Goal: Task Accomplishment & Management: Manage account settings

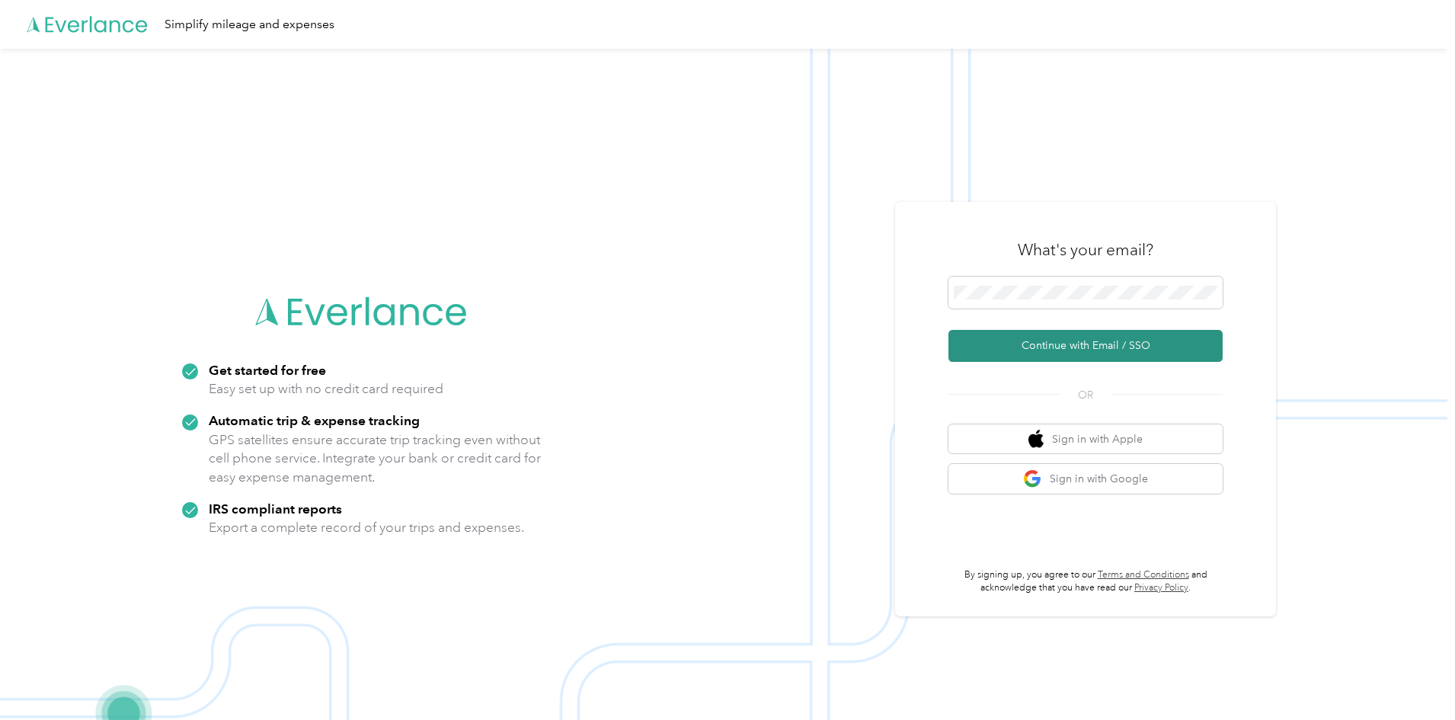
click at [1057, 354] on button "Continue with Email / SSO" at bounding box center [1086, 346] width 274 height 32
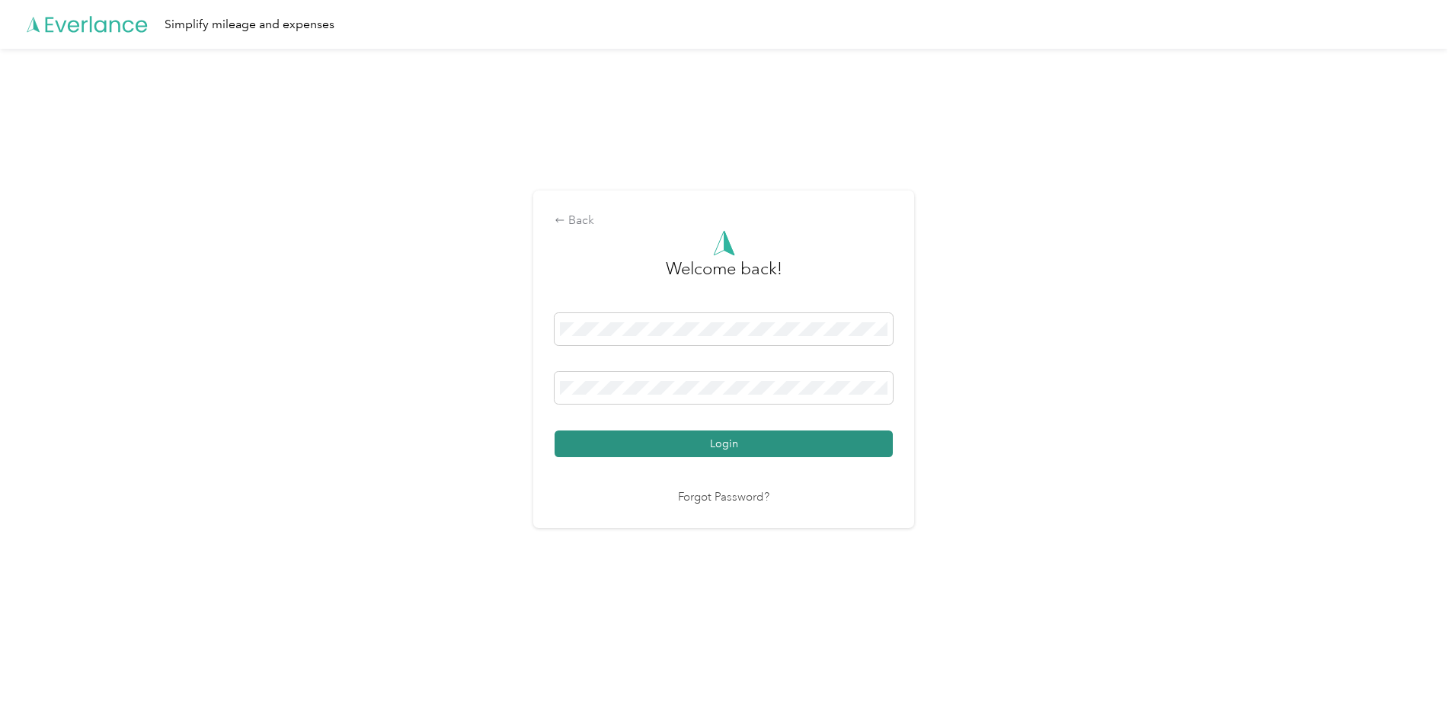
click at [749, 450] on button "Login" at bounding box center [724, 443] width 338 height 27
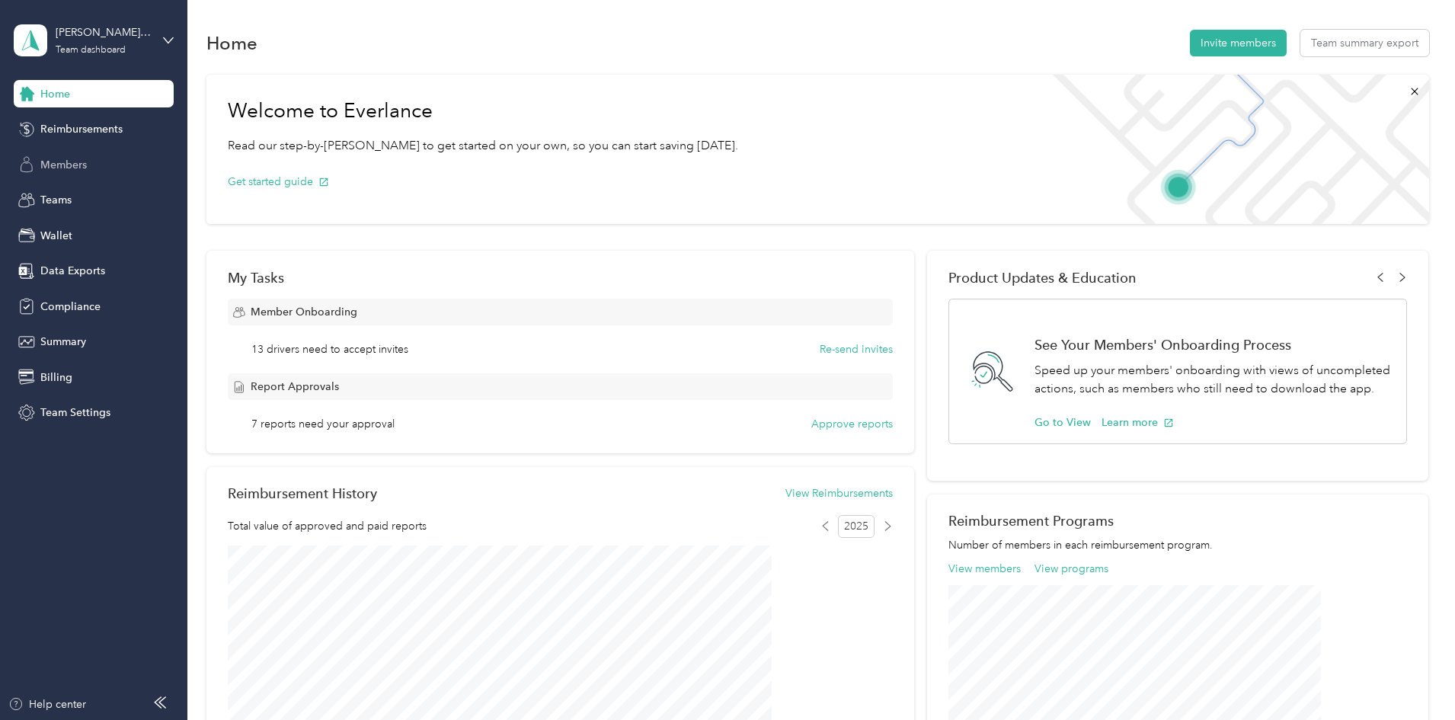
click at [68, 160] on span "Members" at bounding box center [63, 165] width 46 height 16
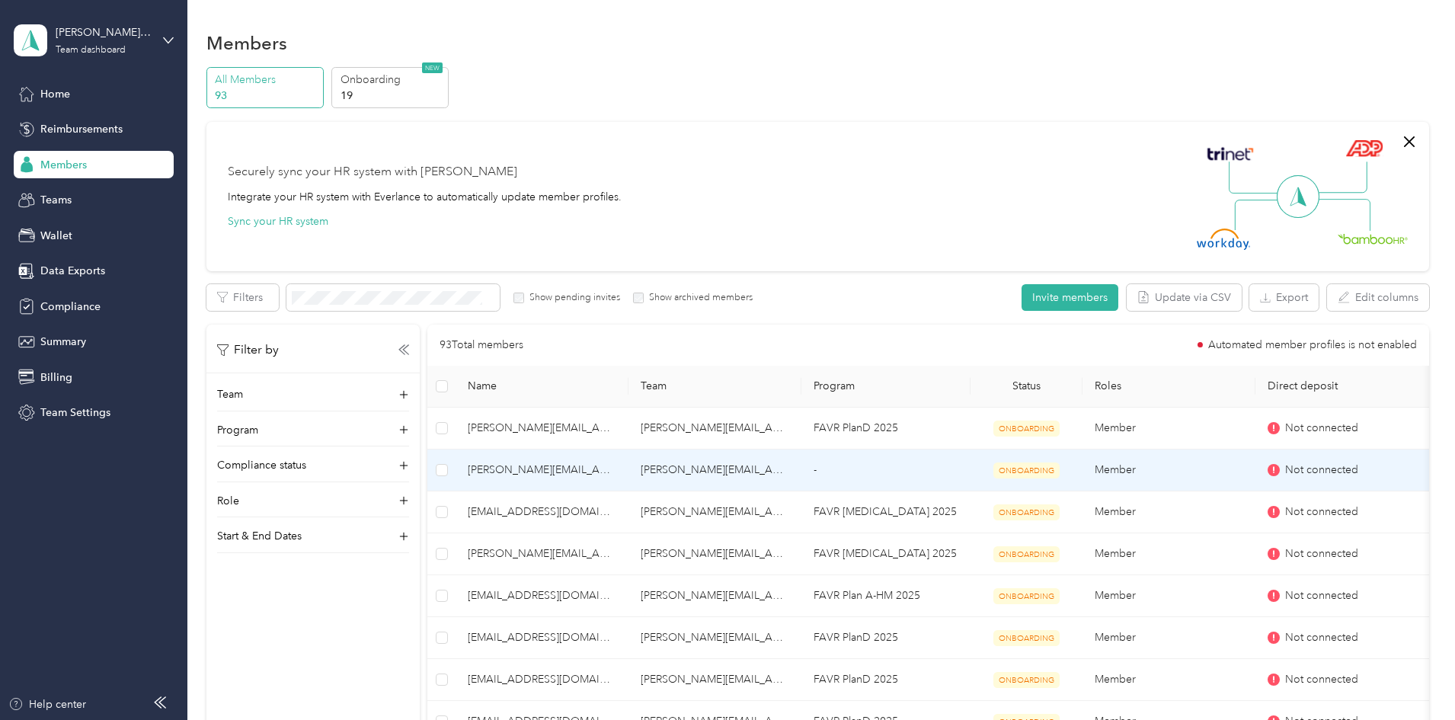
scroll to position [152, 0]
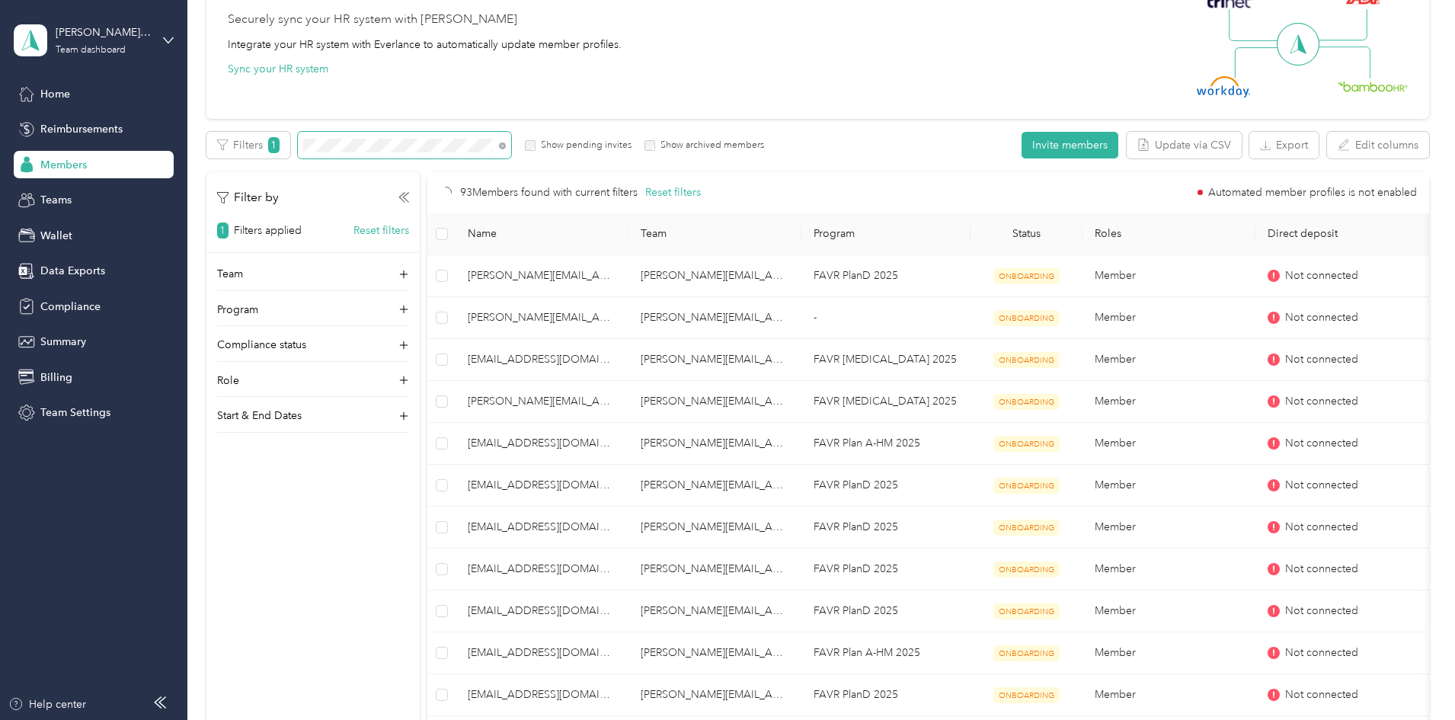
scroll to position [49, 0]
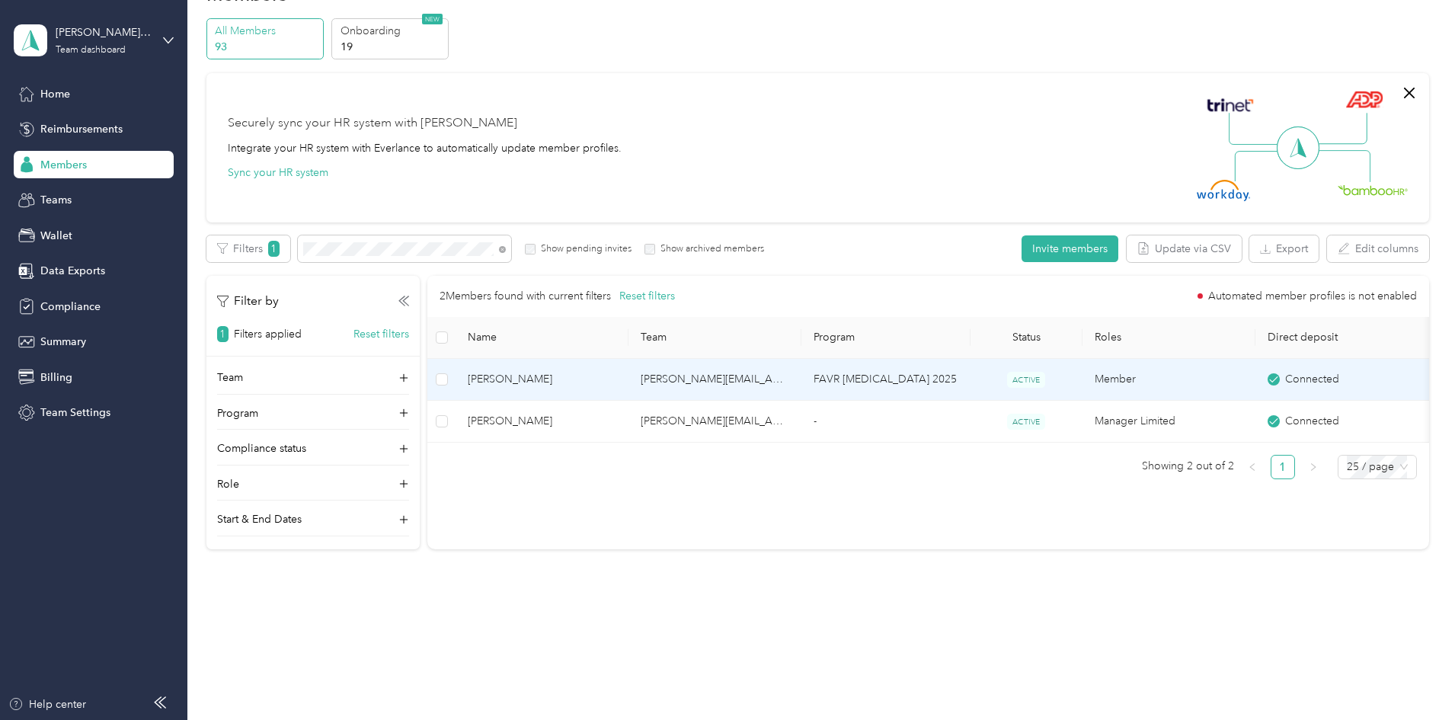
click at [609, 378] on span "Thomas J. Haught" at bounding box center [542, 379] width 149 height 17
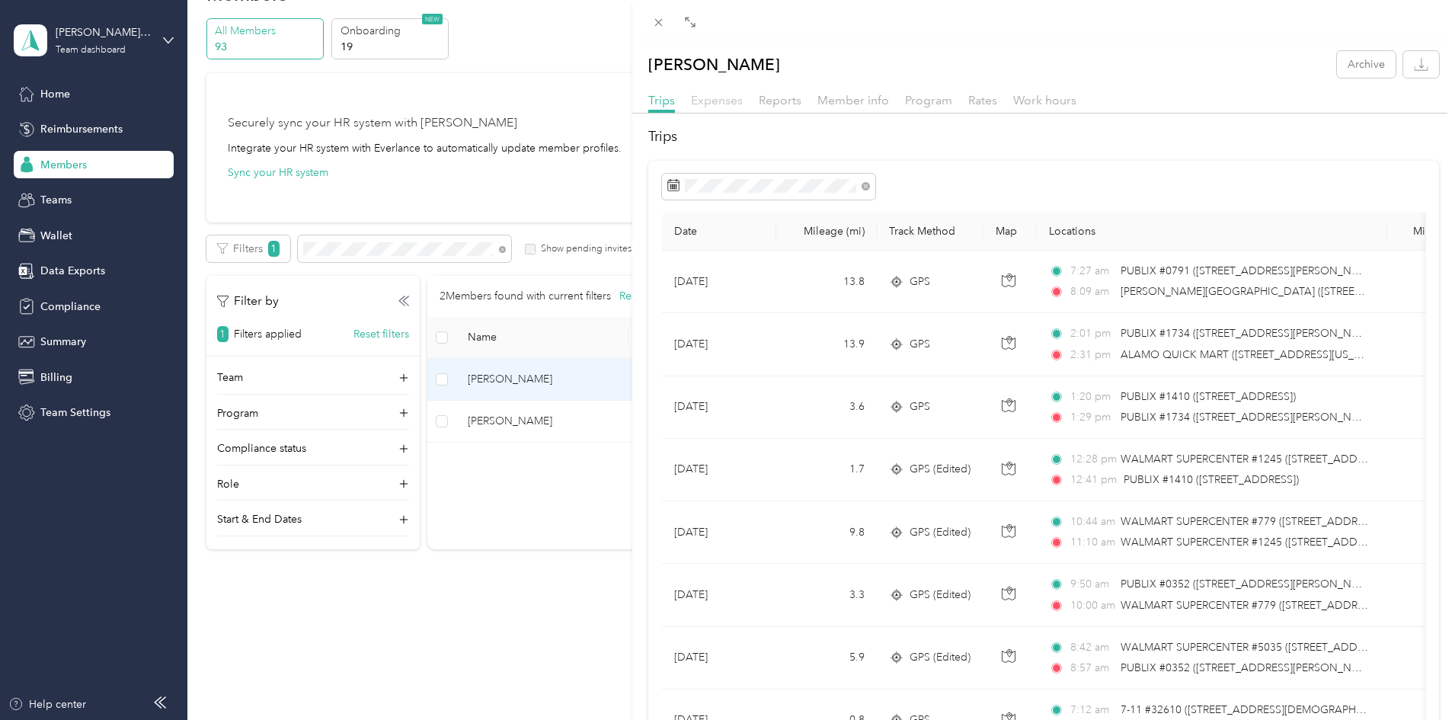
click at [739, 105] on span "Expenses" at bounding box center [717, 100] width 52 height 14
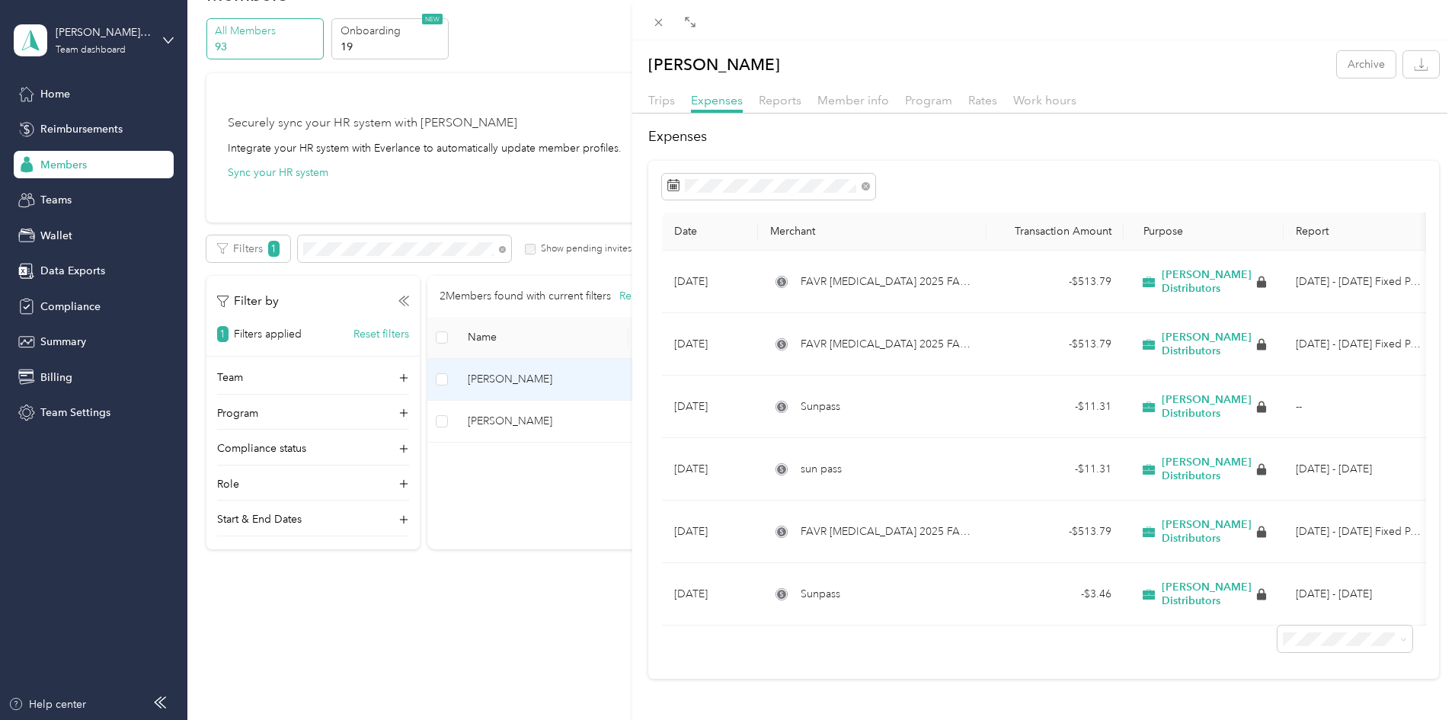
click at [275, 242] on div "Thomas J. Haught Archive Trips Expenses Reports Member info Program Rates Work …" at bounding box center [727, 360] width 1455 height 720
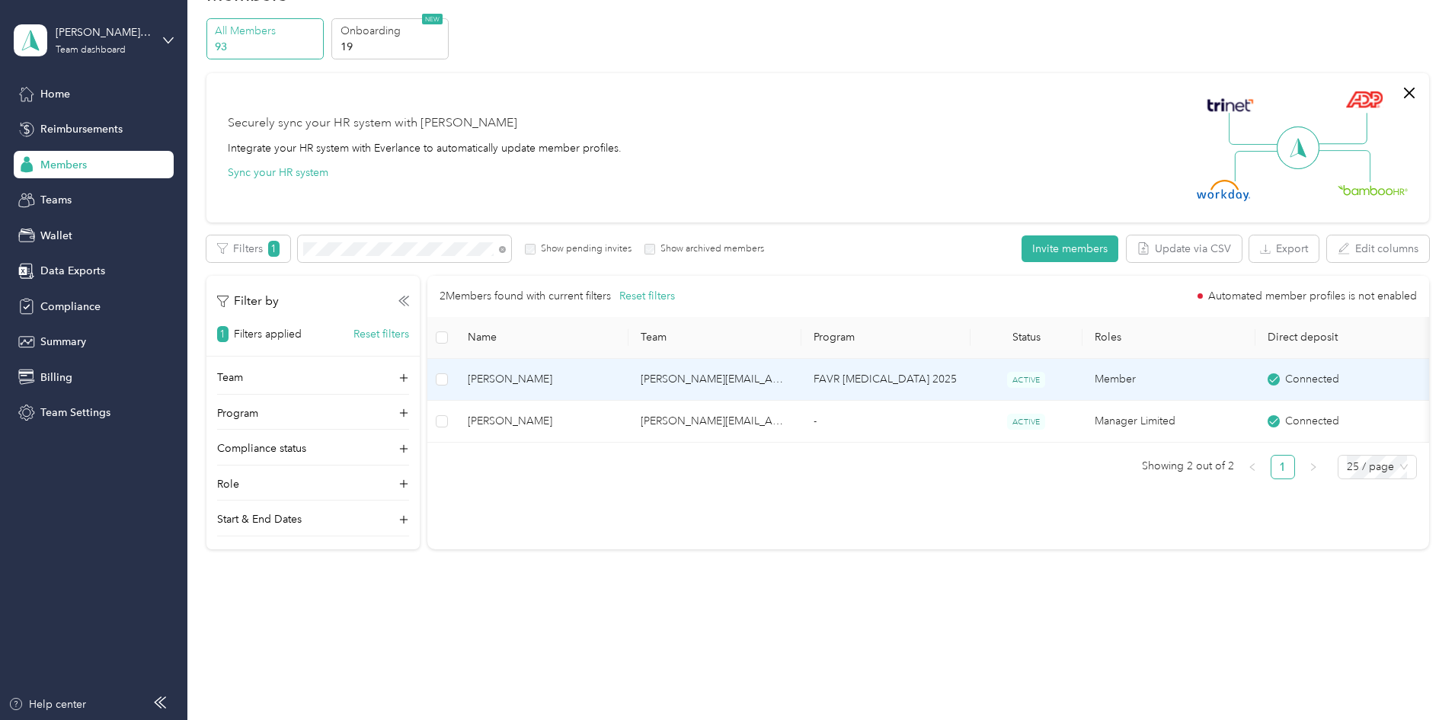
click at [776, 379] on td "[PERSON_NAME][EMAIL_ADDRESS][PERSON_NAME][DOMAIN_NAME]" at bounding box center [715, 380] width 173 height 42
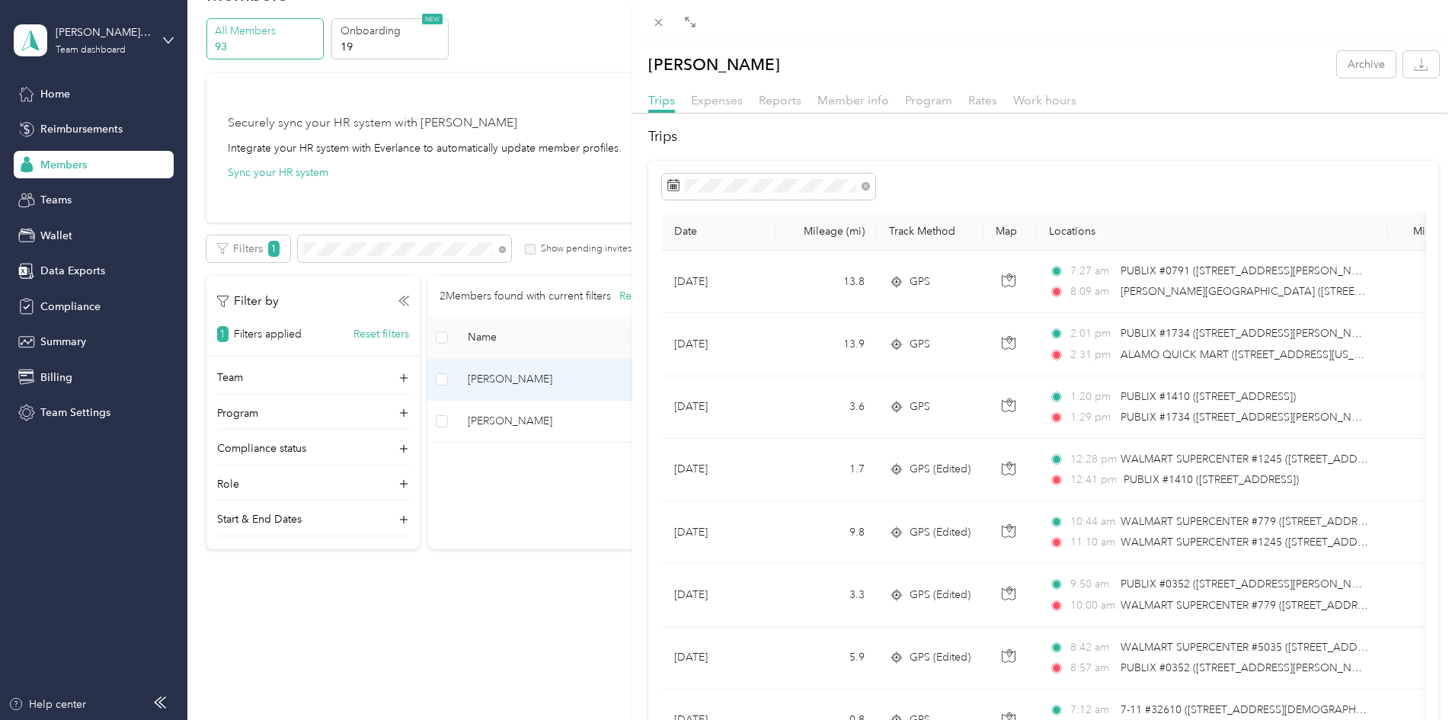
click at [723, 92] on div "Expenses" at bounding box center [717, 100] width 52 height 19
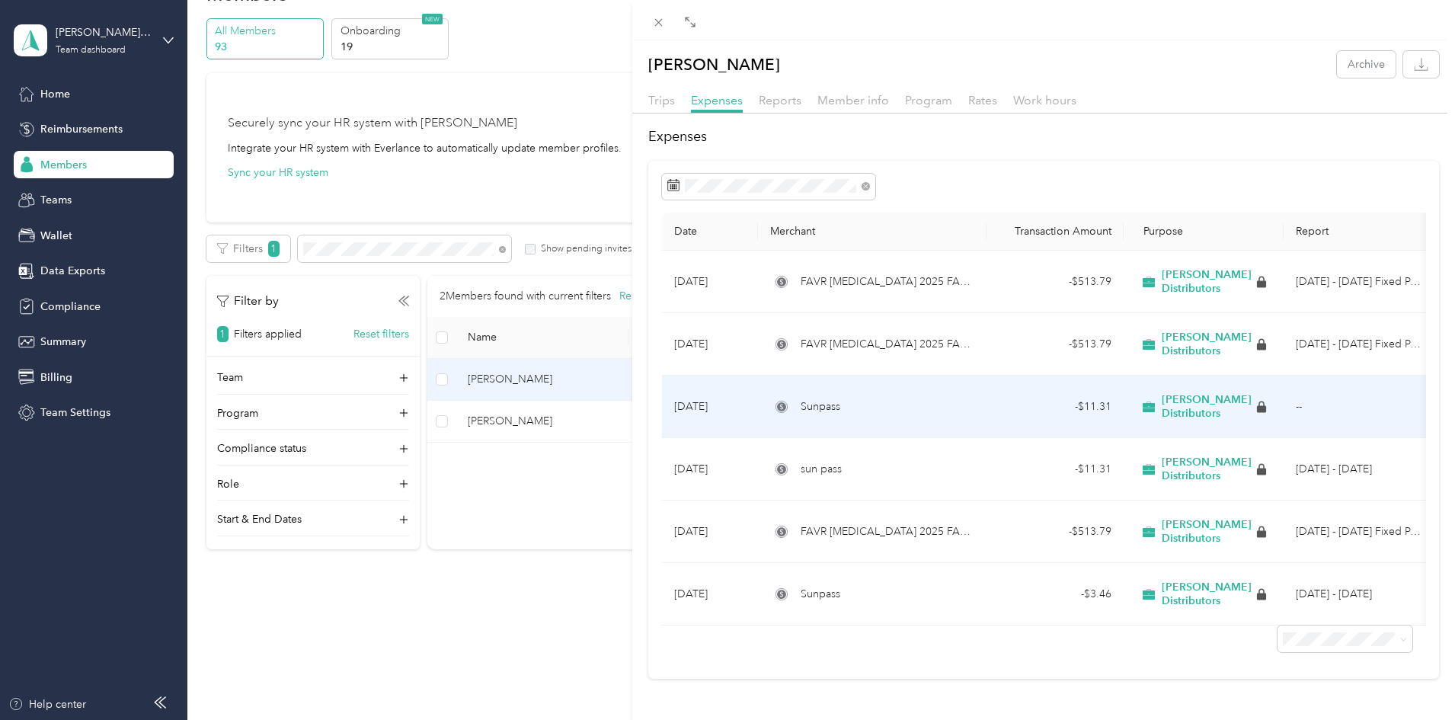
click at [974, 381] on td "Sunpass" at bounding box center [872, 407] width 229 height 62
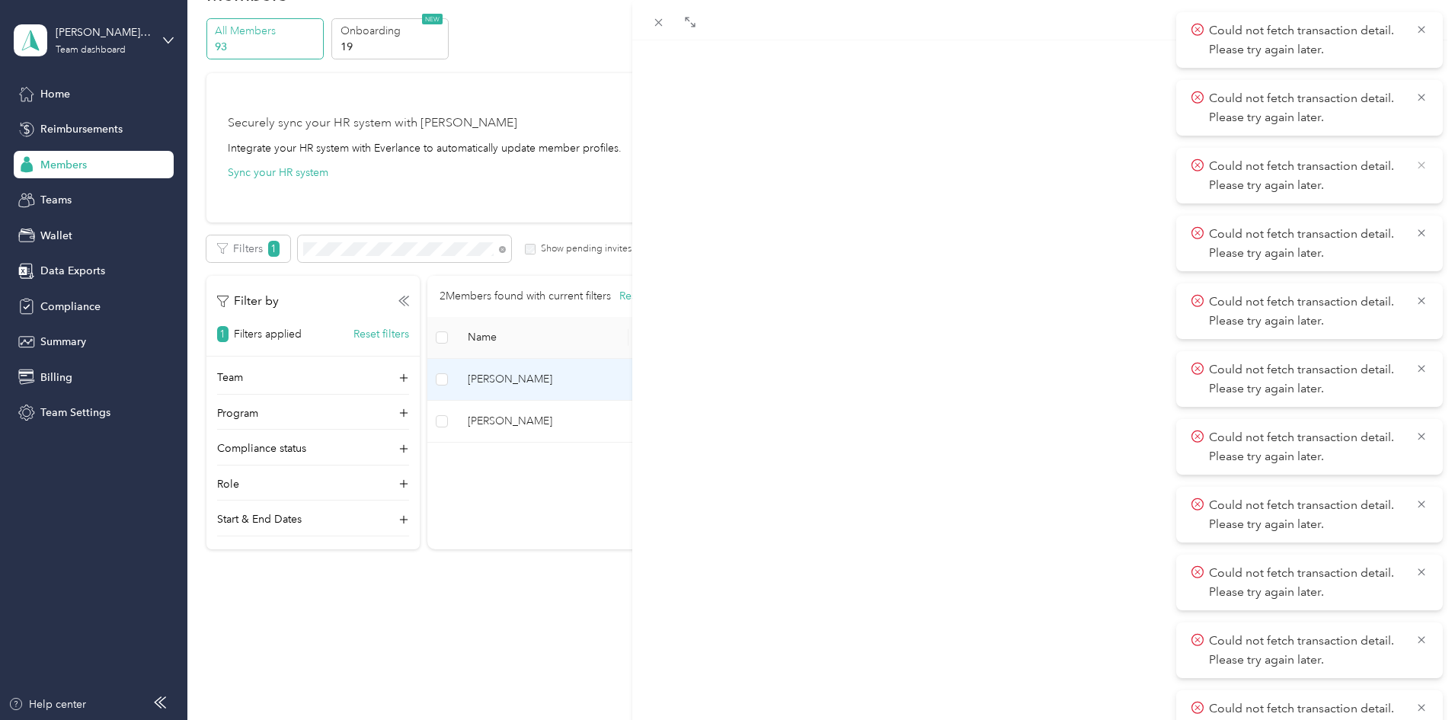
click at [1425, 33] on div "Could not fetch transaction detail. Please try again later. Could not fetch tra…" at bounding box center [727, 360] width 1431 height 696
click at [1422, 98] on div "Could not fetch transaction detail. Please try again later. Could not fetch tra…" at bounding box center [727, 360] width 1431 height 696
click at [1420, 167] on icon at bounding box center [1421, 165] width 7 height 7
click at [1419, 232] on div "Could not fetch transaction detail. Please try again later. Could not fetch tra…" at bounding box center [727, 360] width 1431 height 696
click at [1419, 300] on icon at bounding box center [1422, 301] width 12 height 14
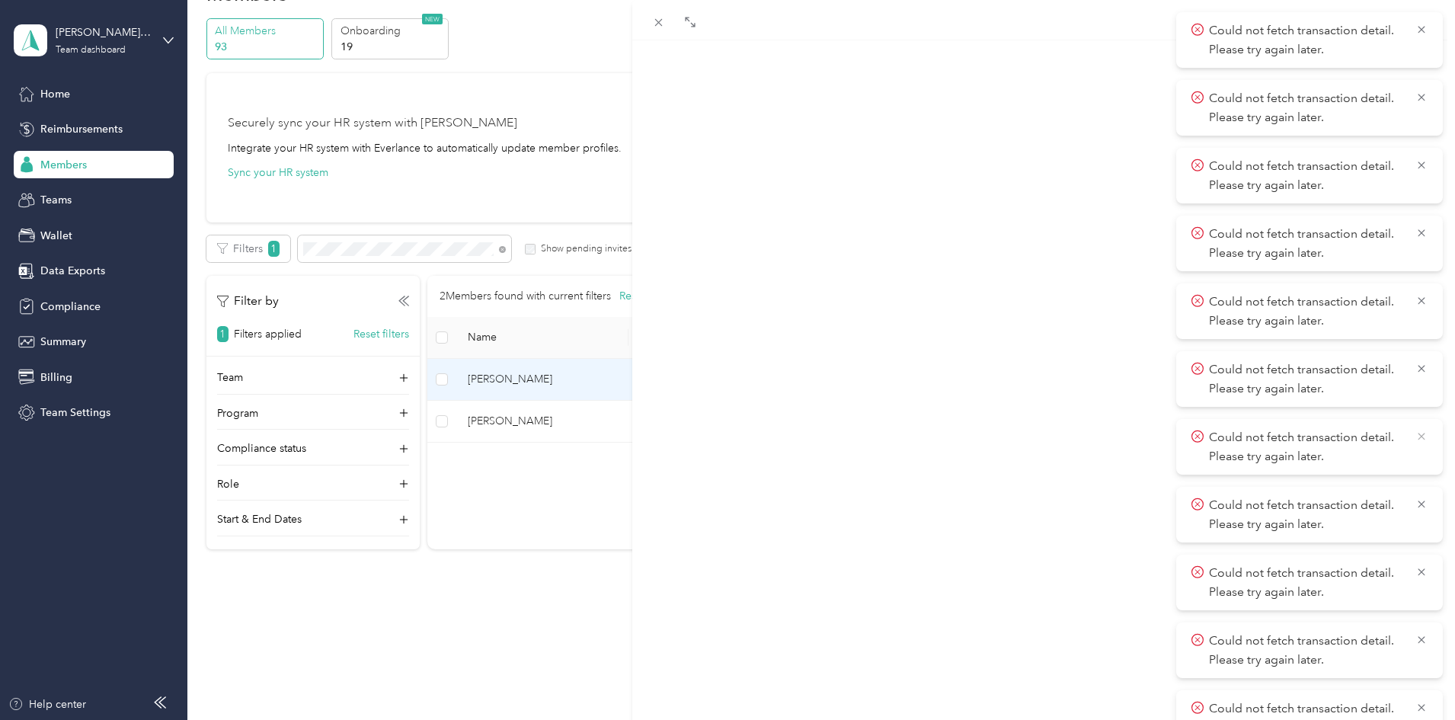
click at [1419, 370] on div "Could not fetch transaction detail. Please try again later. Could not fetch tra…" at bounding box center [727, 360] width 1431 height 696
click at [1393, 442] on p "Could not fetch transaction detail. Please try again later." at bounding box center [1306, 446] width 195 height 37
click at [657, 23] on icon at bounding box center [658, 22] width 13 height 13
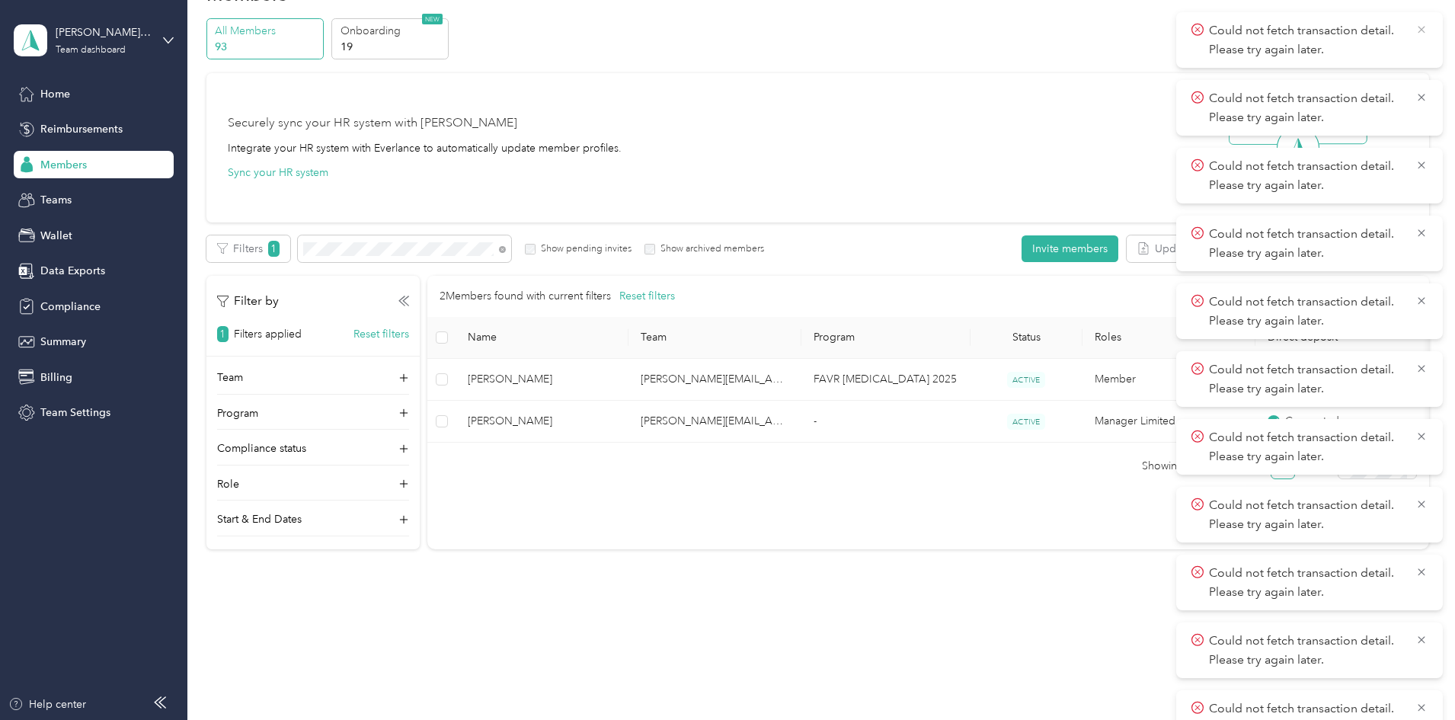
click at [1422, 28] on icon at bounding box center [1422, 30] width 12 height 14
click at [1425, 100] on icon at bounding box center [1422, 98] width 12 height 14
click at [1422, 169] on icon at bounding box center [1422, 165] width 12 height 14
click at [1422, 235] on icon at bounding box center [1422, 233] width 12 height 14
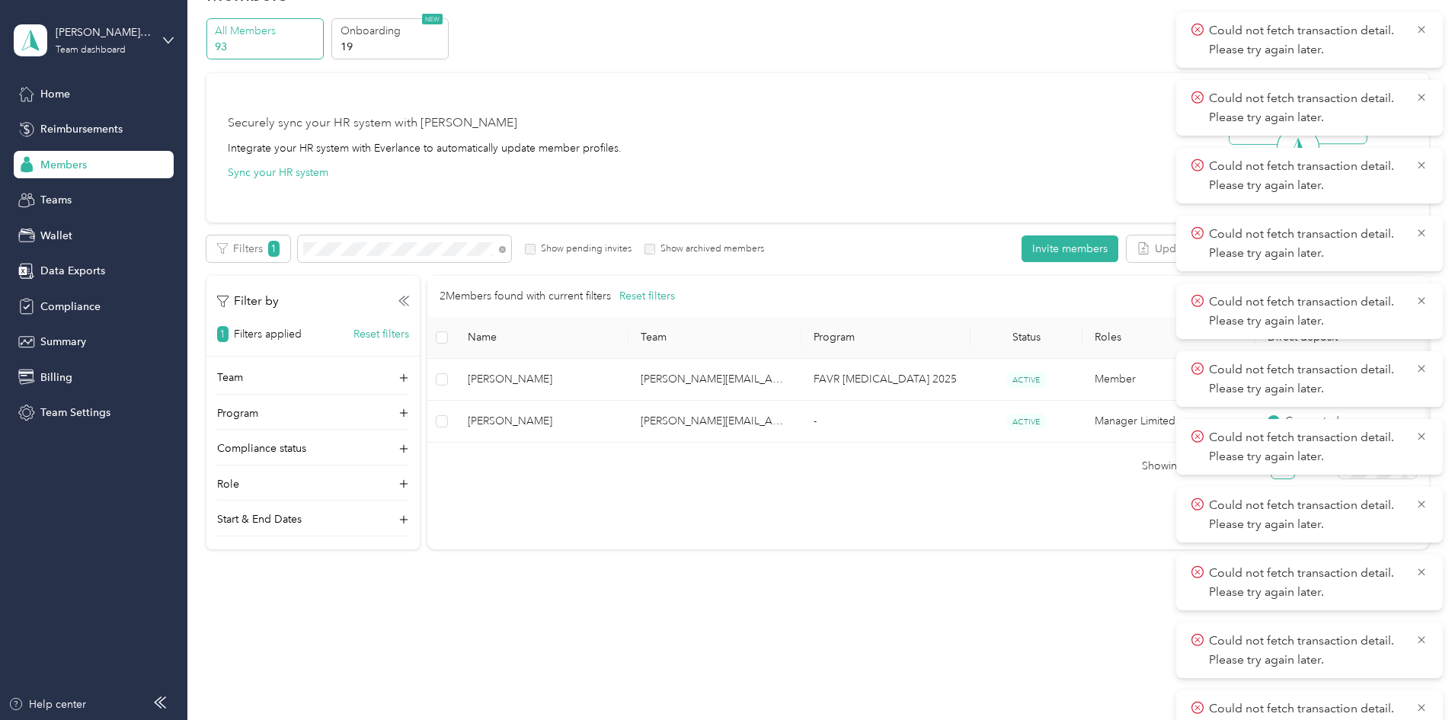
click at [1198, 369] on icon at bounding box center [1197, 368] width 5 height 5
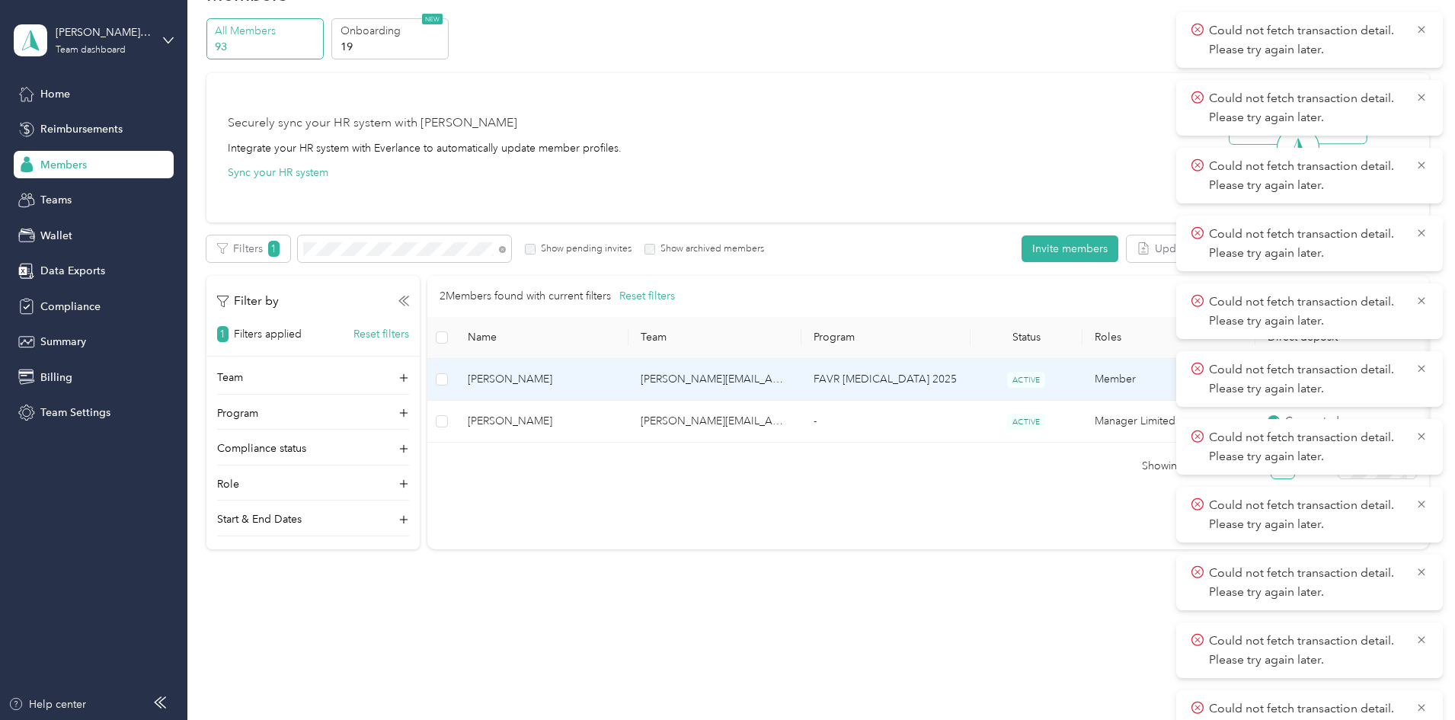
click at [616, 375] on span "[PERSON_NAME]" at bounding box center [542, 379] width 149 height 17
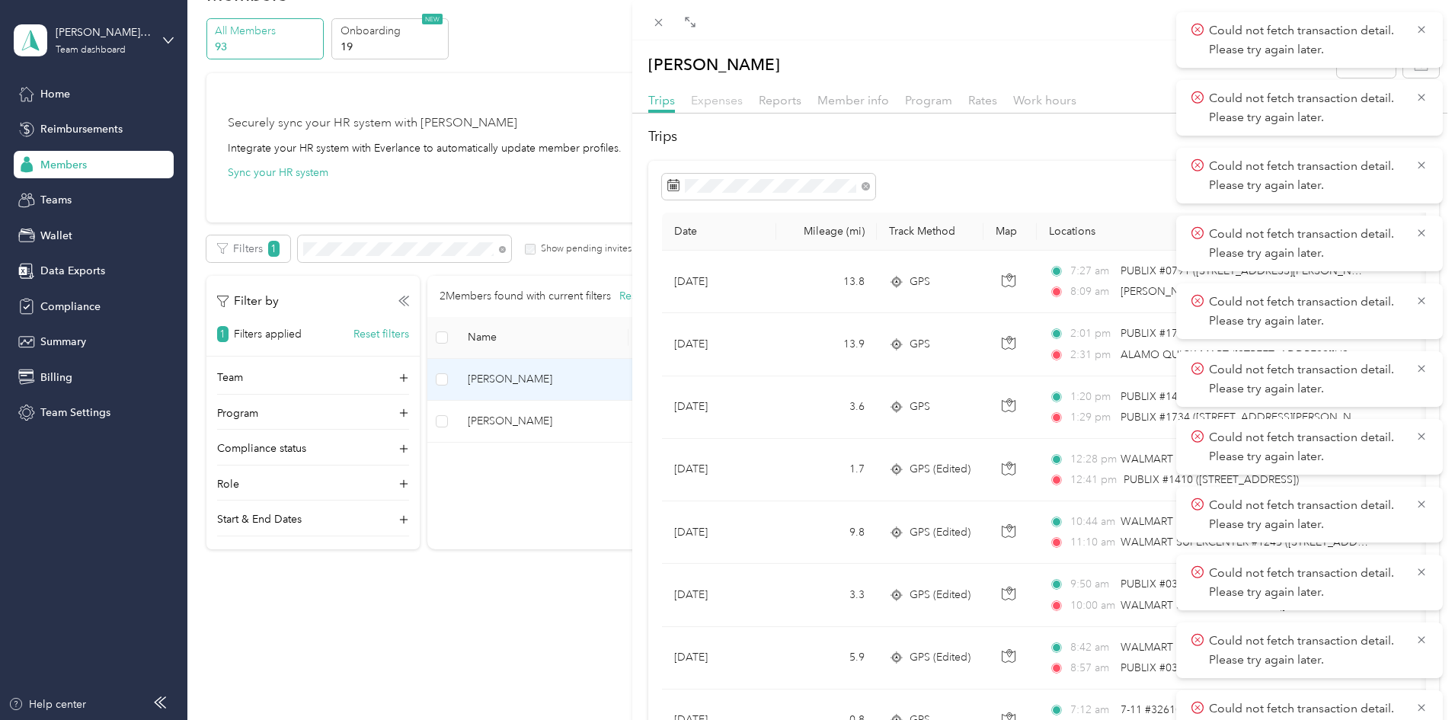
click at [697, 100] on span "Expenses" at bounding box center [717, 100] width 52 height 14
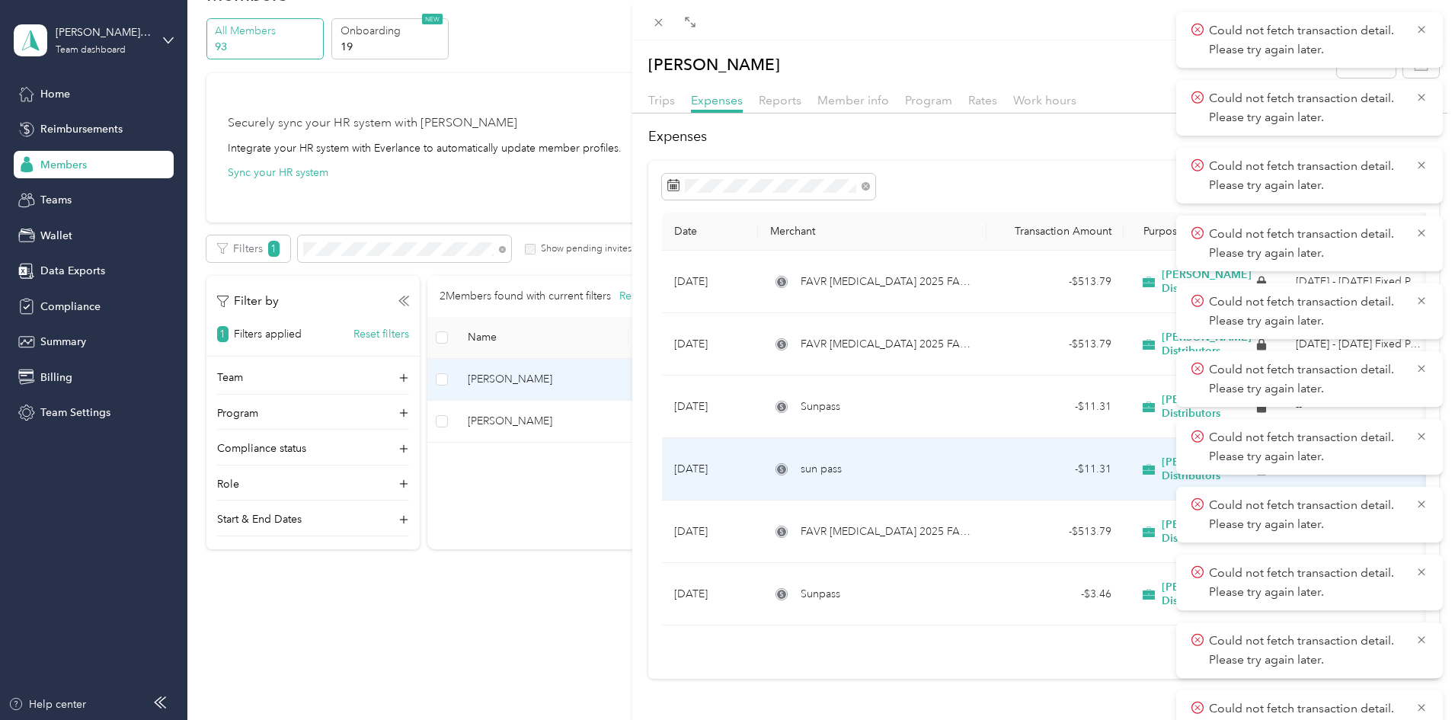
click at [819, 469] on span "sun pass" at bounding box center [821, 469] width 41 height 17
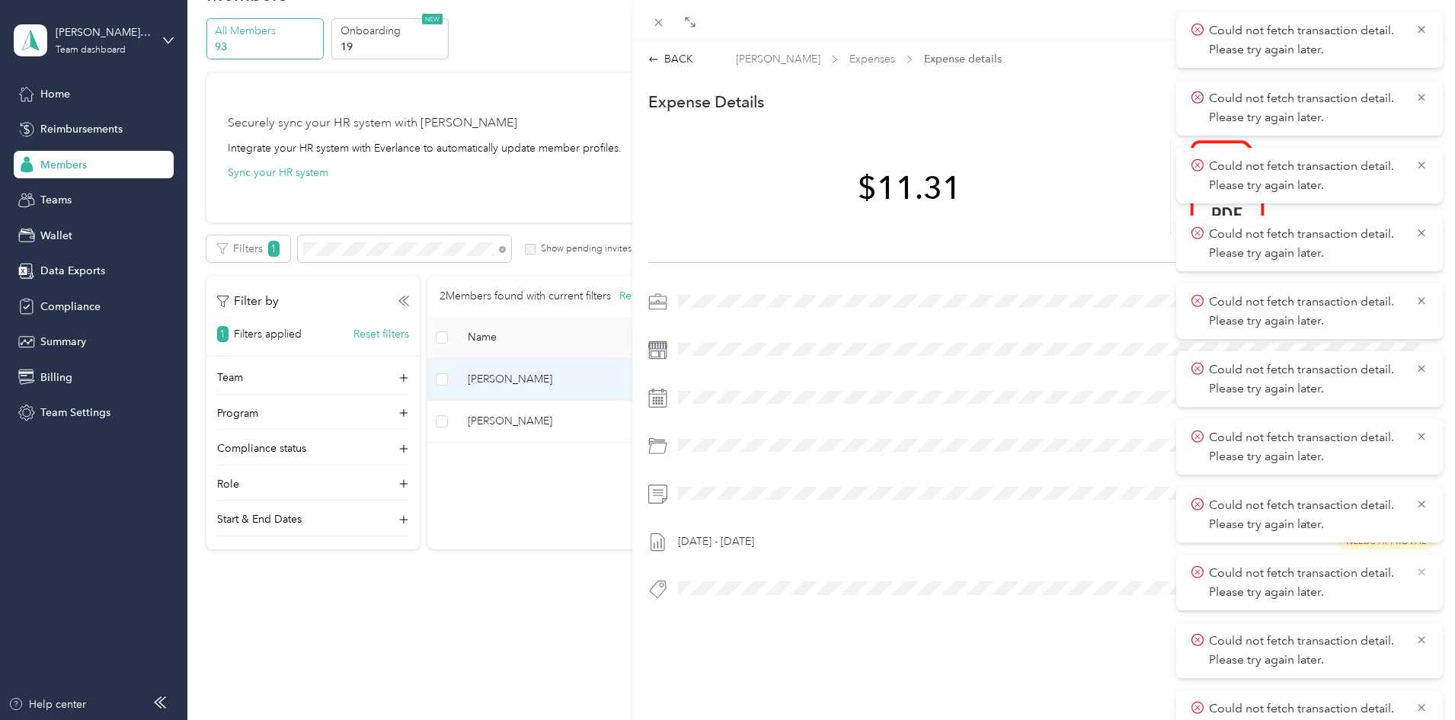
click at [1417, 574] on icon at bounding box center [1422, 572] width 12 height 14
click at [556, 586] on div "BACK Thomas J. Haught Expenses Expense details This expense cannot be edited be…" at bounding box center [727, 360] width 1455 height 720
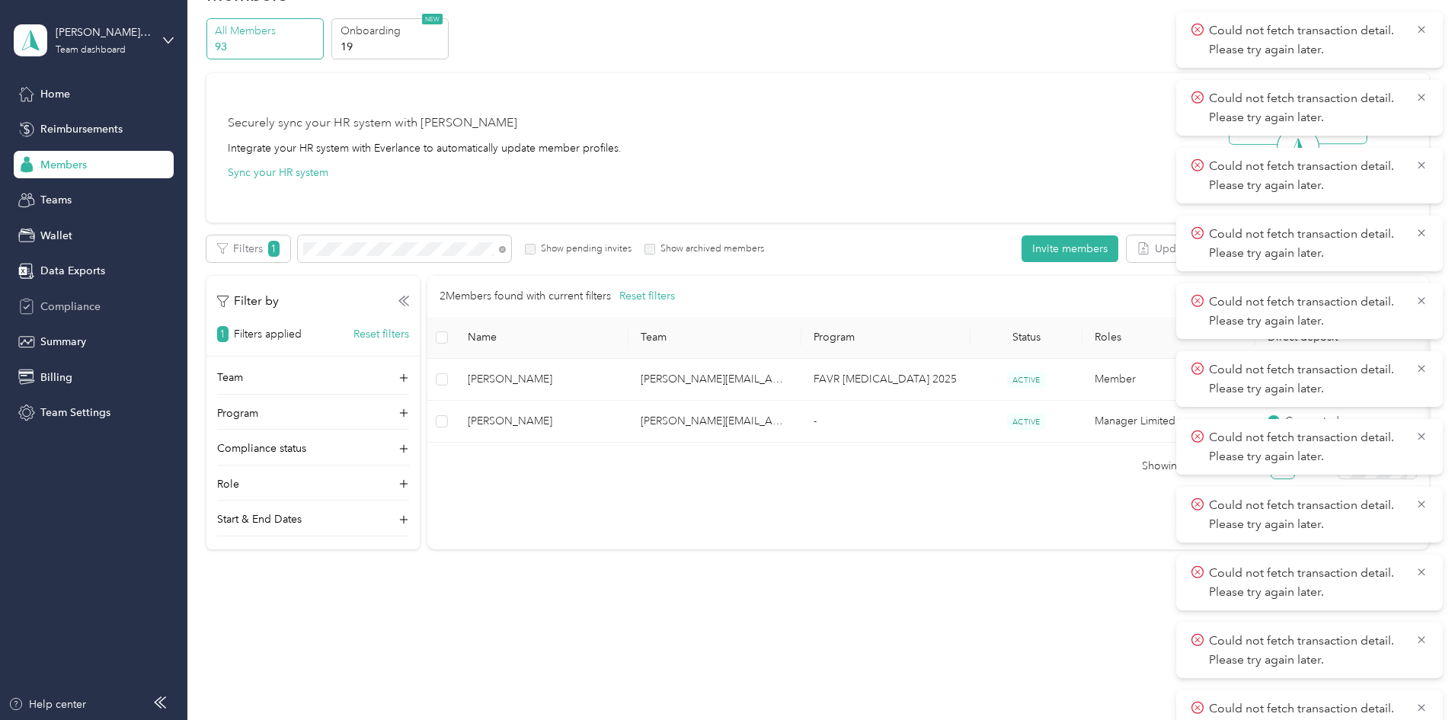
click at [50, 306] on span "Compliance" at bounding box center [70, 307] width 60 height 16
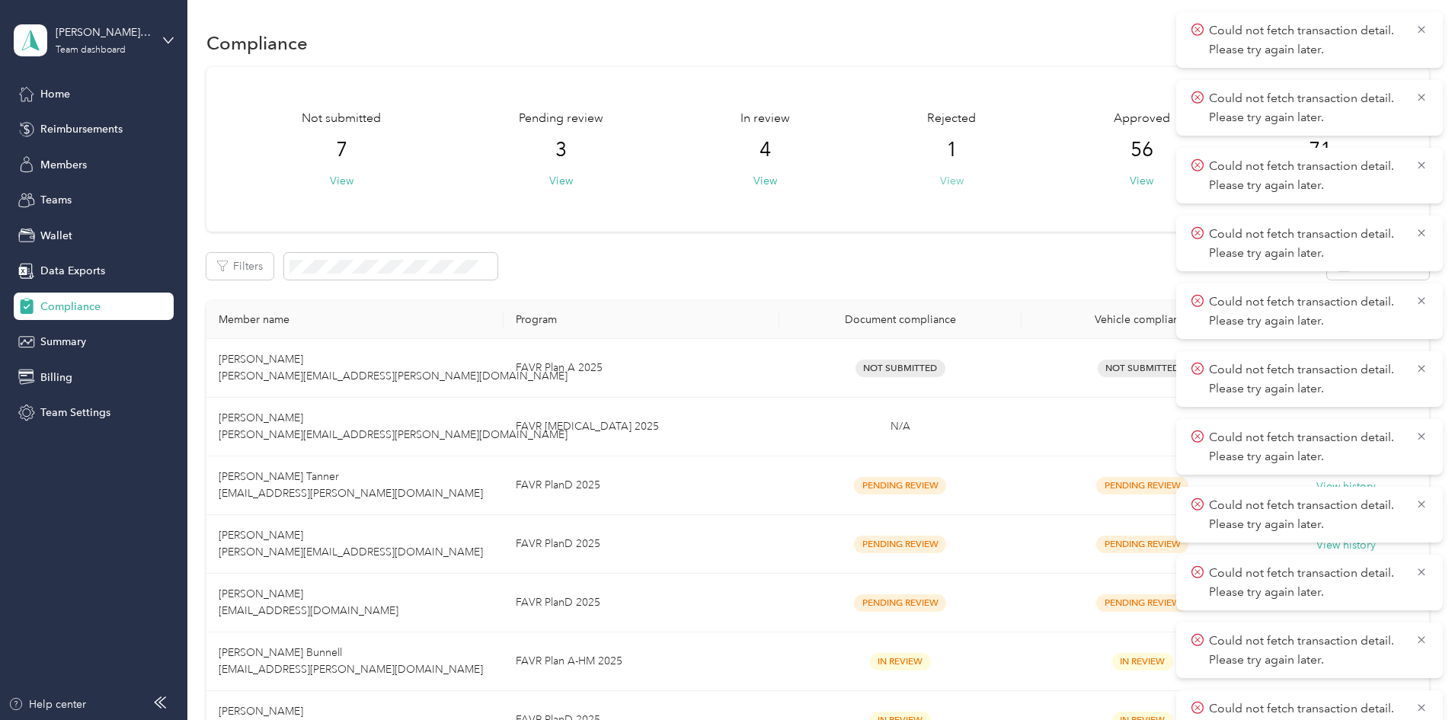
click at [940, 177] on button "View" at bounding box center [952, 181] width 24 height 16
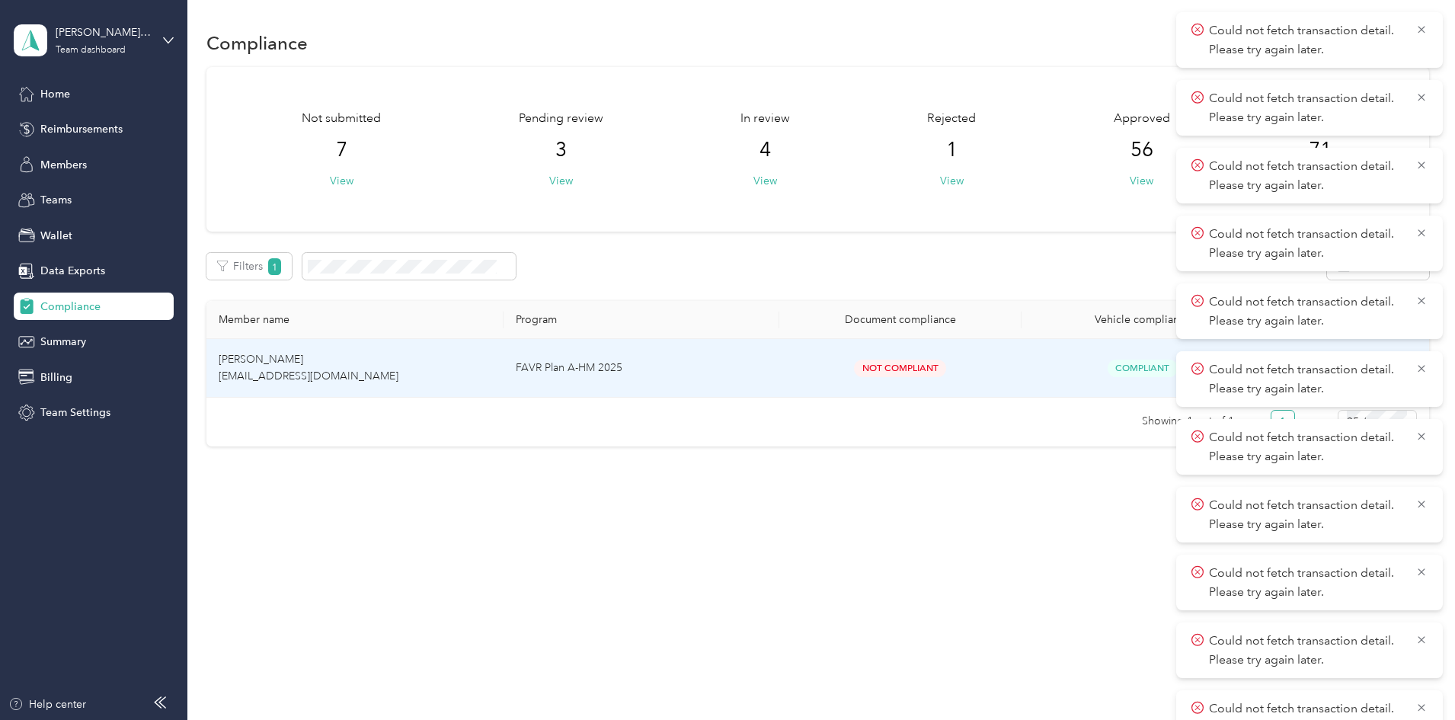
click at [392, 373] on span "David J. Knapp dknapp330@aol.com" at bounding box center [309, 368] width 180 height 30
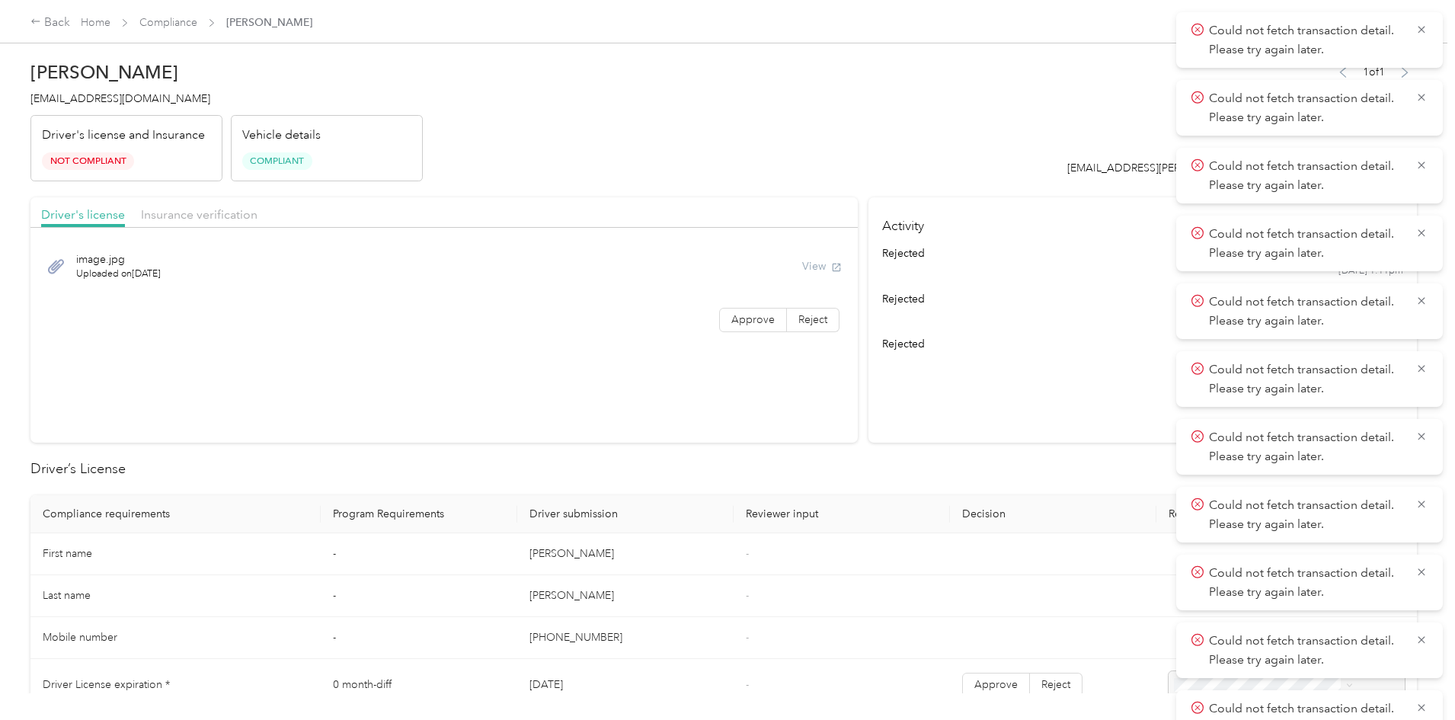
click at [802, 267] on div "View" at bounding box center [822, 266] width 40 height 16
click at [1415, 40] on span "Could not fetch transaction detail. Please try again later." at bounding box center [1310, 39] width 236 height 37
click at [1424, 26] on icon at bounding box center [1422, 30] width 12 height 14
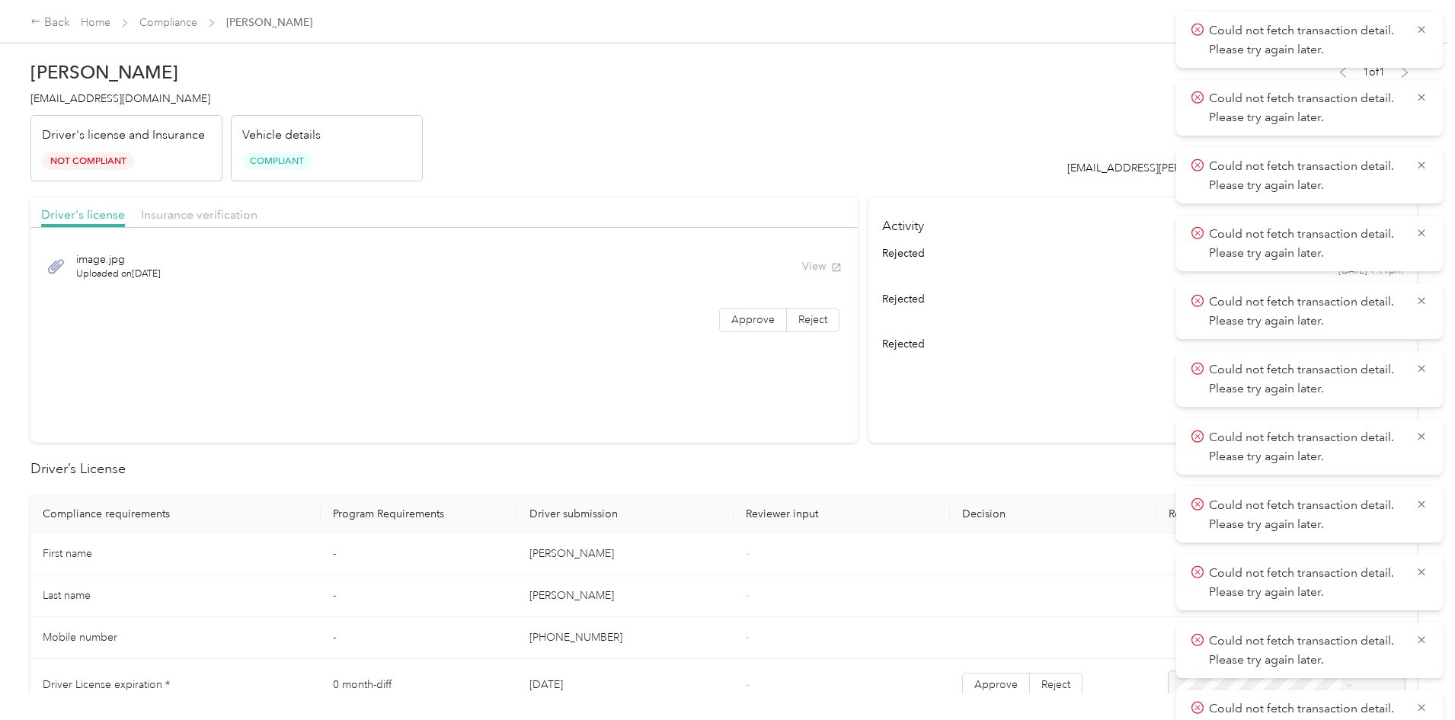
click at [1424, 26] on icon at bounding box center [1422, 30] width 12 height 14
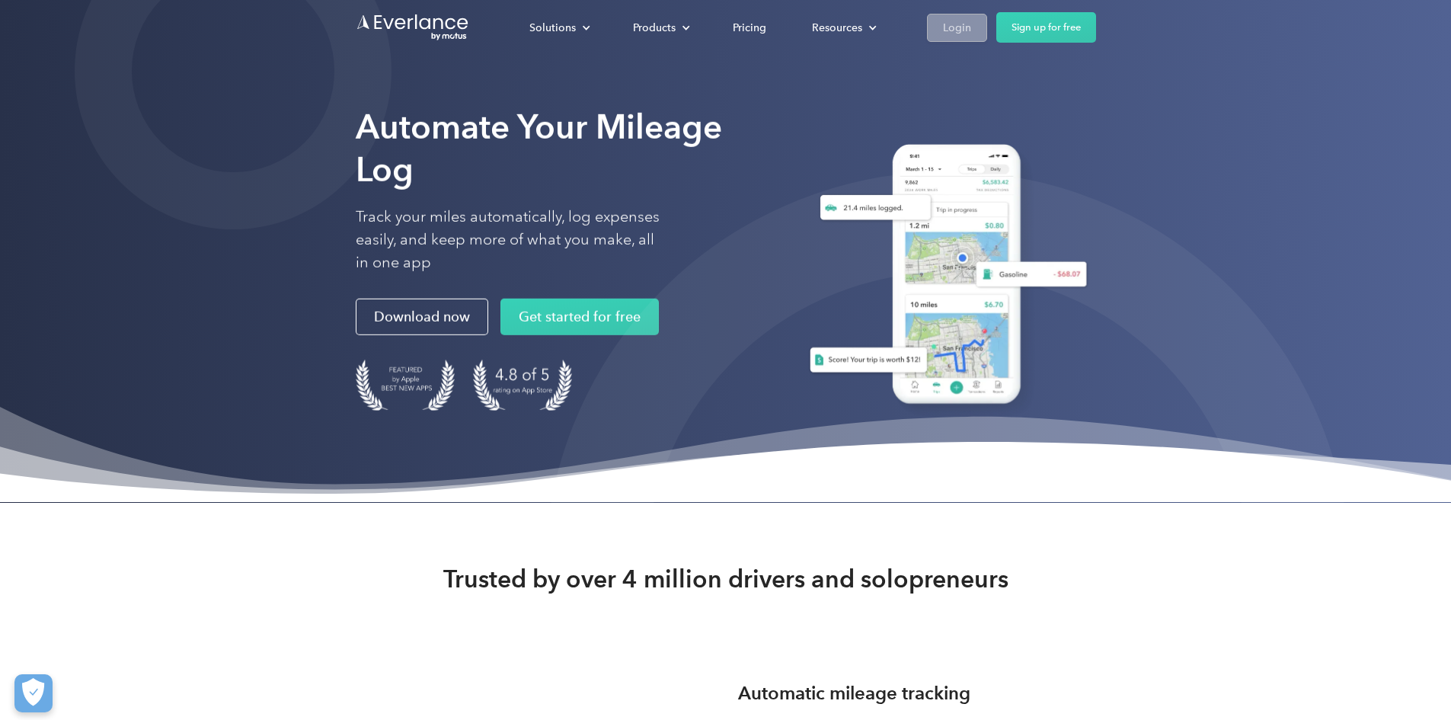
click at [971, 29] on div "Login" at bounding box center [957, 27] width 28 height 19
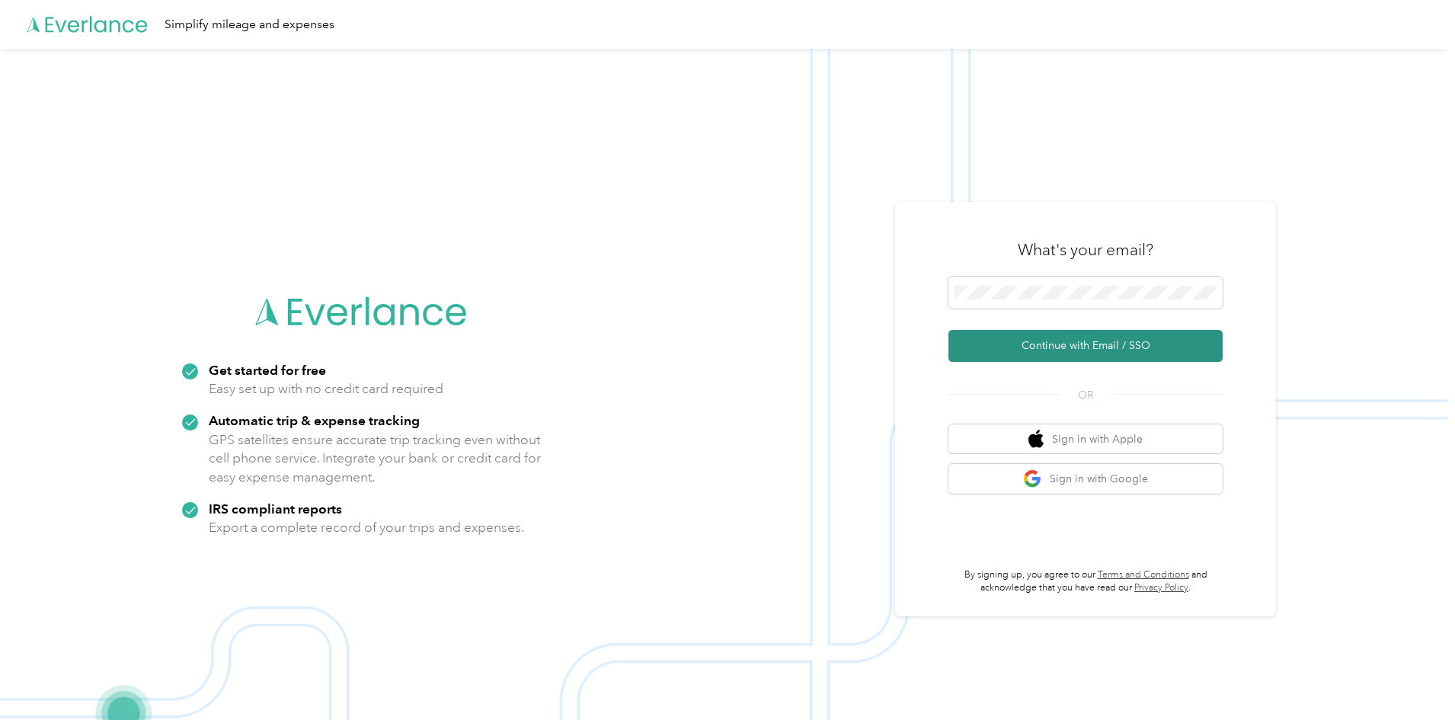
click at [1036, 339] on button "Continue with Email / SSO" at bounding box center [1086, 346] width 274 height 32
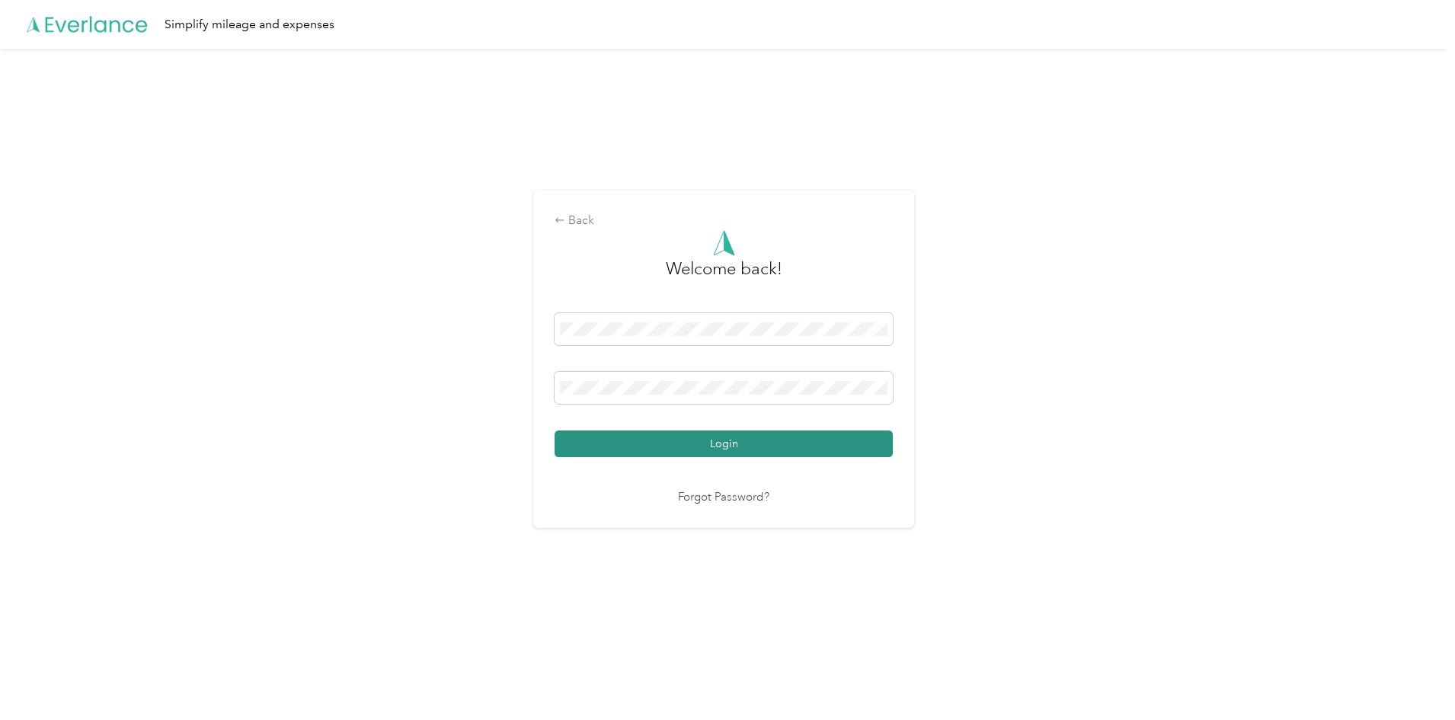
click at [670, 434] on button "Login" at bounding box center [724, 443] width 338 height 27
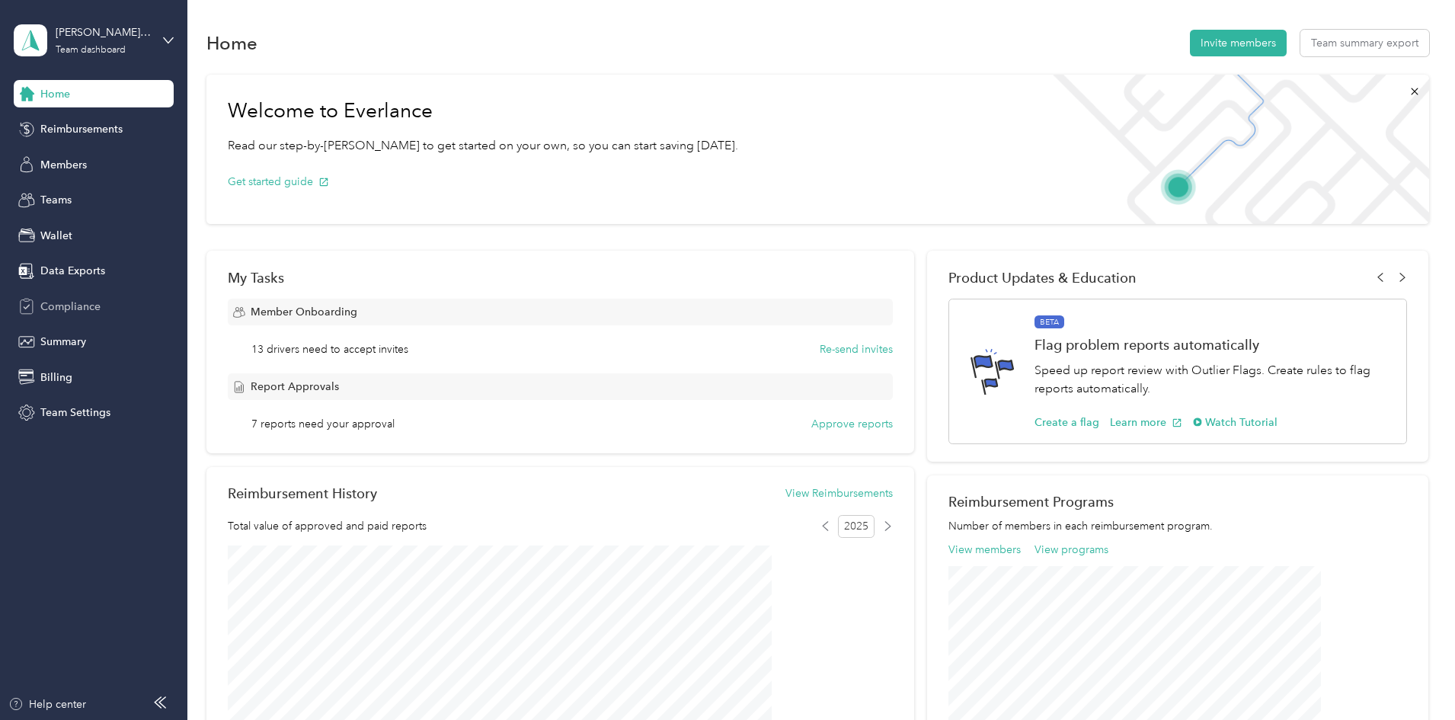
click at [64, 304] on span "Compliance" at bounding box center [70, 307] width 60 height 16
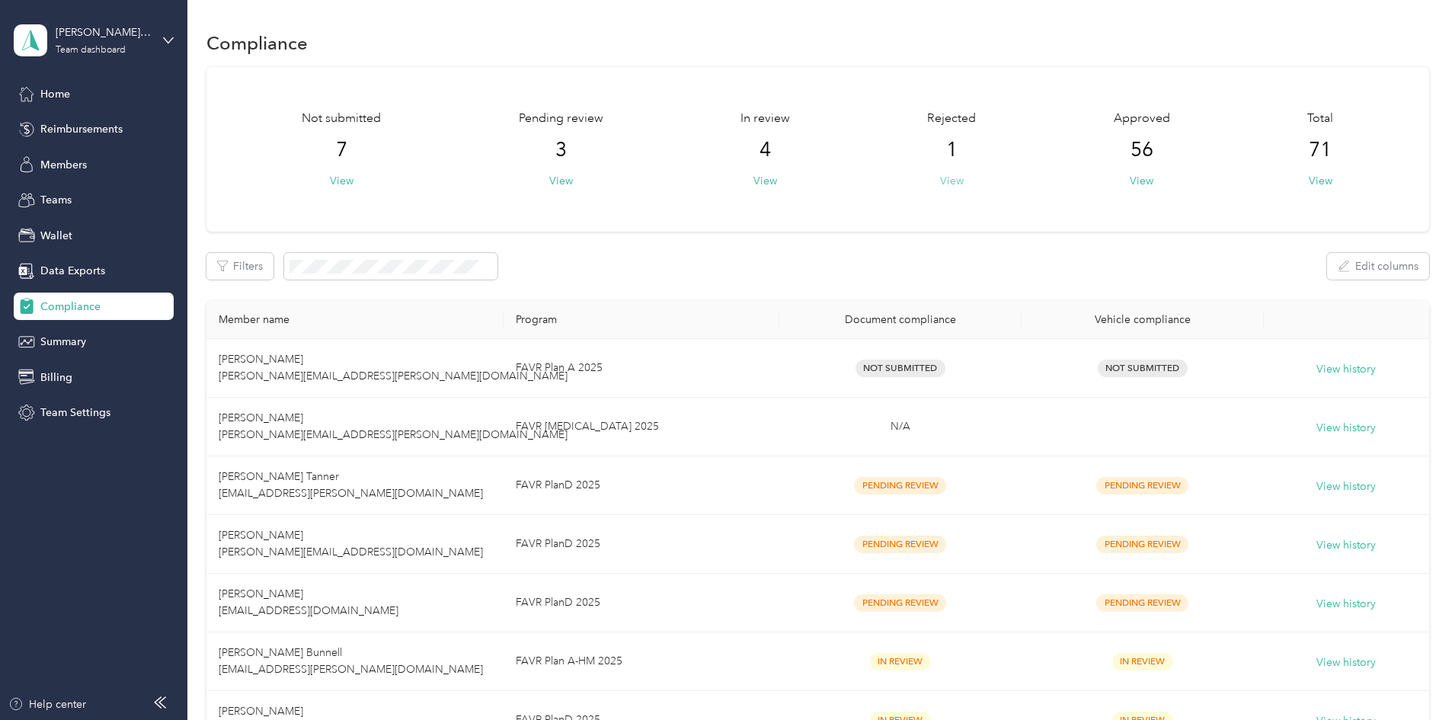
click at [940, 178] on button "View" at bounding box center [952, 181] width 24 height 16
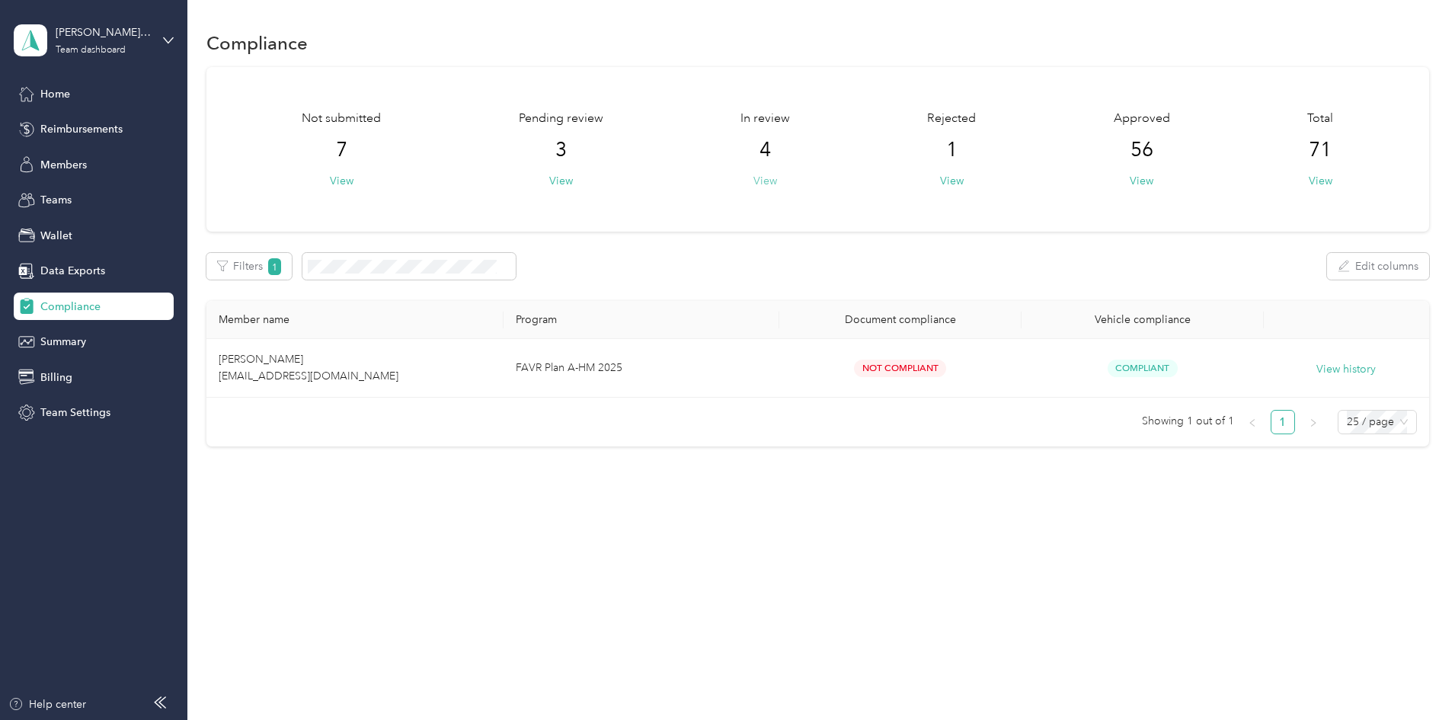
click at [777, 178] on button "View" at bounding box center [766, 181] width 24 height 16
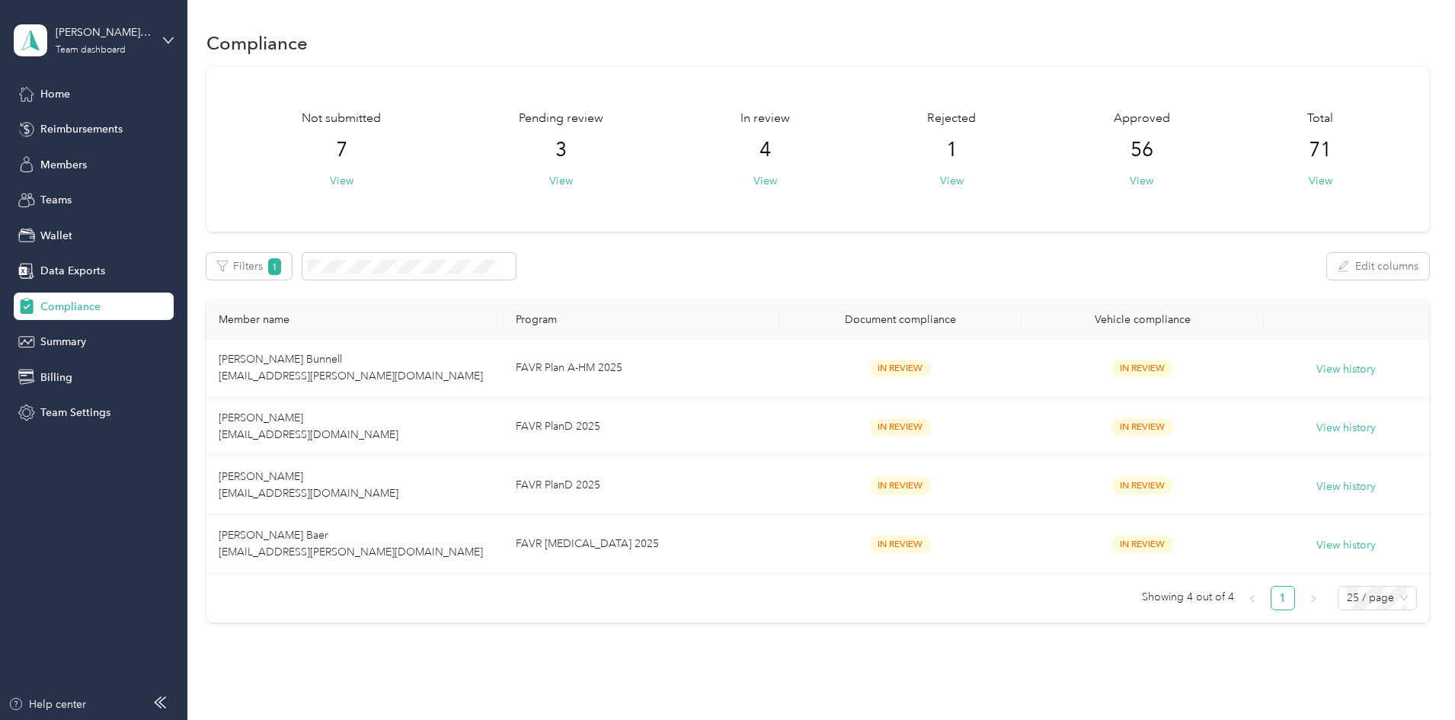
click at [75, 301] on span "Compliance" at bounding box center [70, 307] width 60 height 16
click at [57, 168] on span "Members" at bounding box center [63, 165] width 46 height 16
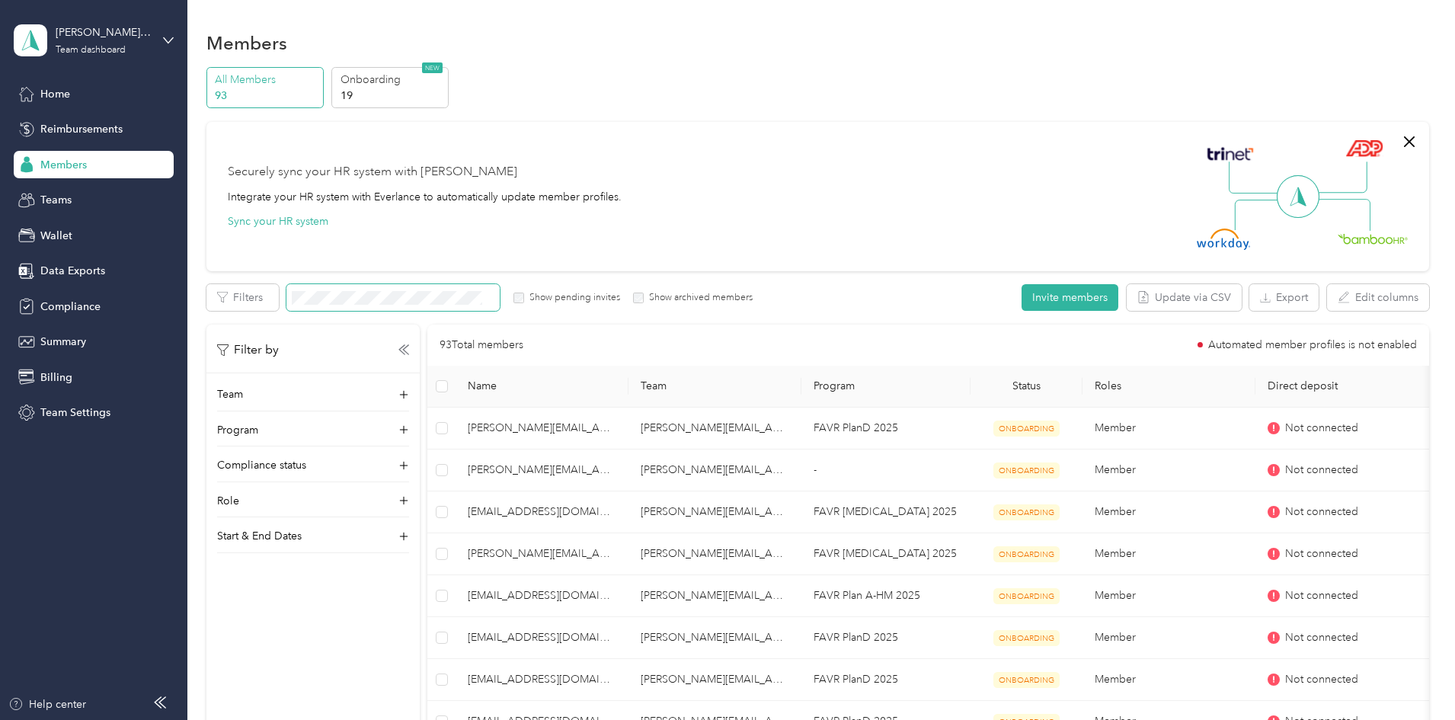
click at [442, 288] on span at bounding box center [392, 297] width 213 height 27
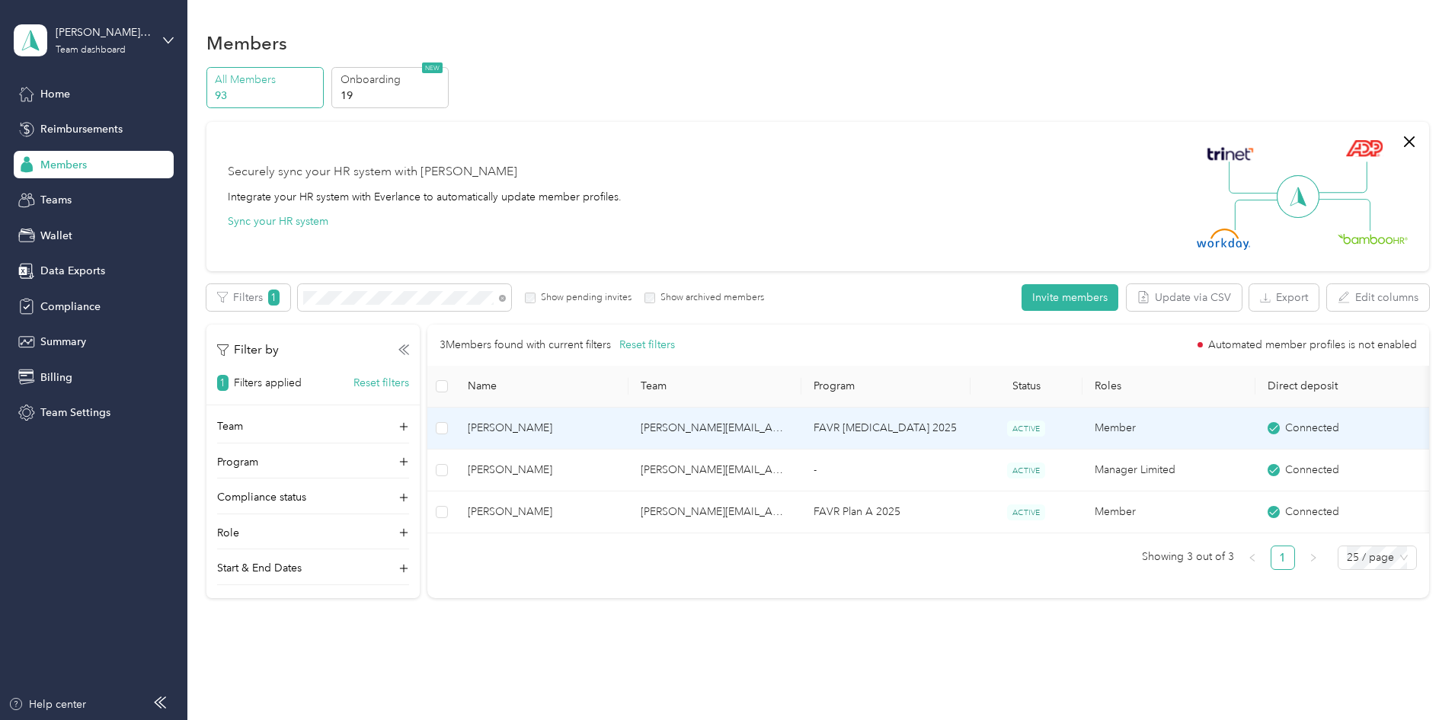
click at [612, 428] on span "Thomas J. Haught" at bounding box center [542, 428] width 149 height 17
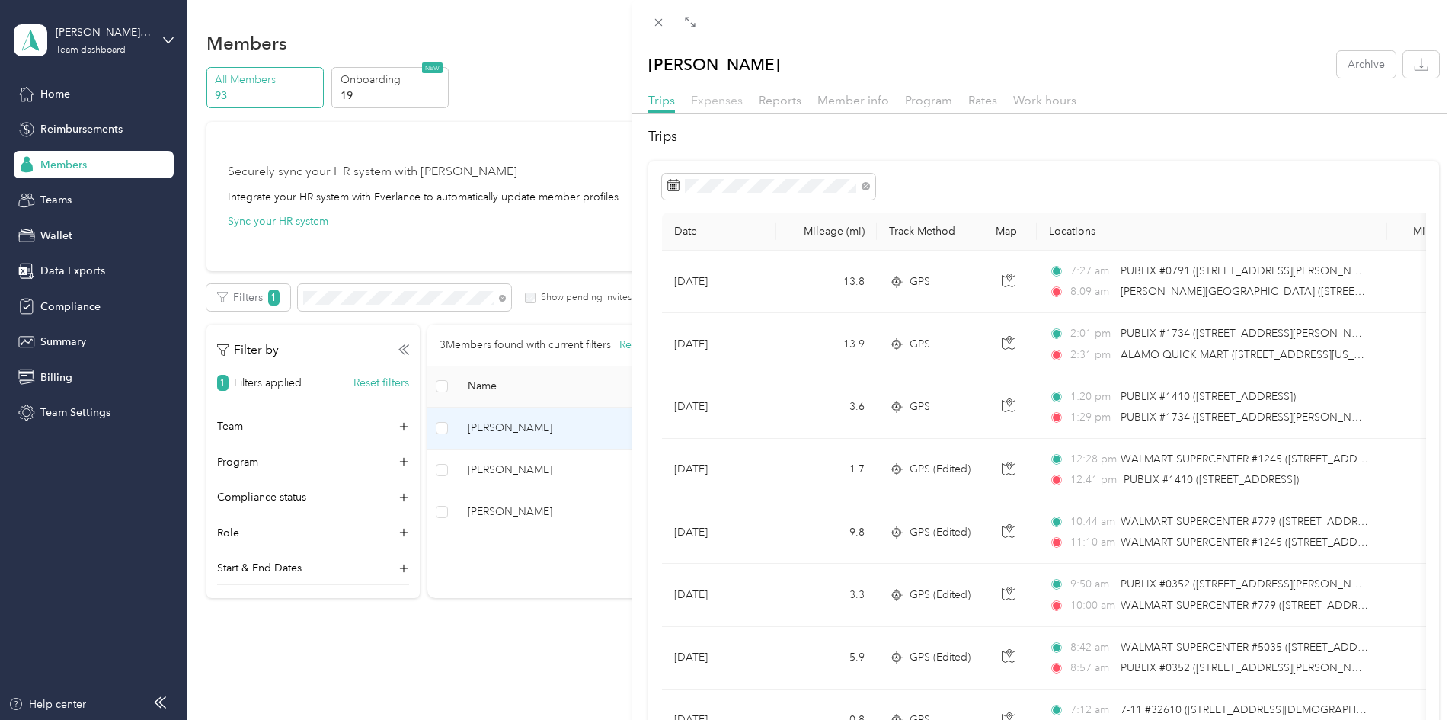
click at [737, 101] on span "Expenses" at bounding box center [717, 100] width 52 height 14
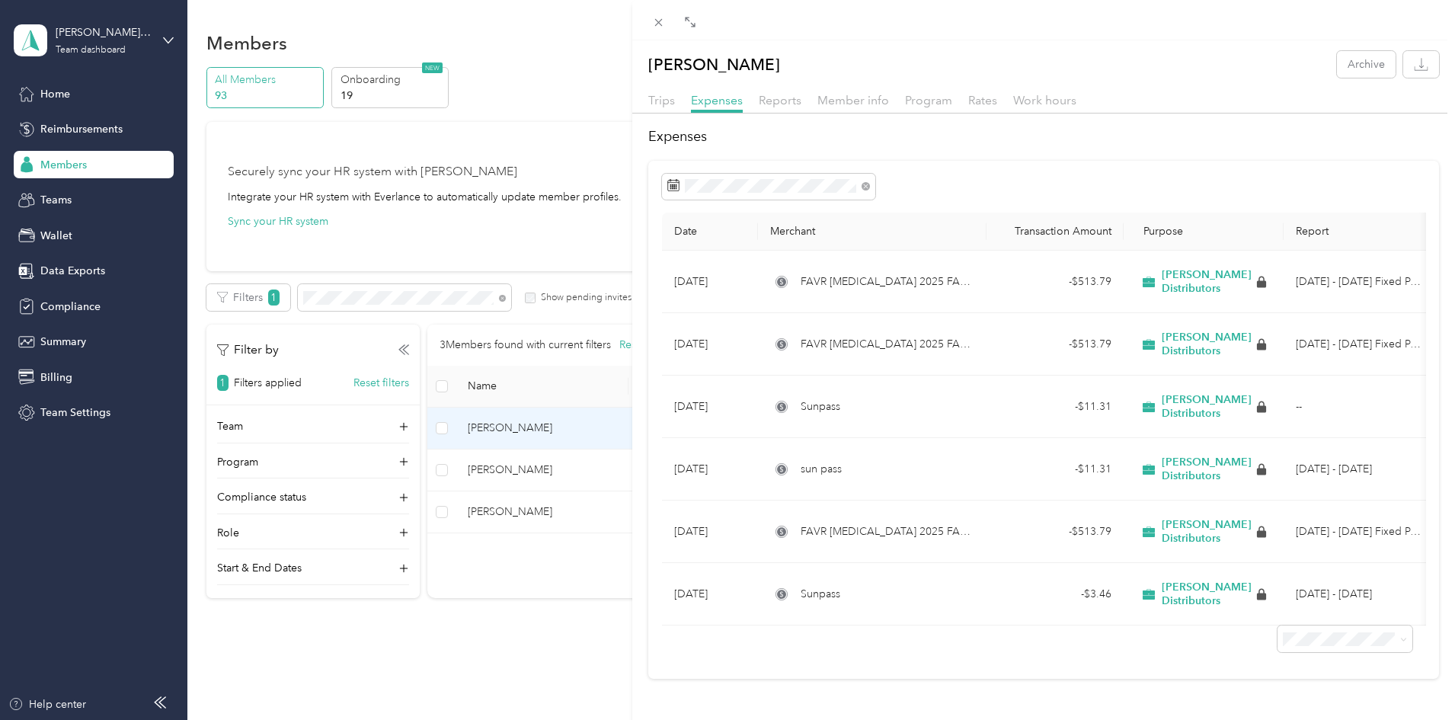
click at [277, 635] on div "Thomas J. Haught Archive Trips Expenses Reports Member info Program Rates Work …" at bounding box center [727, 360] width 1455 height 720
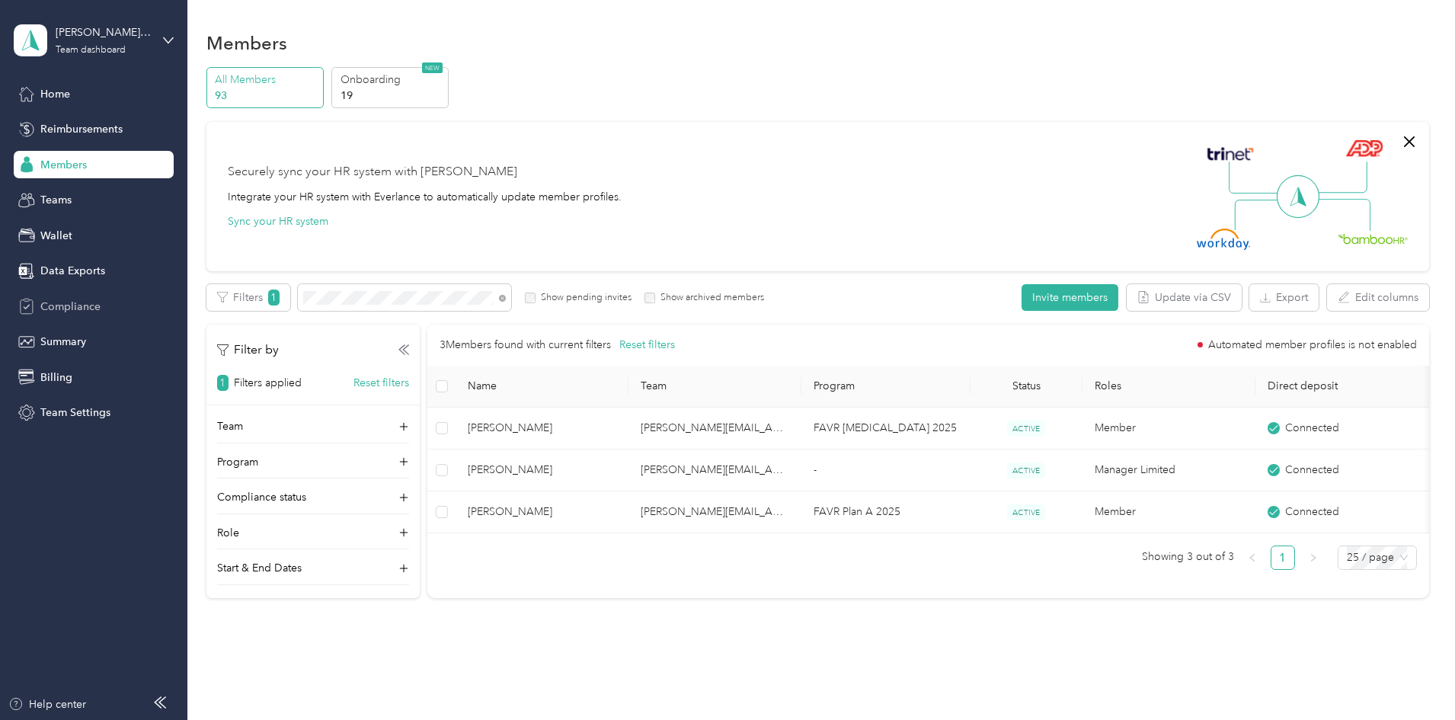
click at [55, 309] on span "Compliance" at bounding box center [70, 307] width 60 height 16
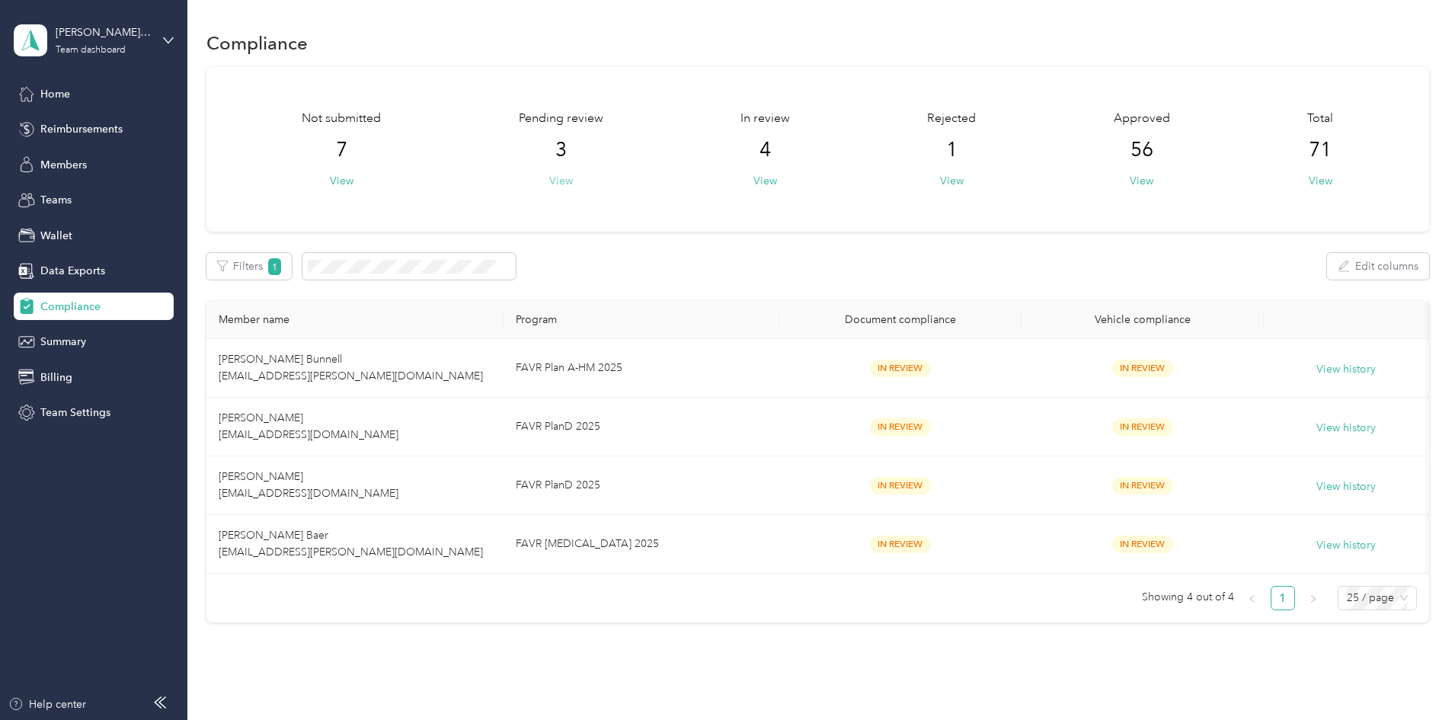
click at [573, 183] on button "View" at bounding box center [561, 181] width 24 height 16
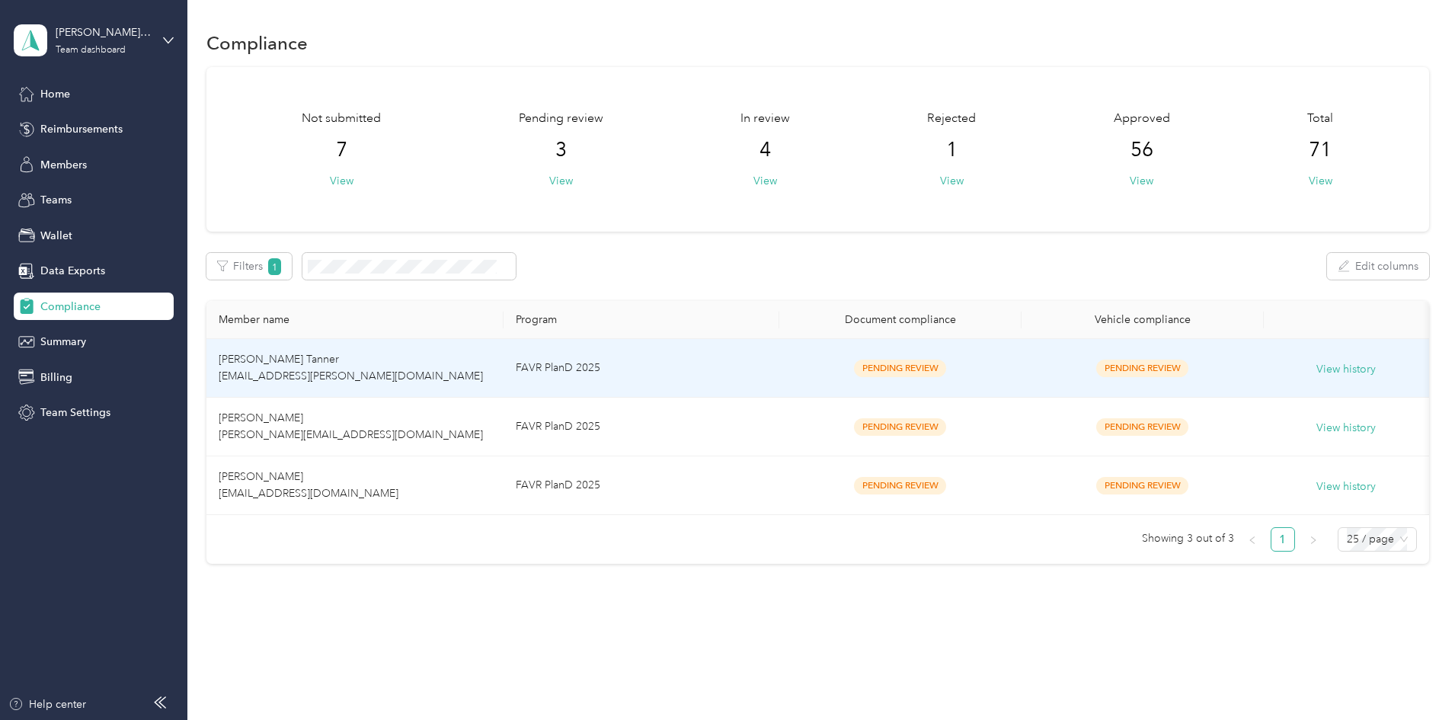
click at [382, 373] on span "Dustin W. Tanner dustin.92.tanner@gmail.com" at bounding box center [351, 368] width 264 height 30
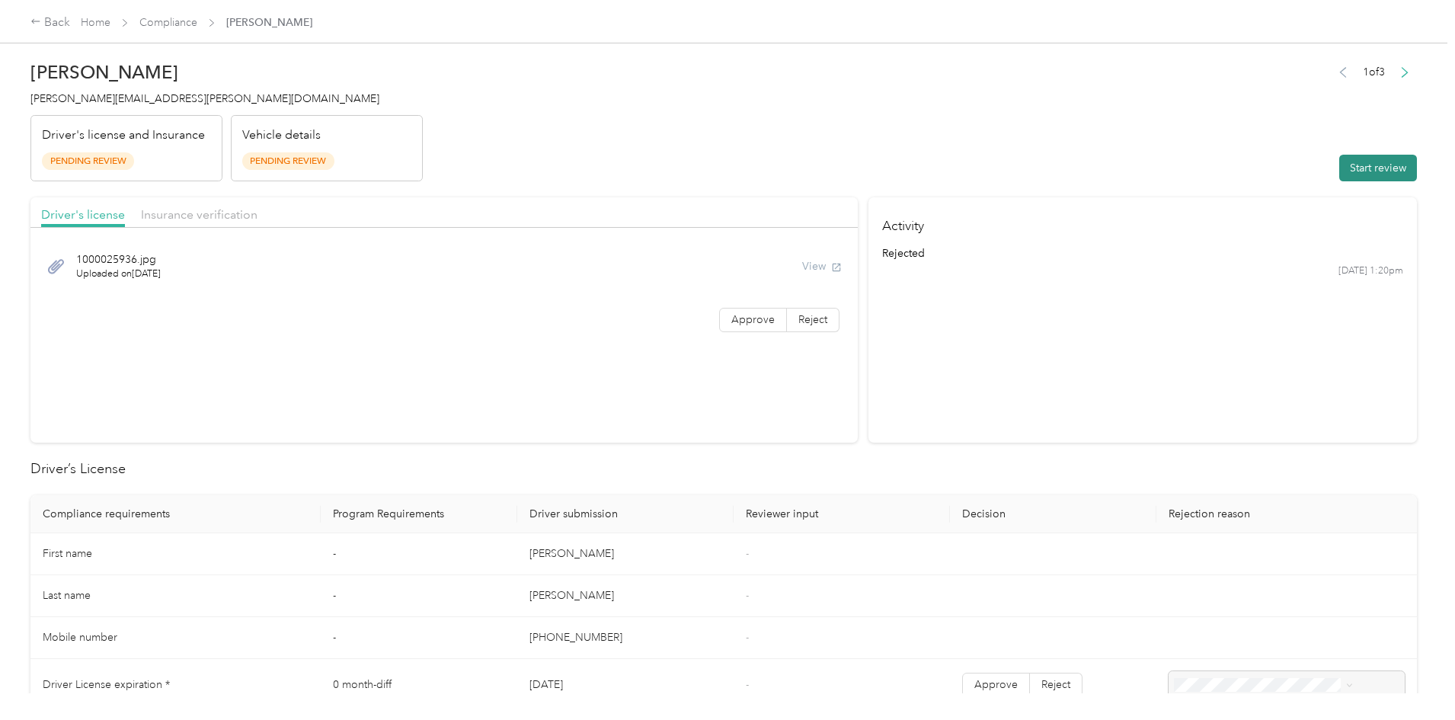
click at [1339, 171] on button "Start review" at bounding box center [1378, 168] width 78 height 27
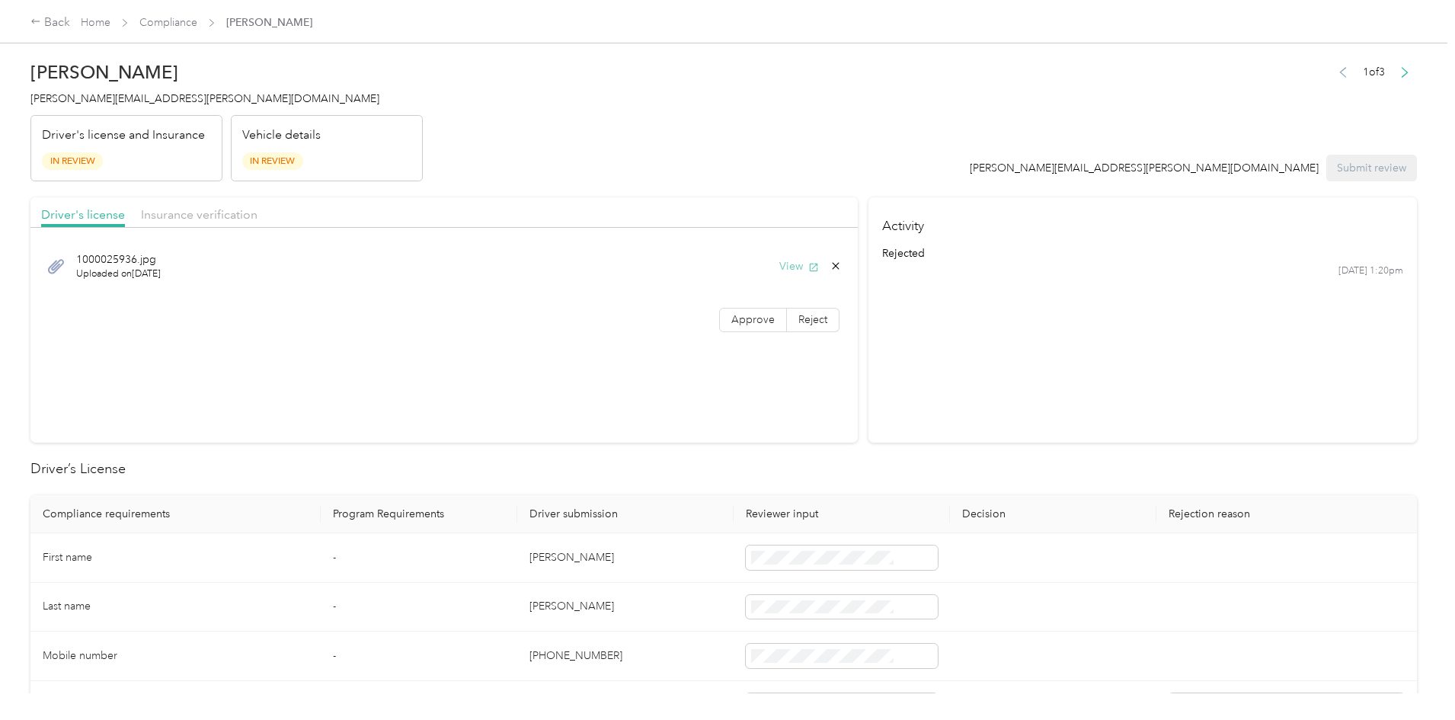
click at [779, 263] on button "View" at bounding box center [799, 266] width 40 height 16
click at [258, 217] on span "Insurance verification" at bounding box center [199, 214] width 117 height 14
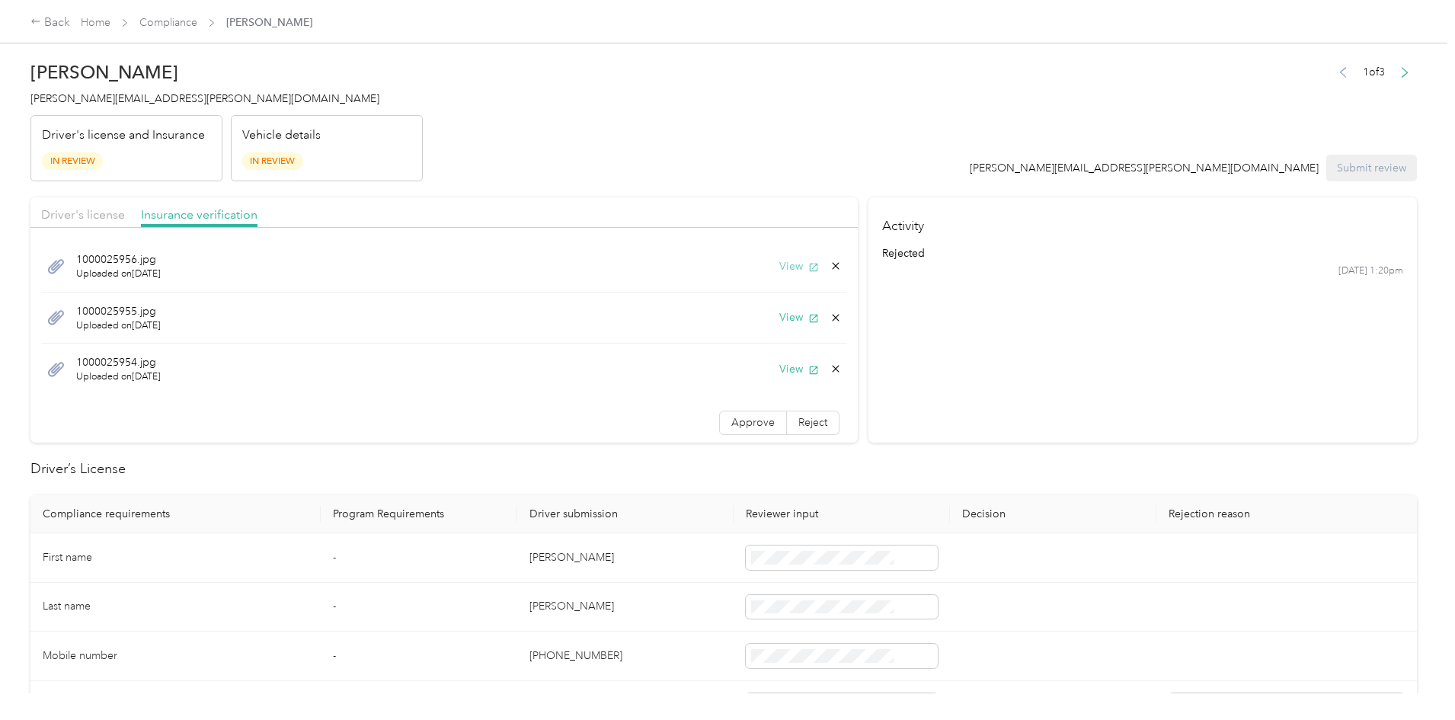
click at [779, 268] on button "View" at bounding box center [799, 266] width 40 height 16
click at [779, 310] on button "View" at bounding box center [799, 317] width 40 height 16
click at [161, 366] on span "1000025954.jpg" at bounding box center [118, 362] width 85 height 16
click at [779, 369] on button "View" at bounding box center [799, 369] width 40 height 16
click at [197, 21] on link "Compliance" at bounding box center [168, 22] width 58 height 13
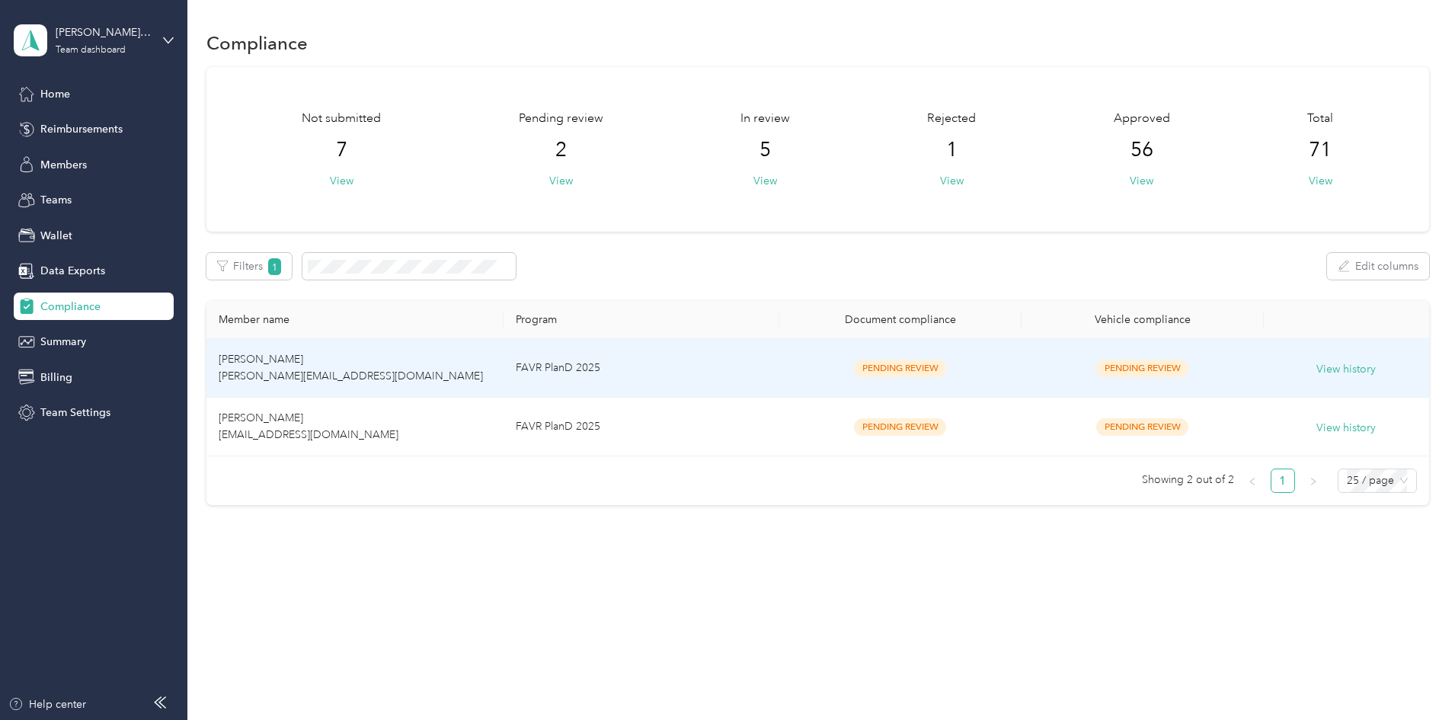
click at [371, 354] on span "Ian Andrade iancoelho.brasil@gmail.com" at bounding box center [351, 368] width 264 height 30
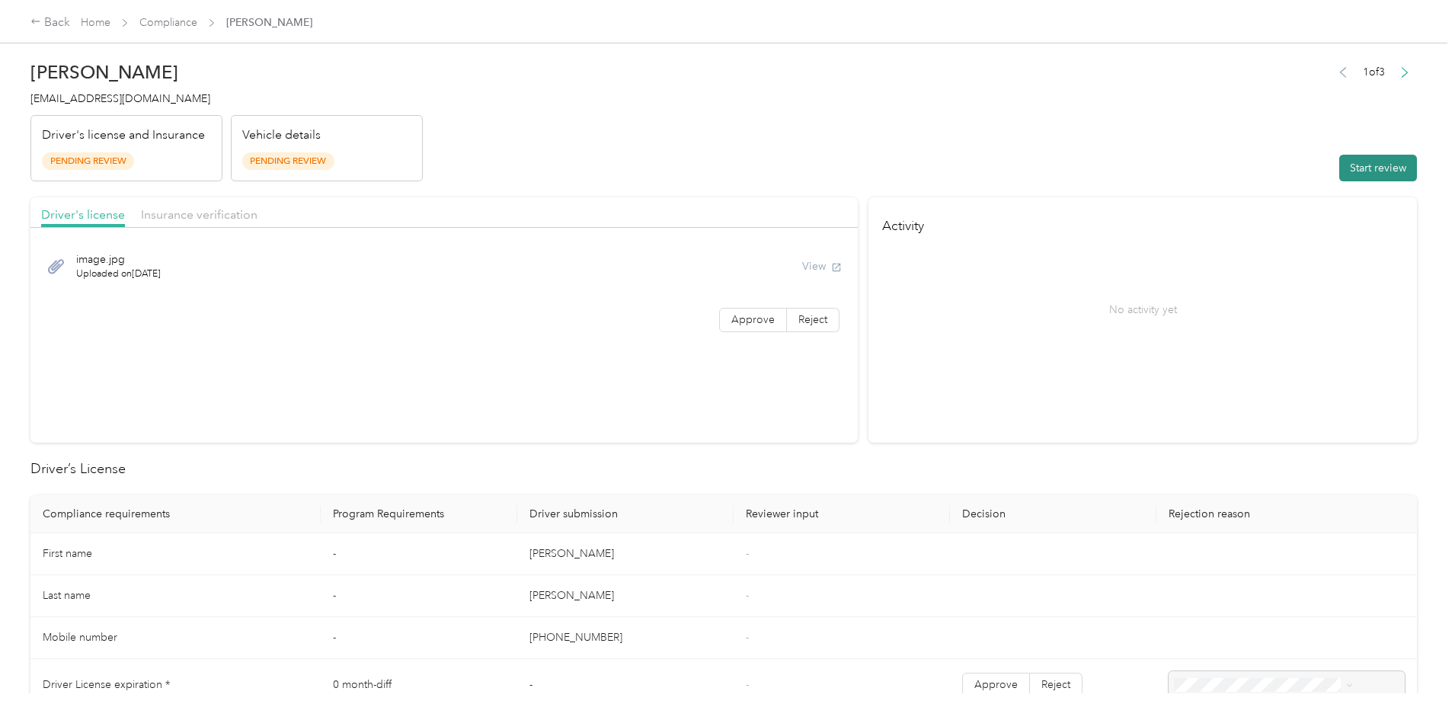
click at [1339, 162] on button "Start review" at bounding box center [1378, 168] width 78 height 27
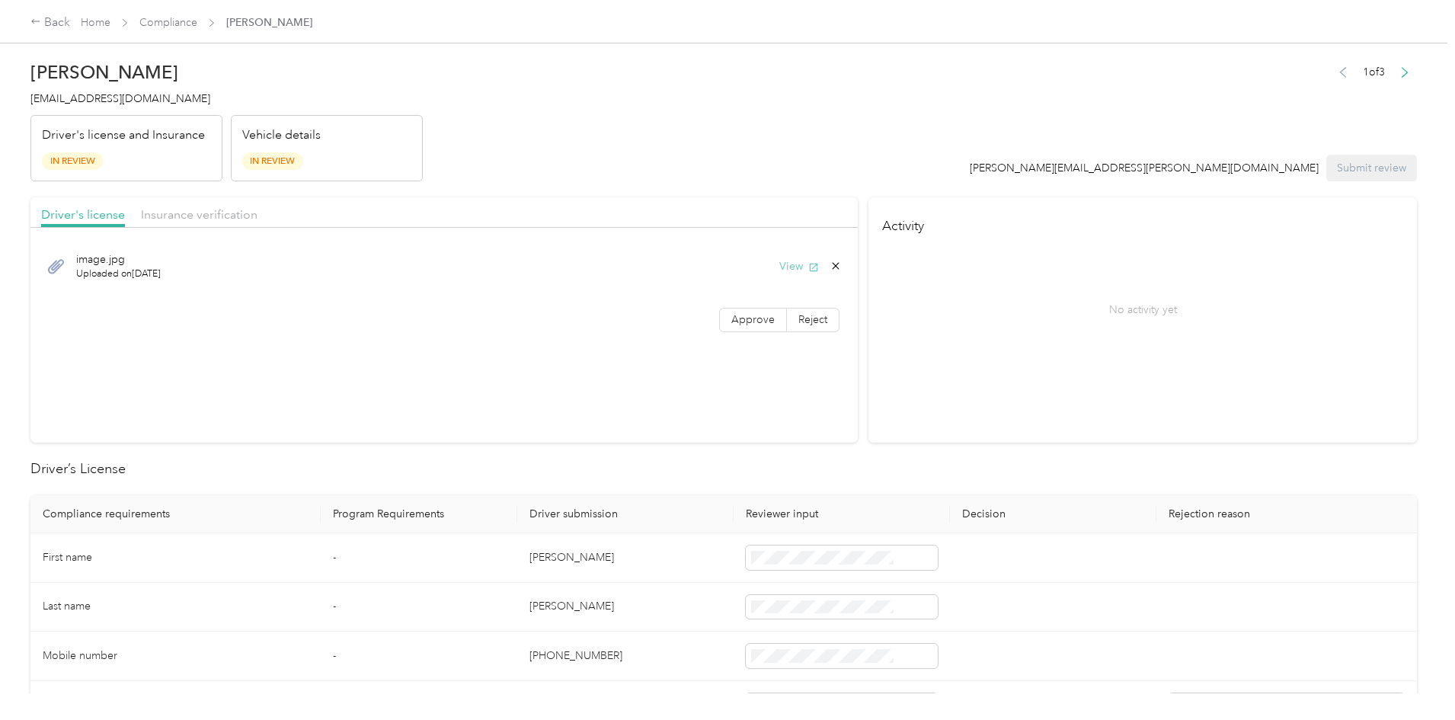
click at [779, 265] on button "View" at bounding box center [799, 266] width 40 height 16
click at [258, 210] on span "Insurance verification" at bounding box center [199, 214] width 117 height 14
click at [161, 268] on span "Uploaded on 9/1/2025" at bounding box center [118, 274] width 85 height 14
click at [64, 267] on icon at bounding box center [56, 266] width 16 height 14
click at [779, 261] on button "View" at bounding box center [799, 266] width 40 height 16
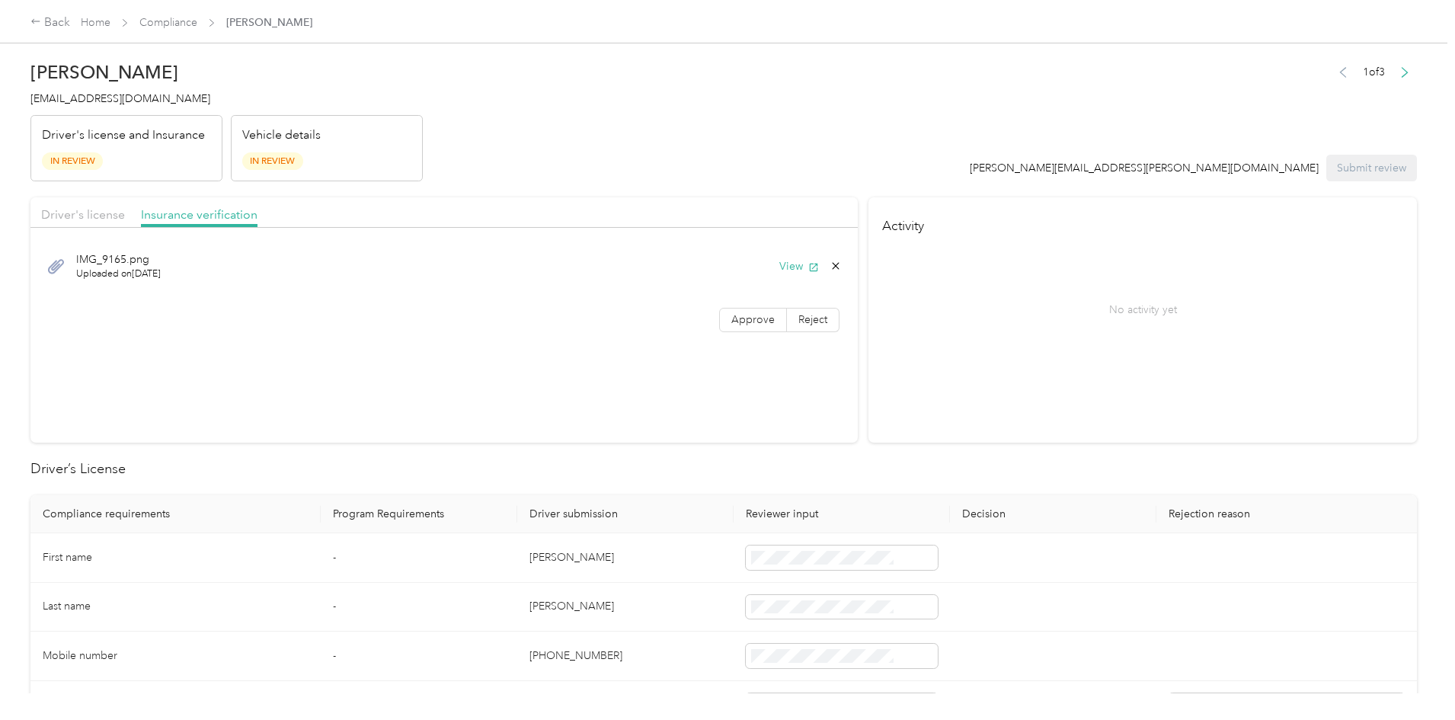
click at [197, 30] on span "Compliance" at bounding box center [168, 22] width 58 height 16
click at [197, 15] on span "Compliance" at bounding box center [168, 22] width 58 height 16
click at [110, 23] on link "Home" at bounding box center [96, 22] width 30 height 13
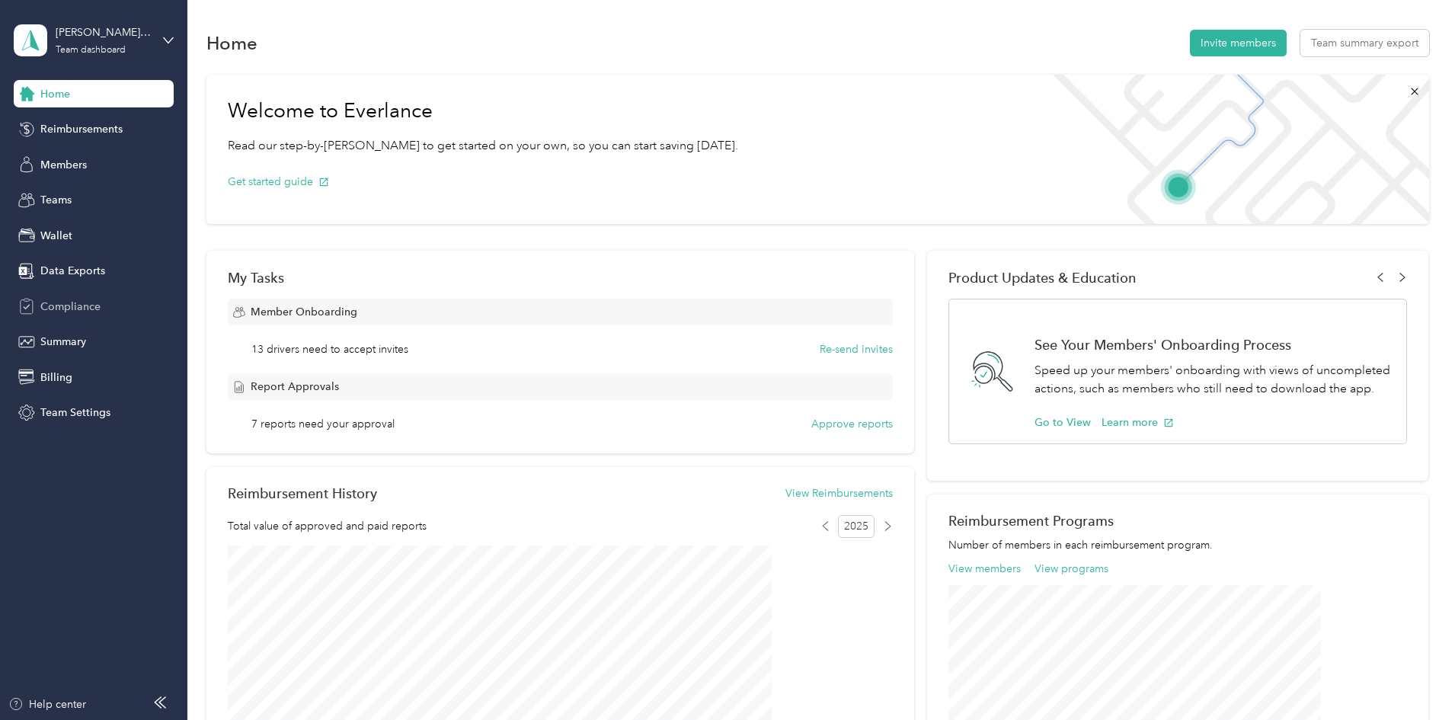
click at [68, 301] on span "Compliance" at bounding box center [70, 307] width 60 height 16
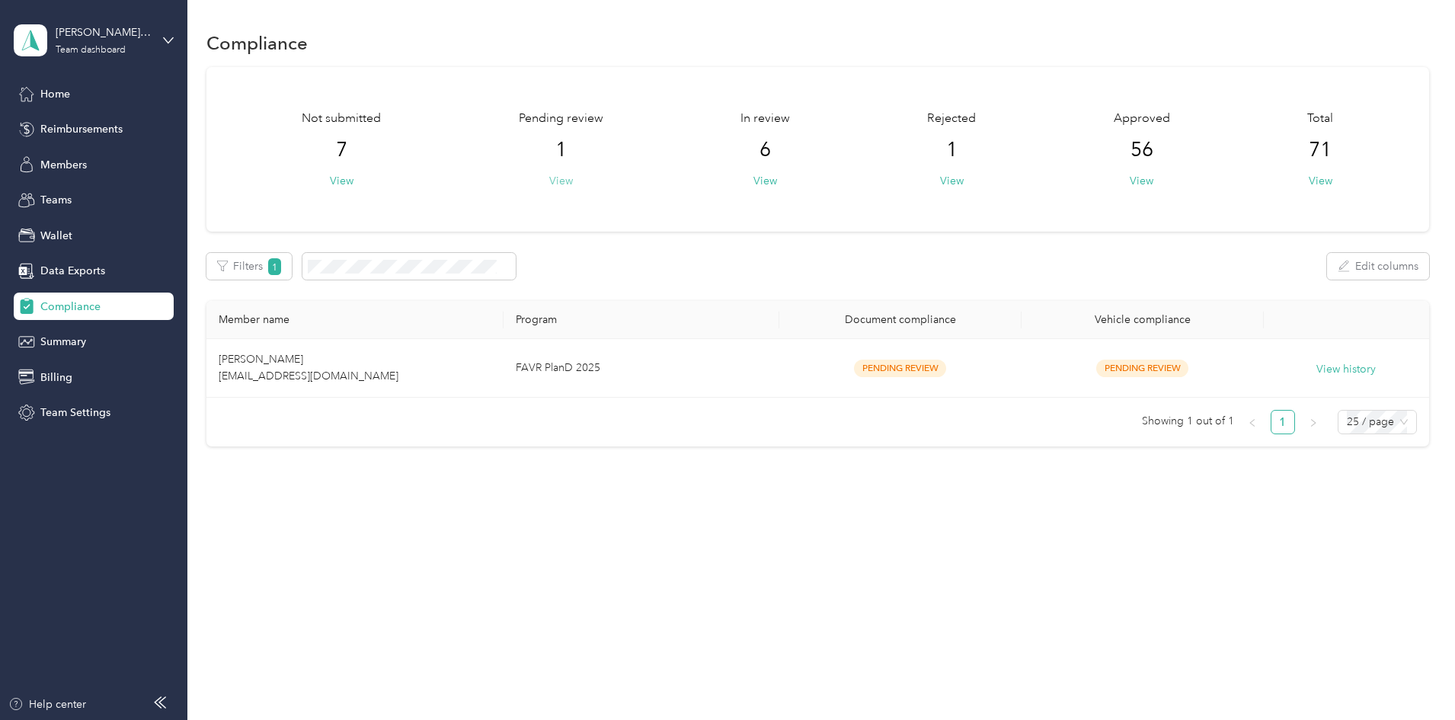
click at [573, 181] on button "View" at bounding box center [561, 181] width 24 height 16
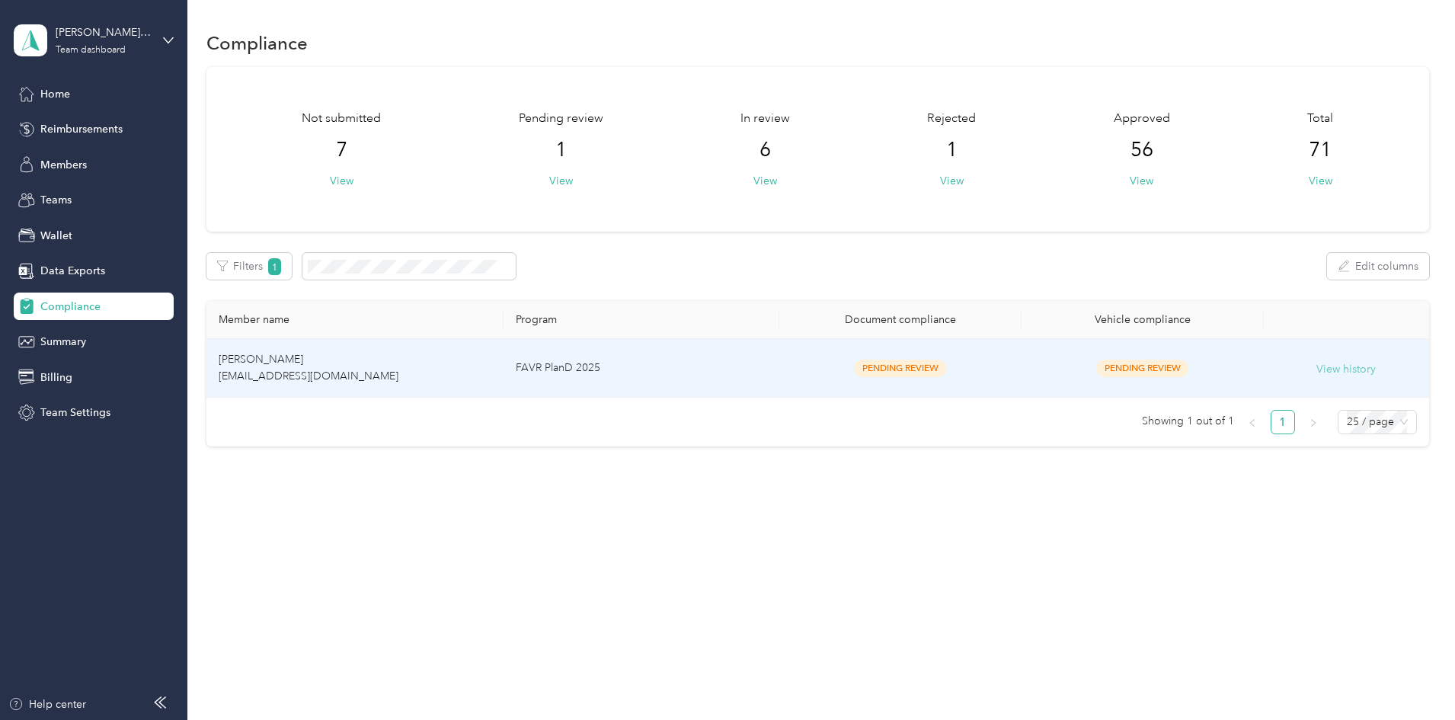
click at [1317, 373] on button "View history" at bounding box center [1346, 369] width 59 height 17
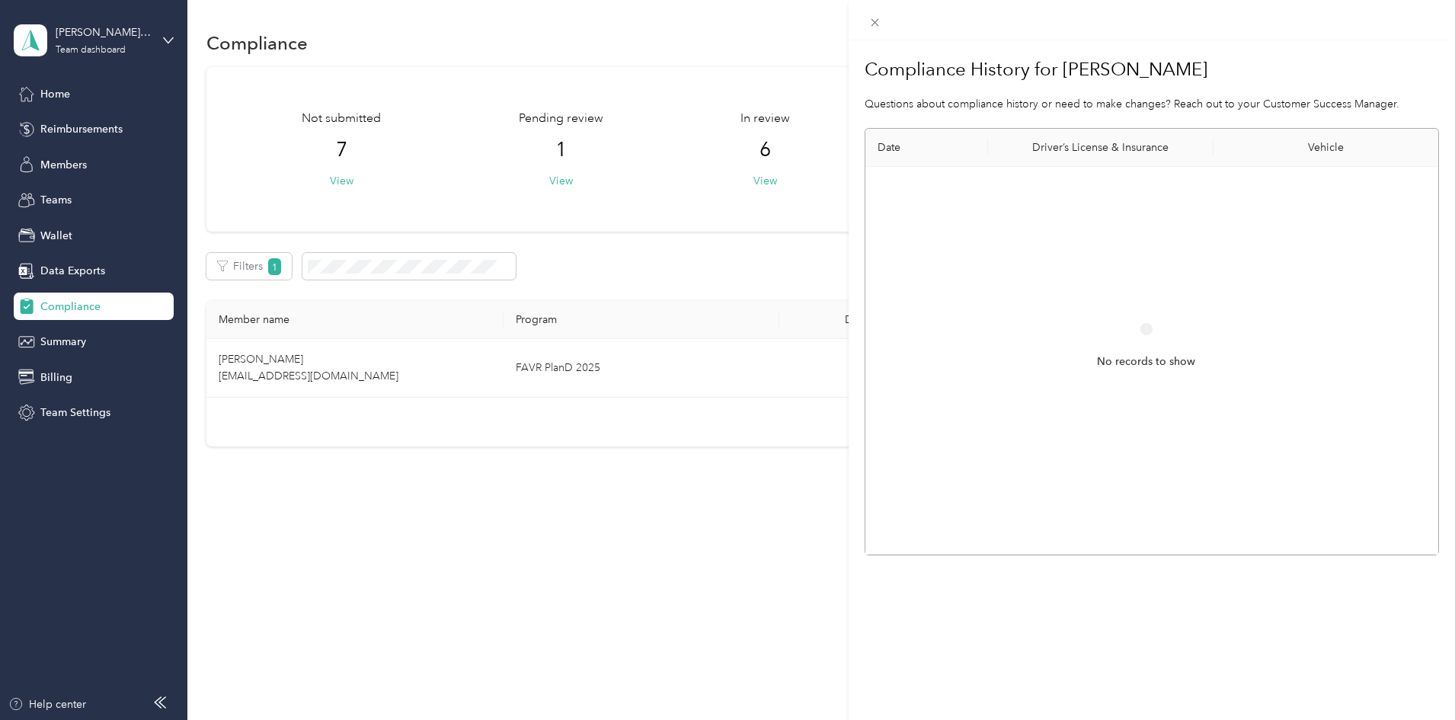
click at [689, 564] on div "Compliance History for Haley Alford Questions about compliance history or need …" at bounding box center [727, 360] width 1455 height 720
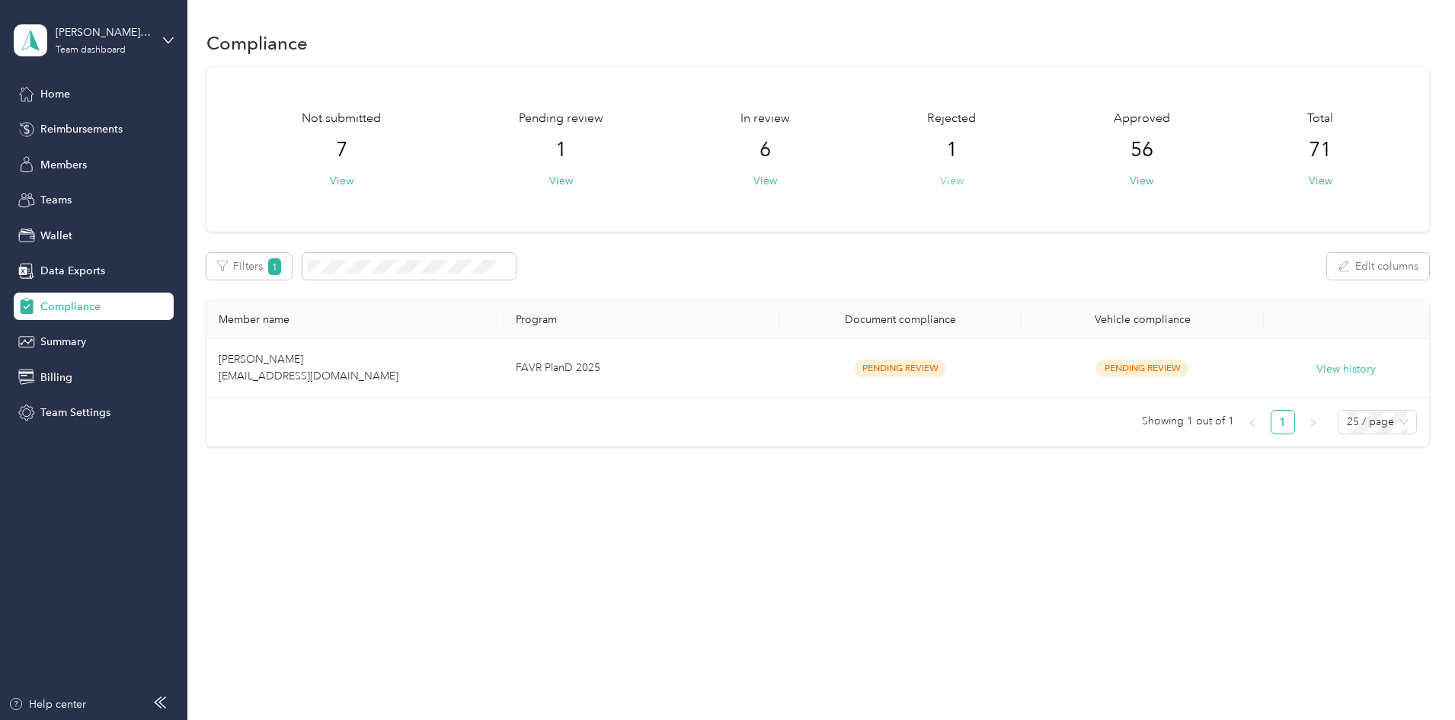
click at [946, 180] on button "View" at bounding box center [952, 181] width 24 height 16
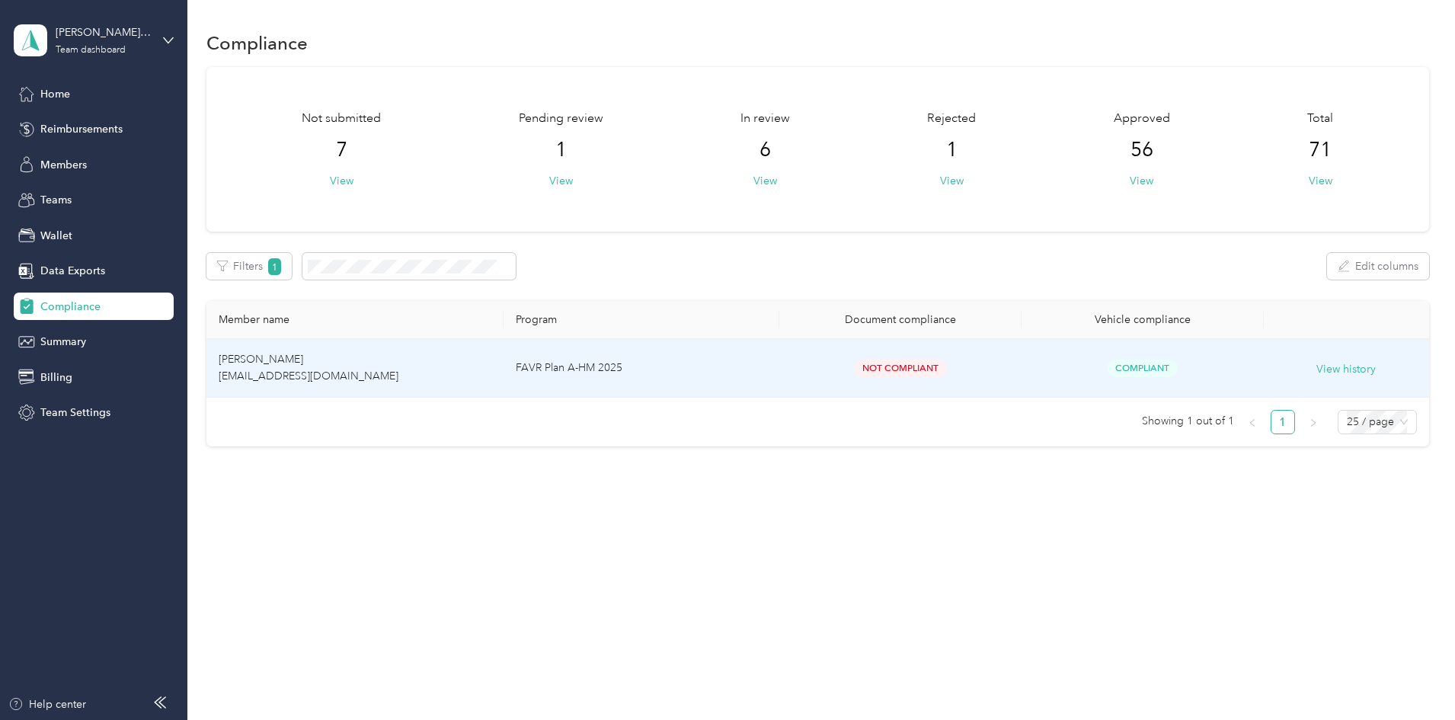
click at [381, 365] on span "David J. Knapp dknapp330@aol.com" at bounding box center [309, 368] width 180 height 30
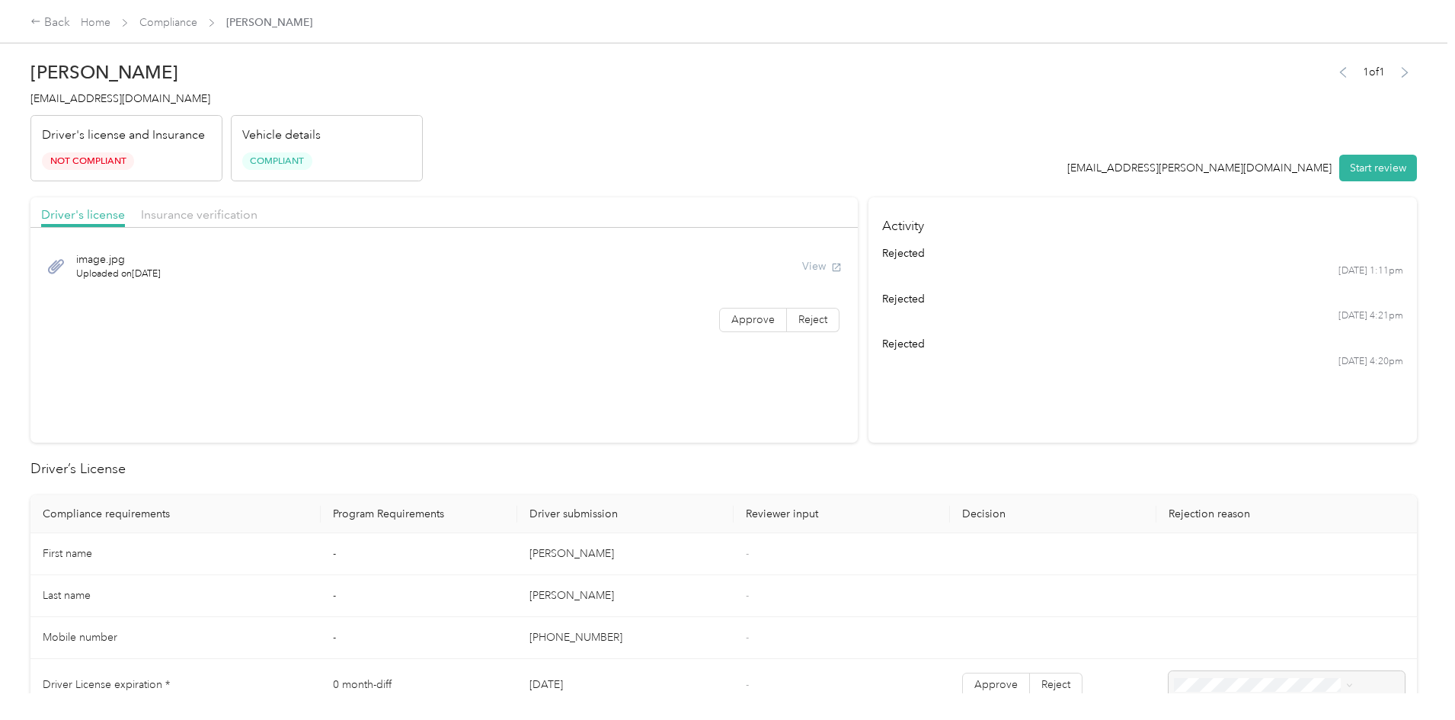
click at [802, 262] on div "View" at bounding box center [822, 266] width 40 height 16
click at [1339, 174] on button "Start review" at bounding box center [1378, 168] width 78 height 27
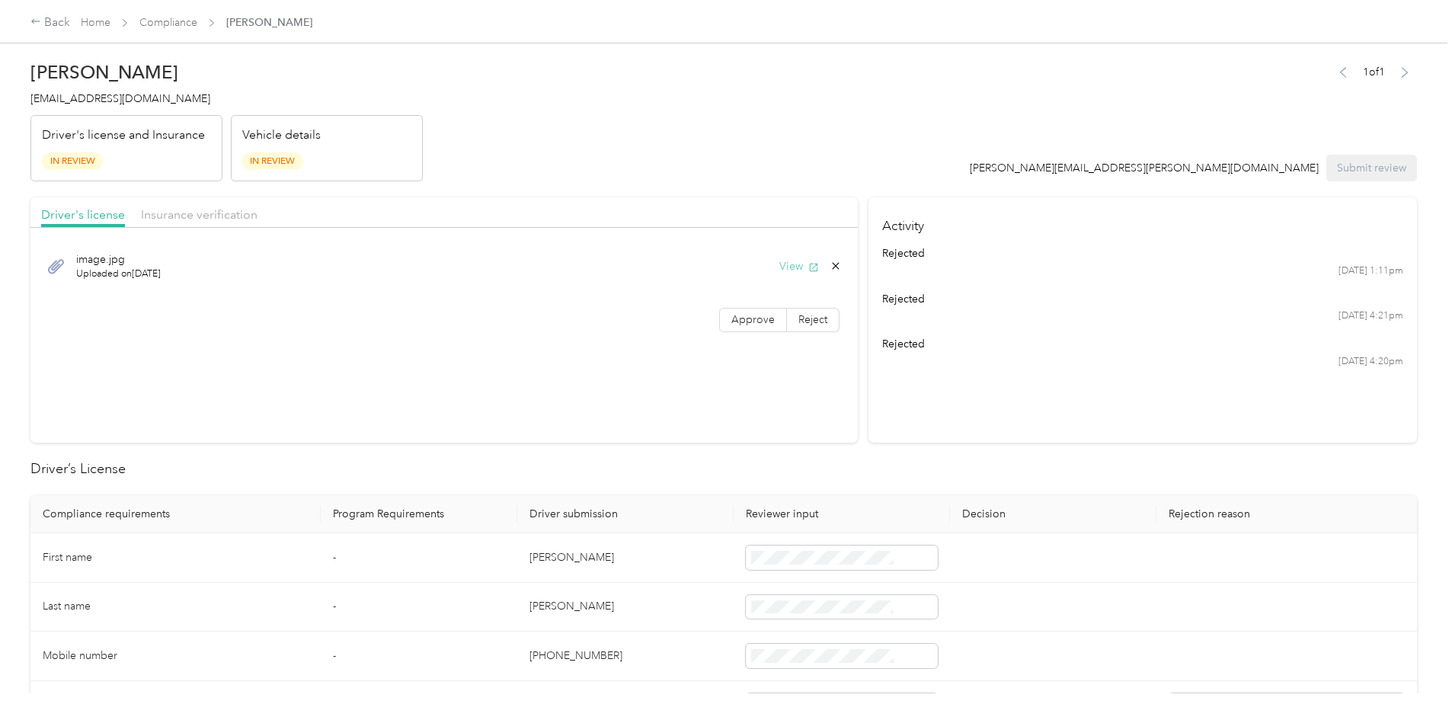
click at [779, 271] on button "View" at bounding box center [799, 266] width 40 height 16
click at [315, 228] on div at bounding box center [443, 232] width 827 height 8
click at [258, 223] on div "Insurance verification" at bounding box center [199, 215] width 117 height 19
click at [779, 270] on button "View" at bounding box center [799, 266] width 40 height 16
click at [110, 24] on link "Home" at bounding box center [96, 22] width 30 height 13
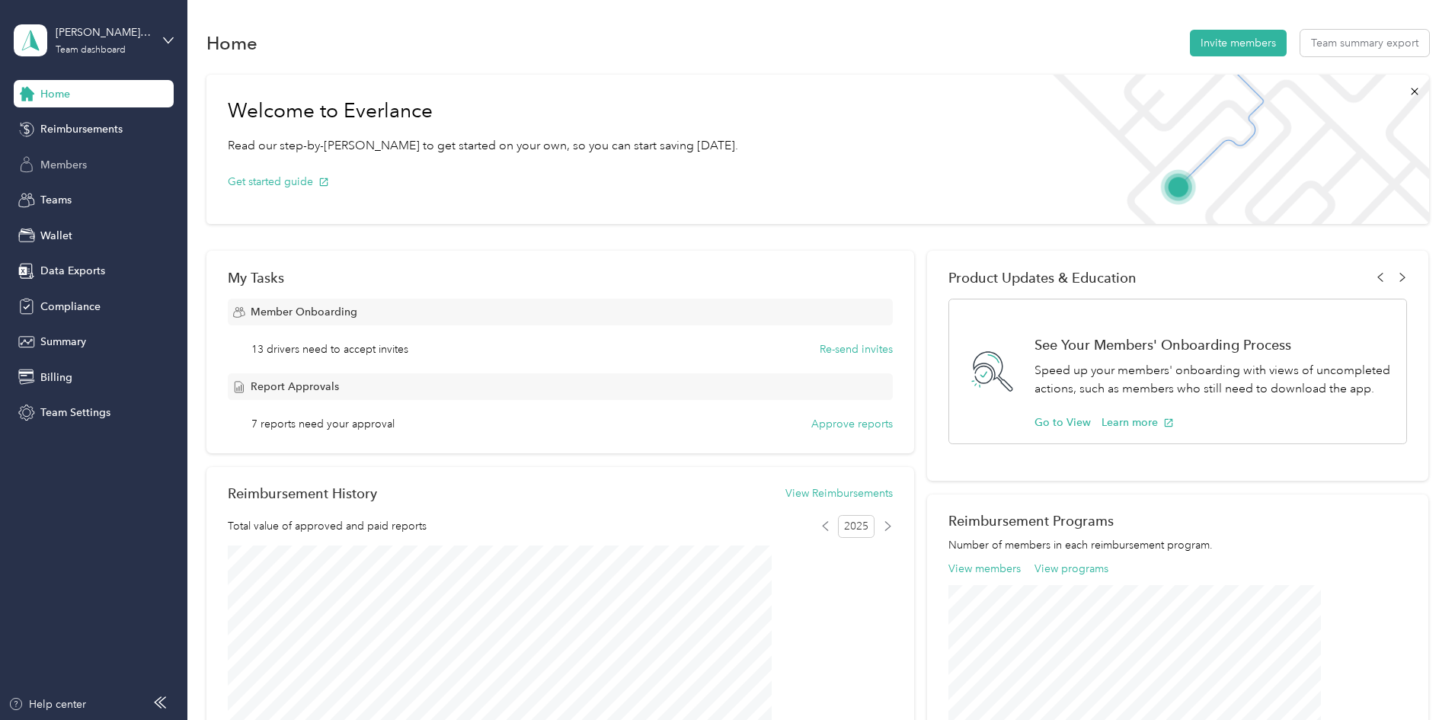
click at [55, 163] on span "Members" at bounding box center [63, 165] width 46 height 16
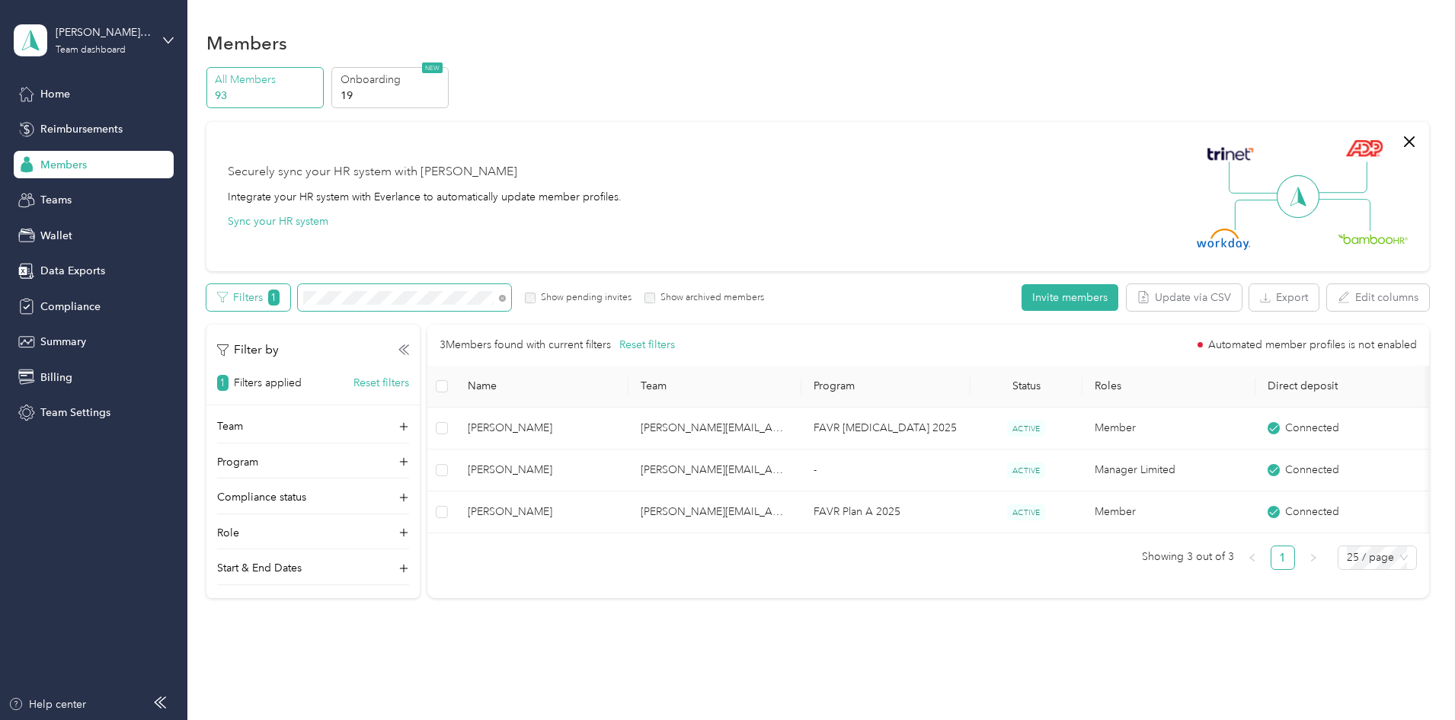
click at [372, 289] on div "Filters 1 Show pending invites Show archived members" at bounding box center [485, 297] width 558 height 27
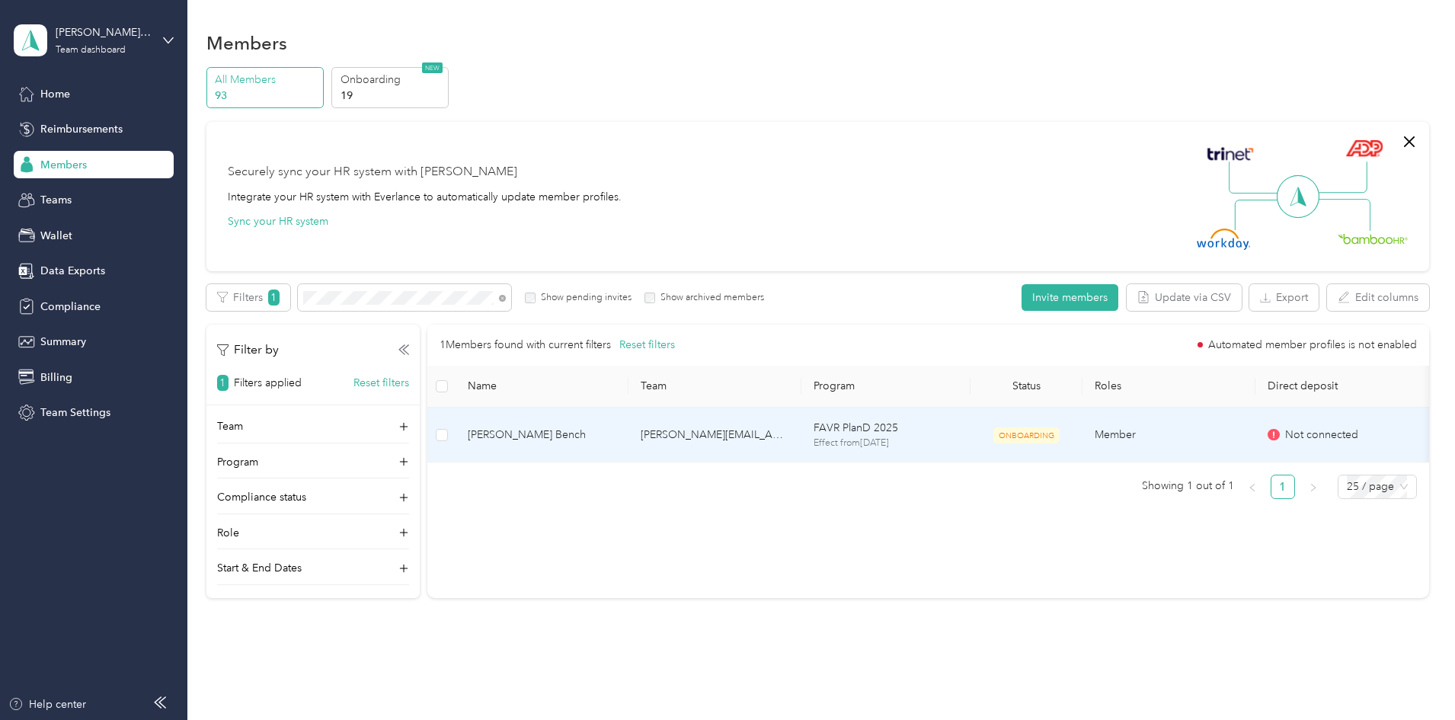
click at [616, 436] on span "[PERSON_NAME] Bench" at bounding box center [542, 435] width 149 height 17
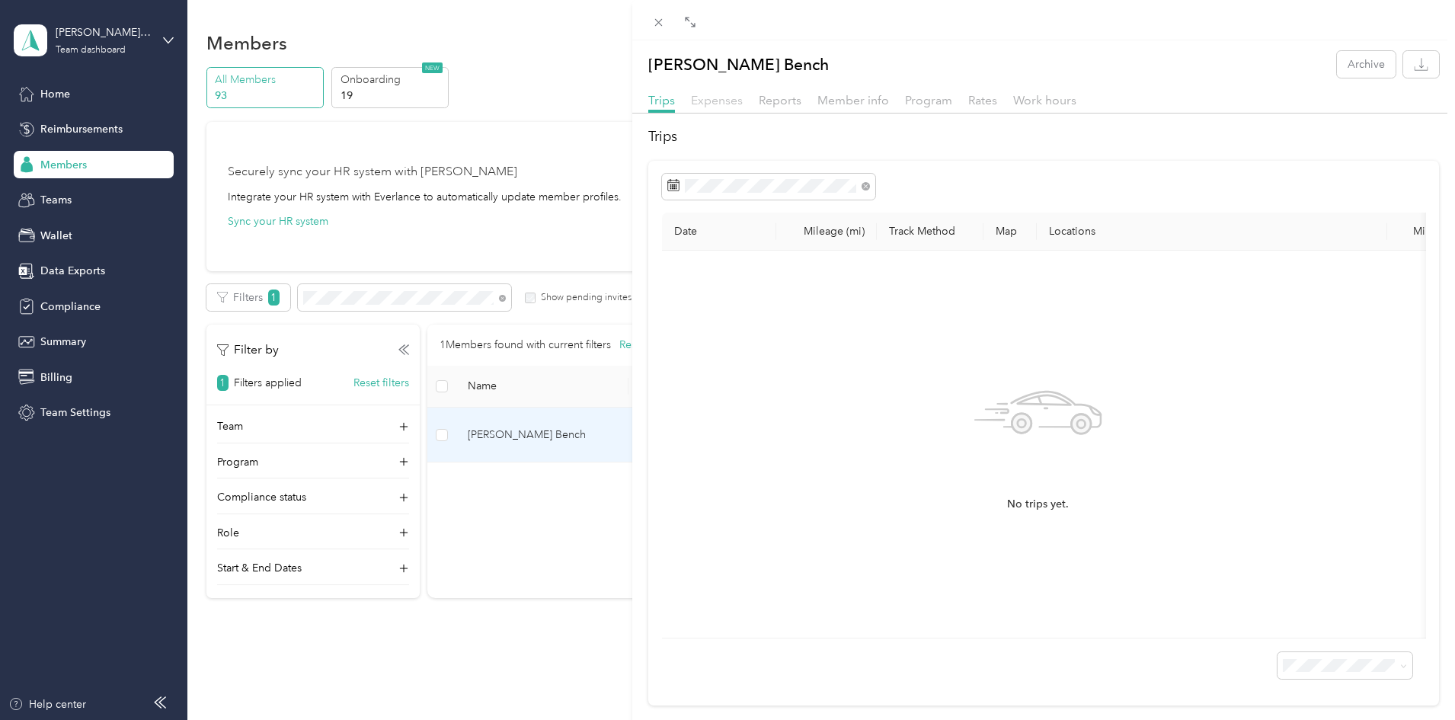
click at [711, 98] on span "Expenses" at bounding box center [717, 100] width 52 height 14
click at [763, 99] on span "Reports" at bounding box center [780, 100] width 43 height 14
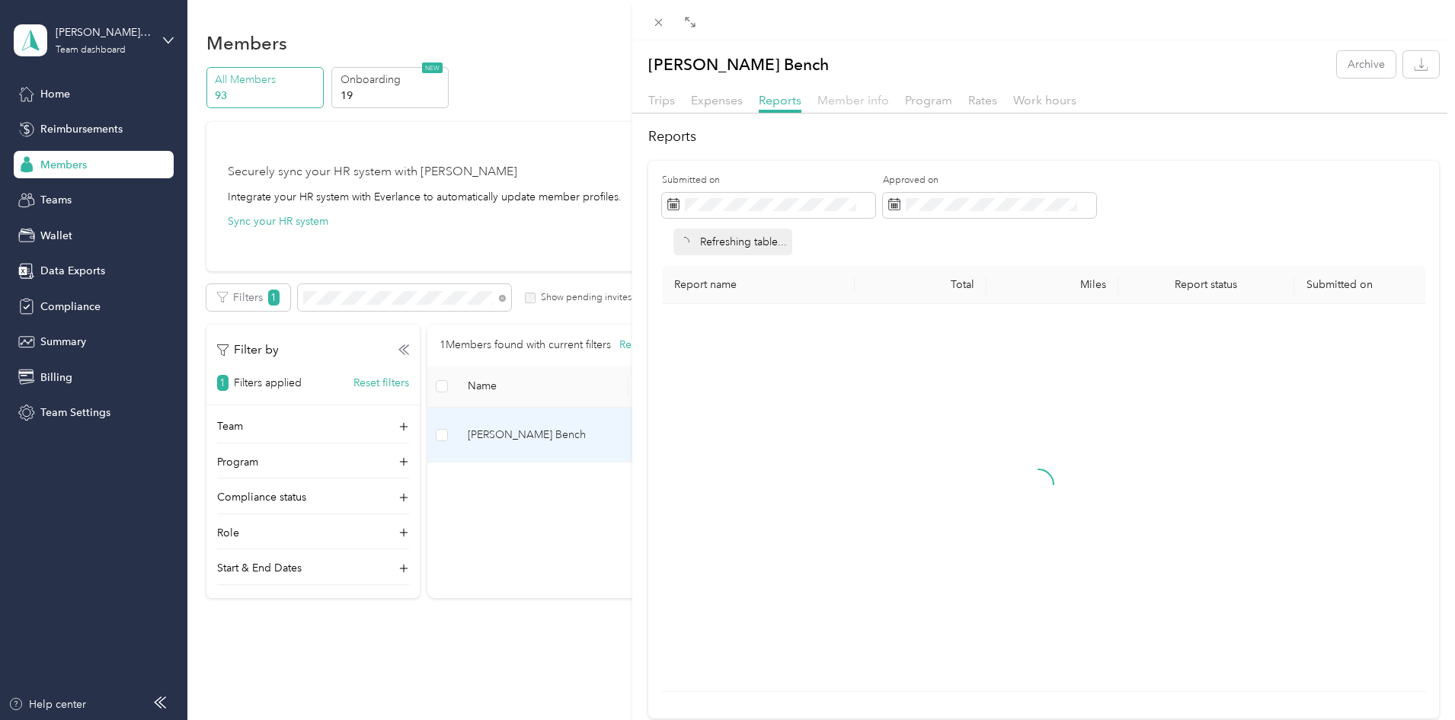
click at [840, 97] on span "Member info" at bounding box center [854, 100] width 72 height 14
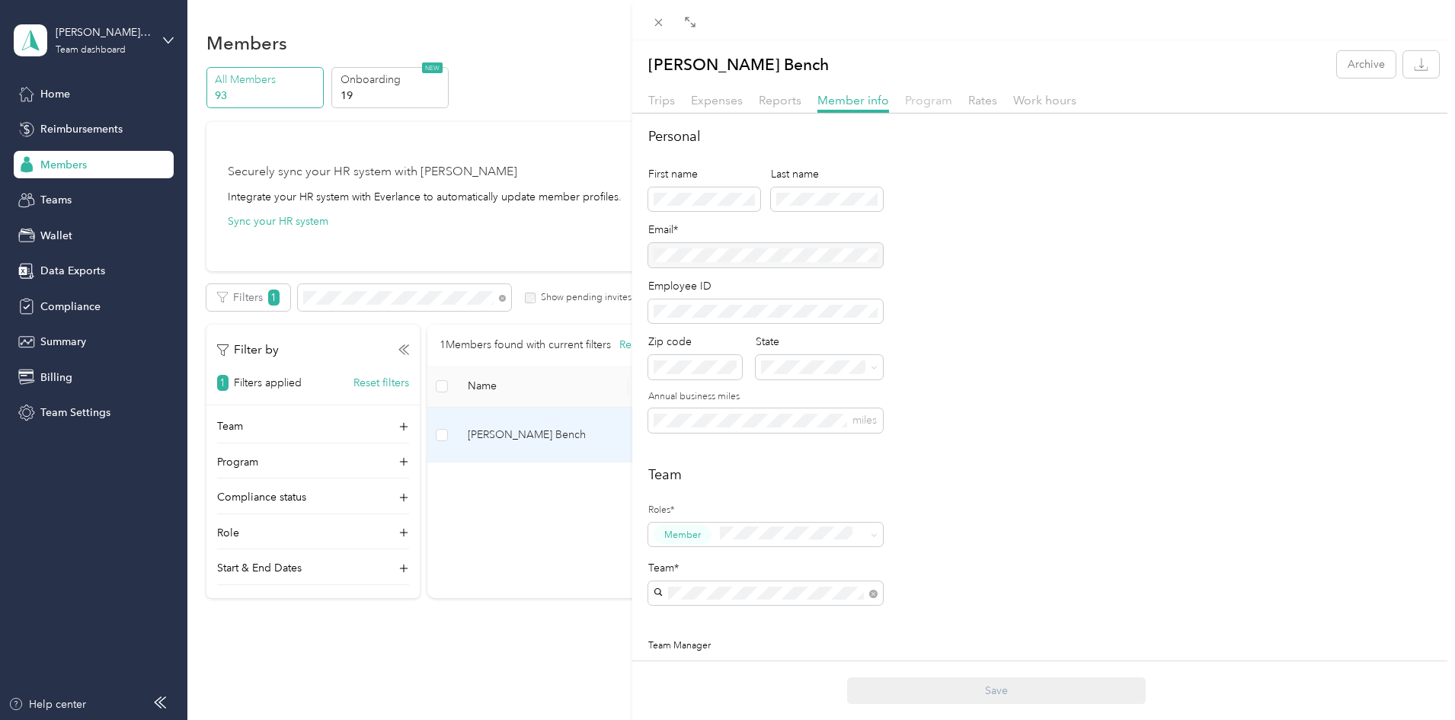
click at [925, 106] on span "Program" at bounding box center [928, 100] width 47 height 14
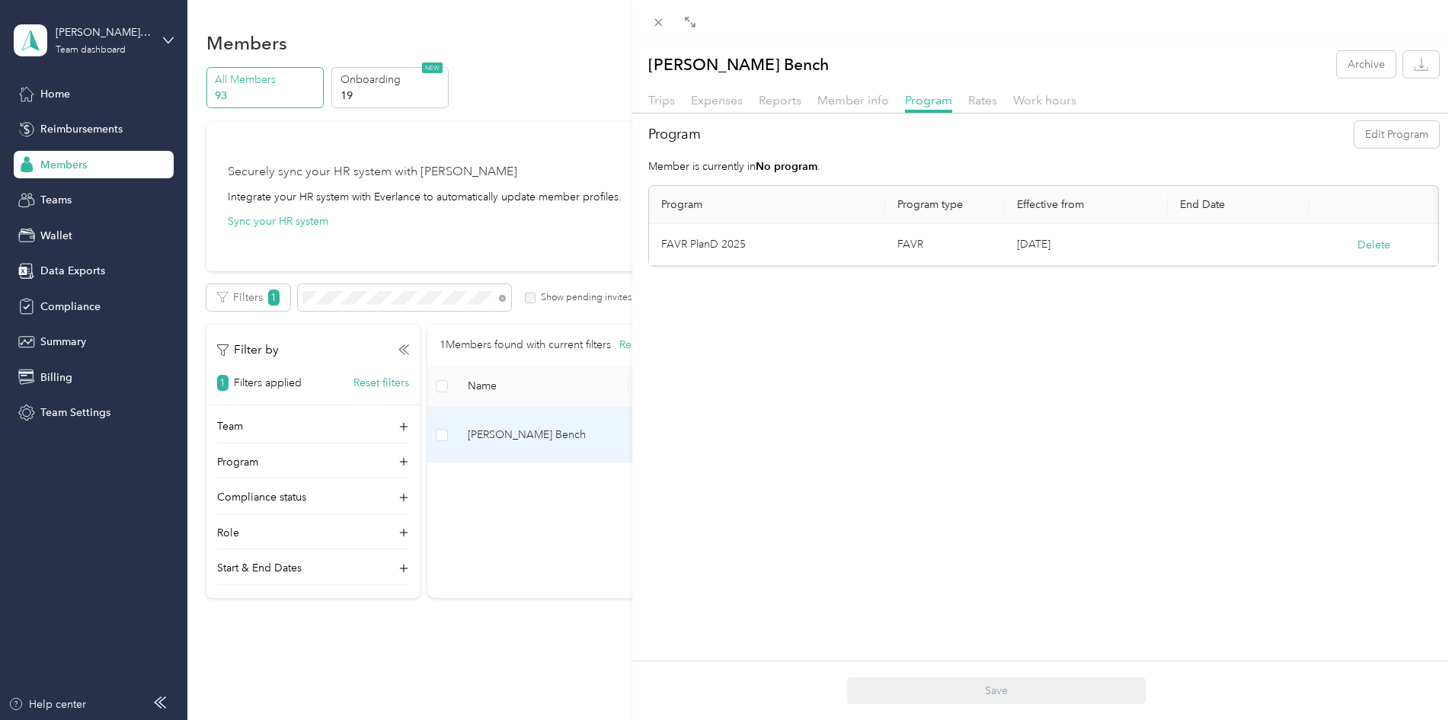
click at [1056, 242] on td "Oct. 1, 2025" at bounding box center [1086, 245] width 163 height 42
click at [715, 248] on td "FAVR PlanD 2025" at bounding box center [767, 245] width 236 height 42
click at [323, 622] on div "Christopher D. Bench Archive Trips Expenses Reports Member info Program Rates W…" at bounding box center [727, 360] width 1455 height 720
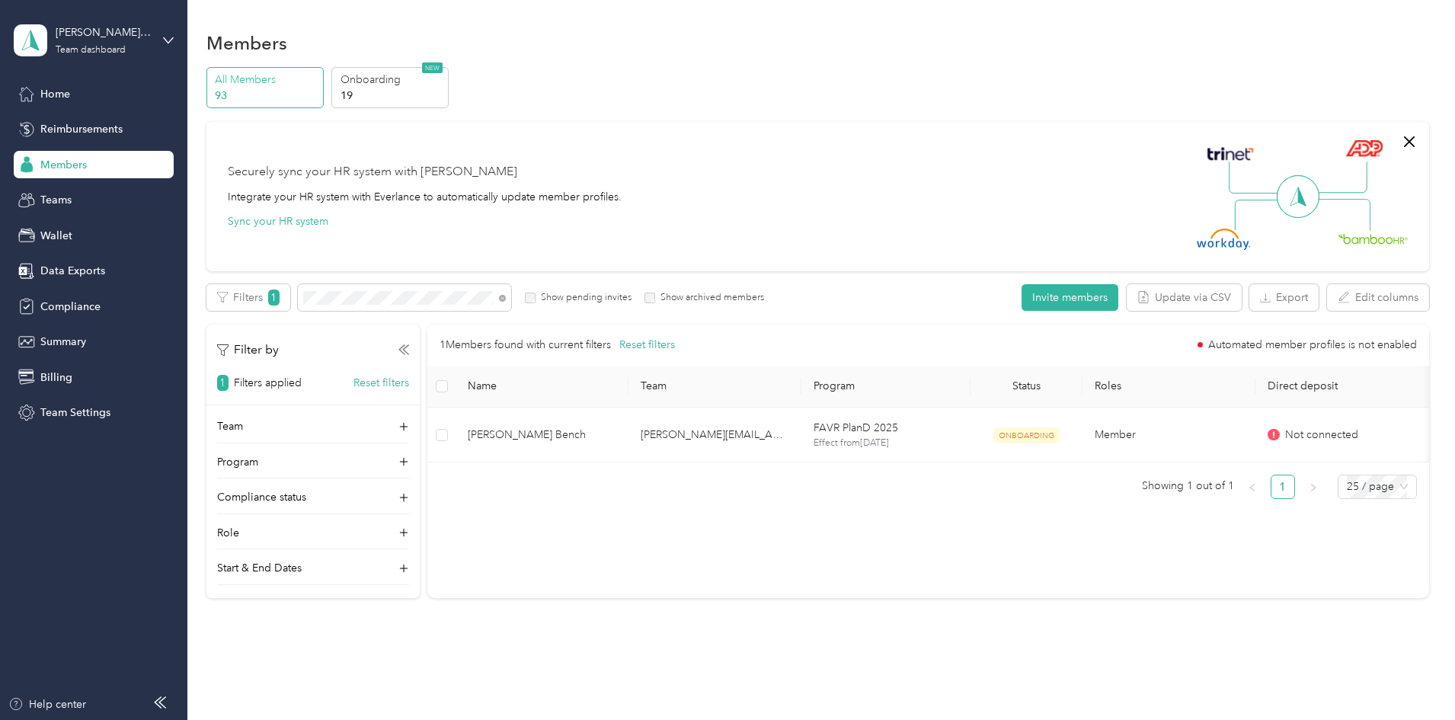
click at [58, 168] on span "Members" at bounding box center [63, 165] width 46 height 16
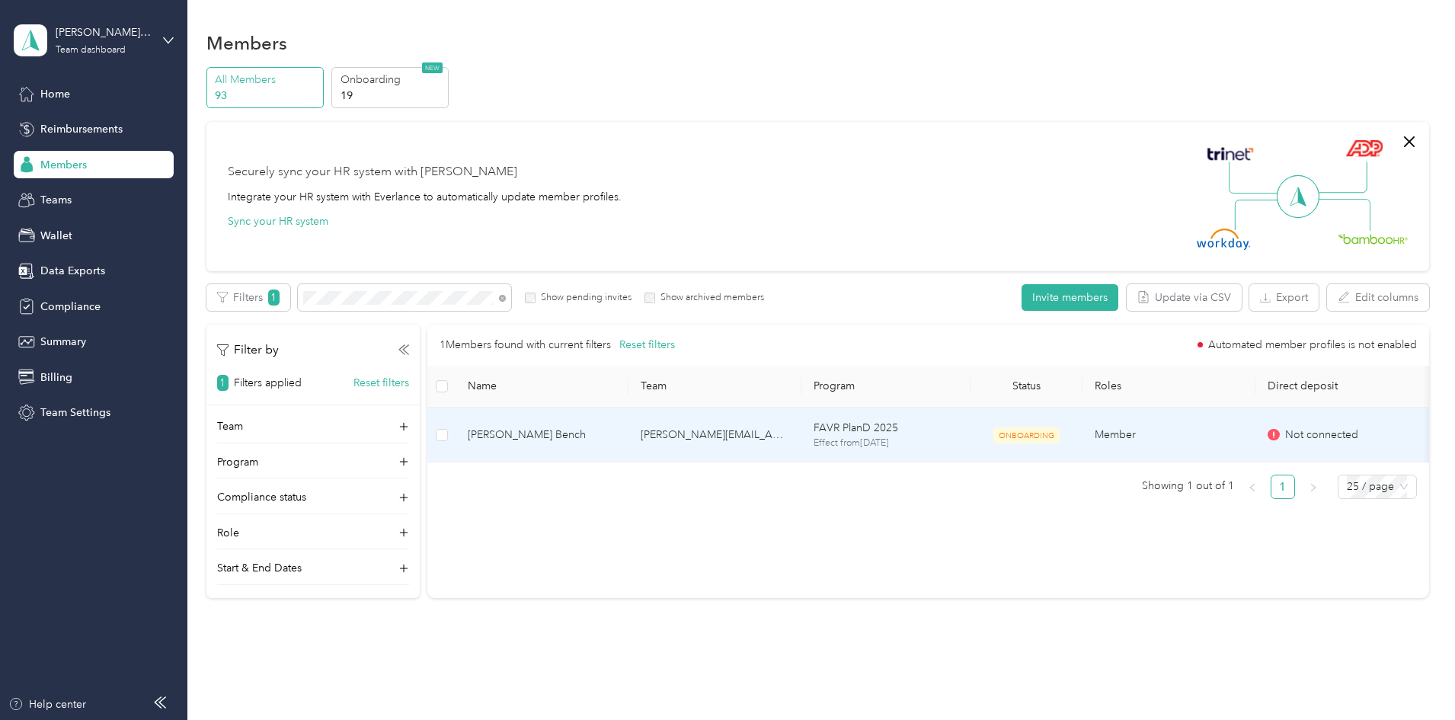
click at [802, 443] on td "[PERSON_NAME][EMAIL_ADDRESS][PERSON_NAME][DOMAIN_NAME]" at bounding box center [715, 436] width 173 height 56
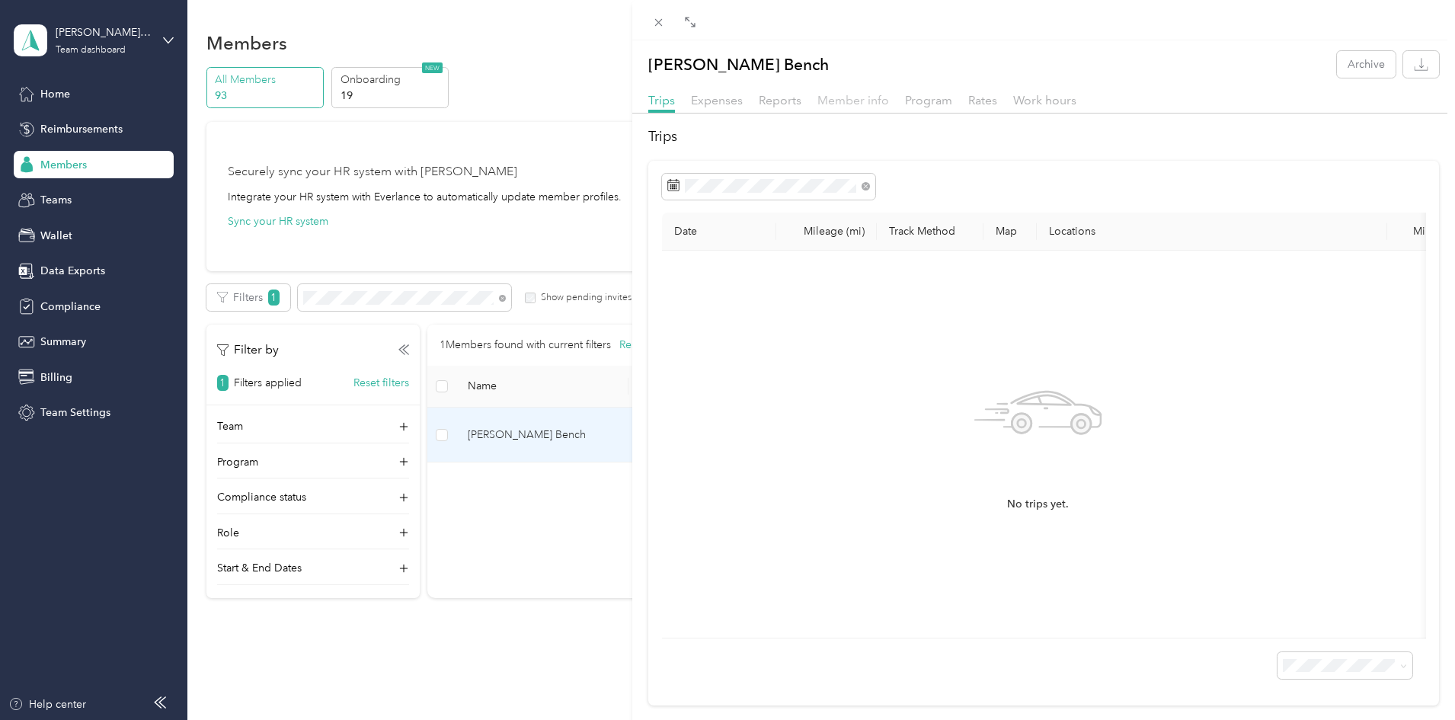
click at [834, 94] on span "Member info" at bounding box center [854, 100] width 72 height 14
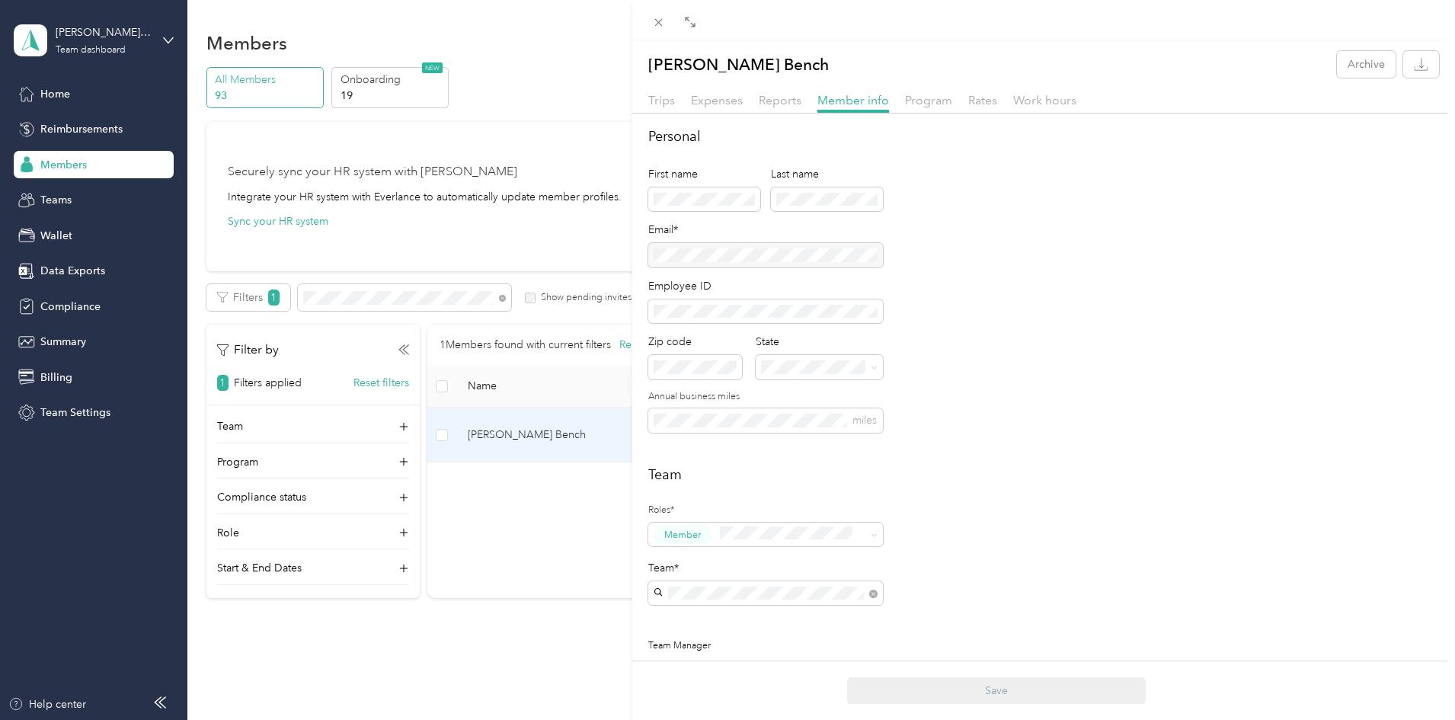
click at [939, 395] on div "Personal First name Last name Email* Employee ID Zip code State Annual business…" at bounding box center [1043, 288] width 791 height 325
click at [731, 427] on span "miles" at bounding box center [765, 420] width 235 height 24
click at [574, 695] on div "Christopher D. Bench Archive Trips Expenses Reports Member info Program Rates W…" at bounding box center [727, 360] width 1455 height 720
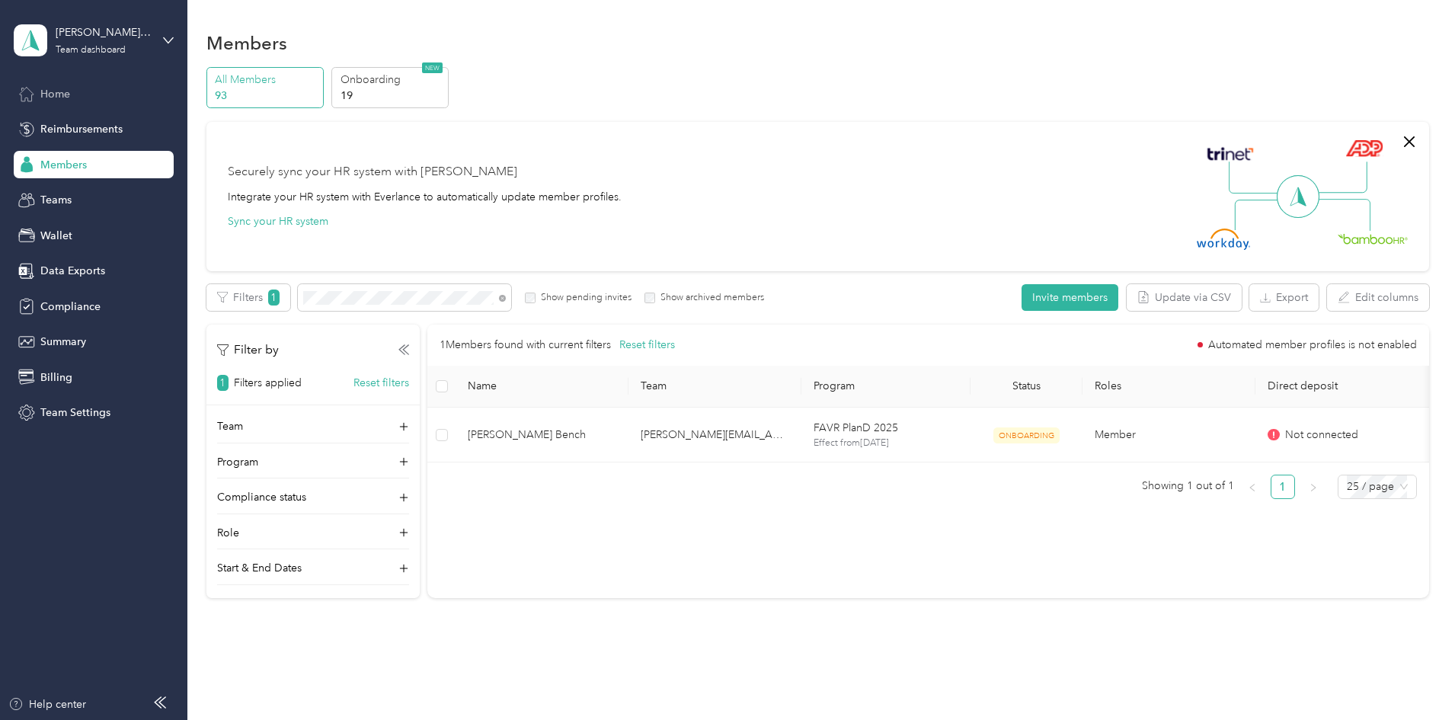
click at [46, 91] on span "Home" at bounding box center [55, 94] width 30 height 16
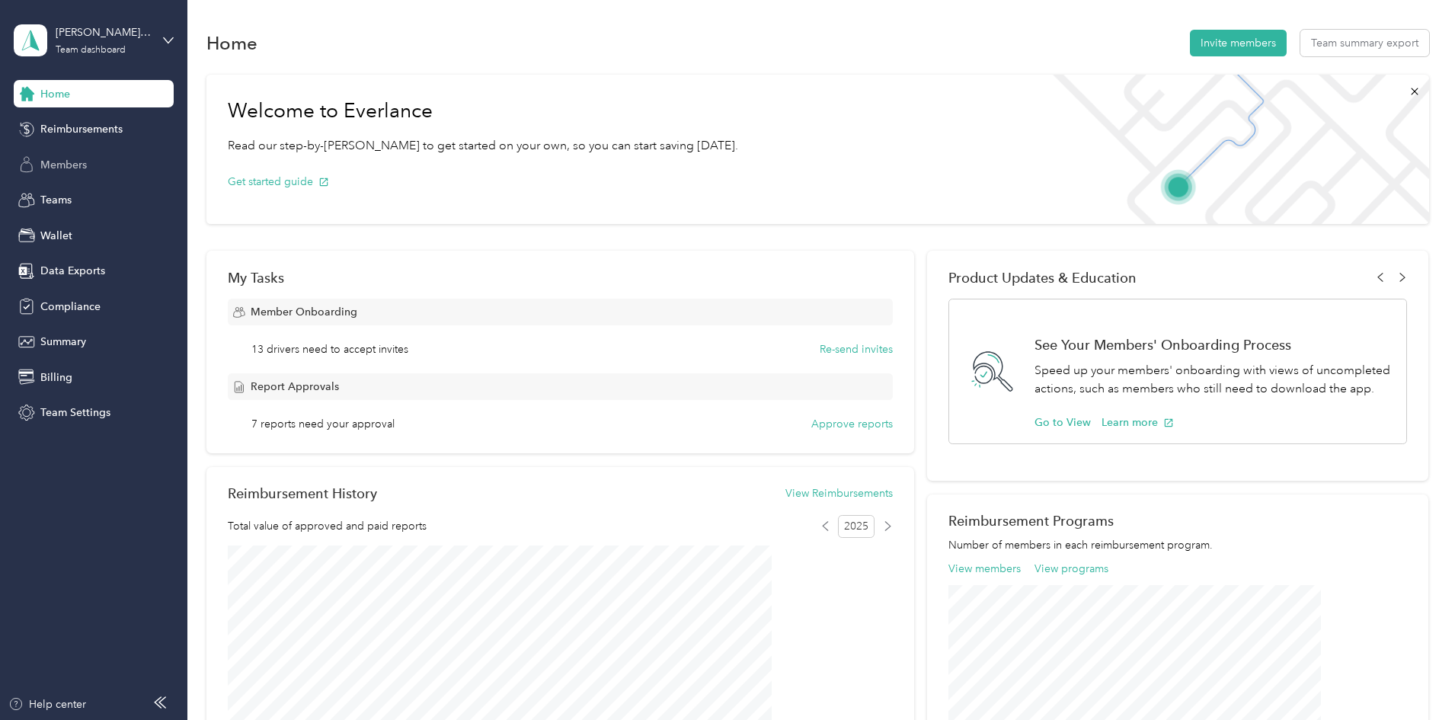
click at [69, 166] on span "Members" at bounding box center [63, 165] width 46 height 16
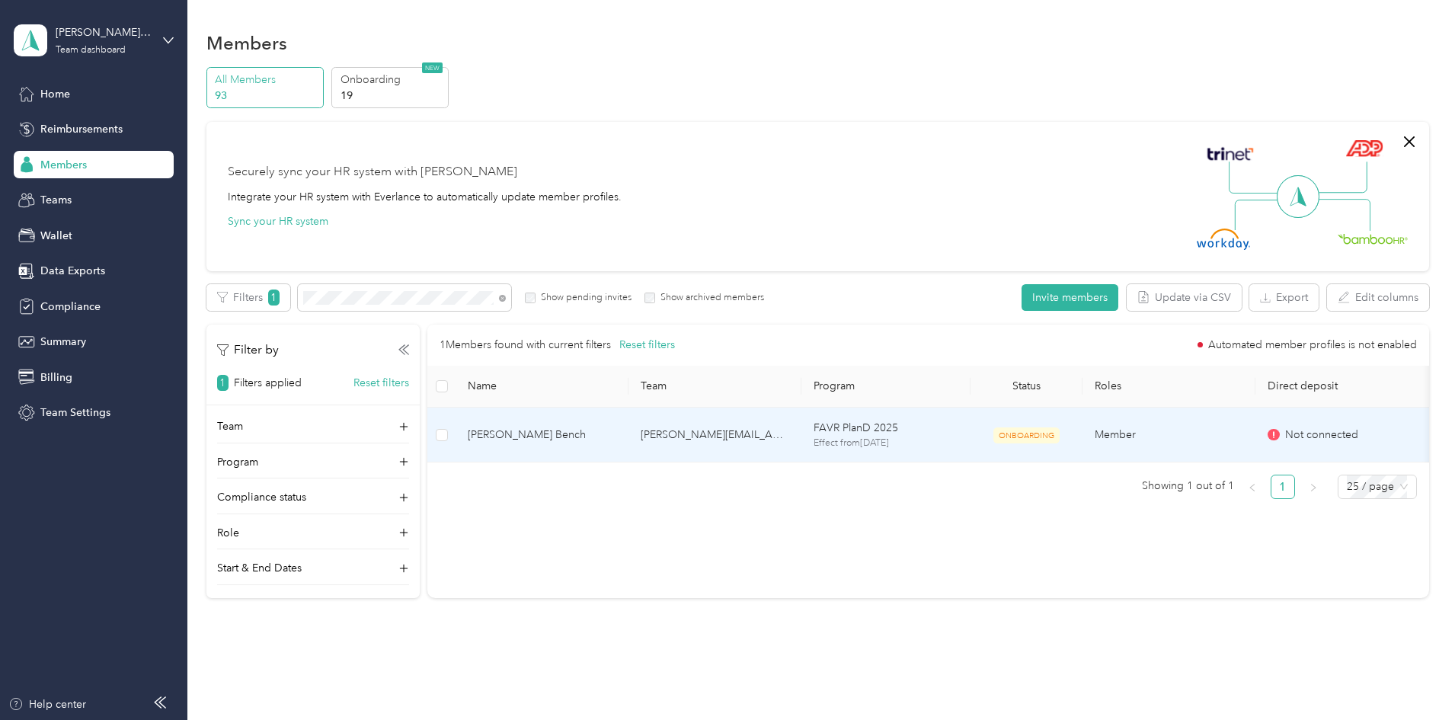
click at [608, 446] on td "Christopher D. Bench" at bounding box center [542, 436] width 173 height 56
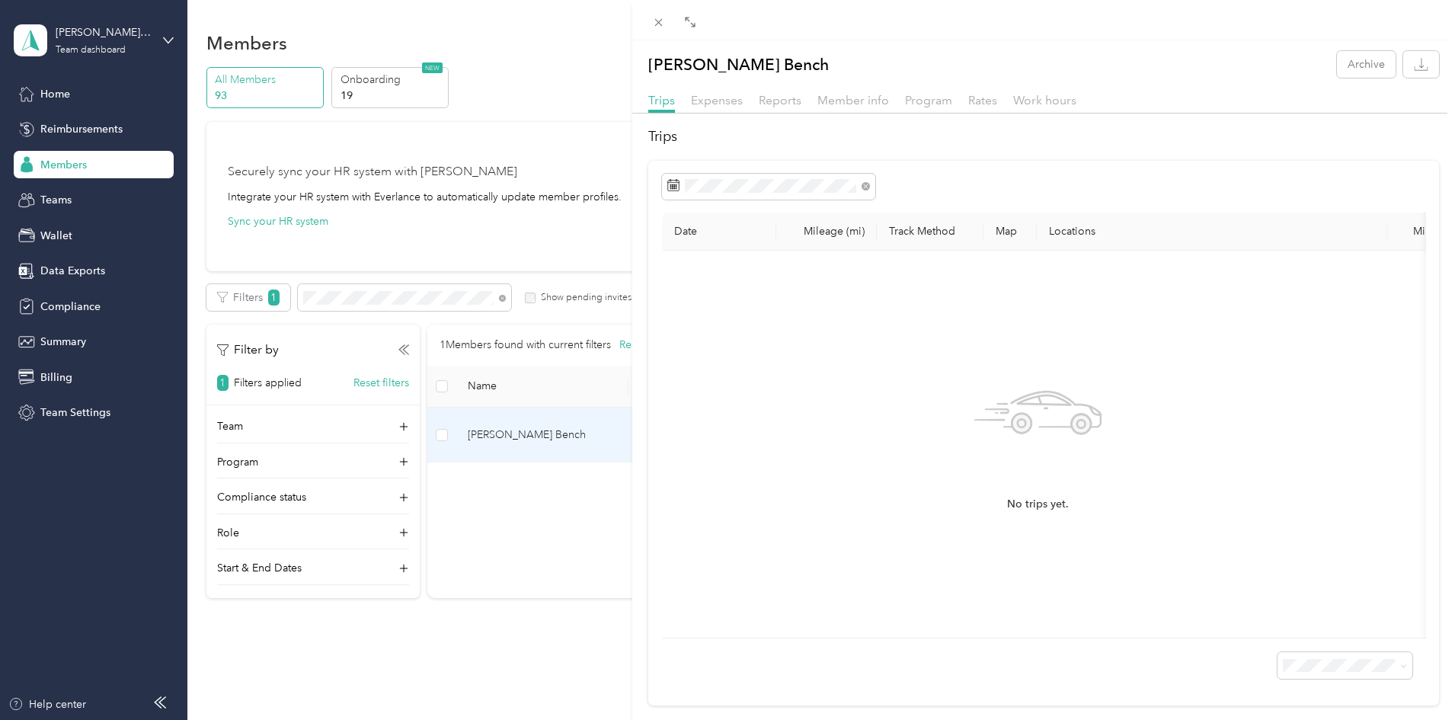
click at [278, 552] on div "Christopher D. Bench Archive Trips Expenses Reports Member info Program Rates W…" at bounding box center [727, 360] width 1455 height 720
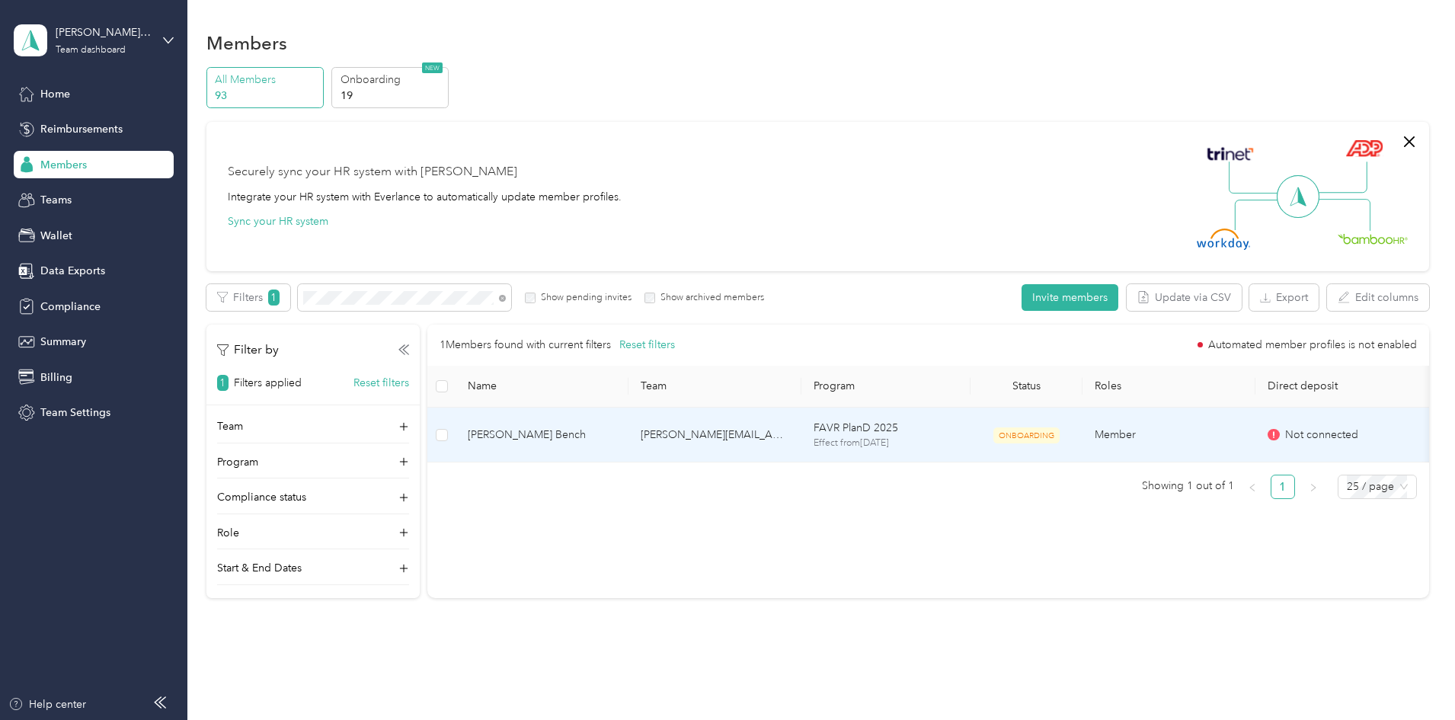
click at [594, 445] on td "Christopher D. Bench" at bounding box center [542, 436] width 173 height 56
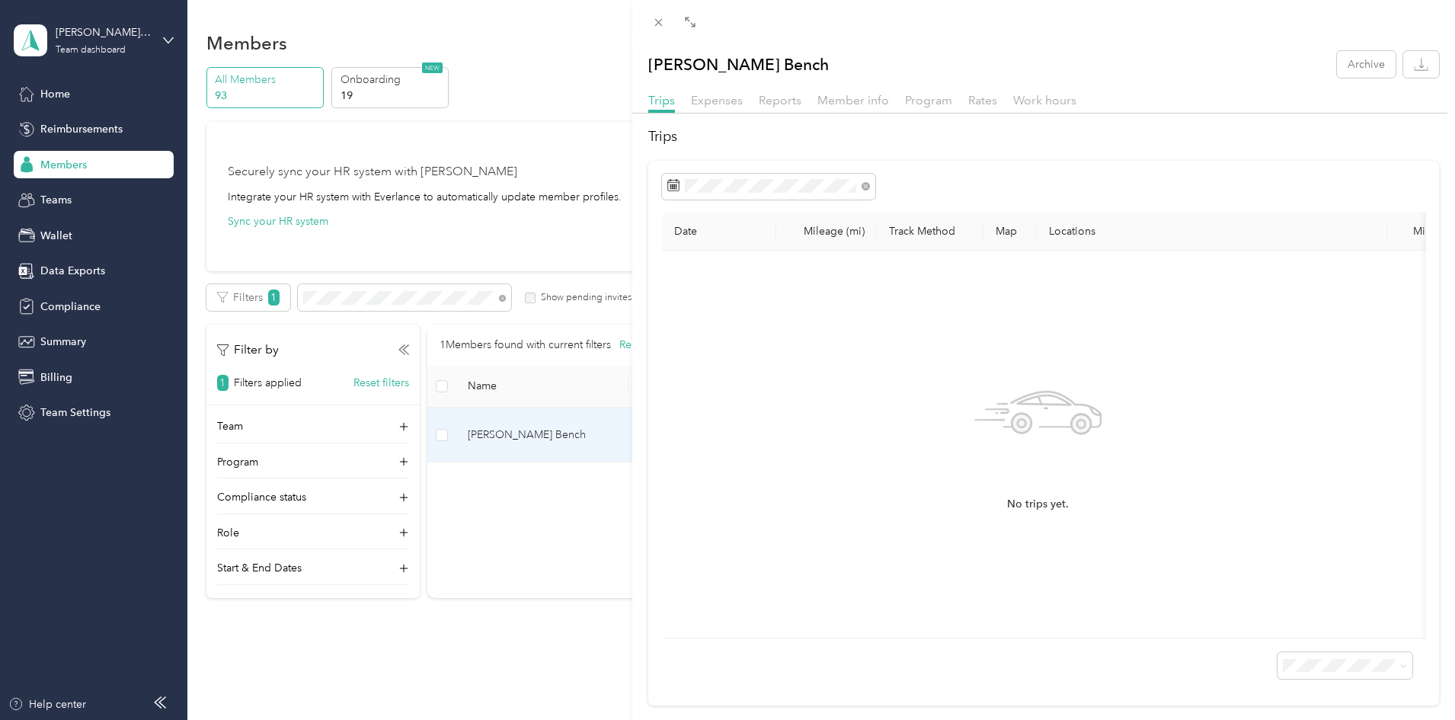
click at [222, 492] on div "Christopher D. Bench Archive Trips Expenses Reports Member info Program Rates W…" at bounding box center [727, 360] width 1455 height 720
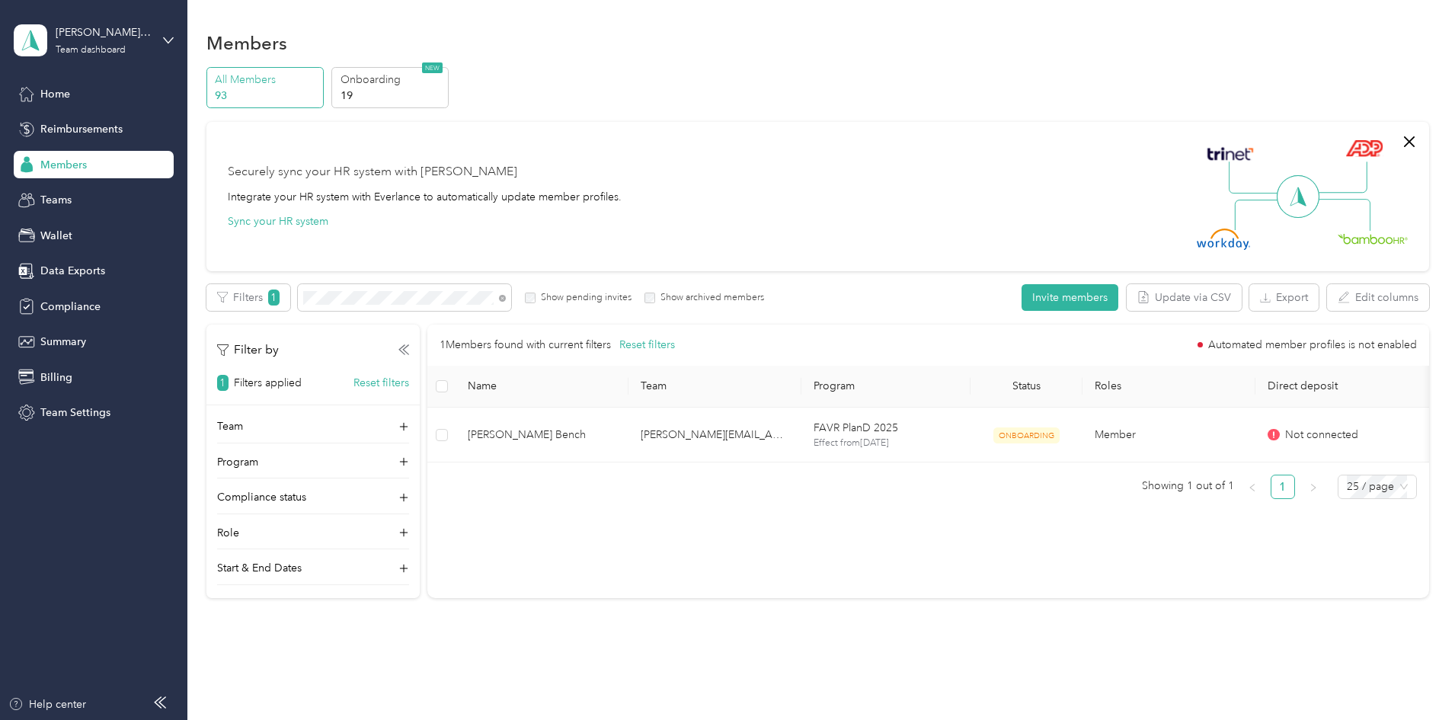
click at [40, 161] on div "Members" at bounding box center [94, 164] width 160 height 27
click at [506, 299] on icon at bounding box center [502, 298] width 7 height 7
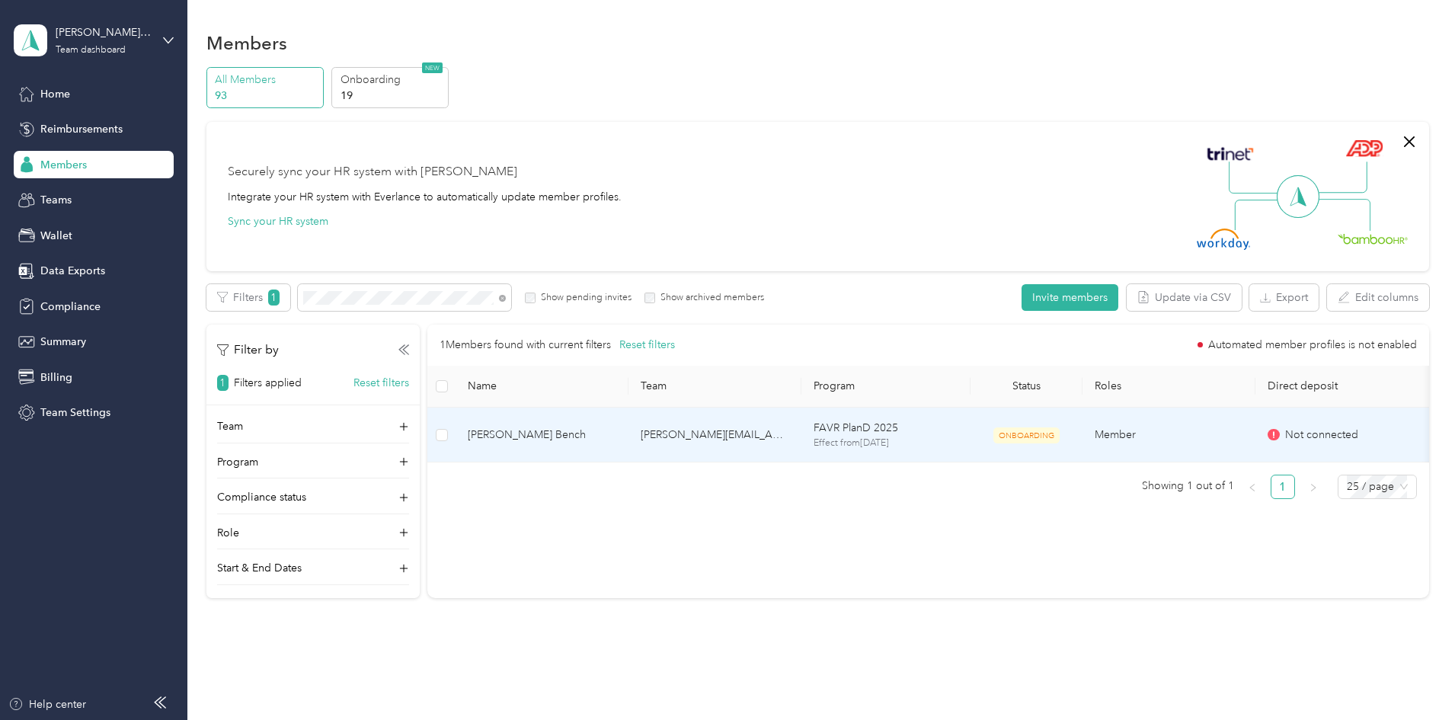
click at [616, 432] on span "Christopher D. Bench" at bounding box center [542, 435] width 149 height 17
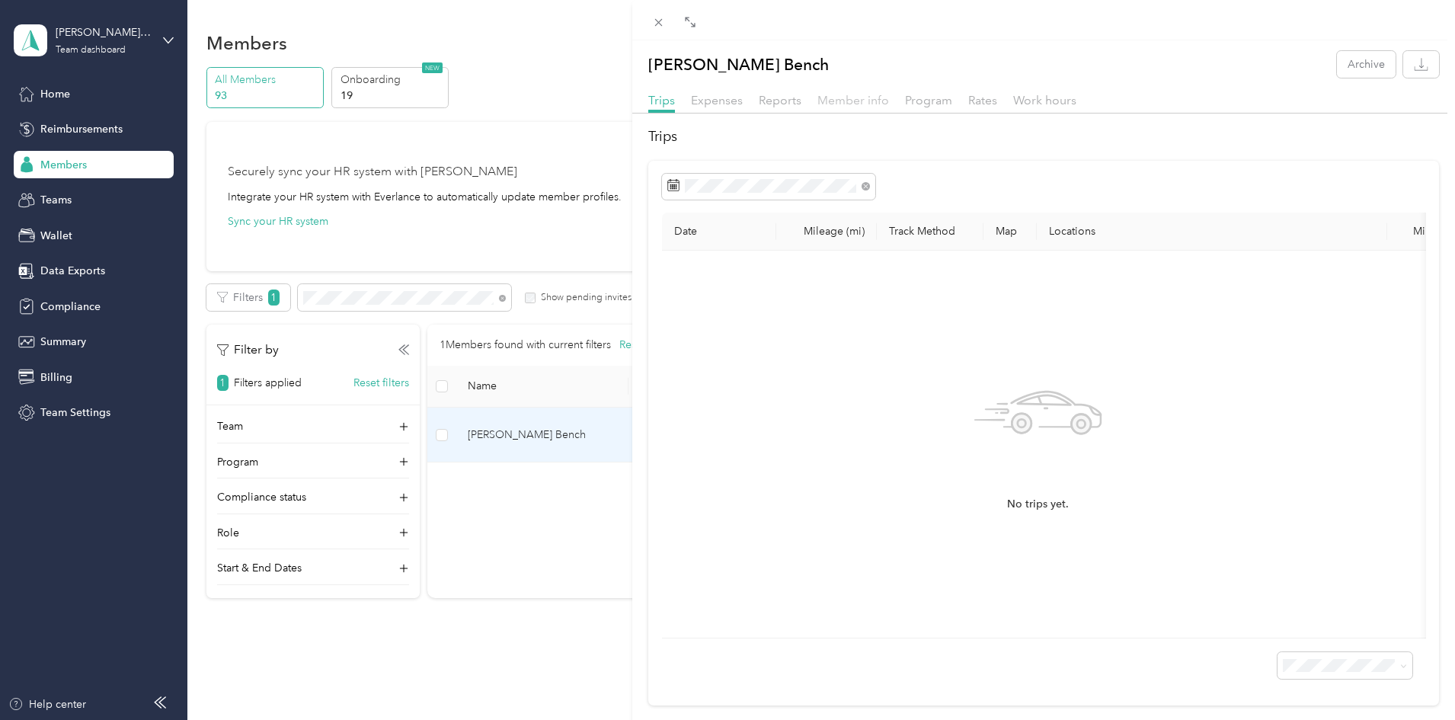
click at [850, 94] on span "Member info" at bounding box center [854, 100] width 72 height 14
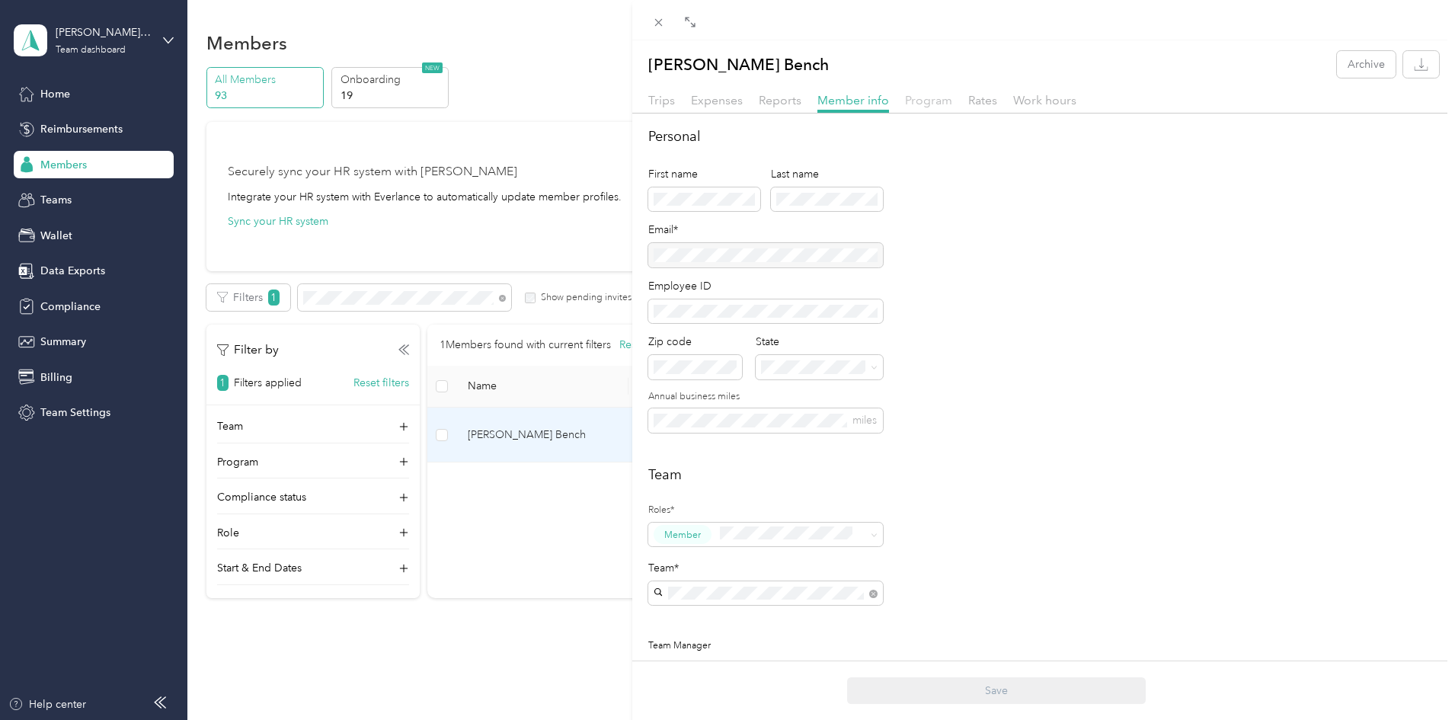
click at [922, 98] on span "Program" at bounding box center [928, 100] width 47 height 14
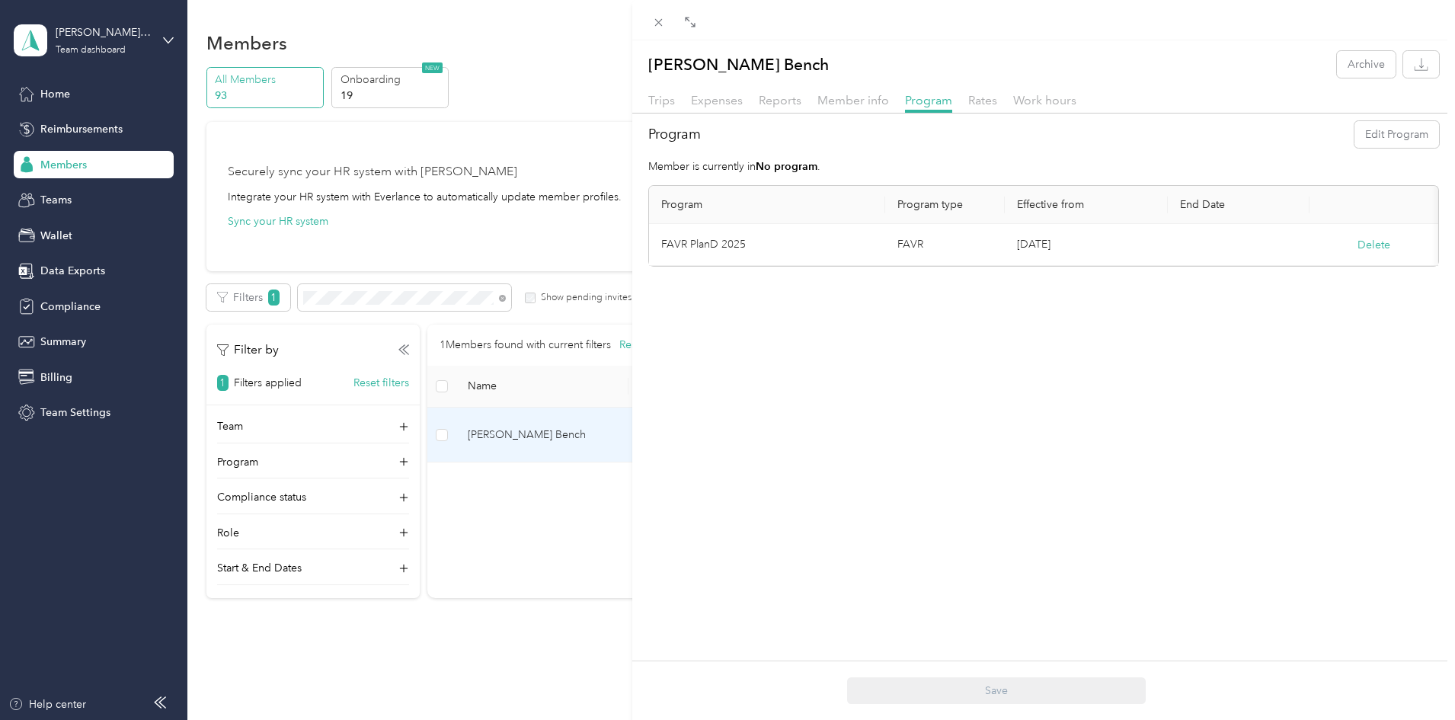
click at [675, 242] on td "FAVR PlanD 2025" at bounding box center [767, 245] width 236 height 42
click at [977, 242] on td "FAVR" at bounding box center [945, 245] width 120 height 42
click at [1382, 125] on button "Edit Program" at bounding box center [1397, 134] width 85 height 27
click at [1020, 330] on td "Oct. 1, 2025" at bounding box center [1086, 327] width 163 height 42
click at [1029, 323] on td "Oct. 1, 2025" at bounding box center [1086, 327] width 163 height 42
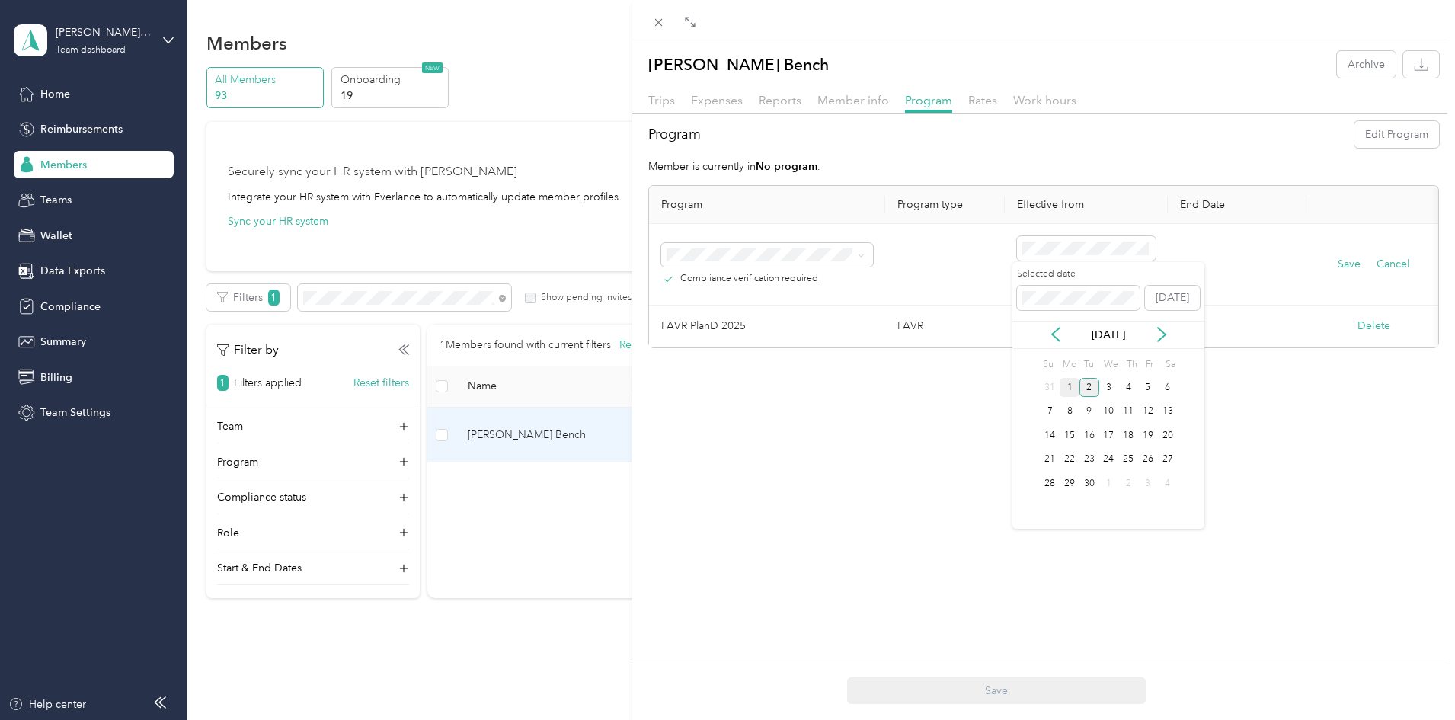
click at [1069, 389] on div "1" at bounding box center [1070, 387] width 20 height 19
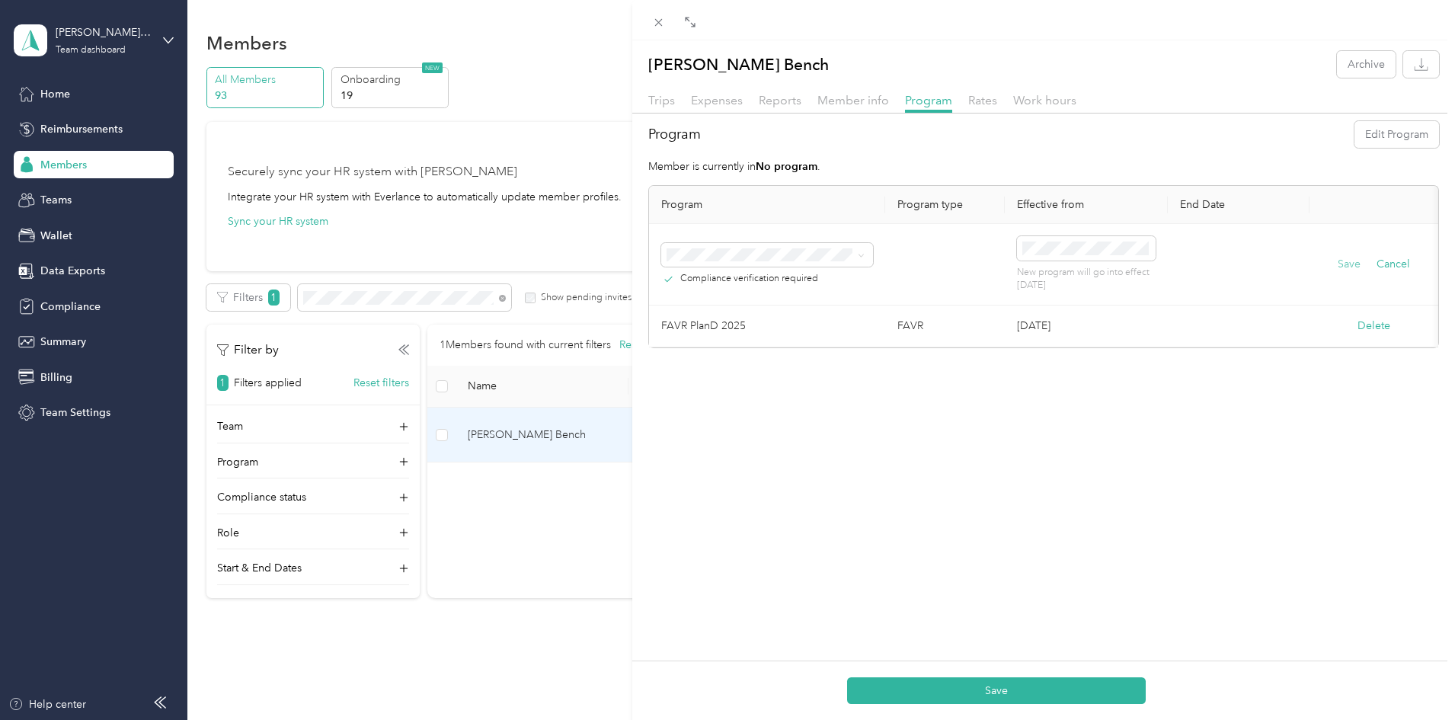
click at [1338, 265] on button "Save" at bounding box center [1349, 264] width 23 height 17
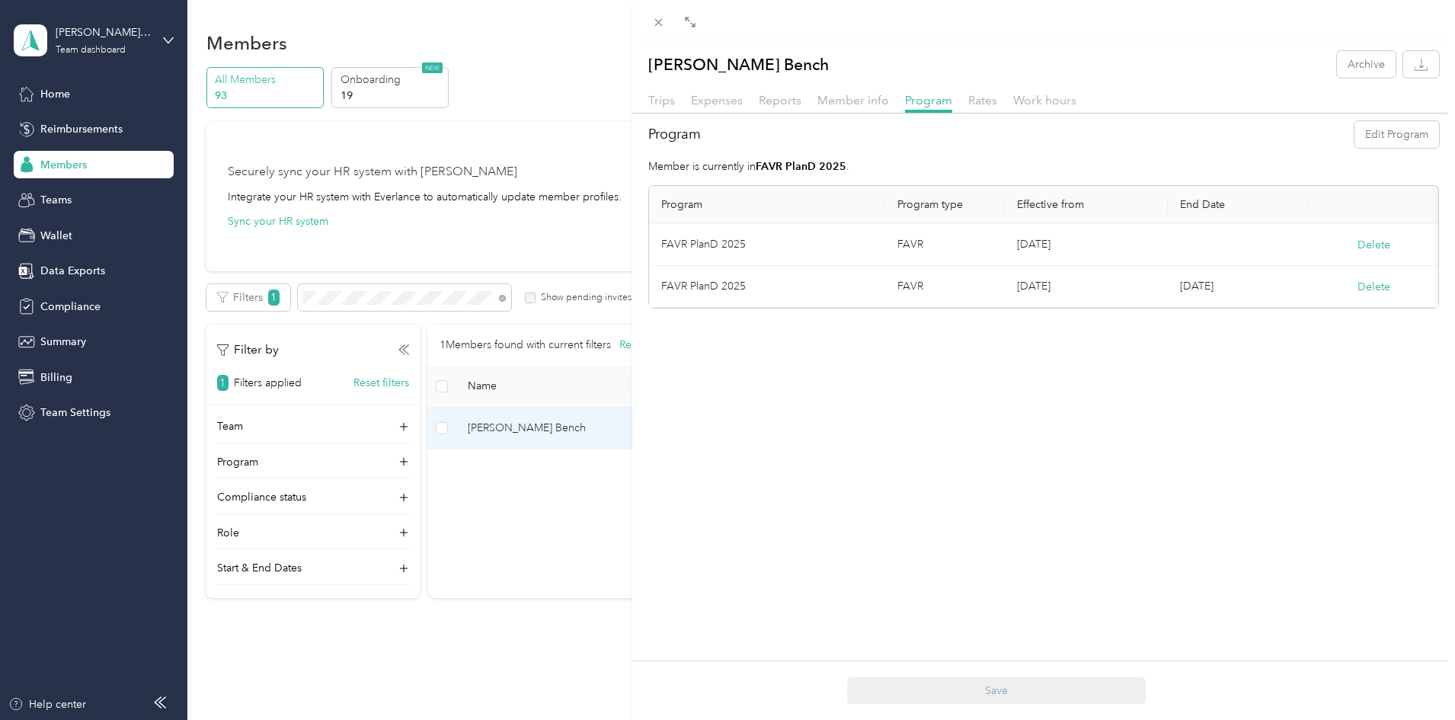
click at [1390, 248] on div "Delete" at bounding box center [1374, 245] width 104 height 16
click at [1374, 245] on button "Delete" at bounding box center [1374, 245] width 33 height 16
click at [1281, 249] on button "Yes" at bounding box center [1284, 255] width 30 height 24
click at [670, 98] on span "Trips" at bounding box center [661, 100] width 27 height 14
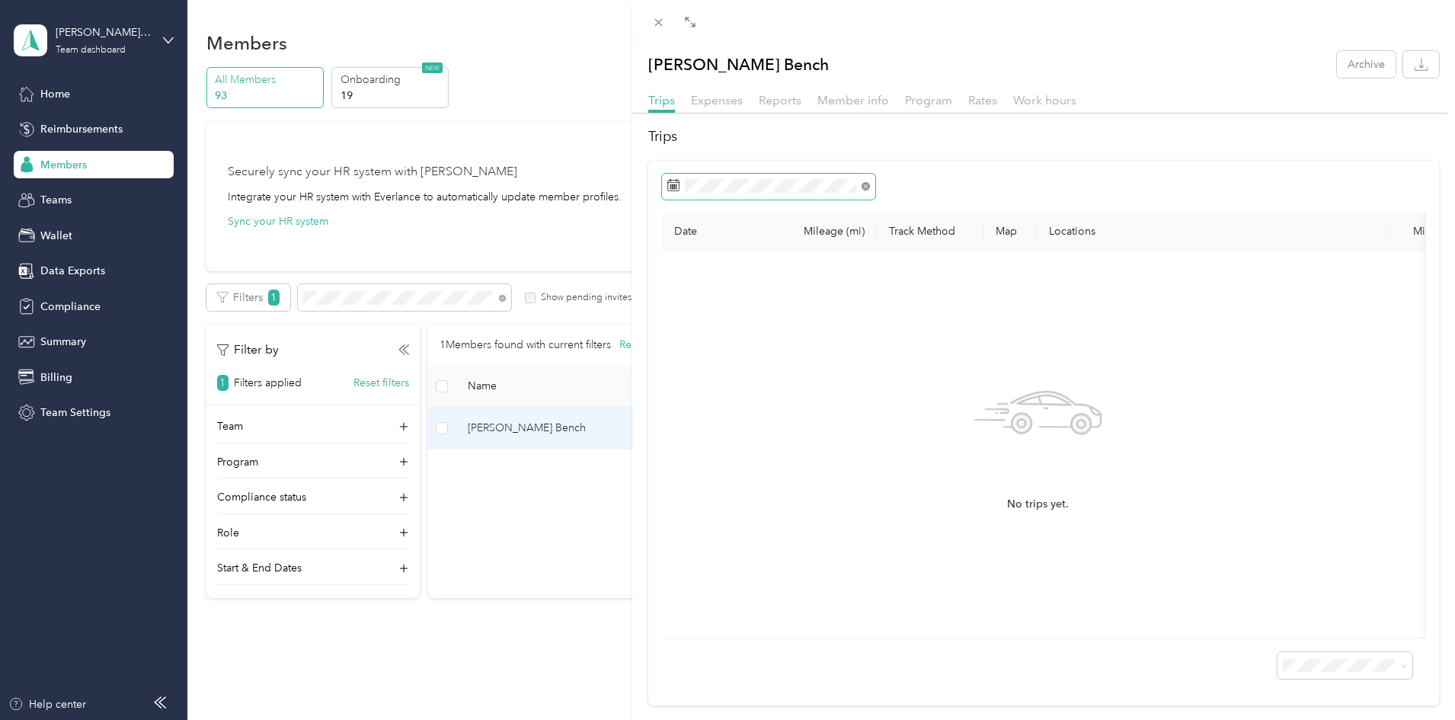
click at [867, 187] on icon at bounding box center [866, 186] width 8 height 8
click at [804, 524] on div "No trips match this filter. Clear filters" at bounding box center [1038, 444] width 728 height 363
click at [280, 180] on div "Christopher D. Bench Archive Trips Expenses Reports Member info Program Rates W…" at bounding box center [727, 360] width 1455 height 720
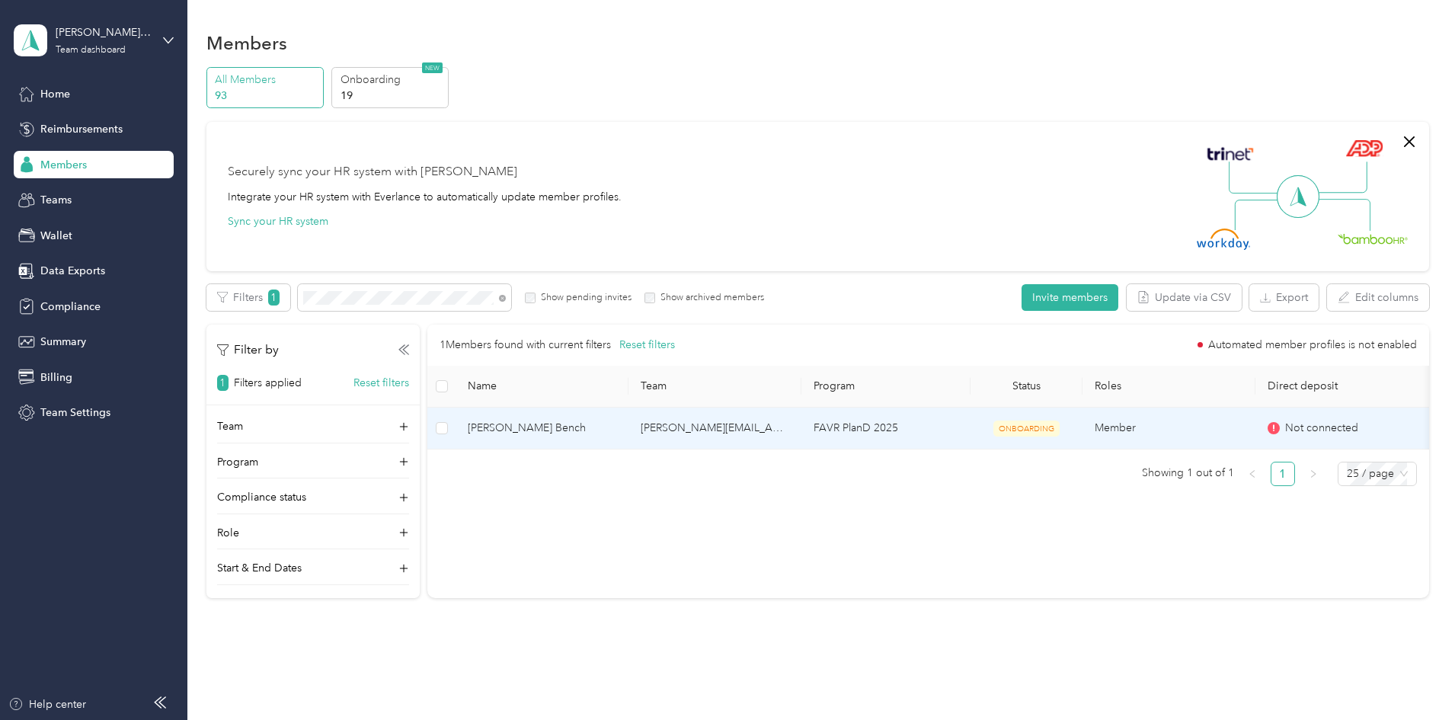
click at [616, 421] on span "[PERSON_NAME] Bench" at bounding box center [542, 428] width 149 height 17
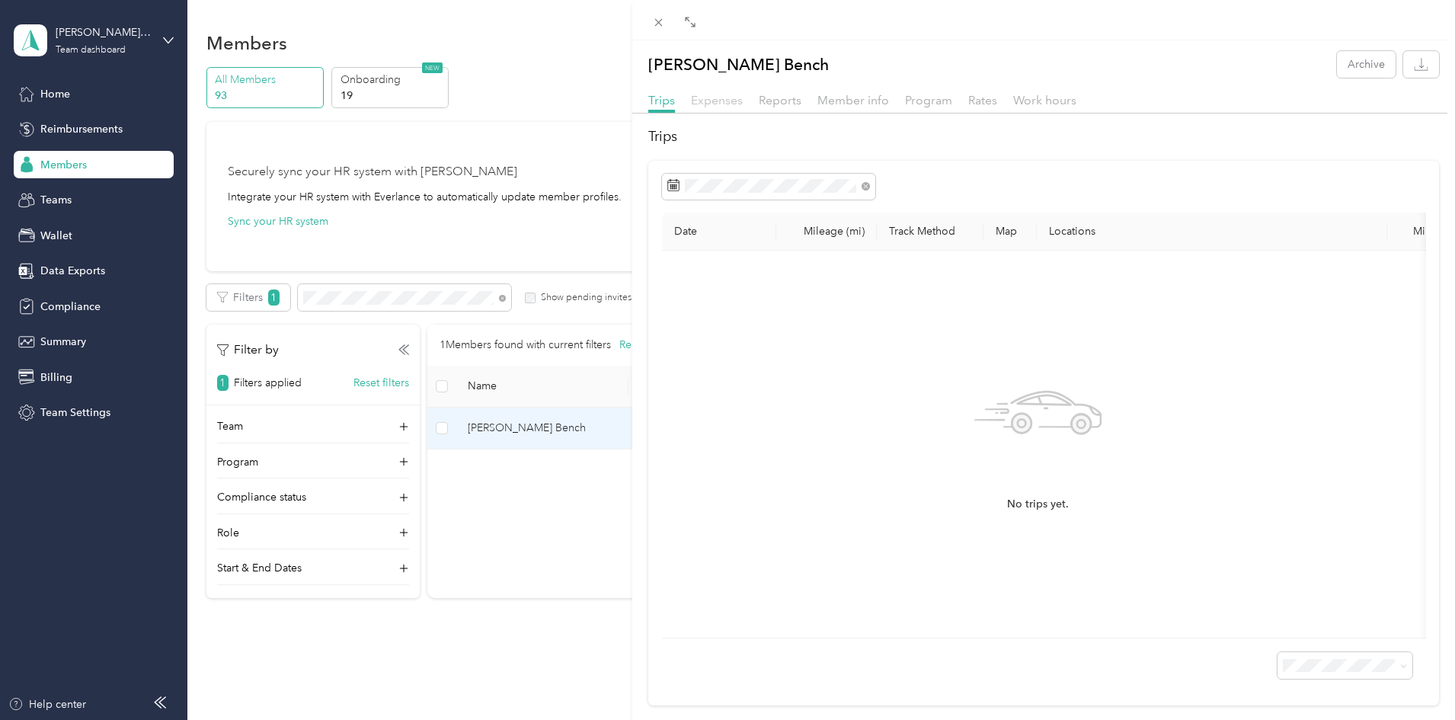
click at [710, 103] on span "Expenses" at bounding box center [717, 100] width 52 height 14
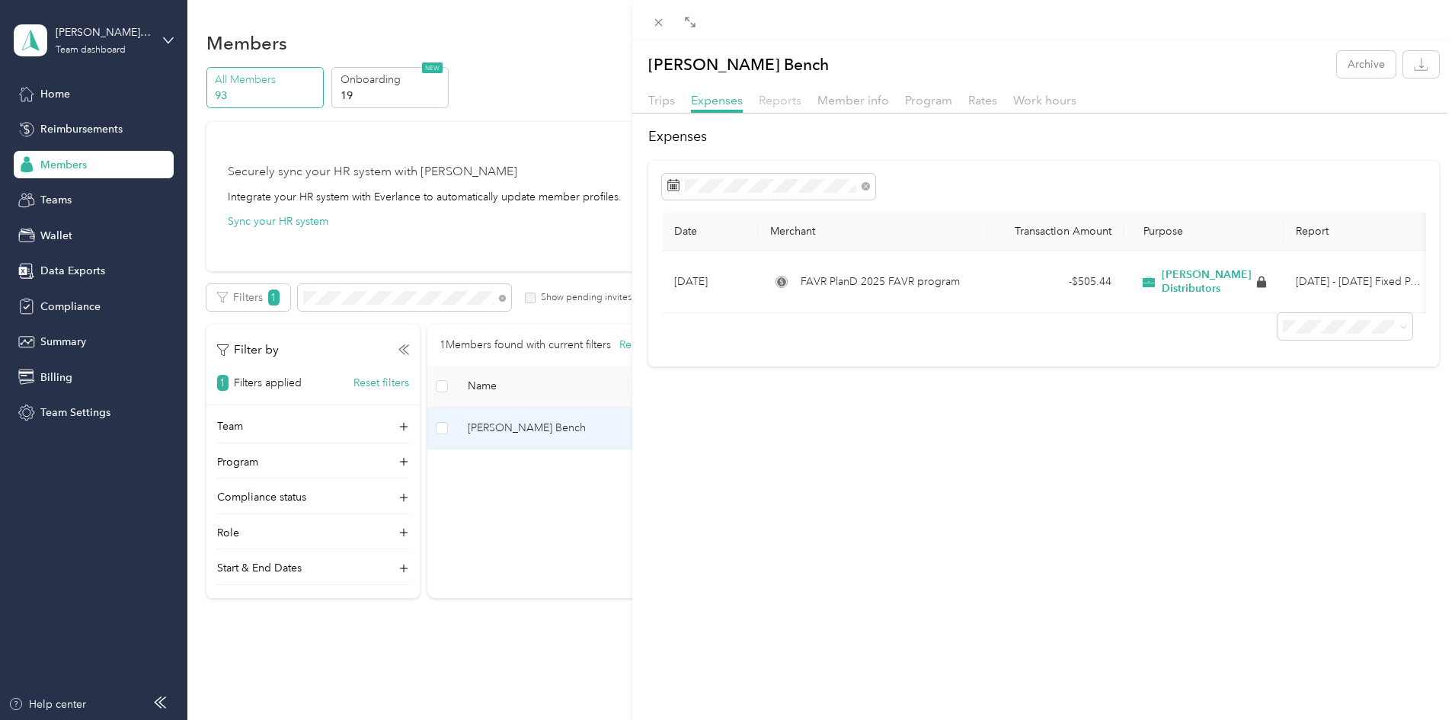
click at [795, 103] on span "Reports" at bounding box center [780, 100] width 43 height 14
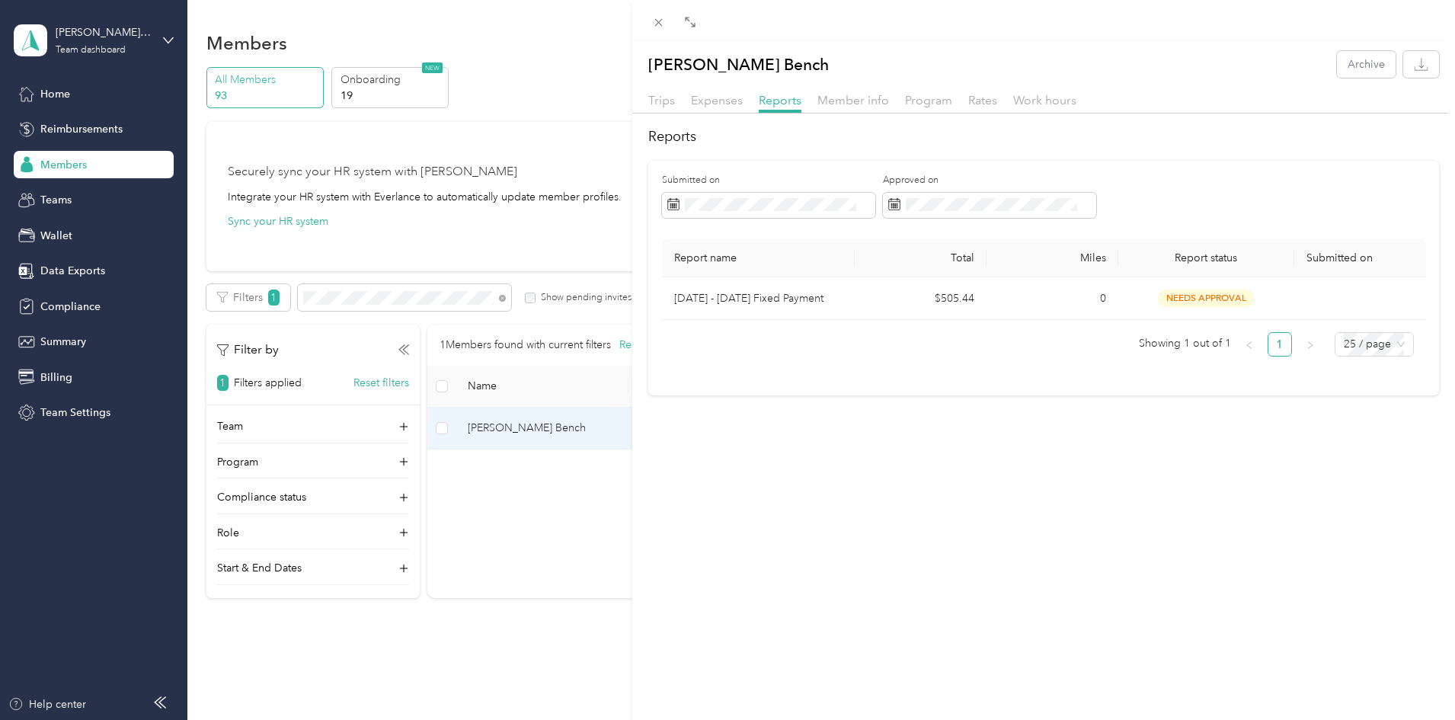
click at [240, 415] on div "Christopher D. Bench Archive Trips Expenses Reports Member info Program Rates W…" at bounding box center [727, 360] width 1455 height 720
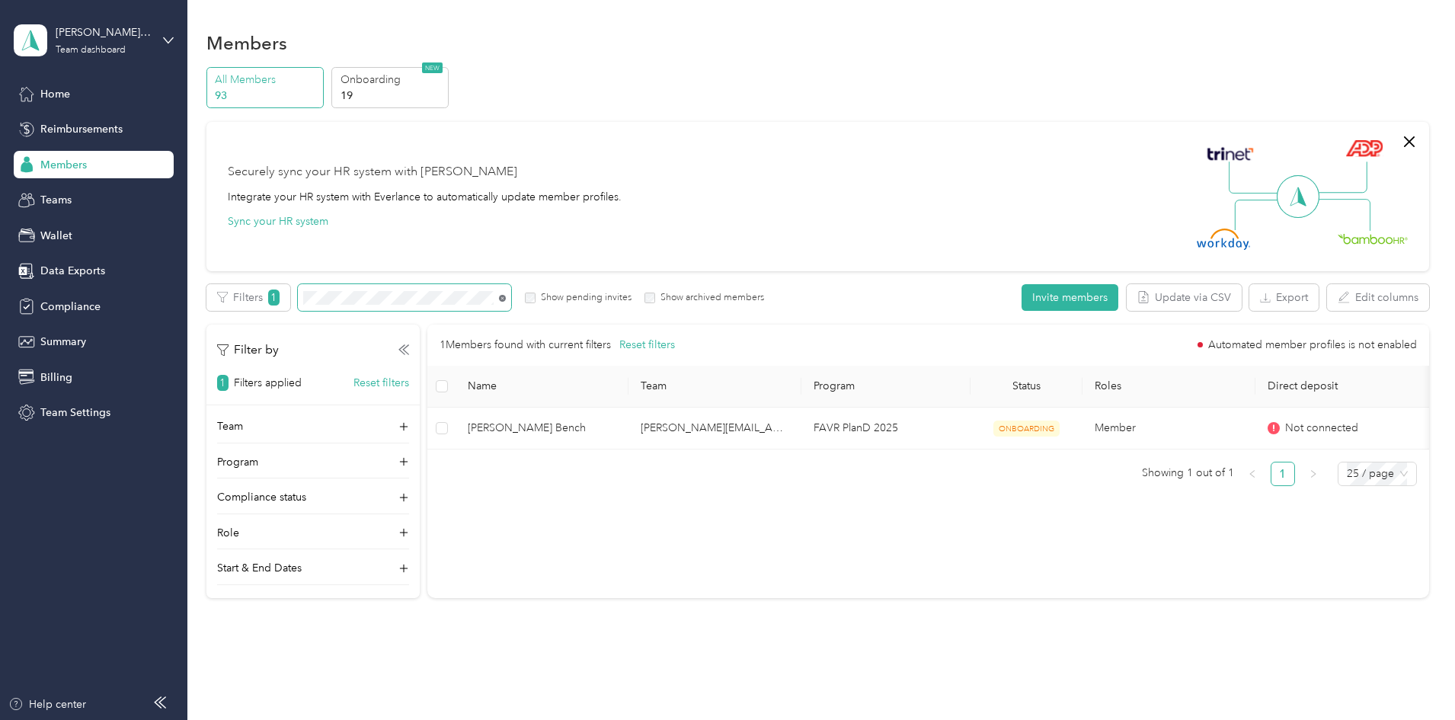
click at [506, 300] on icon at bounding box center [502, 298] width 7 height 7
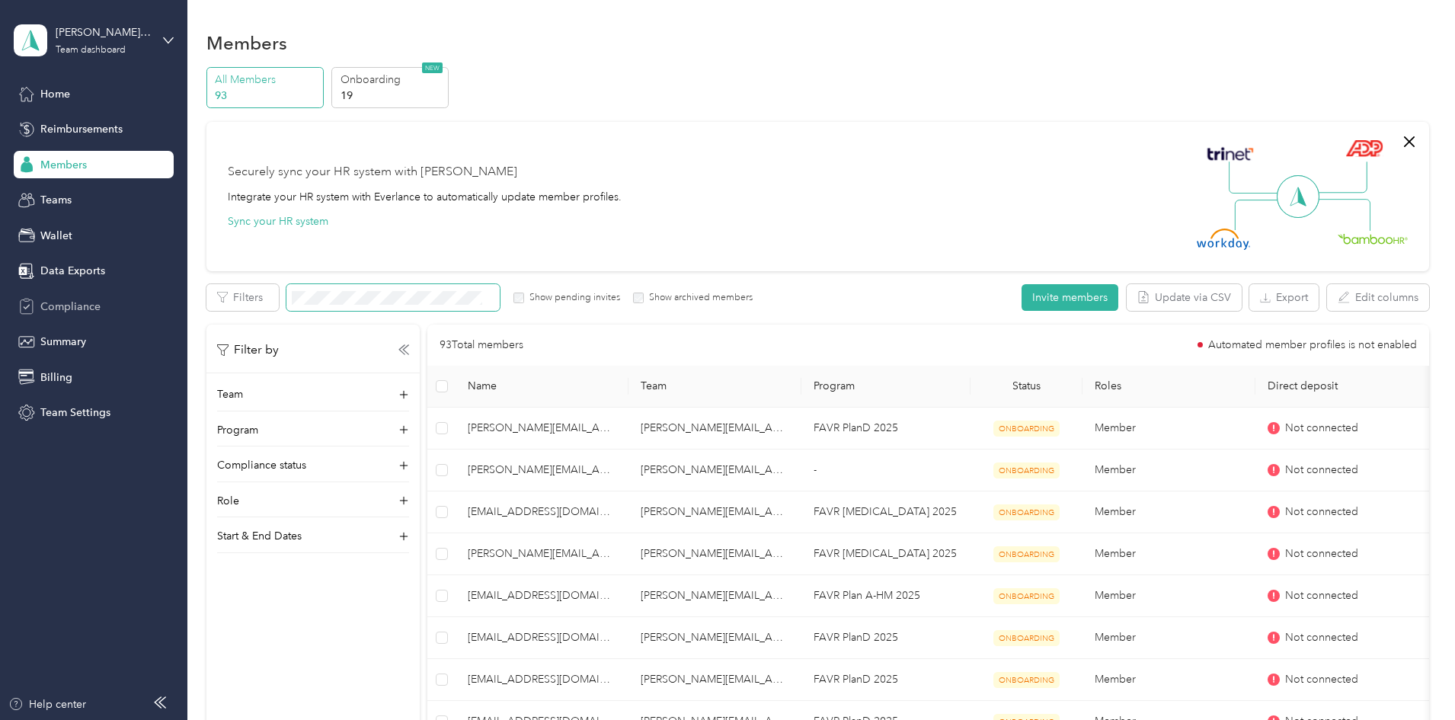
click at [43, 309] on span "Compliance" at bounding box center [70, 307] width 60 height 16
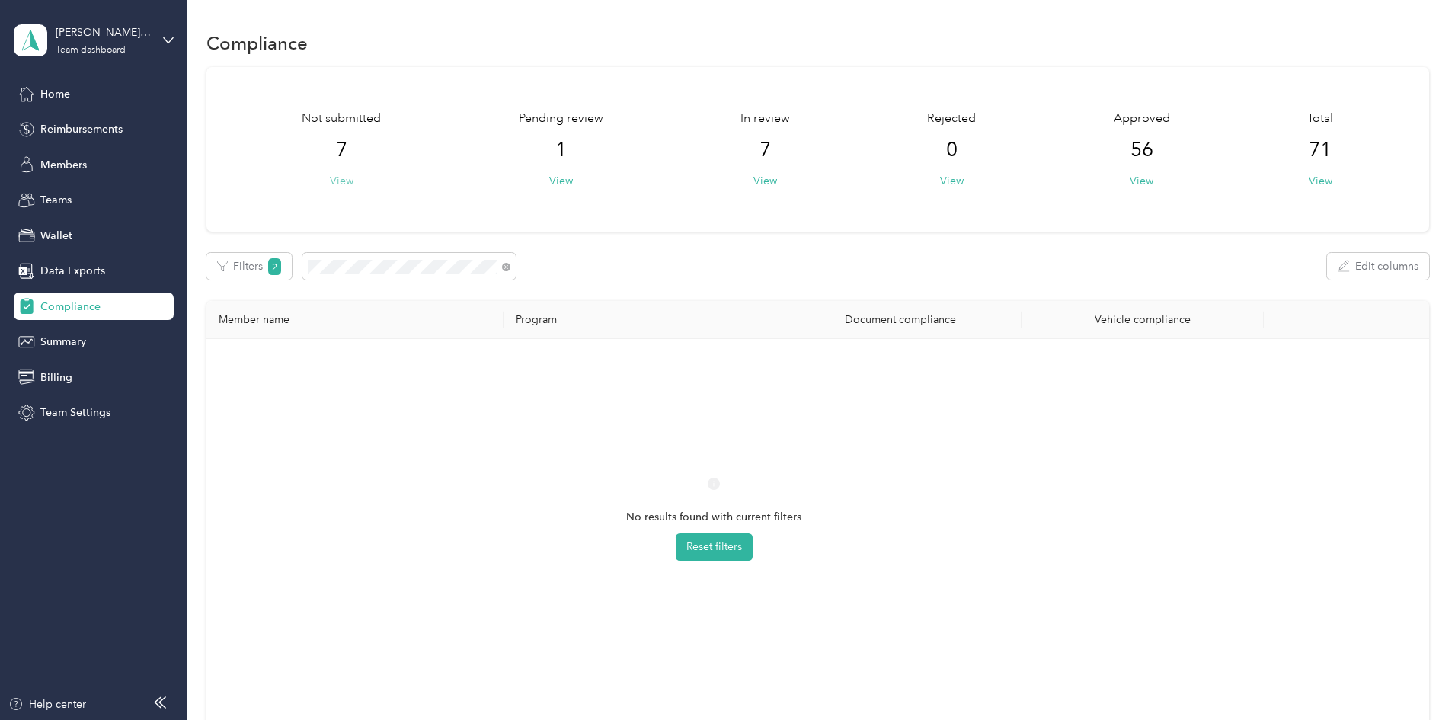
click at [354, 178] on button "View" at bounding box center [342, 181] width 24 height 16
click at [508, 268] on icon at bounding box center [506, 267] width 4 height 4
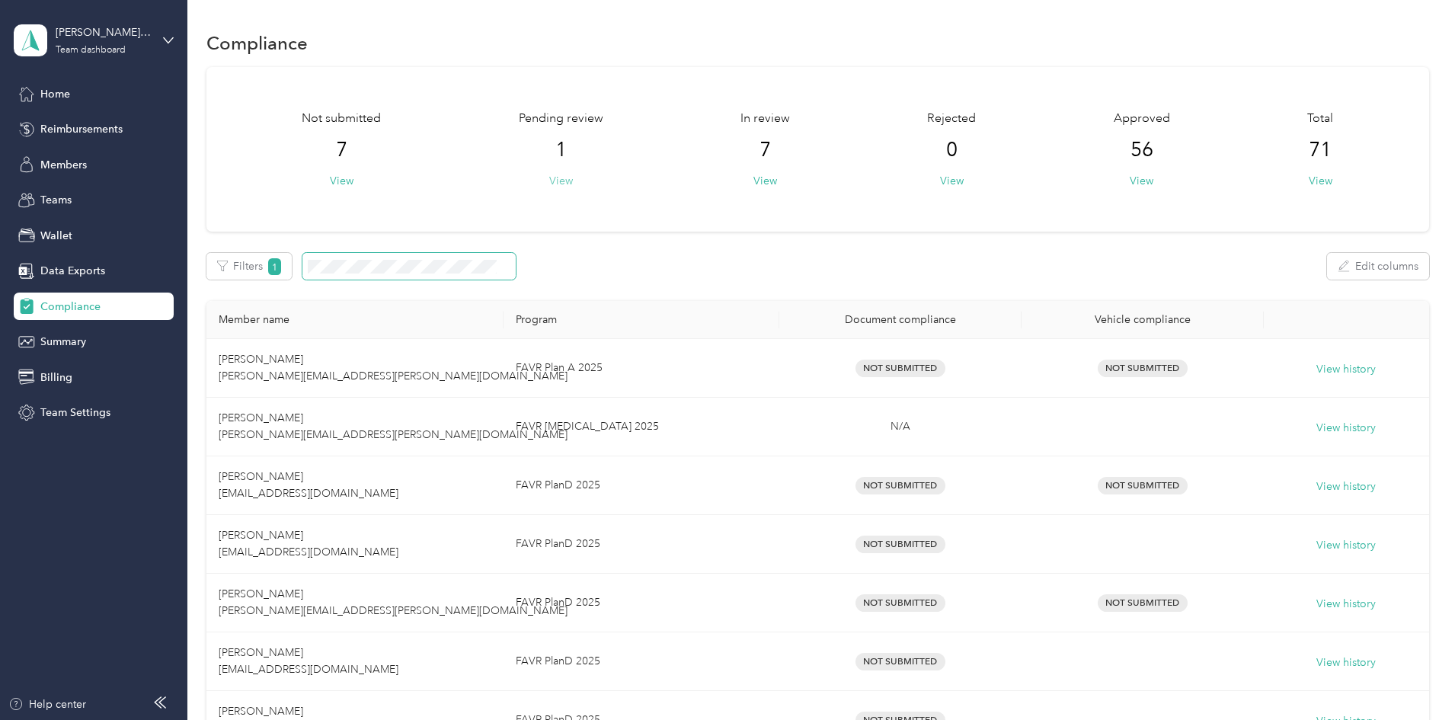
click at [573, 184] on button "View" at bounding box center [561, 181] width 24 height 16
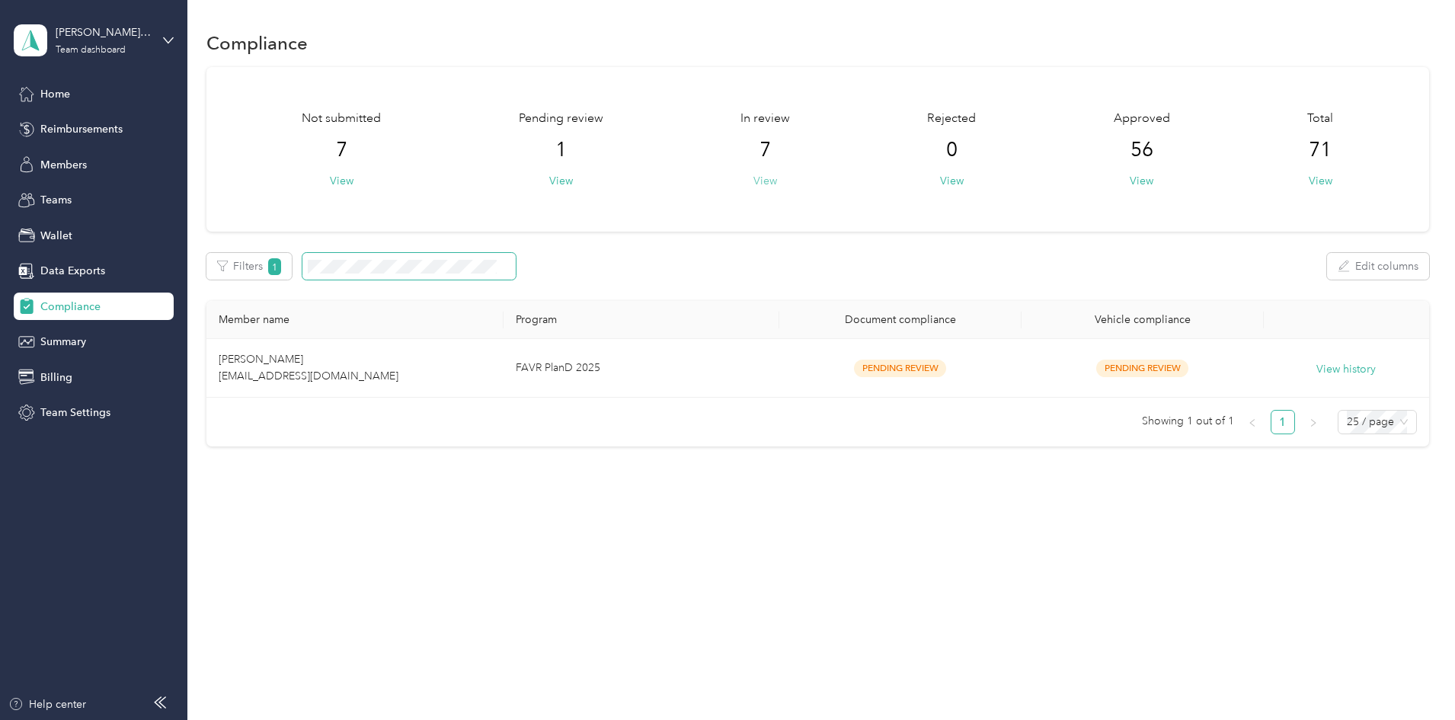
click at [777, 178] on button "View" at bounding box center [766, 181] width 24 height 16
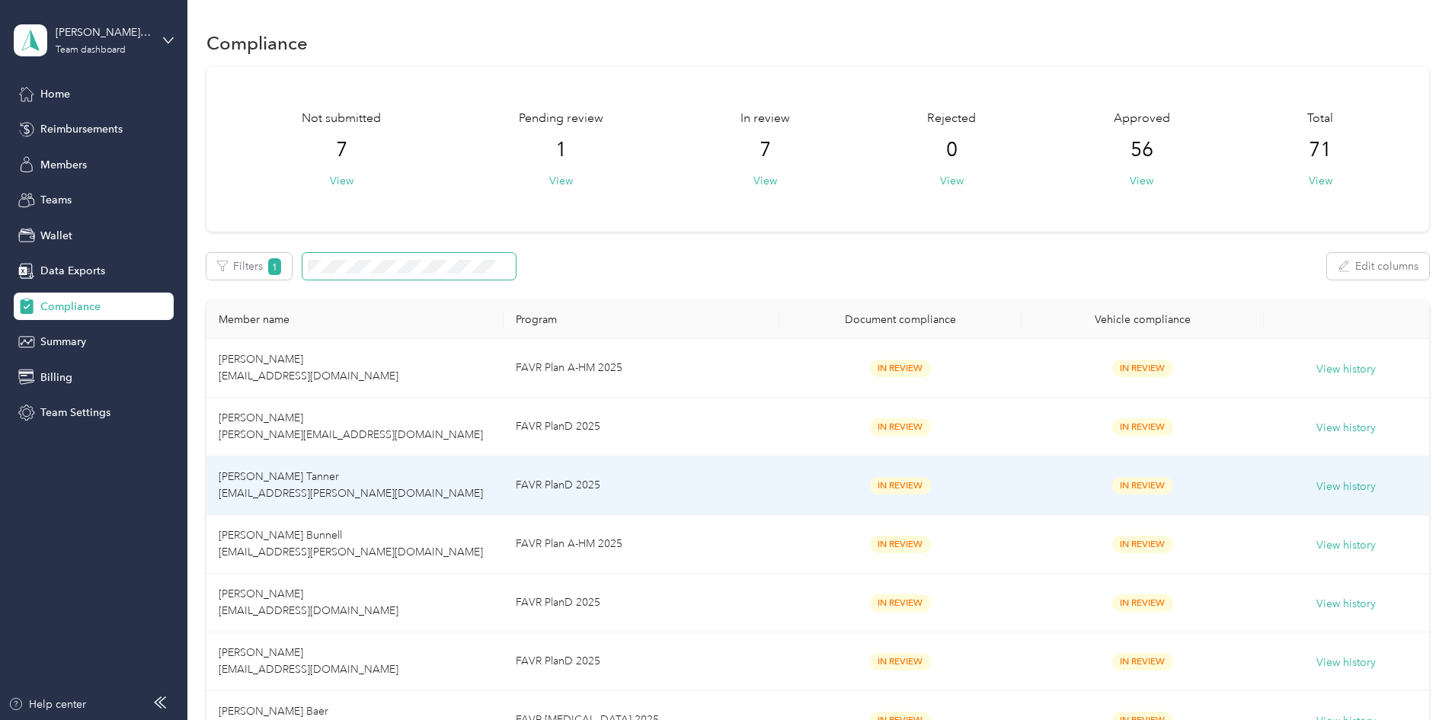
scroll to position [76, 0]
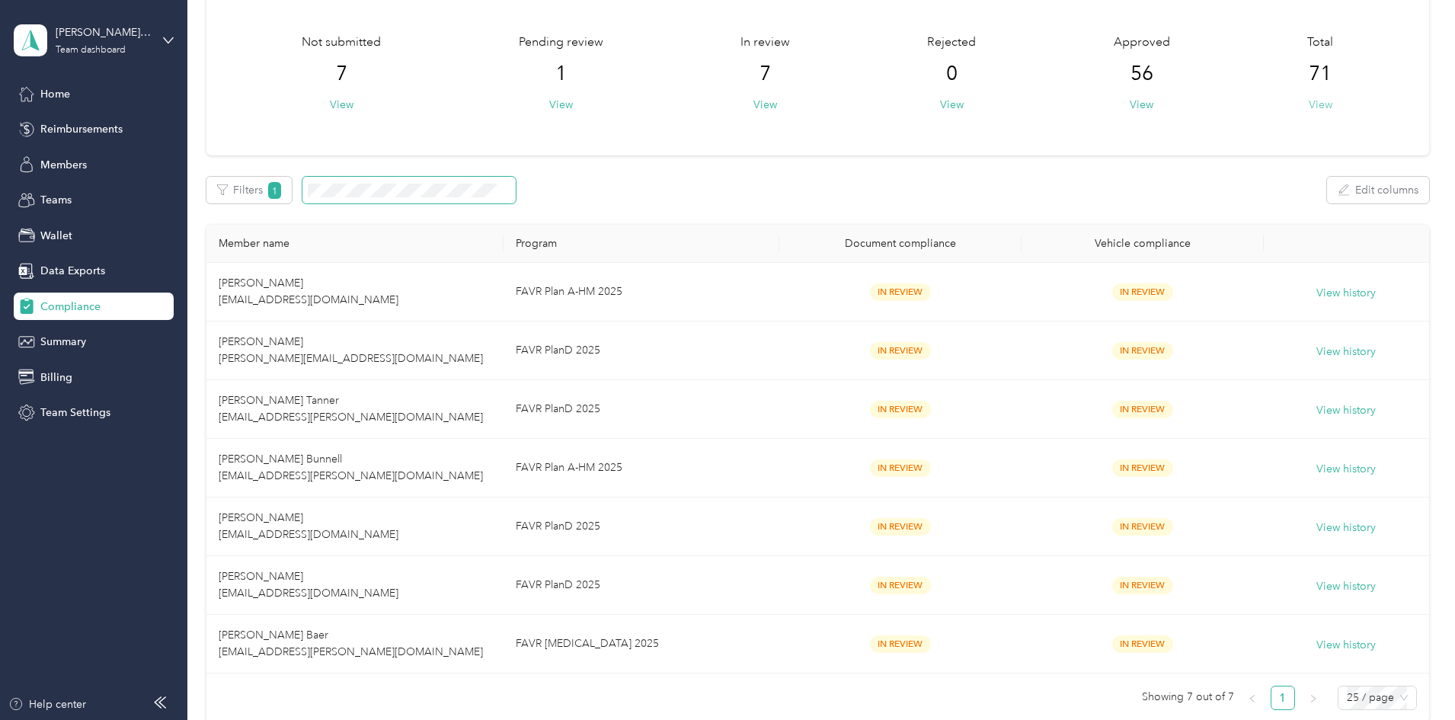
click at [1309, 102] on button "View" at bounding box center [1321, 105] width 24 height 16
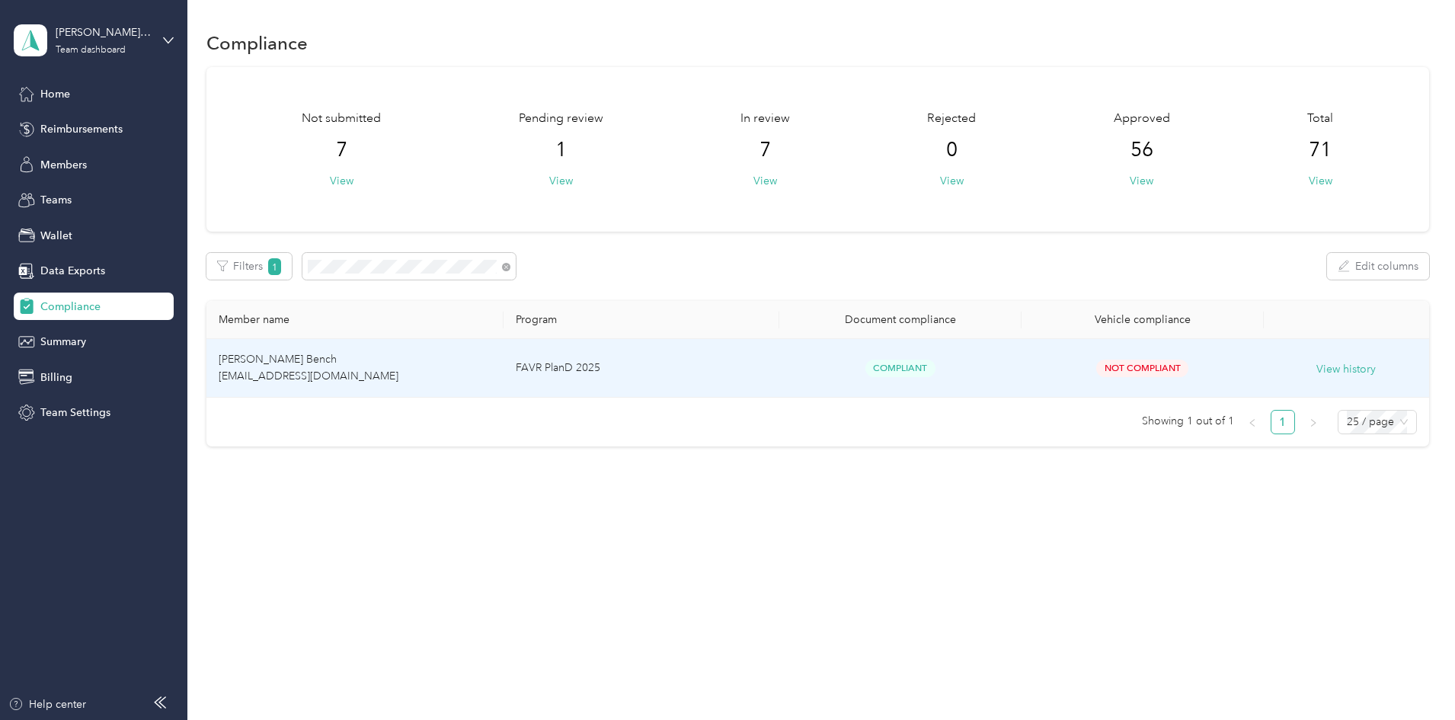
click at [398, 373] on span "Christopher D. Bench qbench04@hotmail.com" at bounding box center [309, 368] width 180 height 30
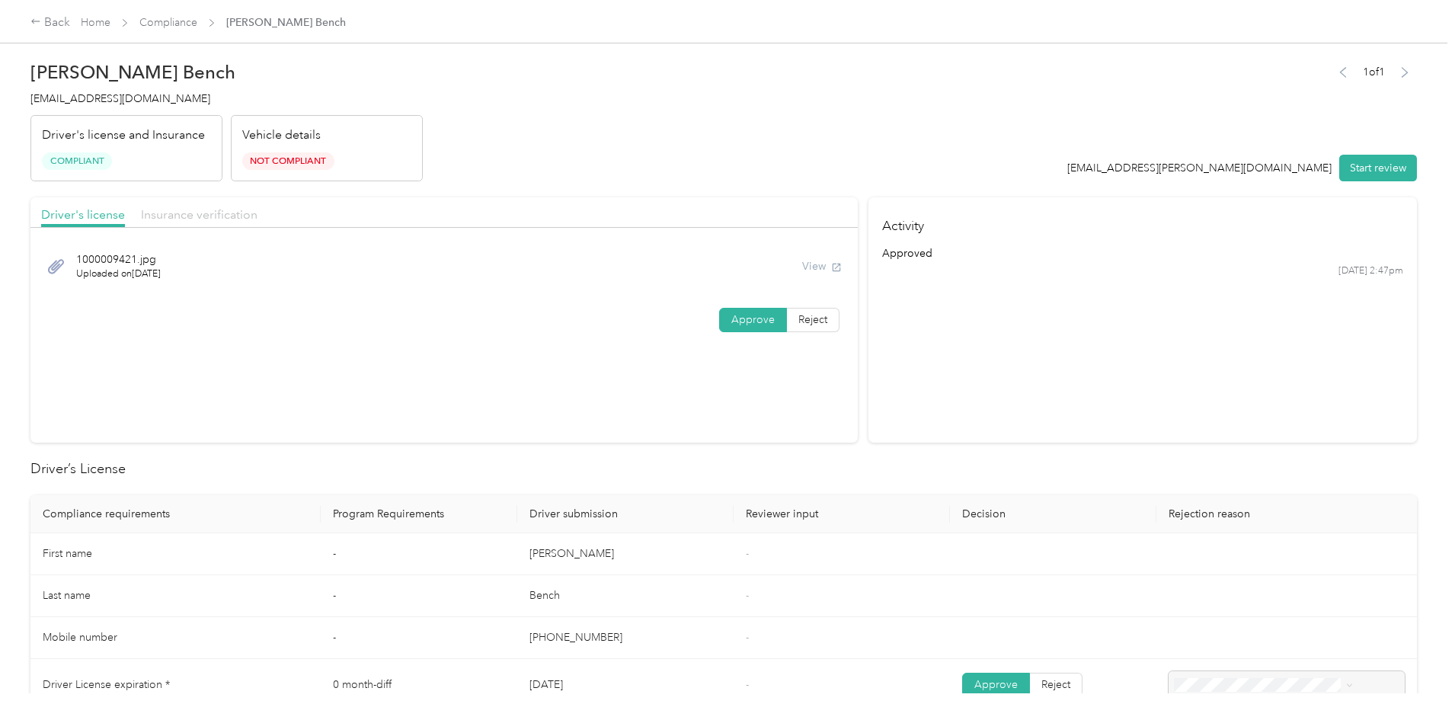
click at [258, 216] on span "Insurance verification" at bounding box center [199, 214] width 117 height 14
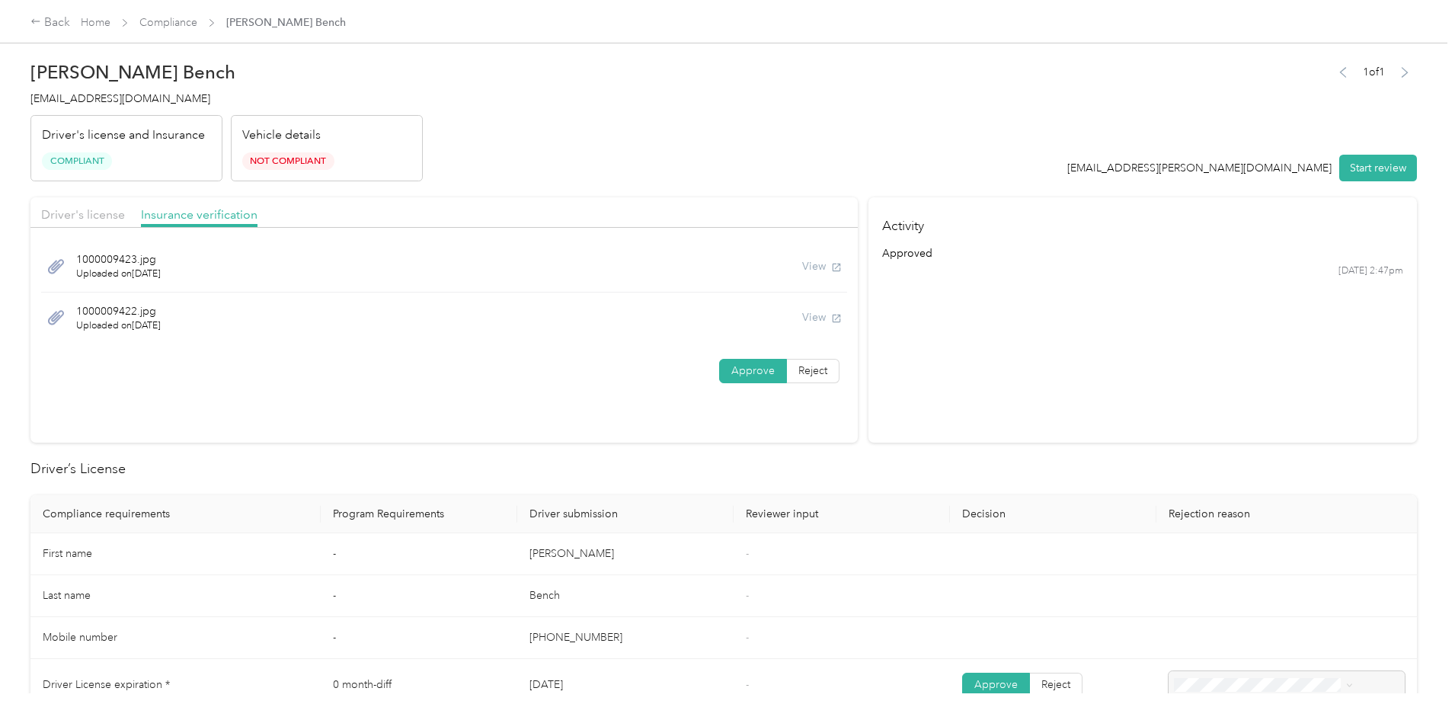
click at [73, 512] on div "Back Home Compliance Christopher D. Bench Christopher D. Bench qbench04@hotmail…" at bounding box center [724, 360] width 1448 height 720
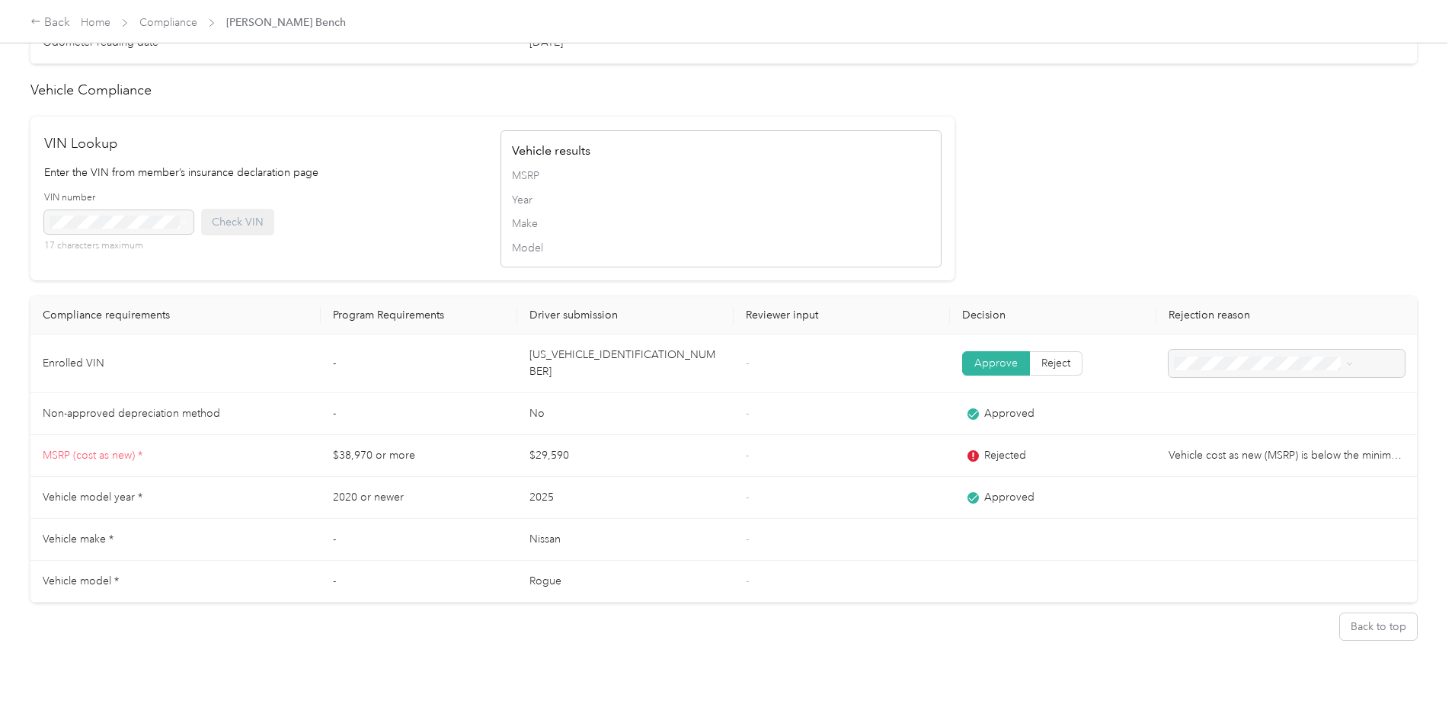
scroll to position [1248, 0]
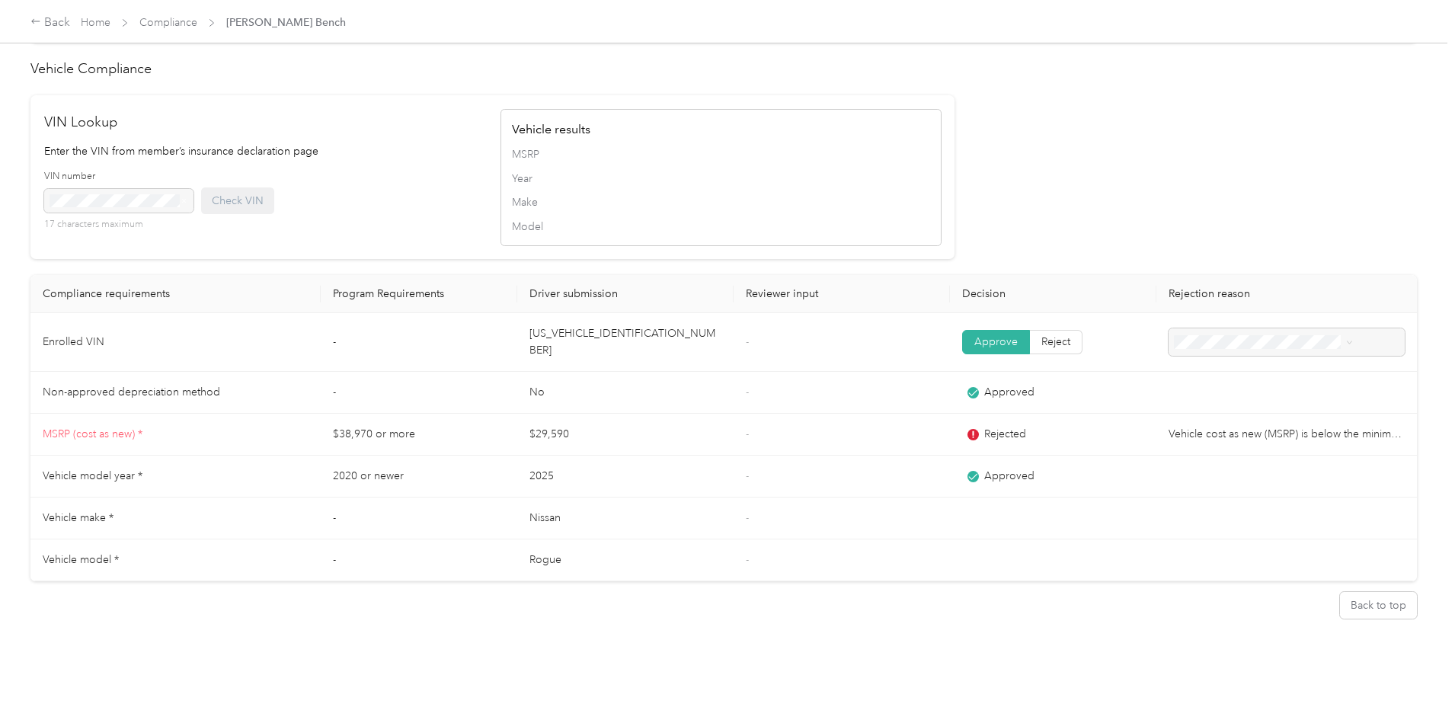
click at [1374, 439] on div "Back Home Compliance Christopher D. Bench Christopher D. Bench qbench04@hotmail…" at bounding box center [724, 360] width 1448 height 720
click at [0, 411] on div "Back Home Compliance Christopher D. Bench Christopher D. Bench qbench04@hotmail…" at bounding box center [724, 360] width 1448 height 720
click at [44, 398] on div "Back Home Compliance Christopher D. Bench Christopher D. Bench qbench04@hotmail…" at bounding box center [724, 360] width 1448 height 720
click at [1386, 150] on div "Back Home Compliance Christopher D. Bench Christopher D. Bench qbench04@hotmail…" at bounding box center [724, 360] width 1448 height 720
click at [34, 95] on div "Back Home Compliance Christopher D. Bench Christopher D. Bench qbench04@hotmail…" at bounding box center [724, 360] width 1448 height 720
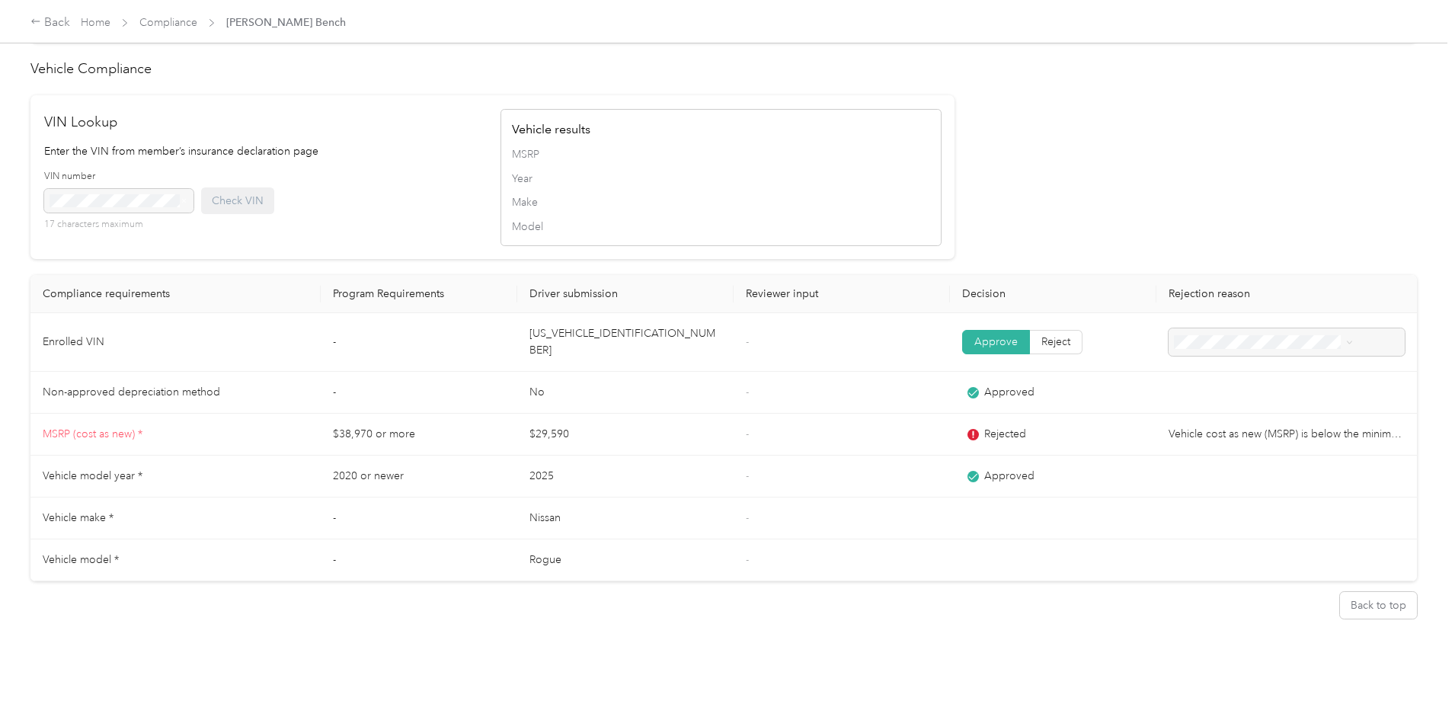
click at [169, 662] on div "Christopher D. Bench qbench04@hotmail.com Driver's license and Insurance Compli…" at bounding box center [724, 346] width 1448 height 693
click at [1340, 601] on button "Back to top" at bounding box center [1378, 605] width 77 height 27
click at [1340, 592] on button "Back to top" at bounding box center [1378, 605] width 77 height 27
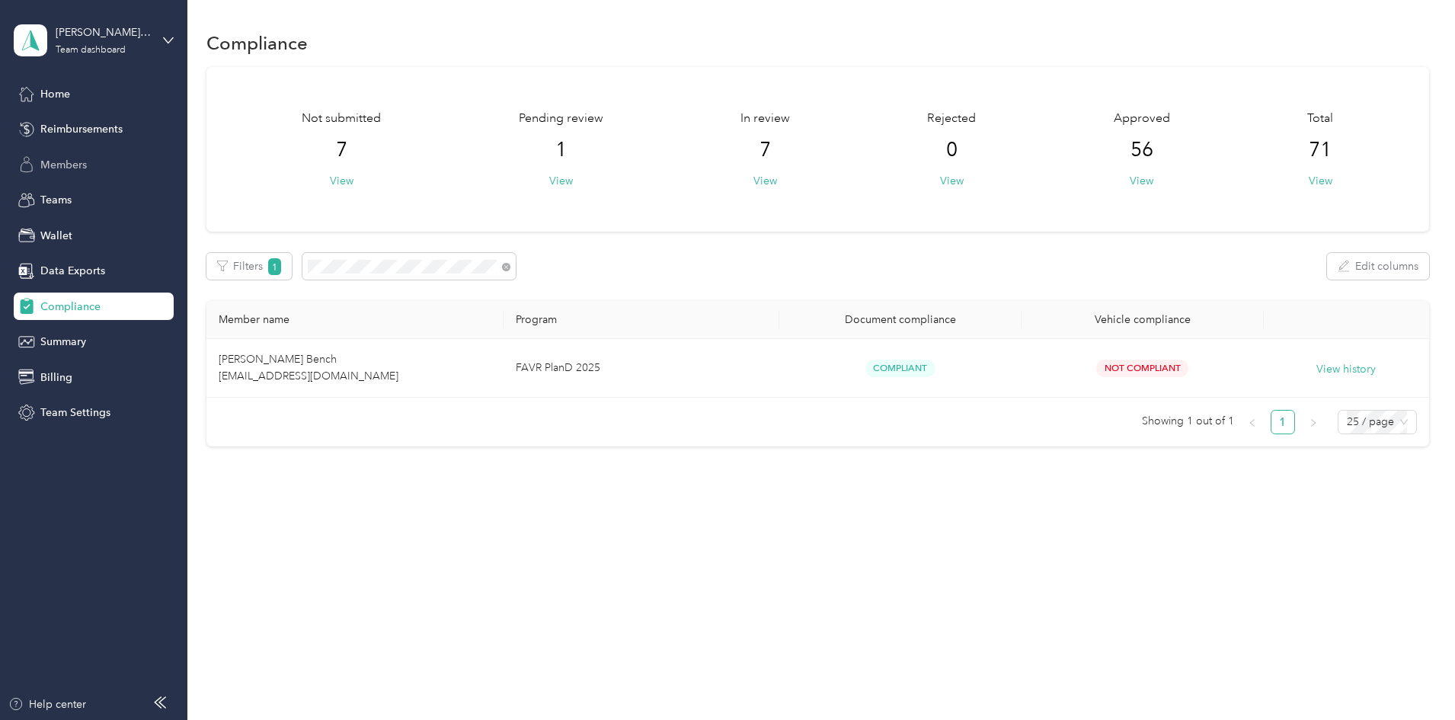
click at [61, 168] on span "Members" at bounding box center [63, 165] width 46 height 16
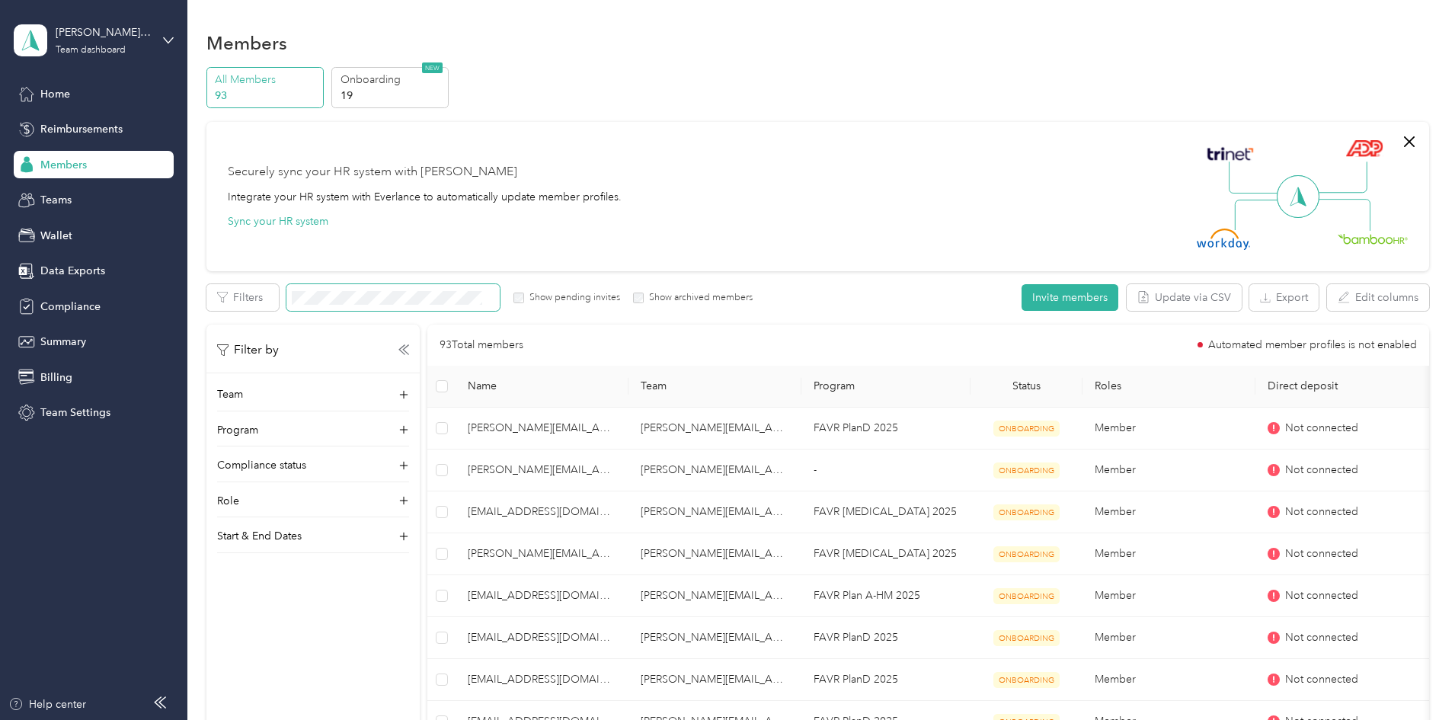
click at [500, 309] on span at bounding box center [392, 297] width 213 height 27
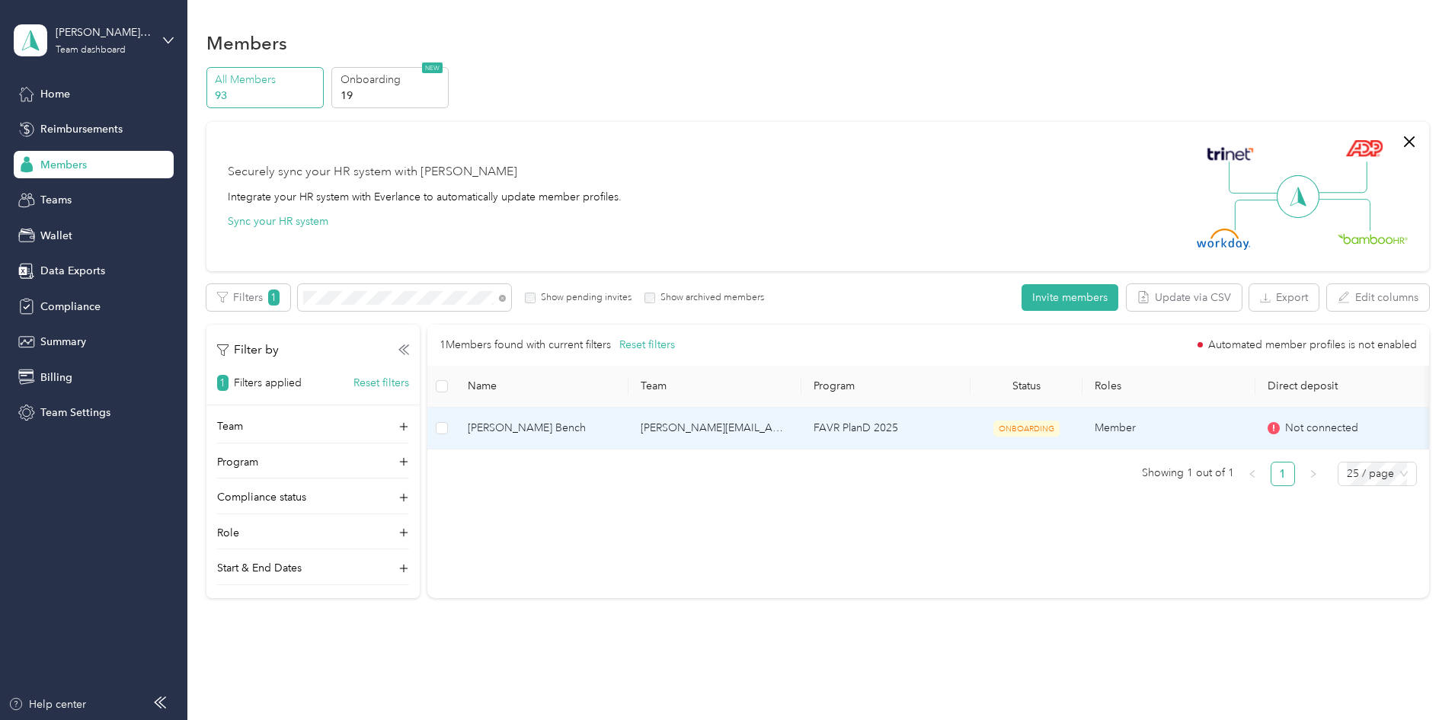
click at [587, 430] on span "[PERSON_NAME] Bench" at bounding box center [542, 428] width 149 height 17
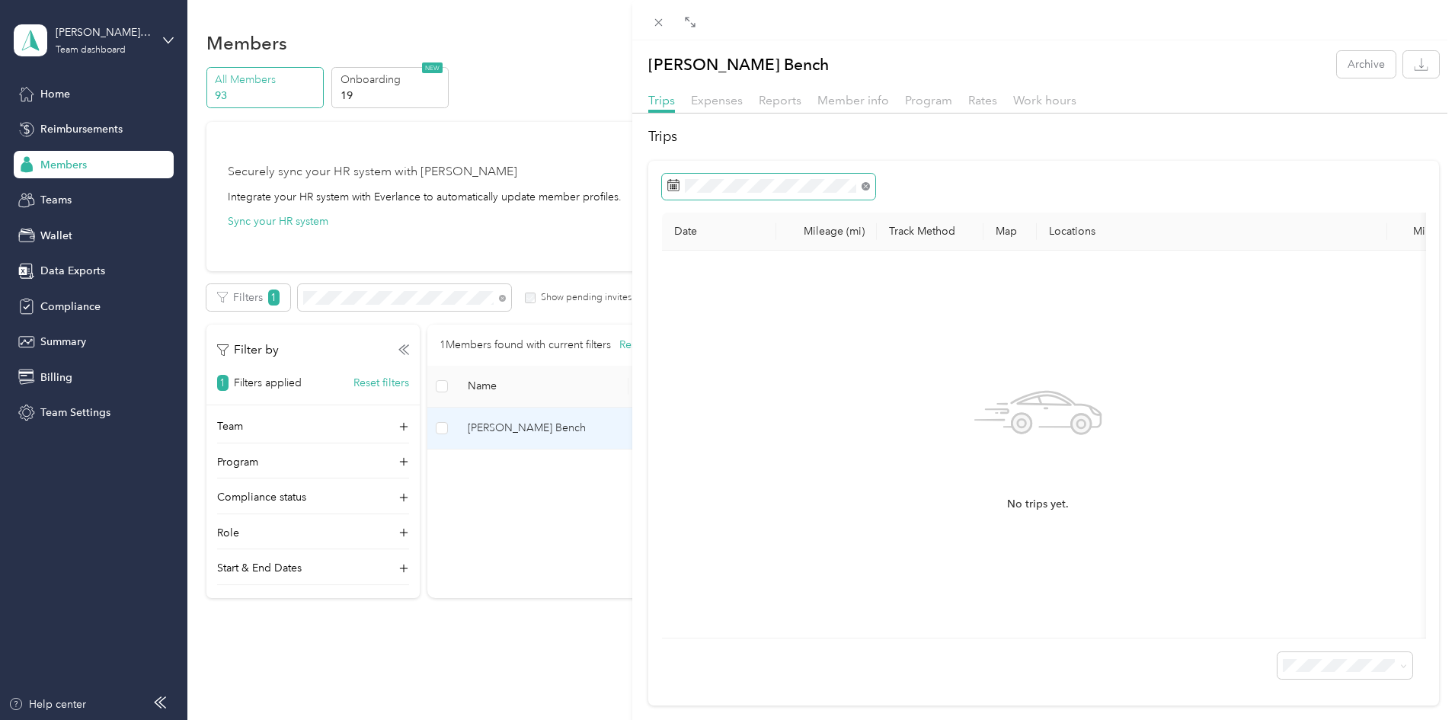
click at [869, 186] on icon at bounding box center [866, 186] width 8 height 8
click at [671, 101] on span "Trips" at bounding box center [661, 100] width 27 height 14
click at [708, 98] on span "Expenses" at bounding box center [717, 100] width 52 height 14
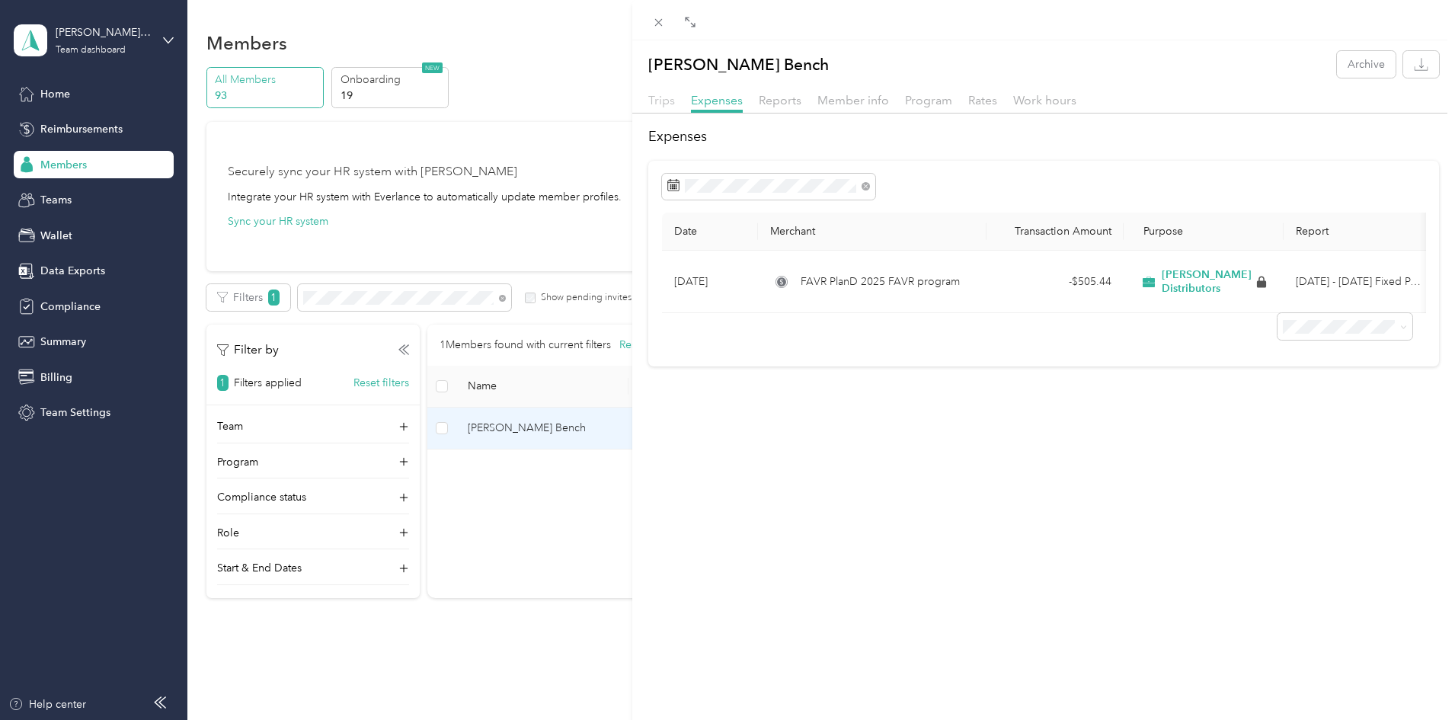
click at [670, 101] on span "Trips" at bounding box center [661, 100] width 27 height 14
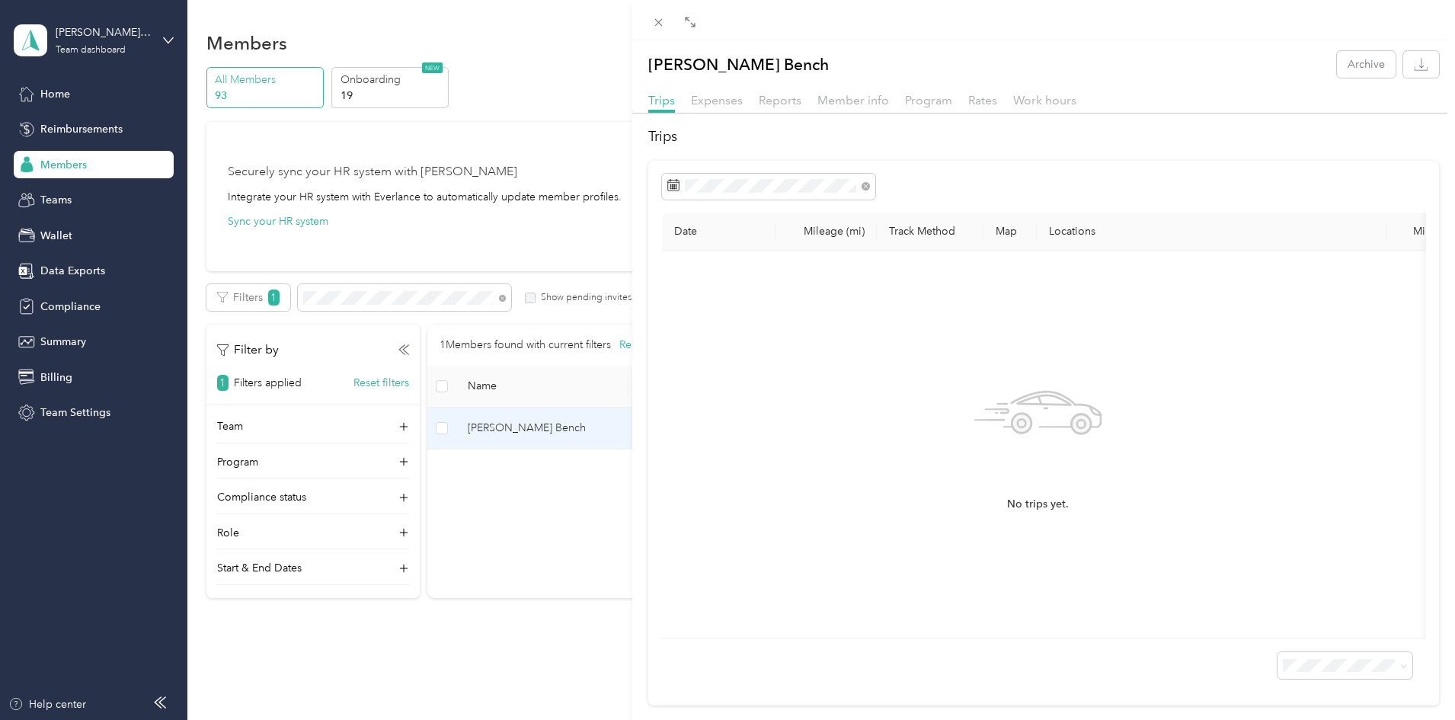
click at [221, 475] on div "Christopher D. Bench Archive Trips Expenses Reports Member info Program Rates W…" at bounding box center [727, 360] width 1455 height 720
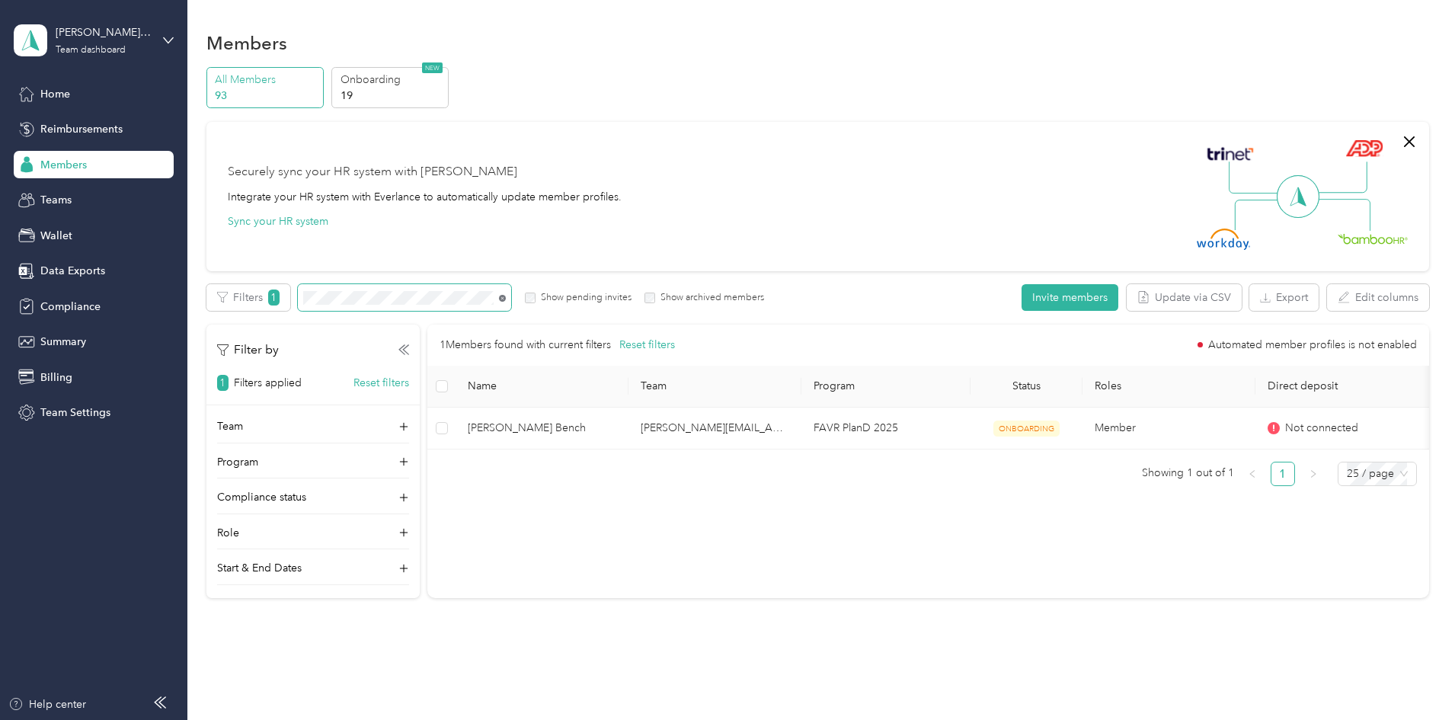
click at [506, 297] on icon at bounding box center [502, 298] width 7 height 7
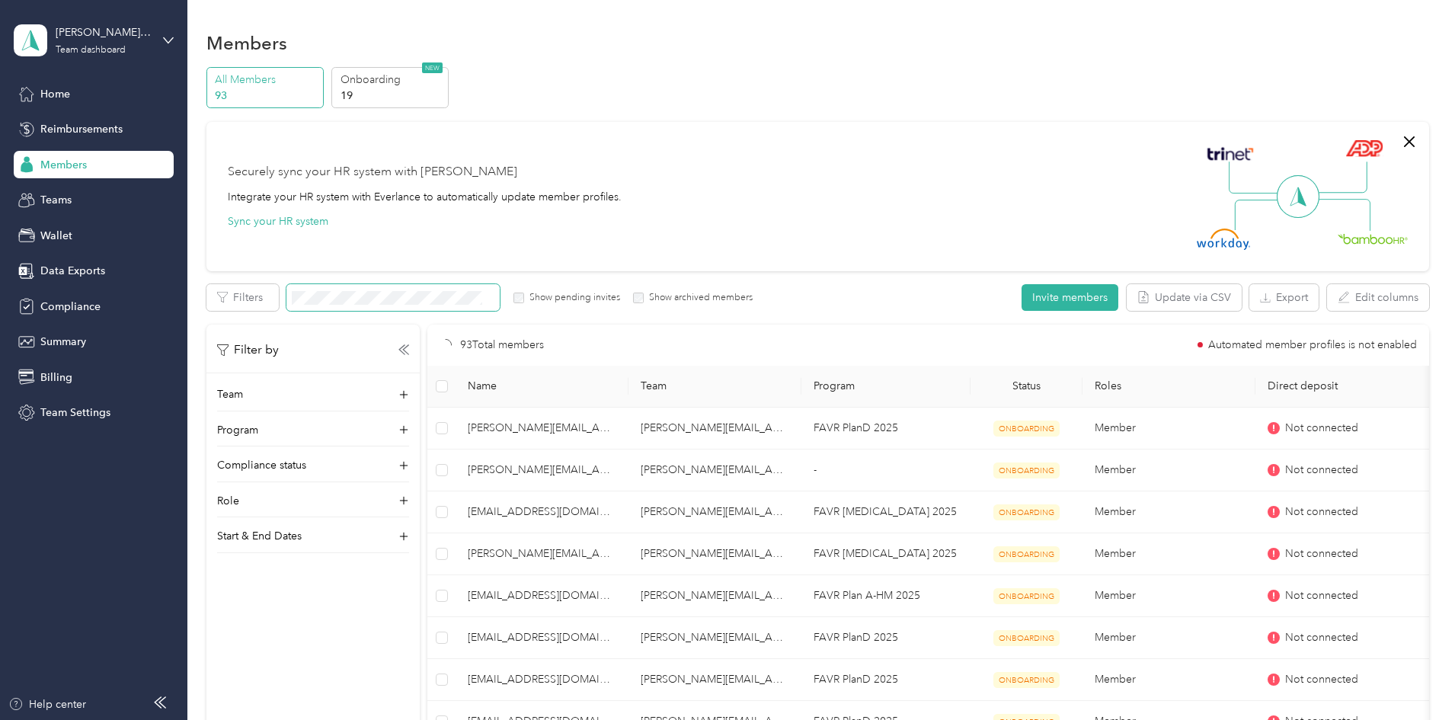
click at [470, 286] on span at bounding box center [392, 297] width 213 height 27
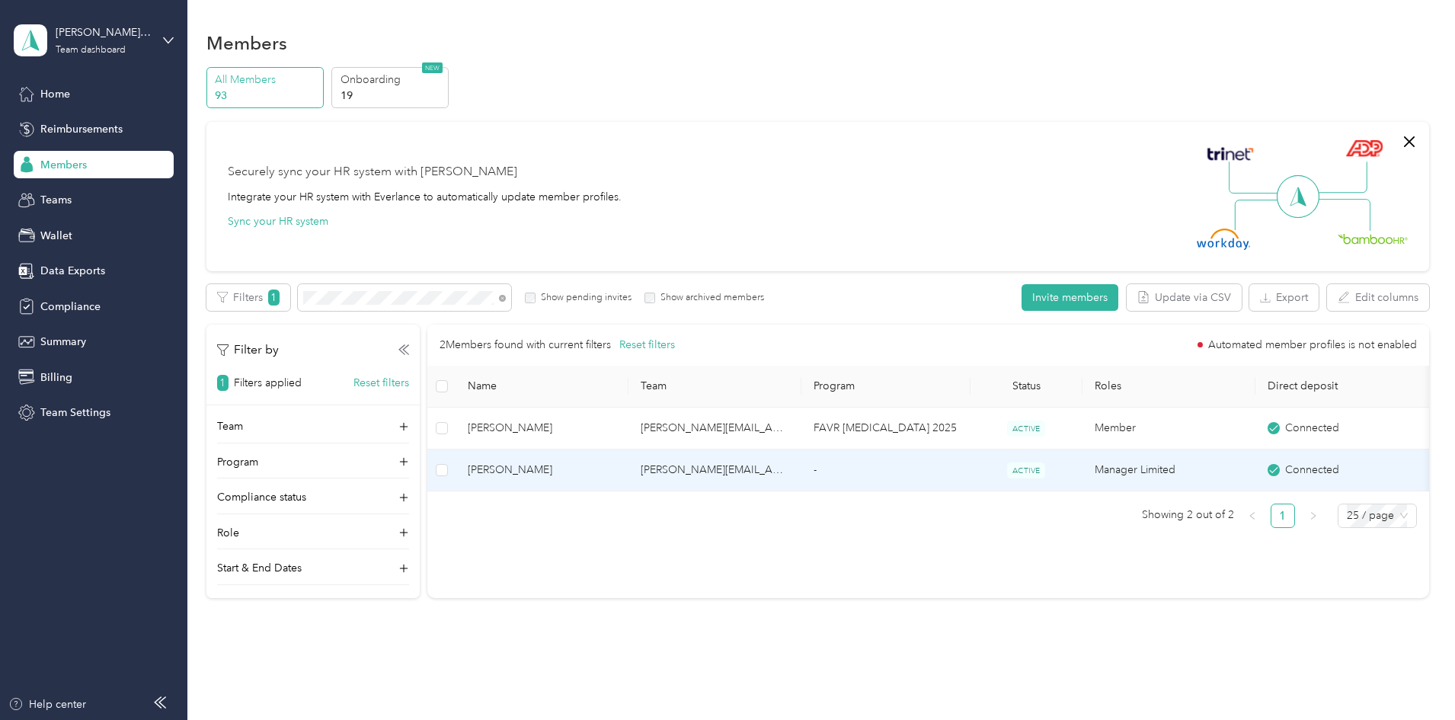
click at [629, 469] on td "Joshua Moore" at bounding box center [542, 471] width 173 height 42
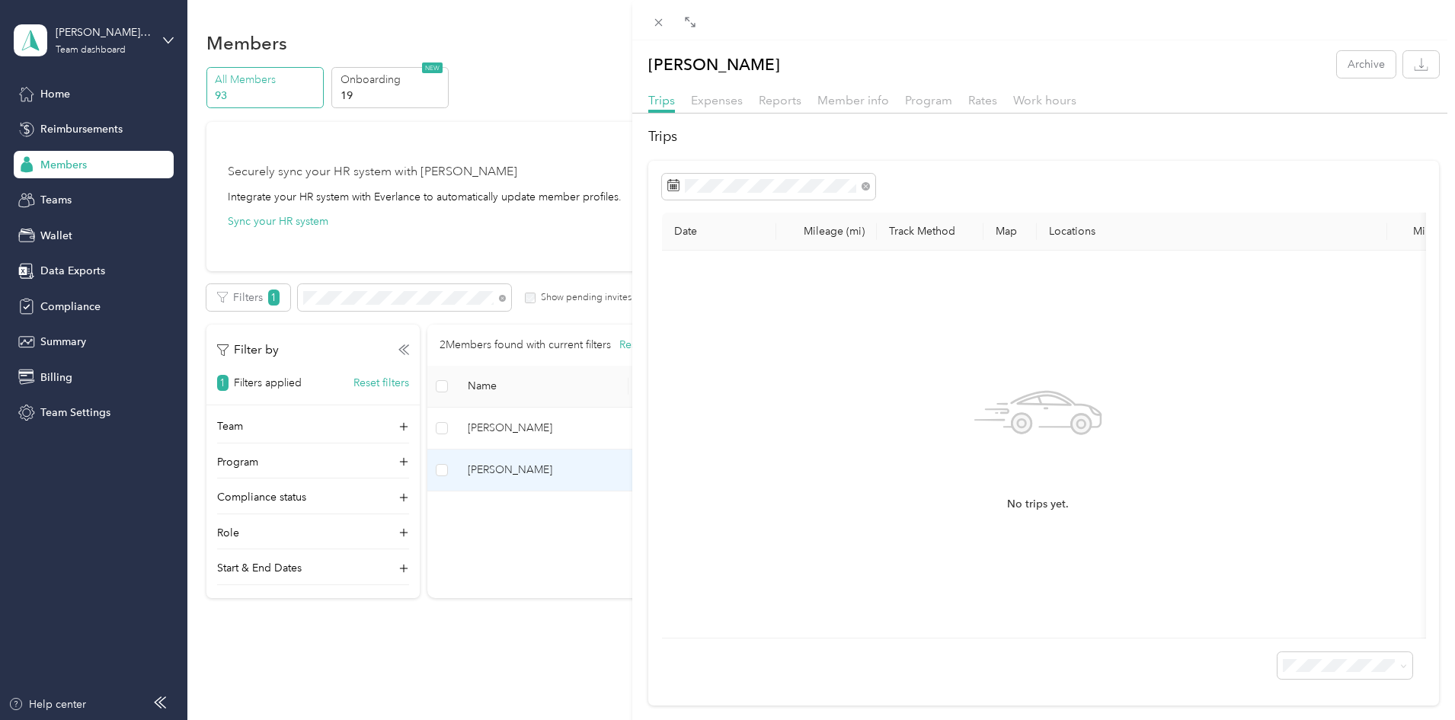
click at [792, 107] on div "Reports" at bounding box center [780, 100] width 43 height 19
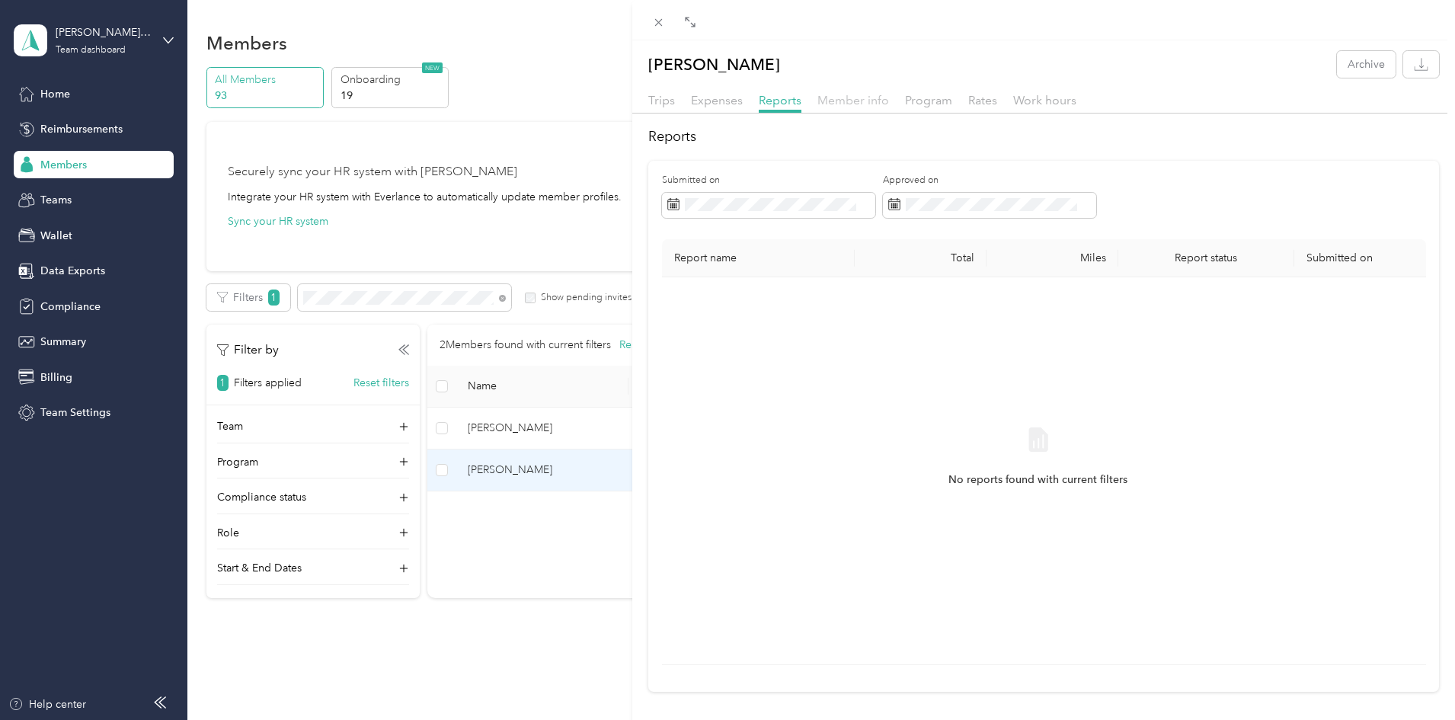
click at [875, 97] on span "Member info" at bounding box center [854, 100] width 72 height 14
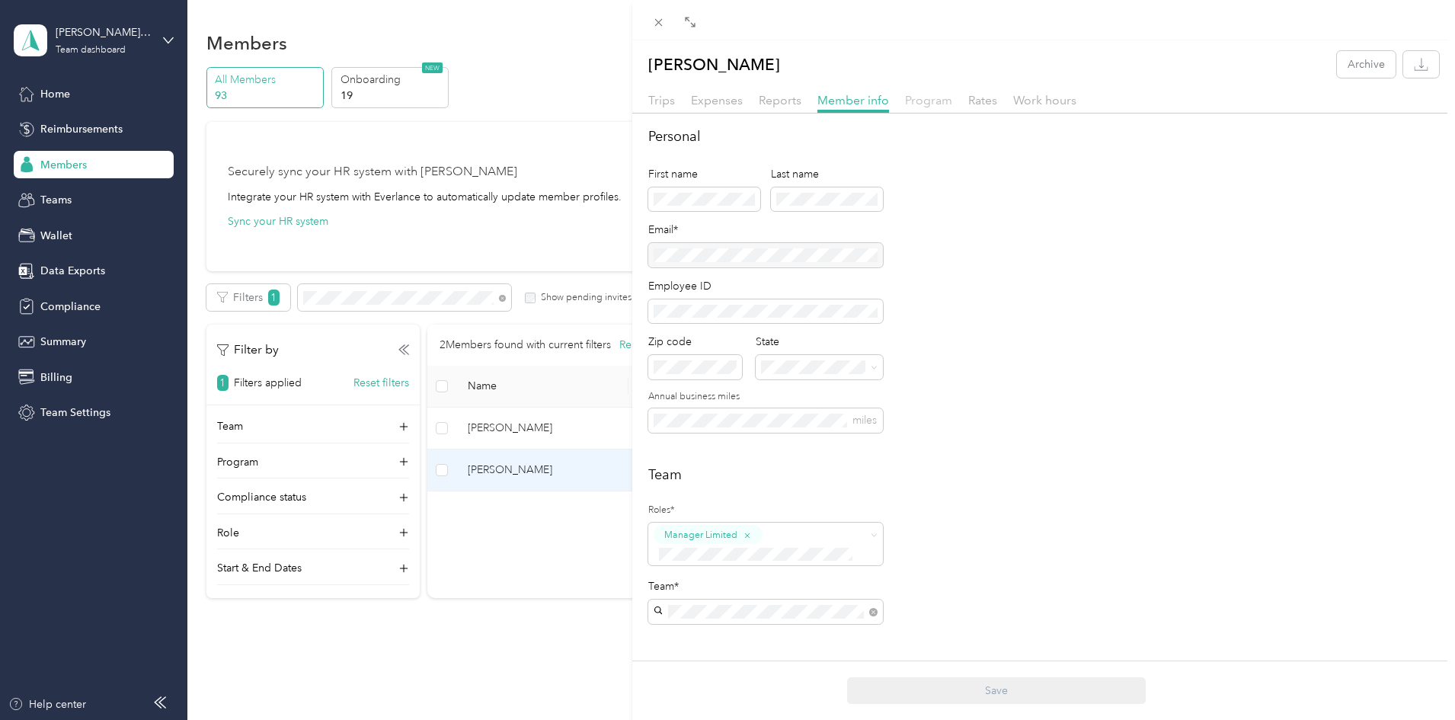
click at [940, 98] on span "Program" at bounding box center [928, 100] width 47 height 14
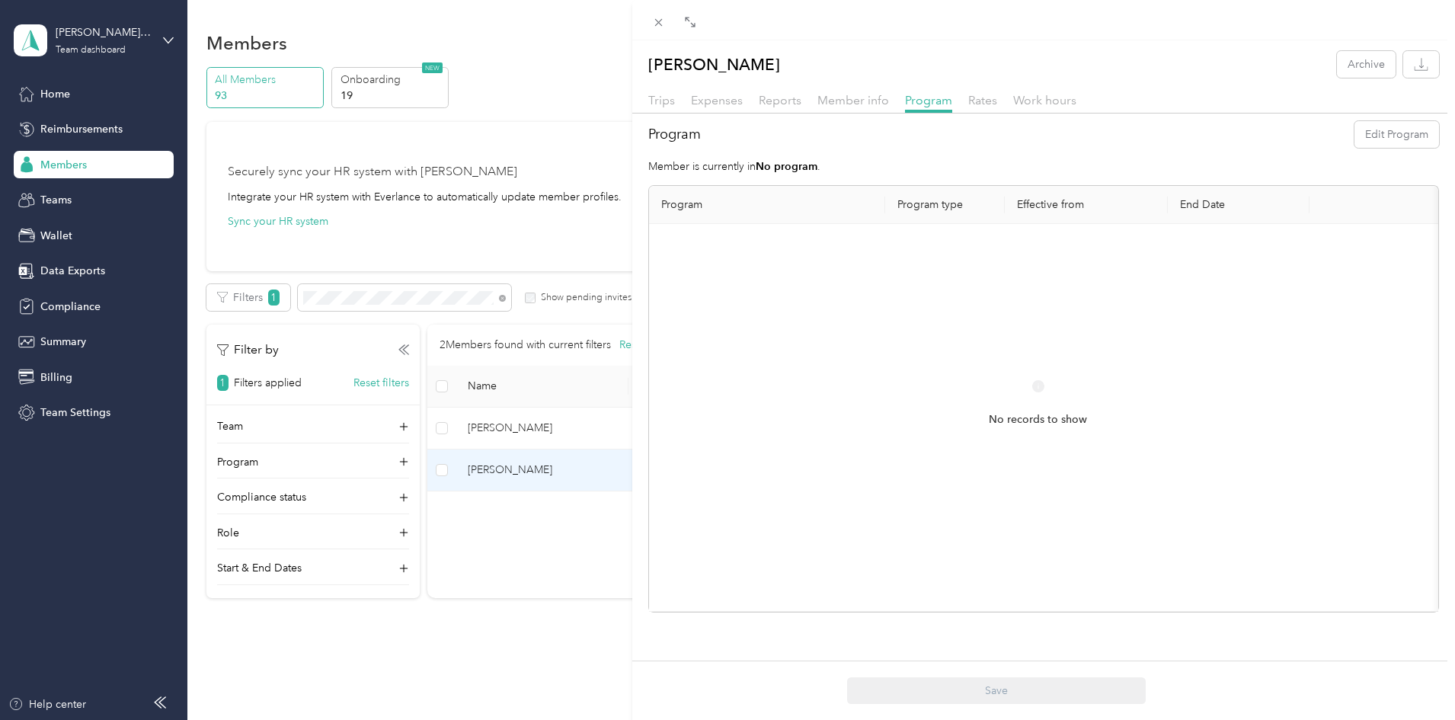
click at [270, 394] on div "Joshua Moore Archive Trips Expenses Reports Member info Program Rates Work hour…" at bounding box center [727, 360] width 1455 height 720
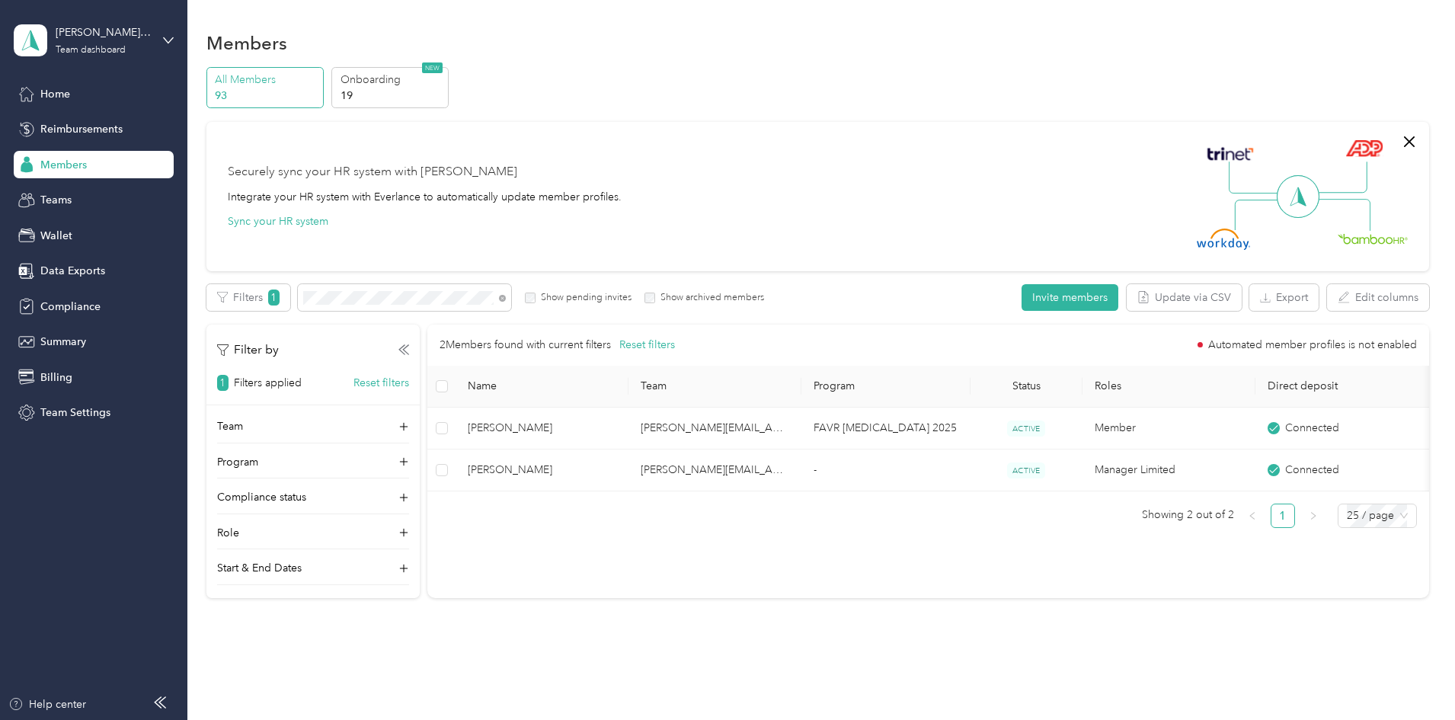
scroll to position [49, 0]
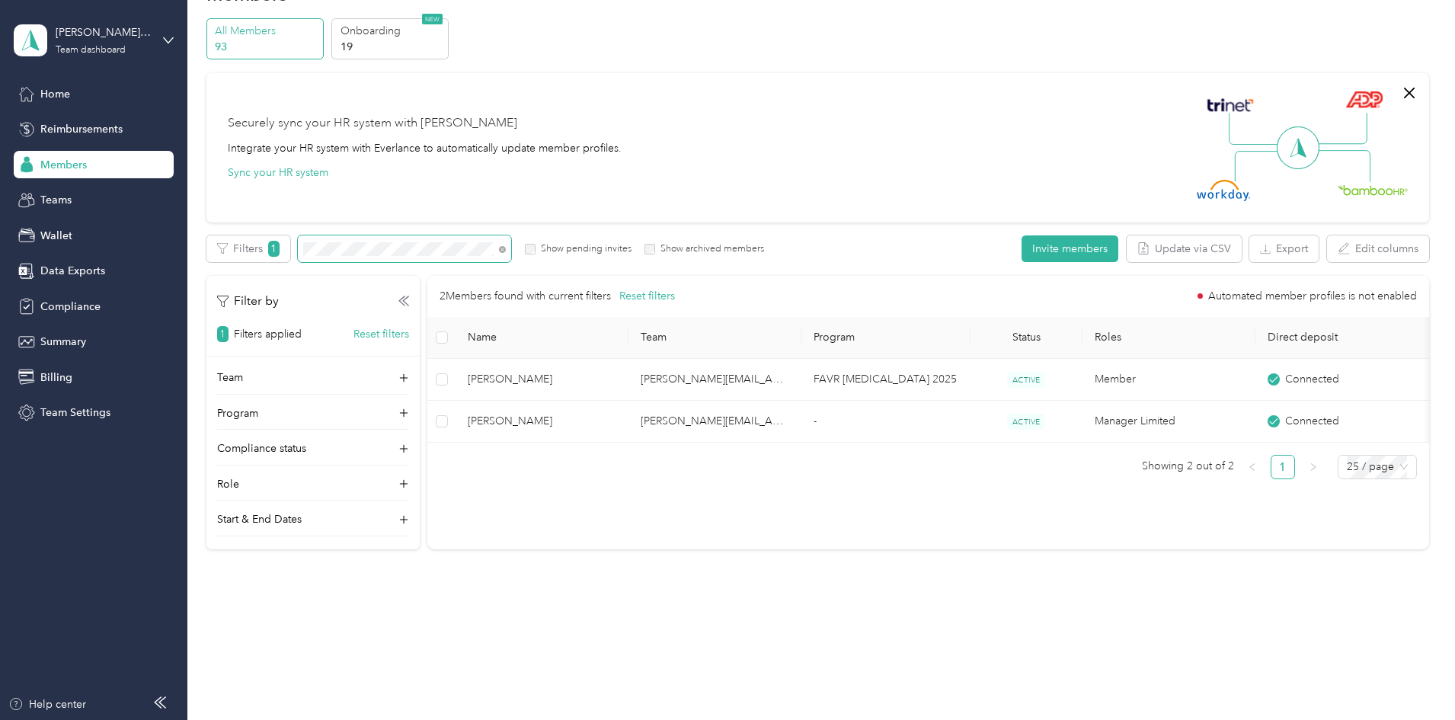
click at [303, 245] on div "All Members 93 Onboarding 19 NEW Securely sync your HR system with Everlance In…" at bounding box center [817, 290] width 1223 height 545
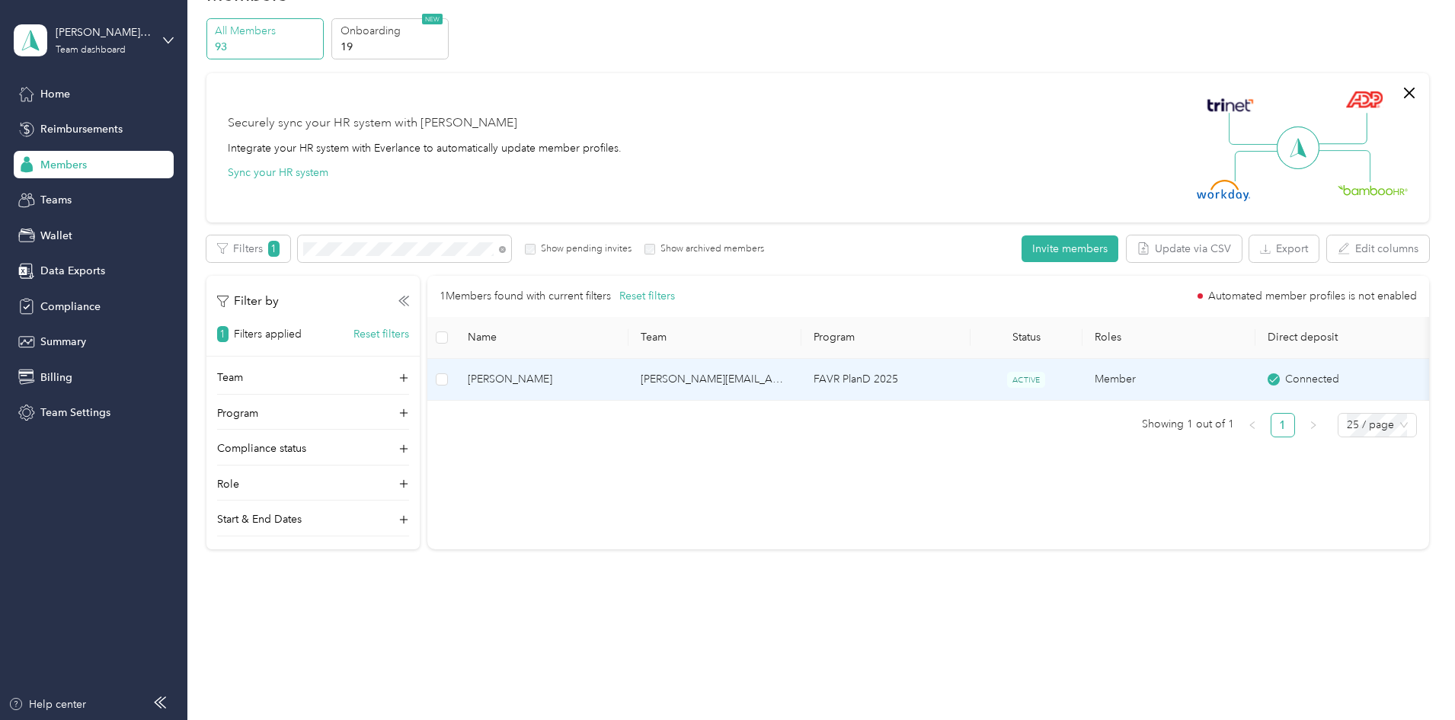
click at [580, 376] on span "Brandon Livingstone" at bounding box center [542, 379] width 149 height 17
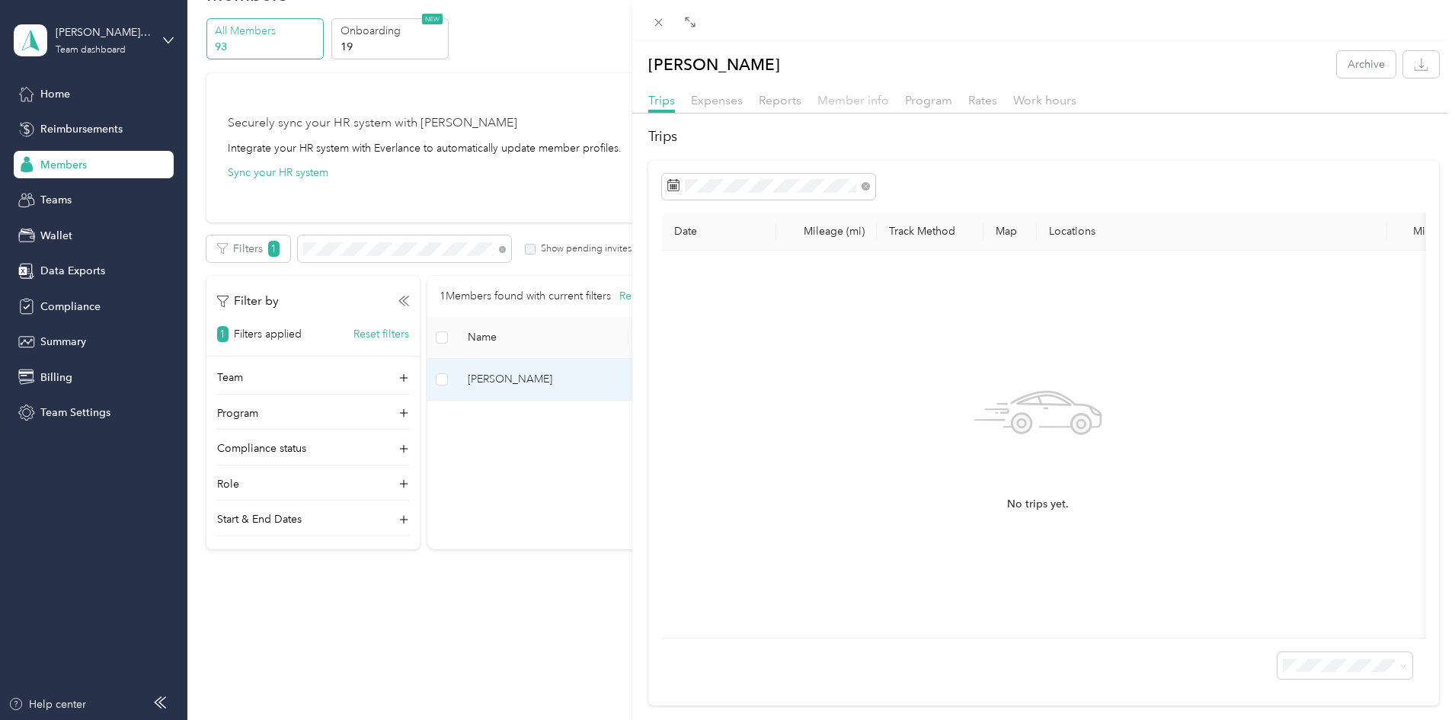
click at [869, 99] on span "Member info" at bounding box center [854, 100] width 72 height 14
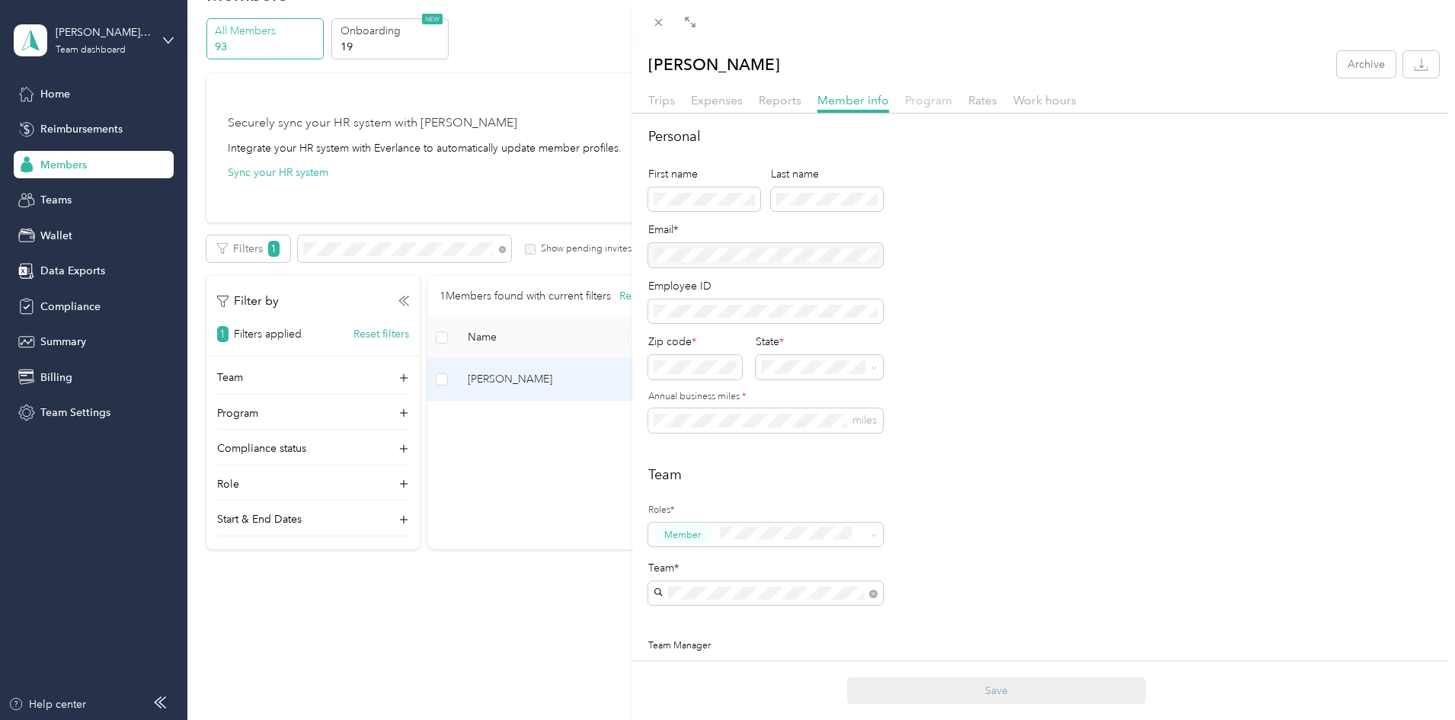
click at [924, 98] on span "Program" at bounding box center [928, 100] width 47 height 14
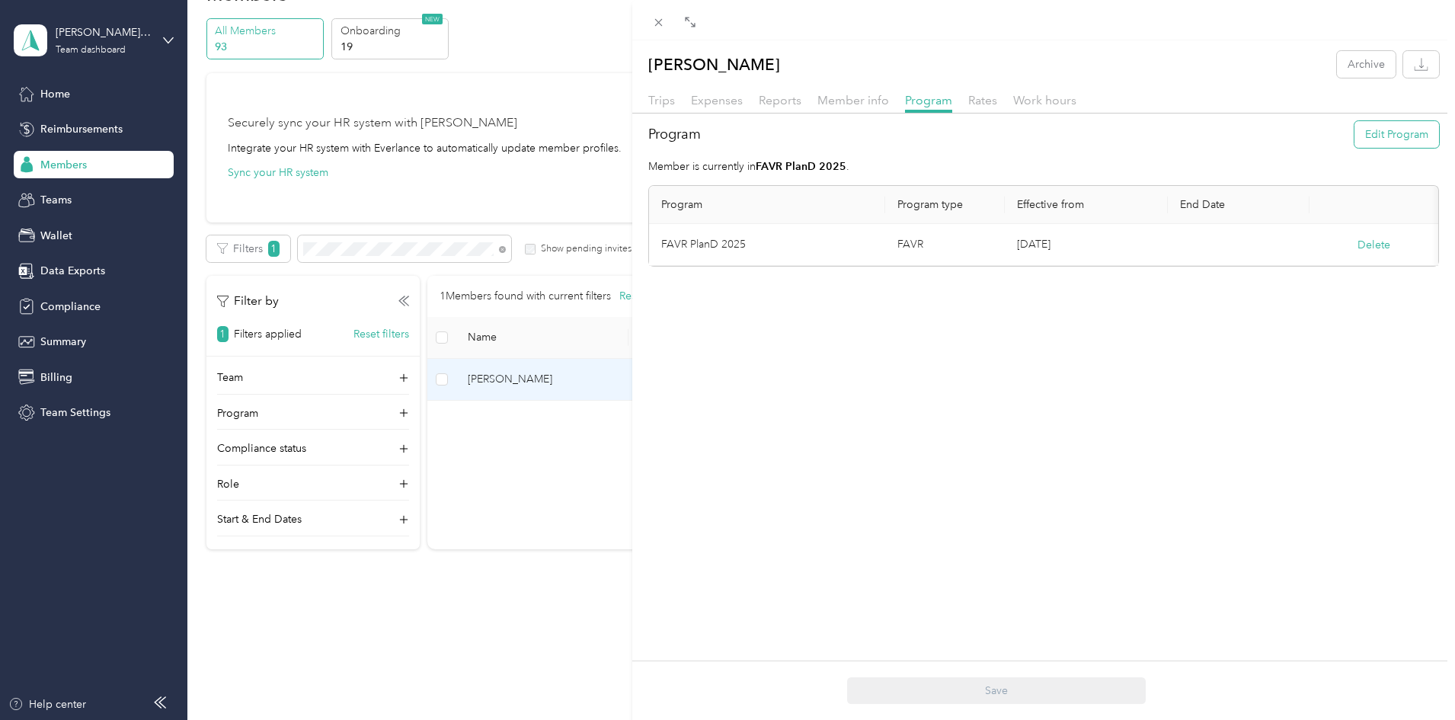
click at [1387, 138] on button "Edit Program" at bounding box center [1397, 134] width 85 height 27
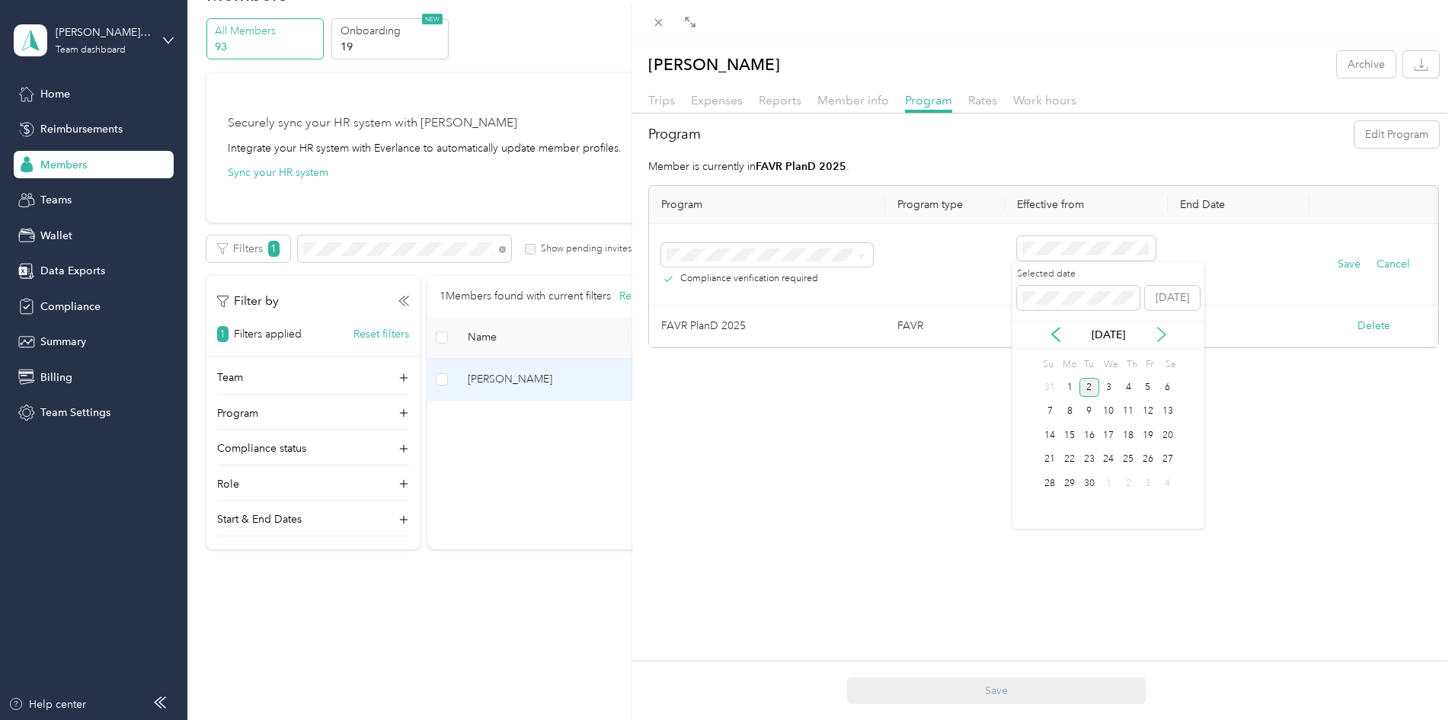
click at [1159, 334] on icon at bounding box center [1161, 334] width 15 height 15
click at [1112, 387] on div "1" at bounding box center [1109, 387] width 20 height 19
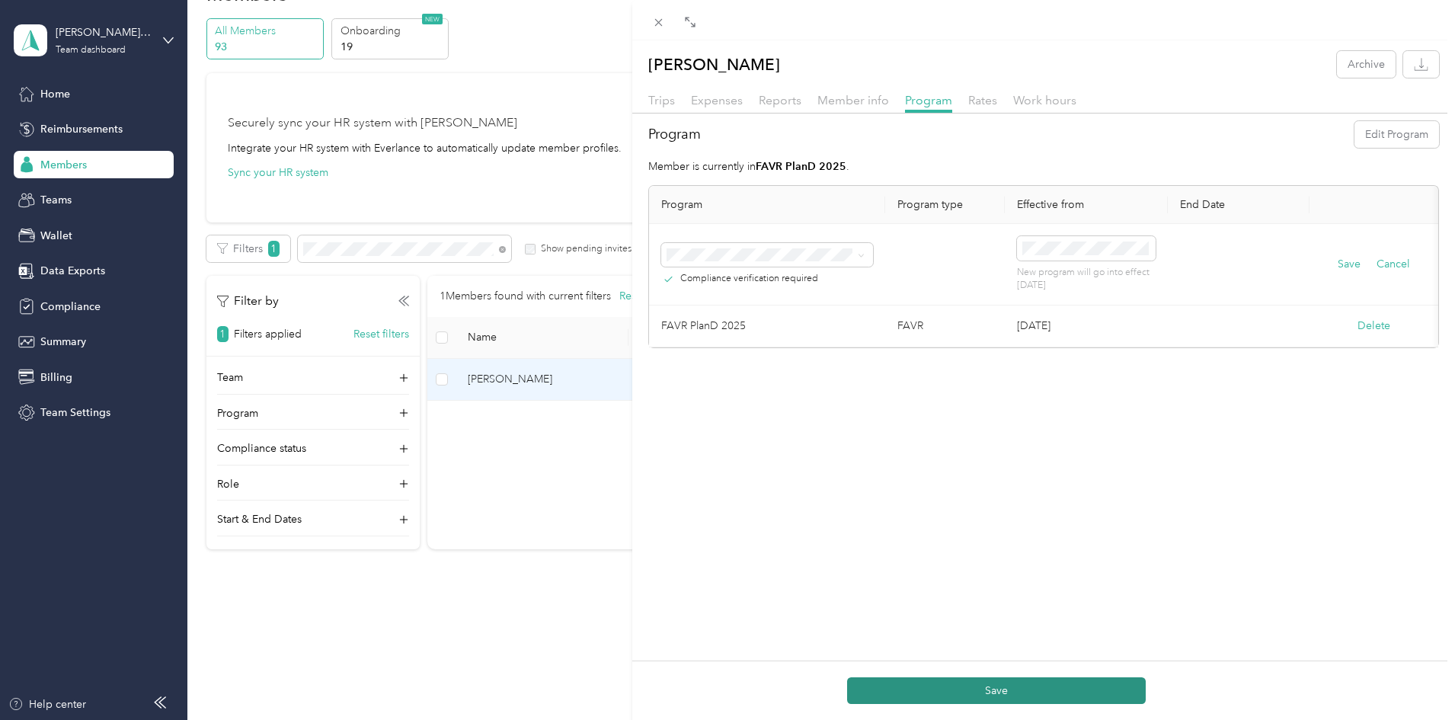
click at [981, 697] on button "Save" at bounding box center [996, 690] width 299 height 27
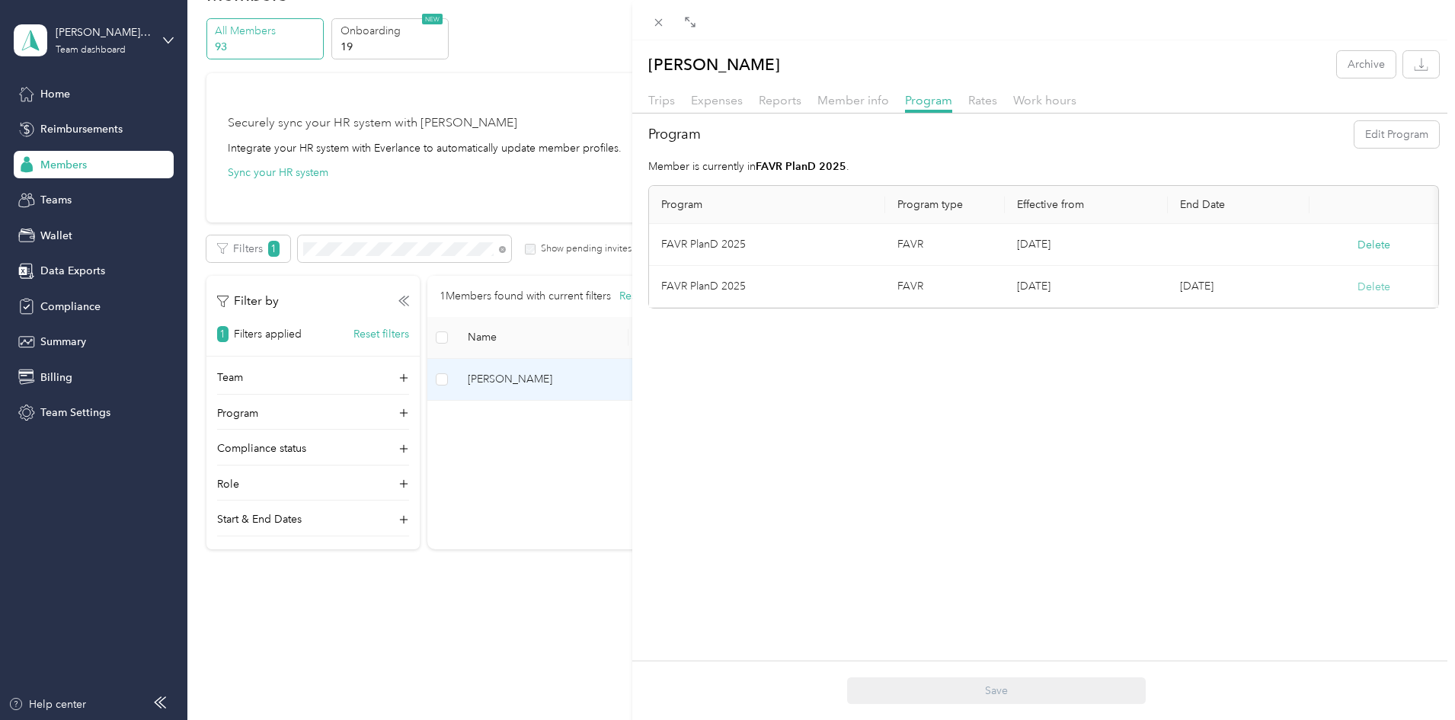
click at [1358, 283] on button "Delete" at bounding box center [1374, 287] width 33 height 16
click at [1280, 301] on button "Yes" at bounding box center [1284, 297] width 30 height 24
click at [571, 612] on div "Brandon Livingstone Archive Trips Expenses Reports Member info Program Rates Wo…" at bounding box center [727, 360] width 1455 height 720
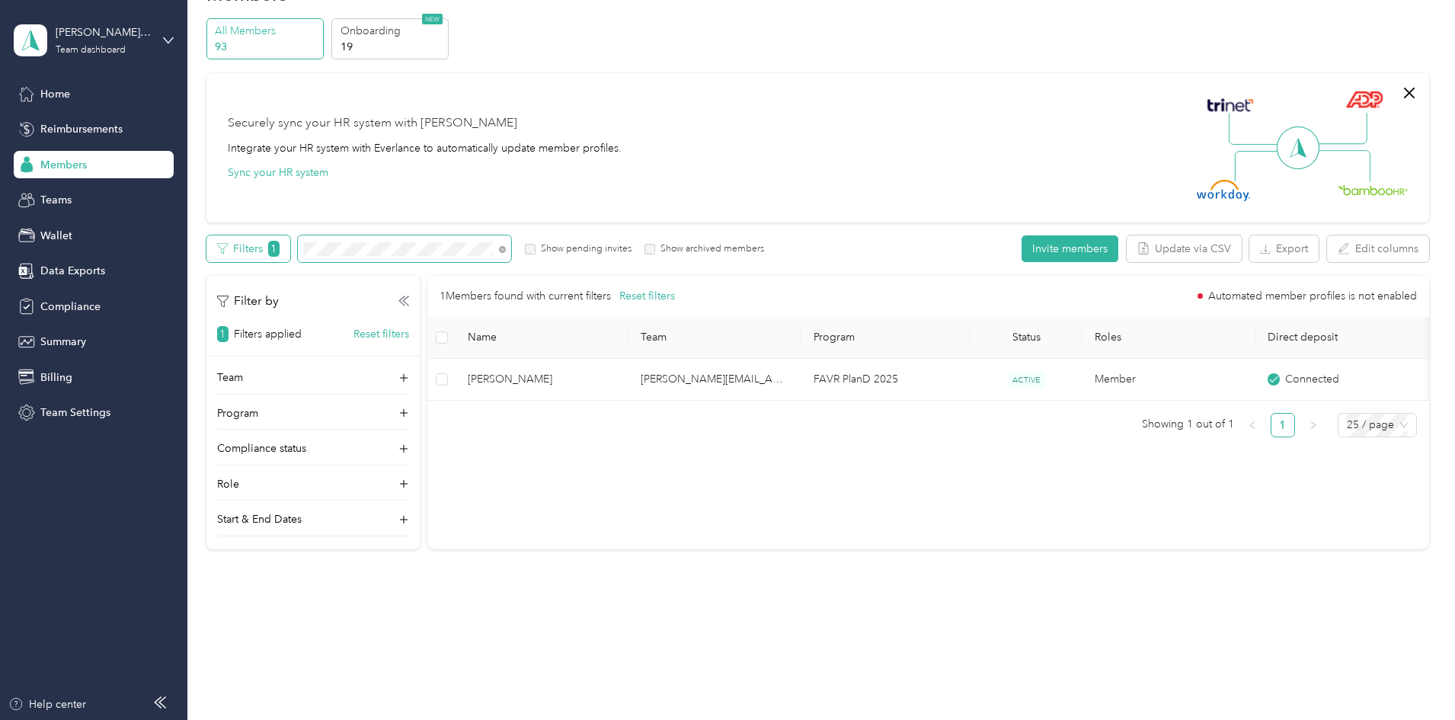
click at [381, 241] on div "Filters 1 Show pending invites Show archived members" at bounding box center [485, 248] width 558 height 27
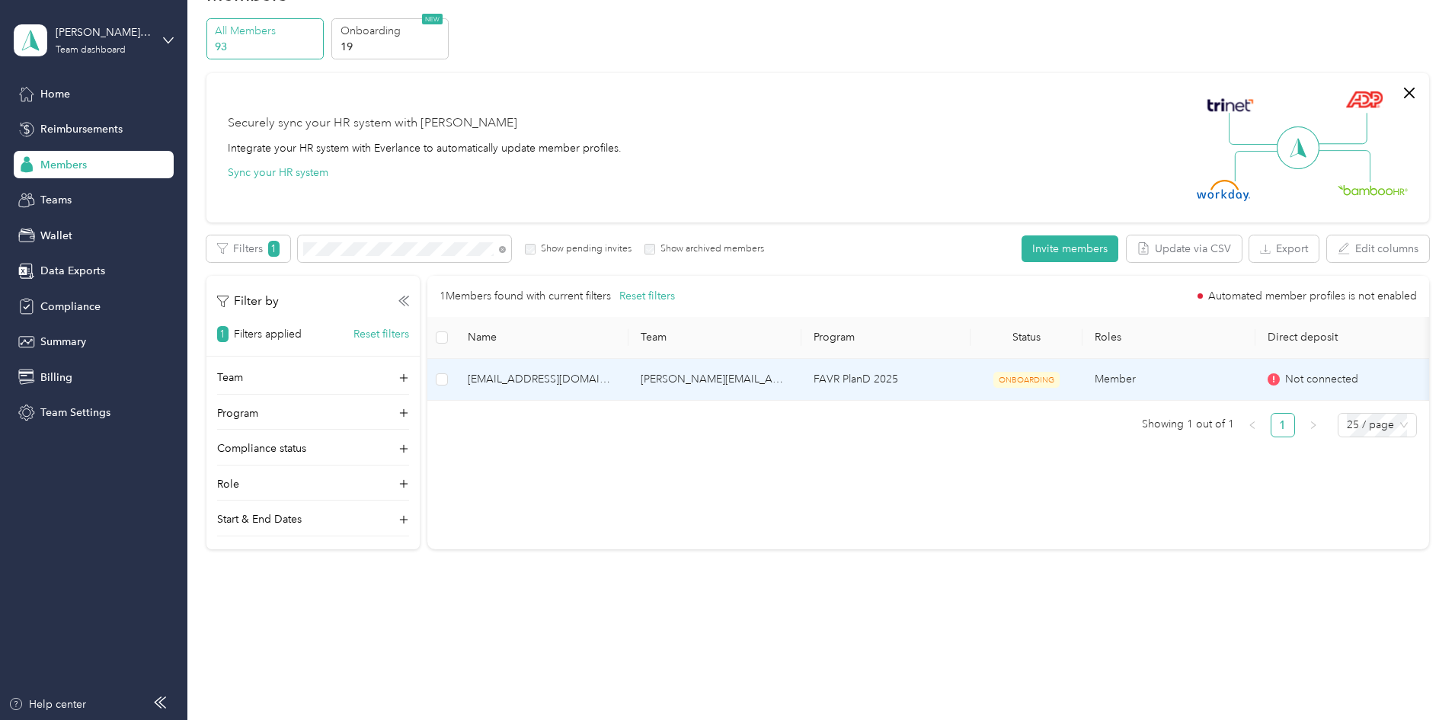
click at [616, 382] on span "mattlindgren007@gmail.com" at bounding box center [542, 379] width 149 height 17
click at [950, 379] on td "FAVR PlanD 2025" at bounding box center [886, 380] width 168 height 42
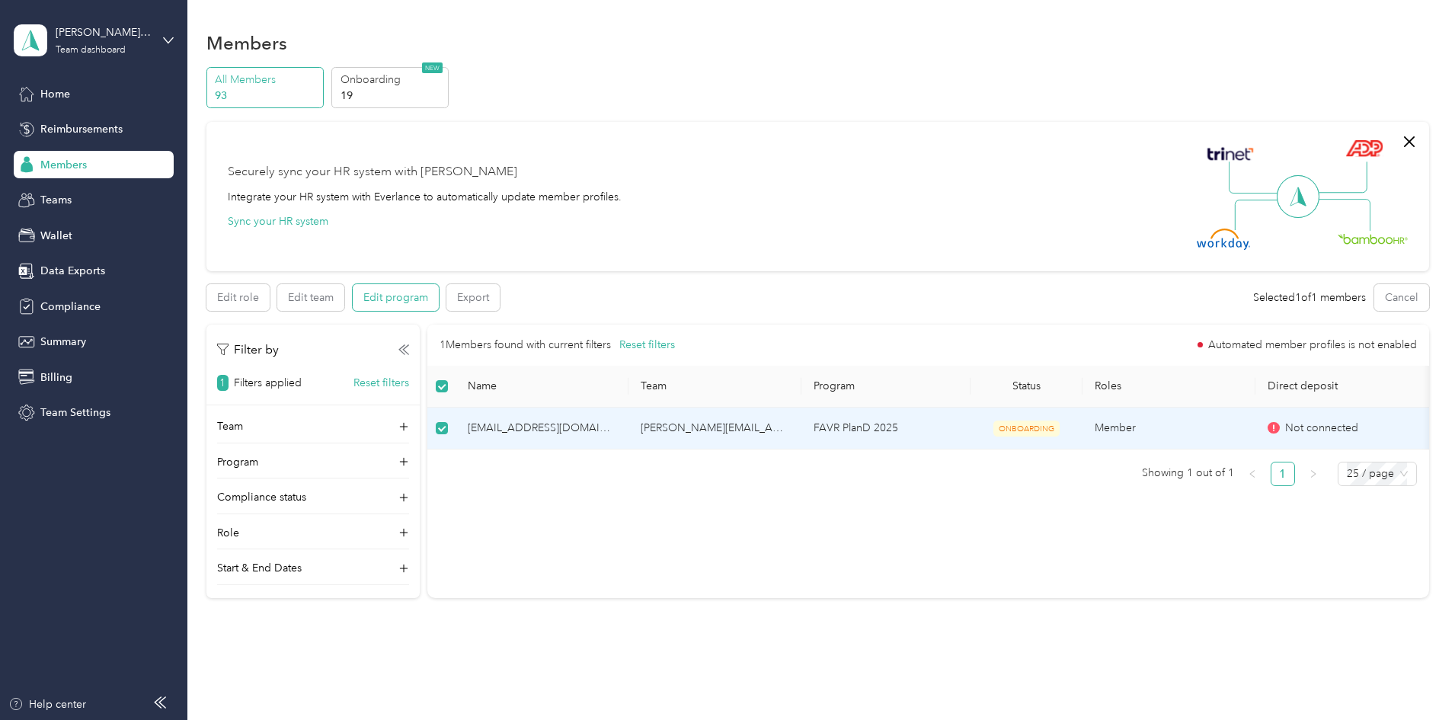
click at [439, 301] on button "Edit program" at bounding box center [396, 297] width 86 height 27
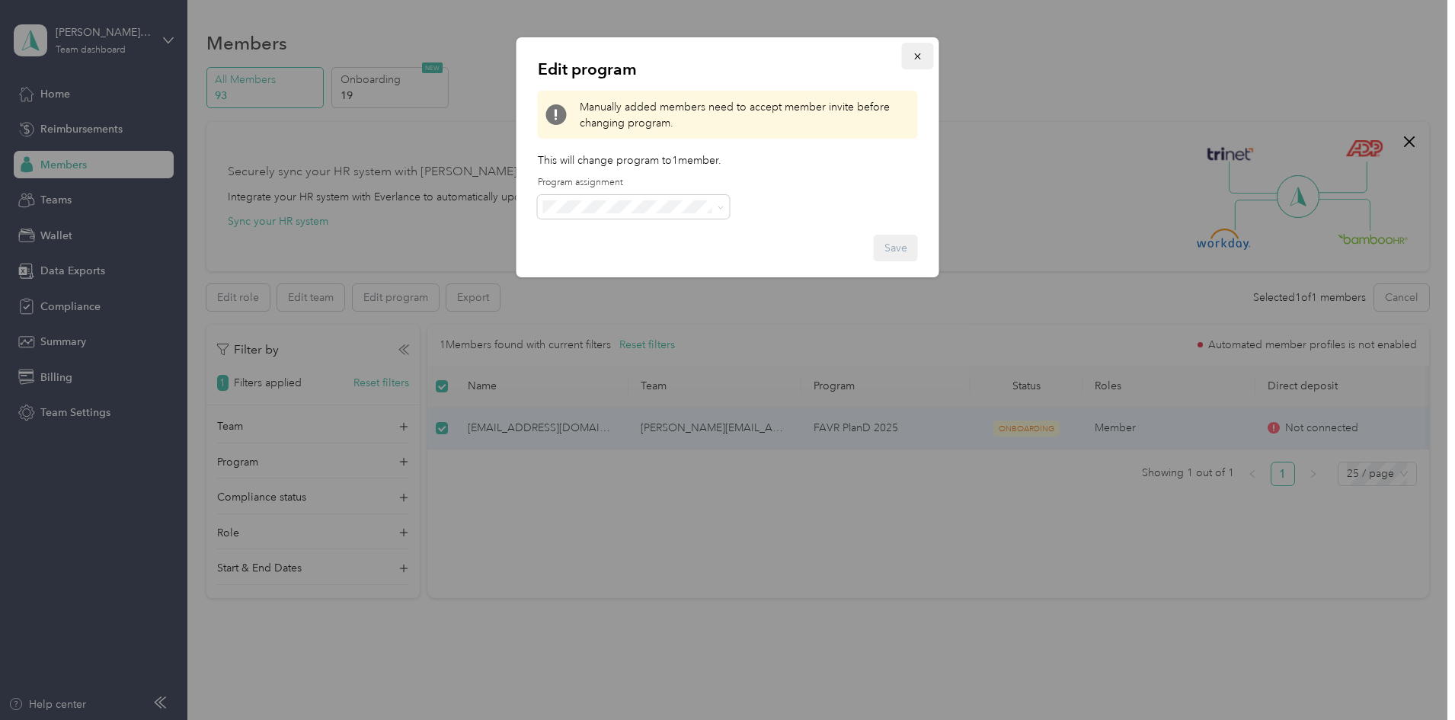
click at [920, 59] on icon "button" at bounding box center [917, 56] width 6 height 6
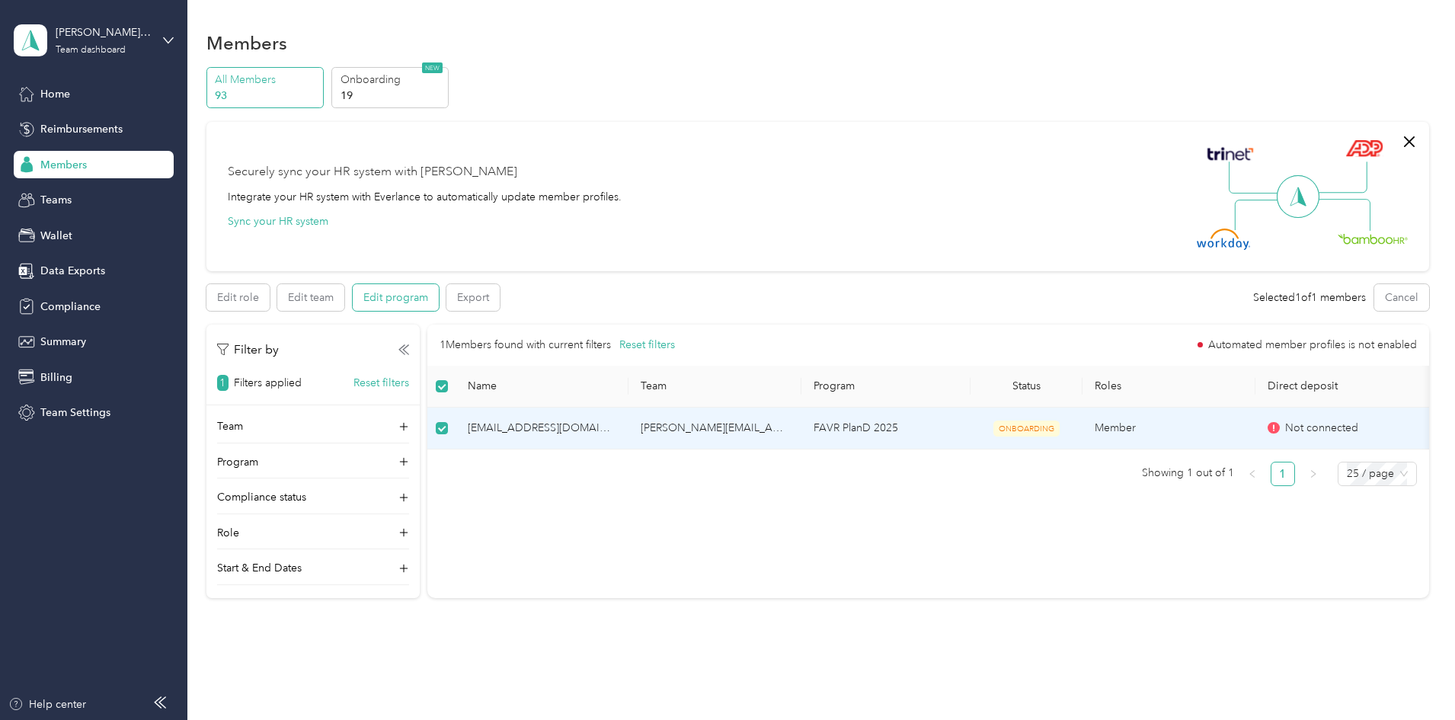
click at [439, 293] on button "Edit program" at bounding box center [396, 297] width 86 height 27
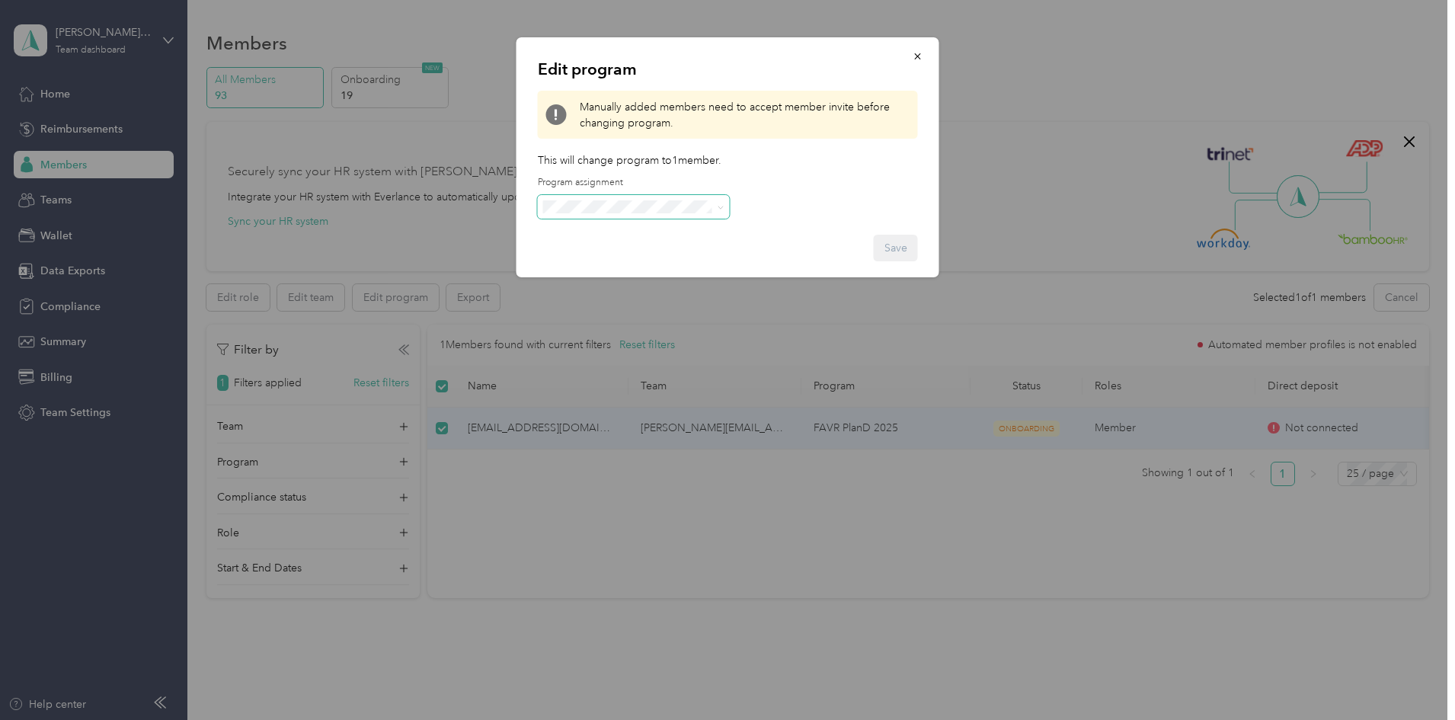
click at [721, 207] on icon at bounding box center [721, 207] width 7 height 7
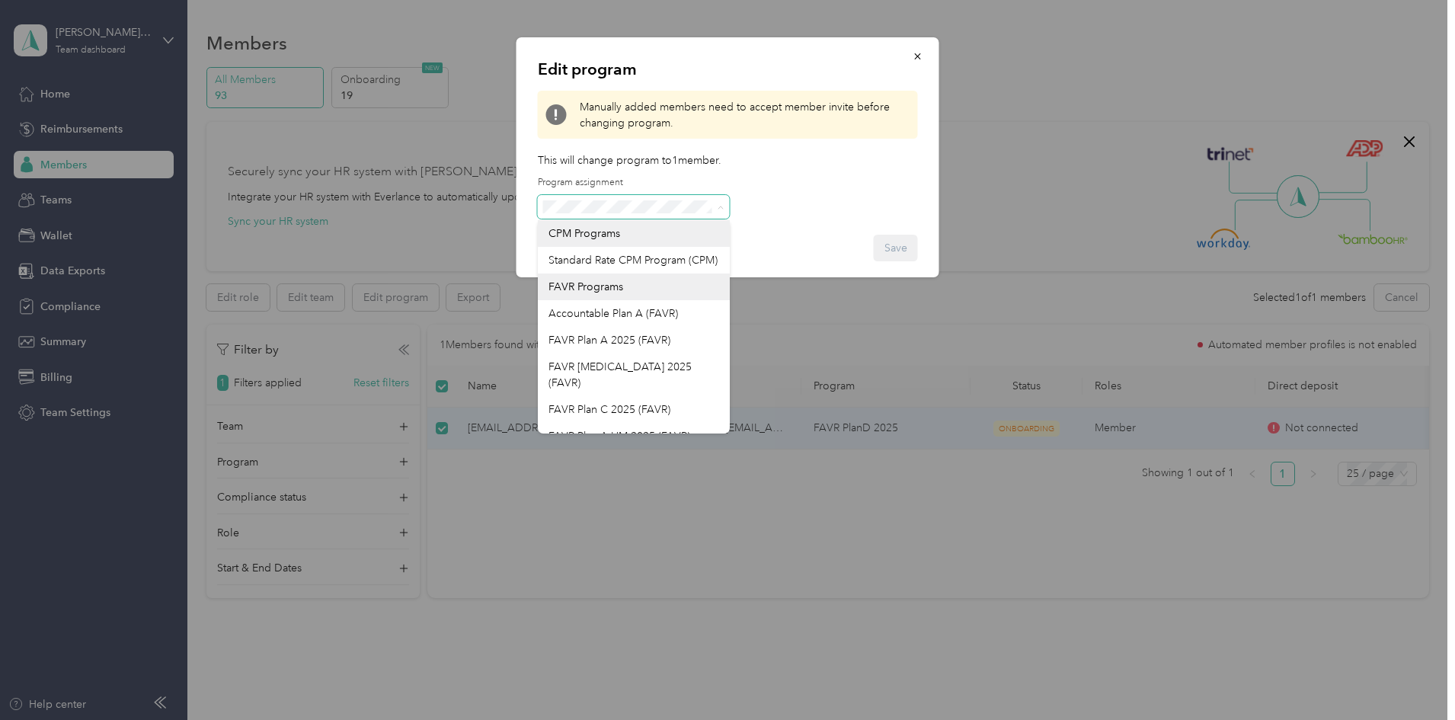
click at [721, 207] on icon at bounding box center [721, 207] width 7 height 7
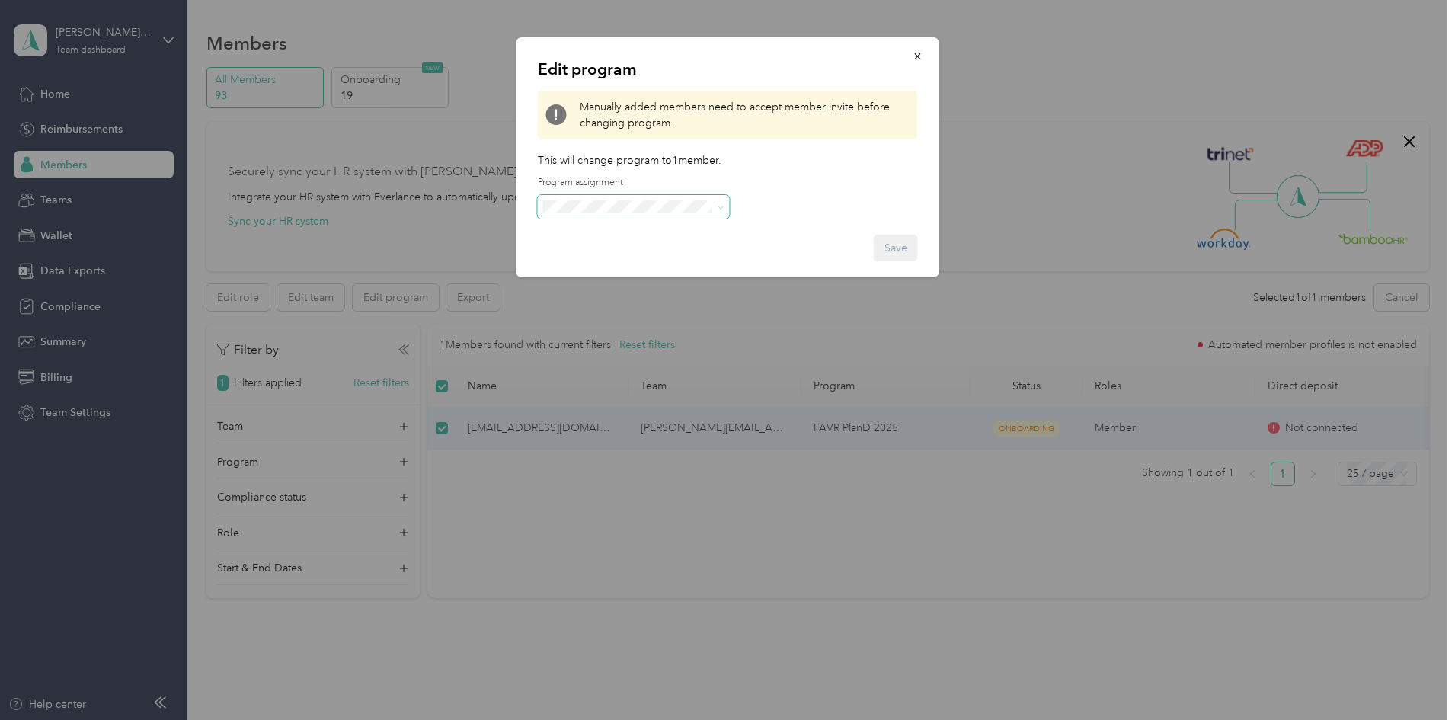
click at [756, 196] on div "Edit program Manually added members need to accept member invite before changin…" at bounding box center [728, 157] width 423 height 240
click at [925, 61] on button "button" at bounding box center [918, 56] width 32 height 27
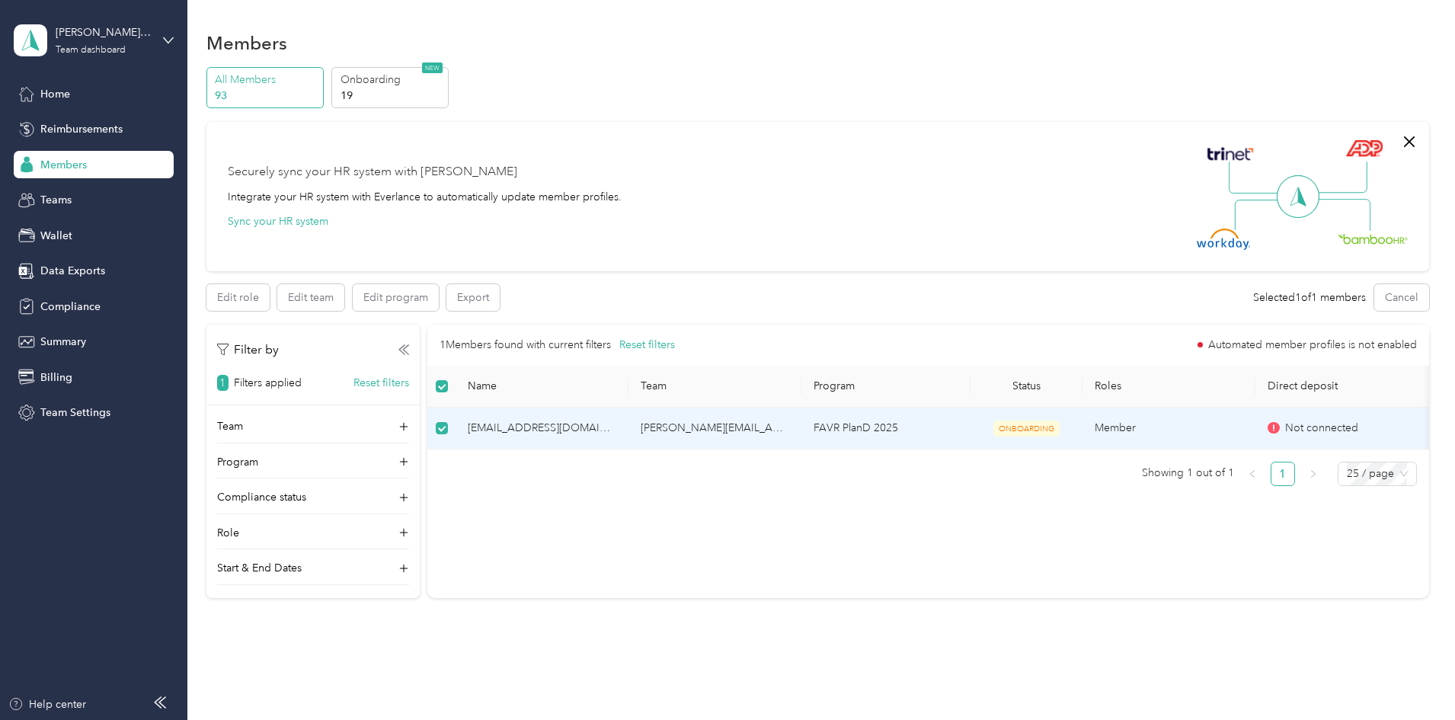
click at [751, 498] on div "1 Members found with current filters Reset filters Automated member profiles is…" at bounding box center [927, 412] width 1001 height 174
click at [616, 425] on span "mattlindgren007@gmail.com" at bounding box center [542, 428] width 149 height 17
click at [1078, 439] on td "ONBOARDING" at bounding box center [1027, 429] width 113 height 42
click at [771, 555] on div "1 Members found with current filters Reset filters Automated member profiles is…" at bounding box center [927, 462] width 1001 height 274
click at [731, 533] on div "1 Members found with current filters Reset filters Automated member profiles is…" at bounding box center [927, 462] width 1001 height 274
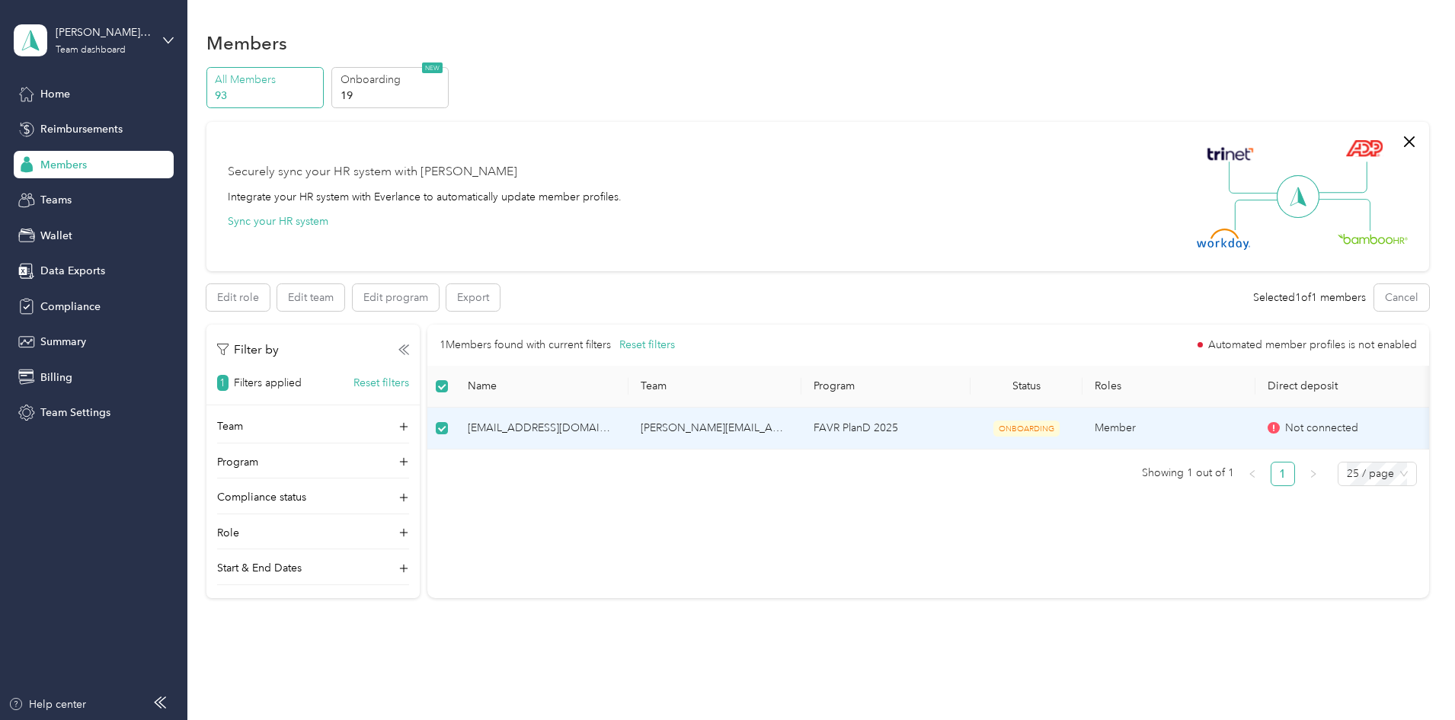
click at [40, 168] on div "Members" at bounding box center [94, 164] width 160 height 27
click at [65, 92] on span "Home" at bounding box center [55, 94] width 30 height 16
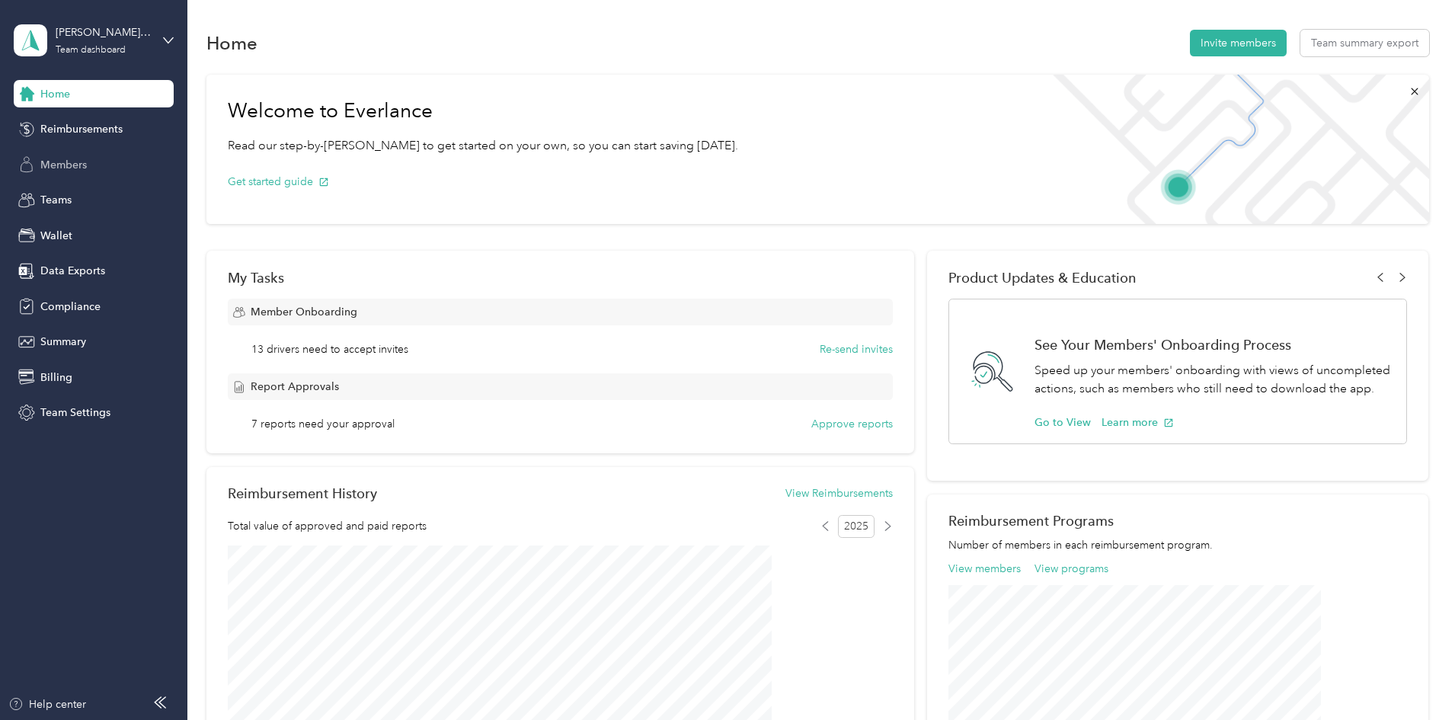
click at [66, 170] on span "Members" at bounding box center [63, 165] width 46 height 16
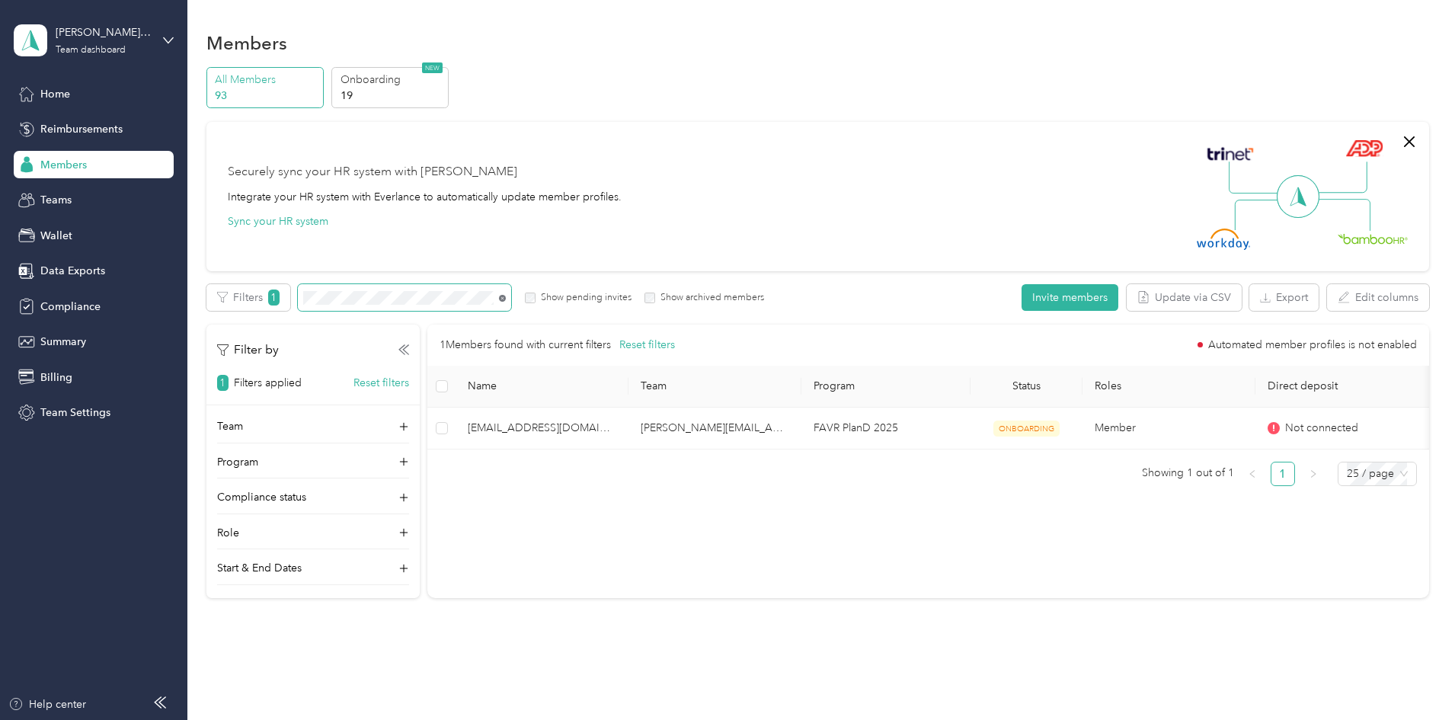
click at [506, 296] on icon at bounding box center [502, 298] width 7 height 7
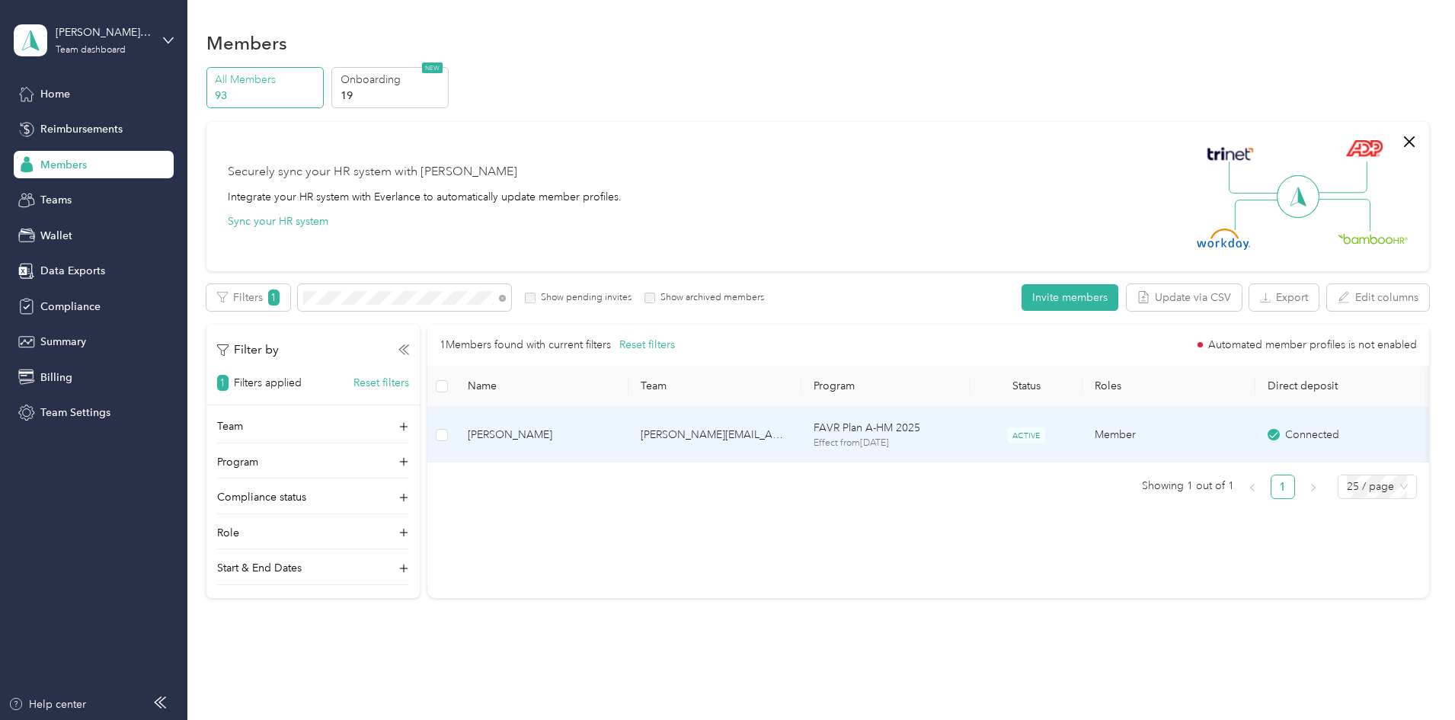
click at [629, 425] on td "[PERSON_NAME]" at bounding box center [542, 436] width 173 height 56
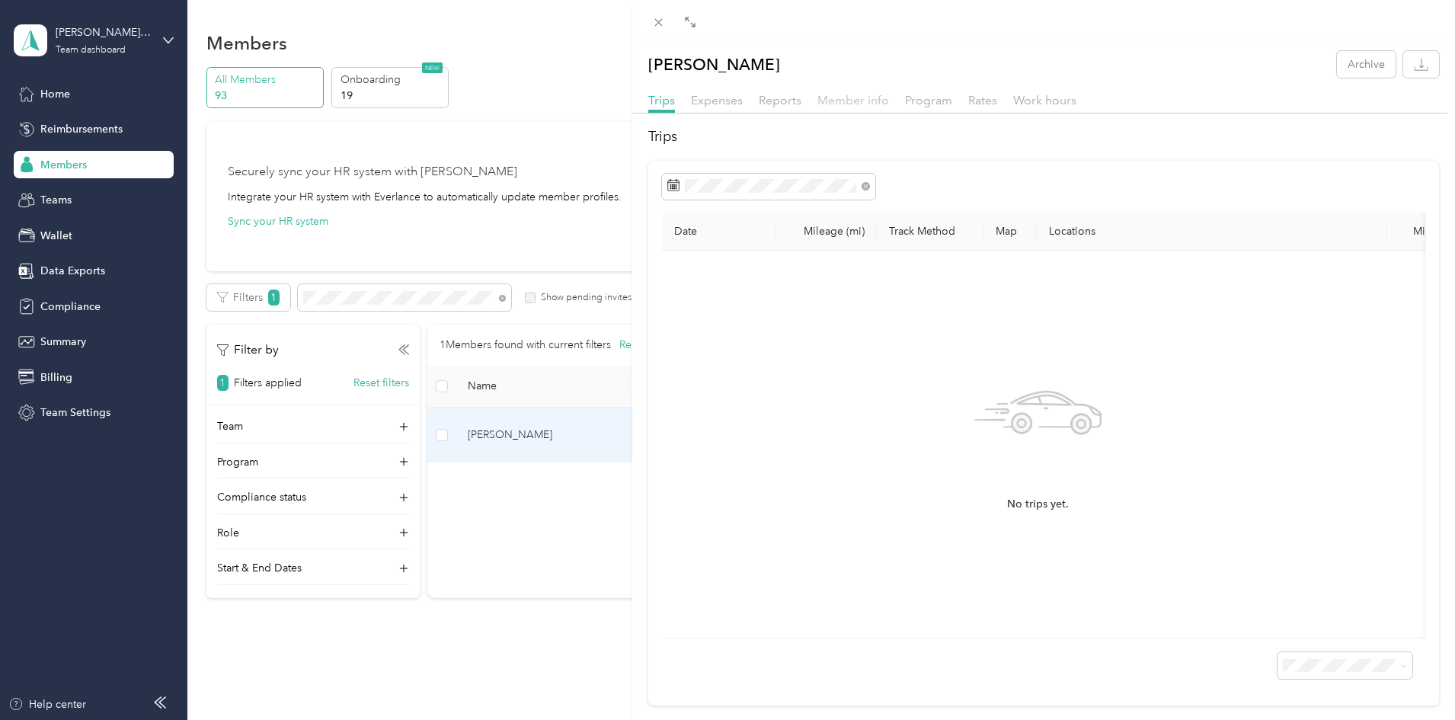
click at [851, 96] on span "Member info" at bounding box center [854, 100] width 72 height 14
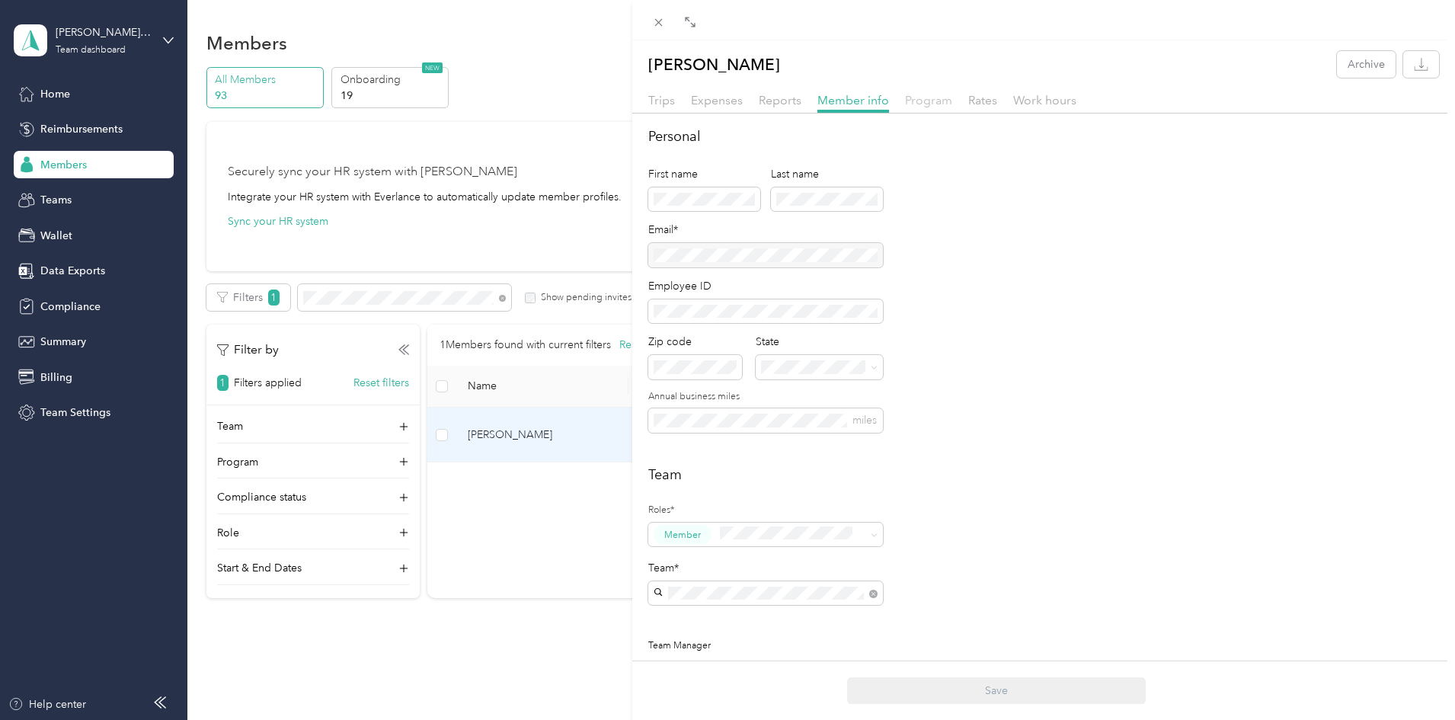
click at [910, 97] on span "Program" at bounding box center [928, 100] width 47 height 14
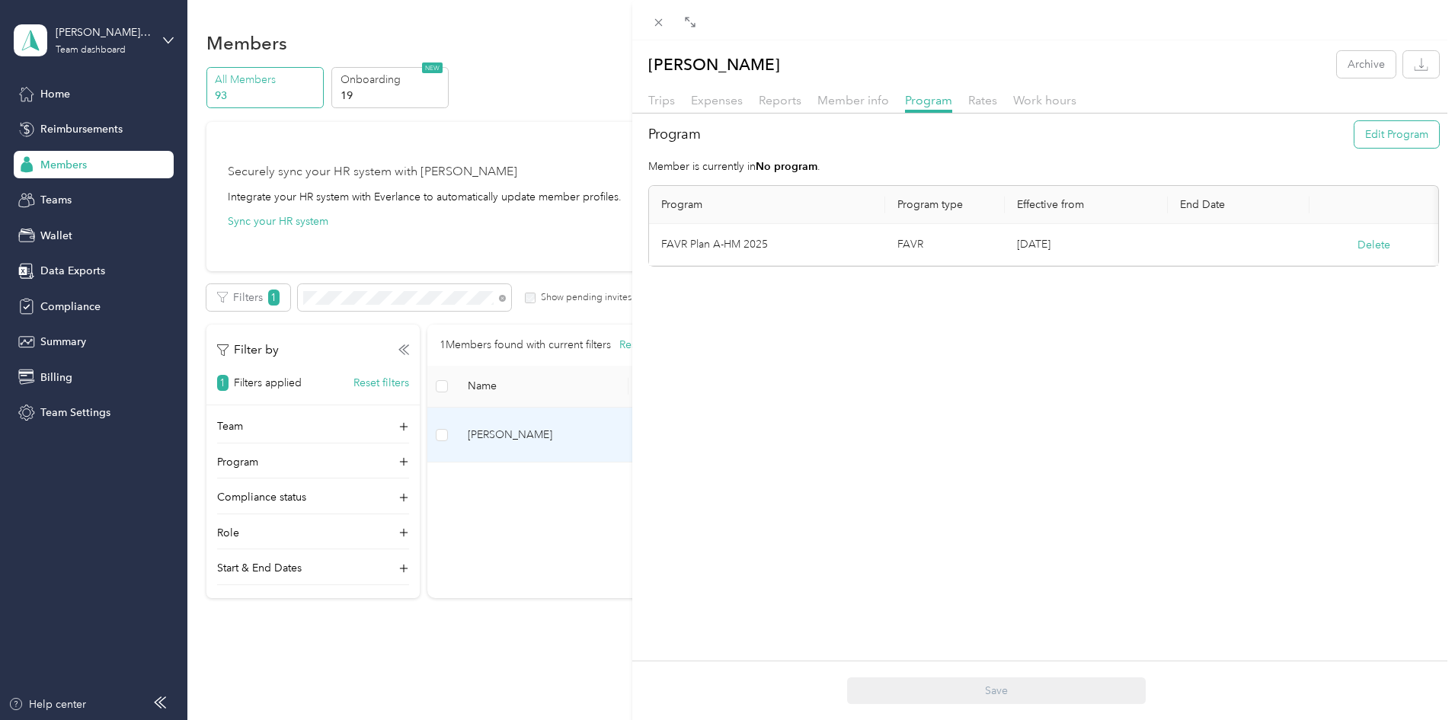
click at [1408, 144] on button "Edit Program" at bounding box center [1397, 134] width 85 height 27
click at [1342, 264] on button "Save" at bounding box center [1349, 264] width 23 height 17
click at [1358, 244] on button "Delete" at bounding box center [1374, 245] width 33 height 16
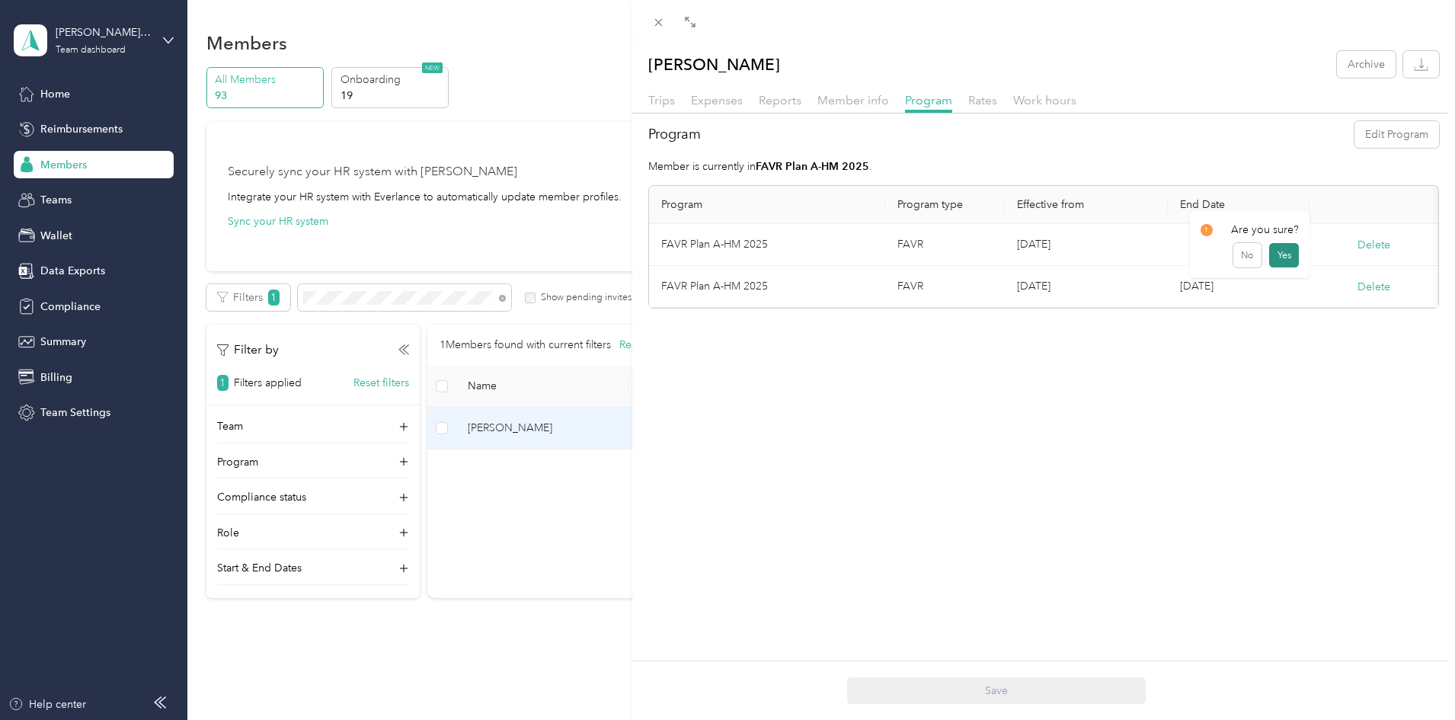
click at [1294, 248] on button "Yes" at bounding box center [1284, 255] width 30 height 24
click at [494, 649] on div "Jeffrey D. Bunnell Archive Trips Expenses Reports Member info Program Rates Wor…" at bounding box center [727, 360] width 1455 height 720
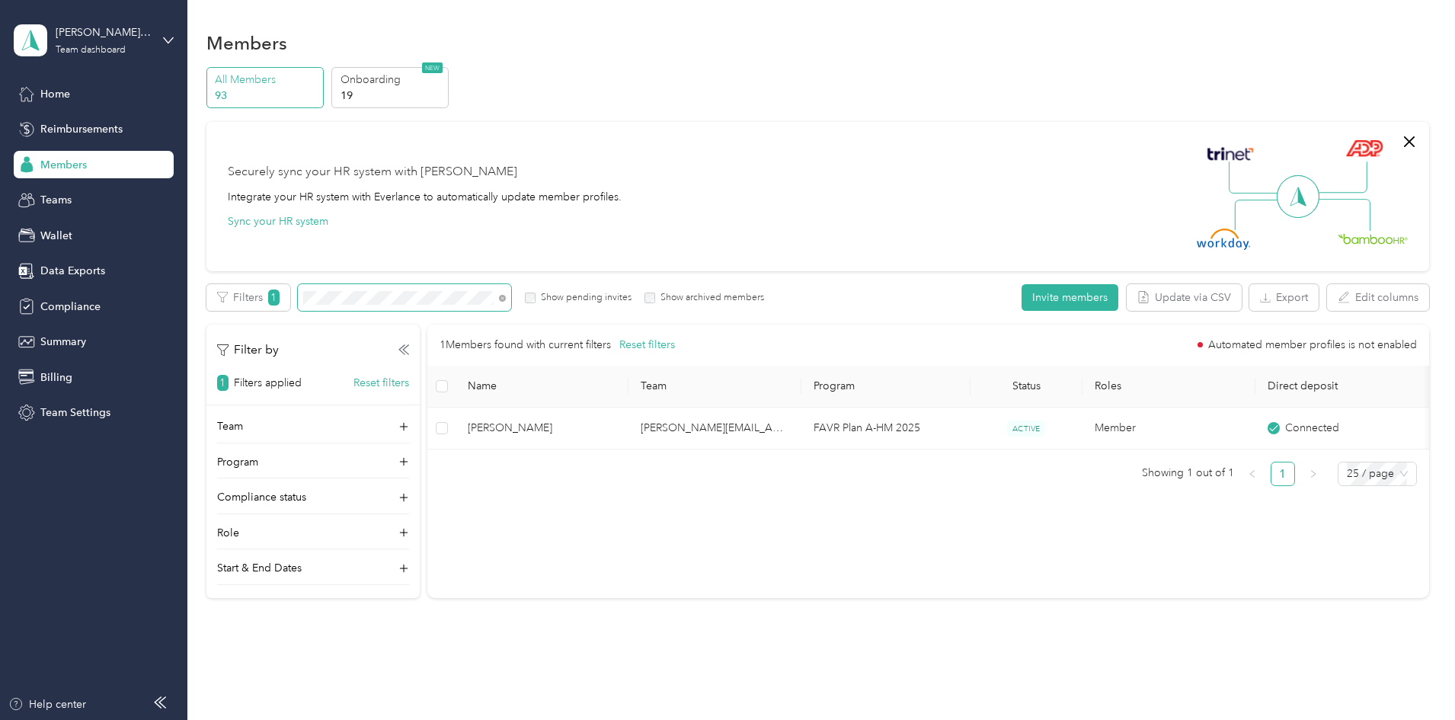
click at [281, 284] on div "All Members 93 Onboarding 19 NEW Securely sync your HR system with Everlance In…" at bounding box center [817, 339] width 1223 height 545
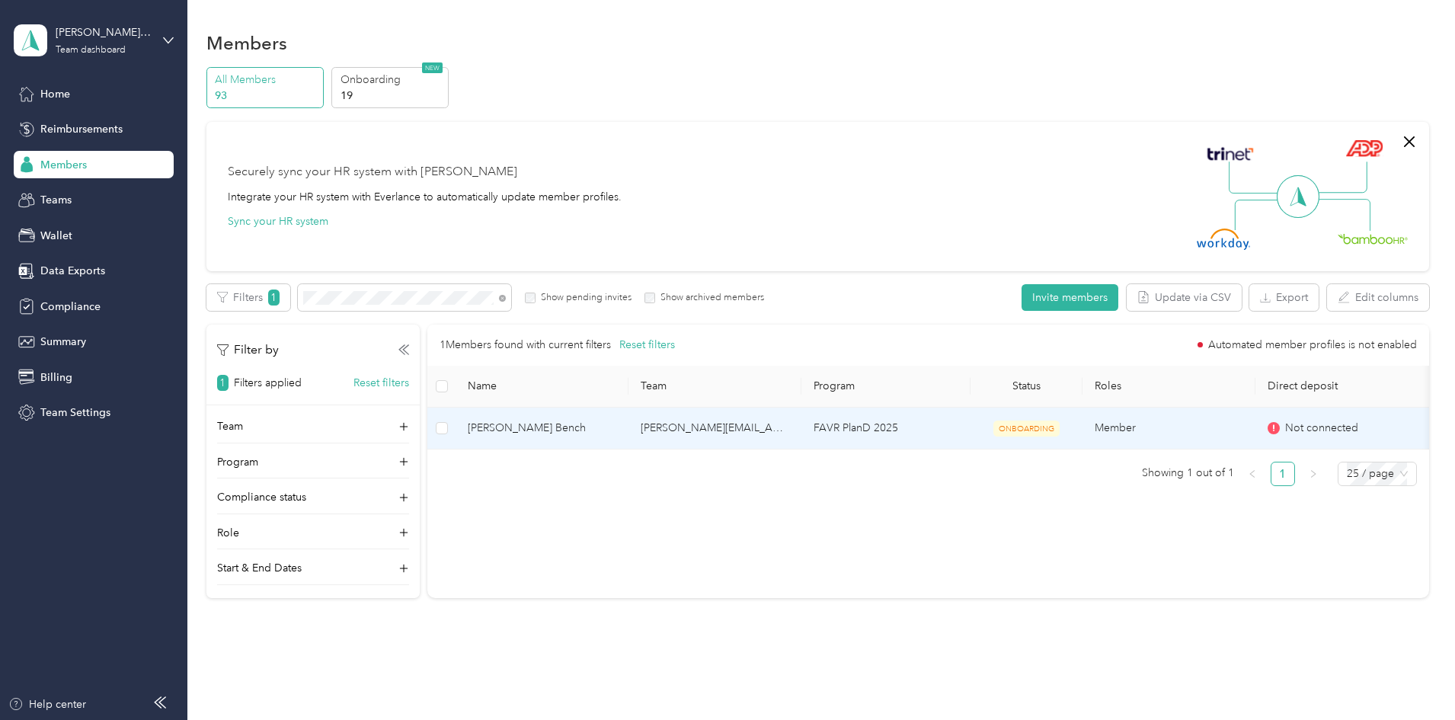
click at [629, 418] on td "[PERSON_NAME] Bench" at bounding box center [542, 429] width 173 height 42
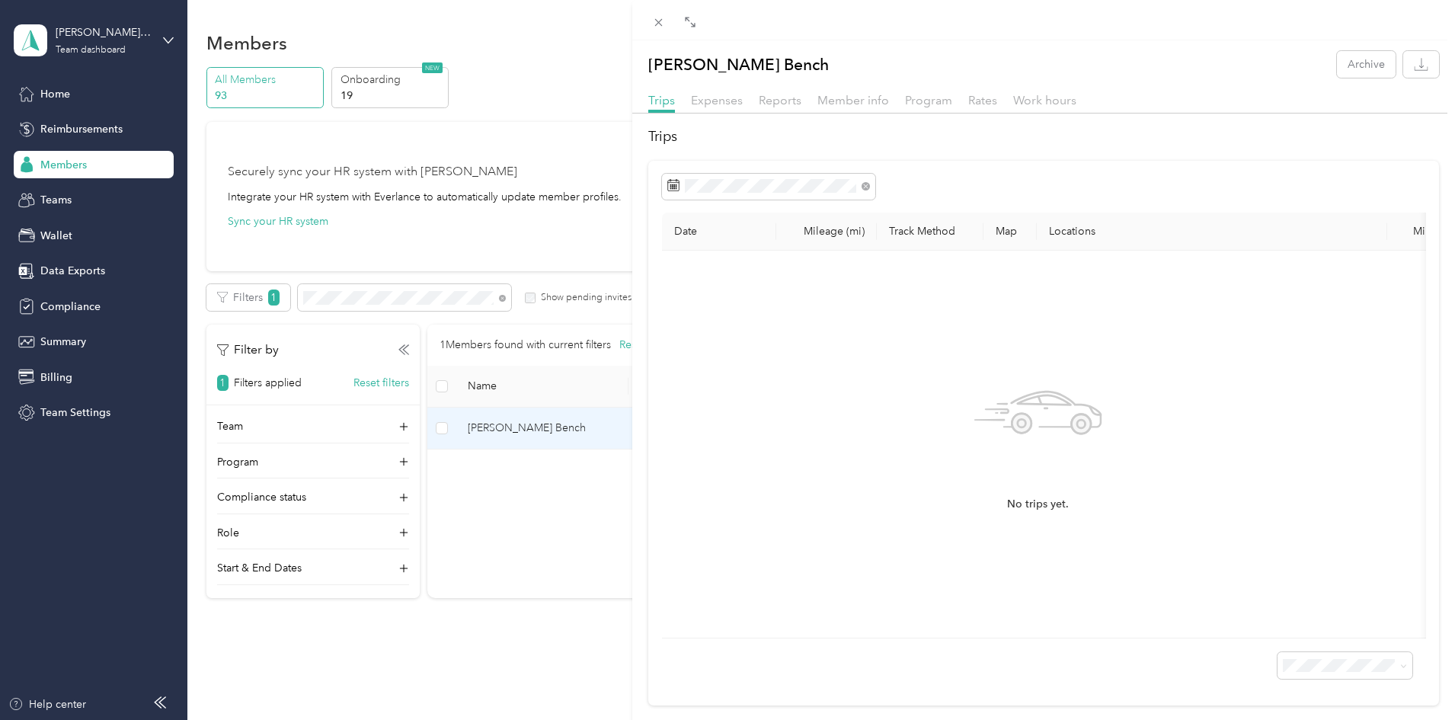
click at [767, 108] on div "Reports" at bounding box center [780, 100] width 43 height 19
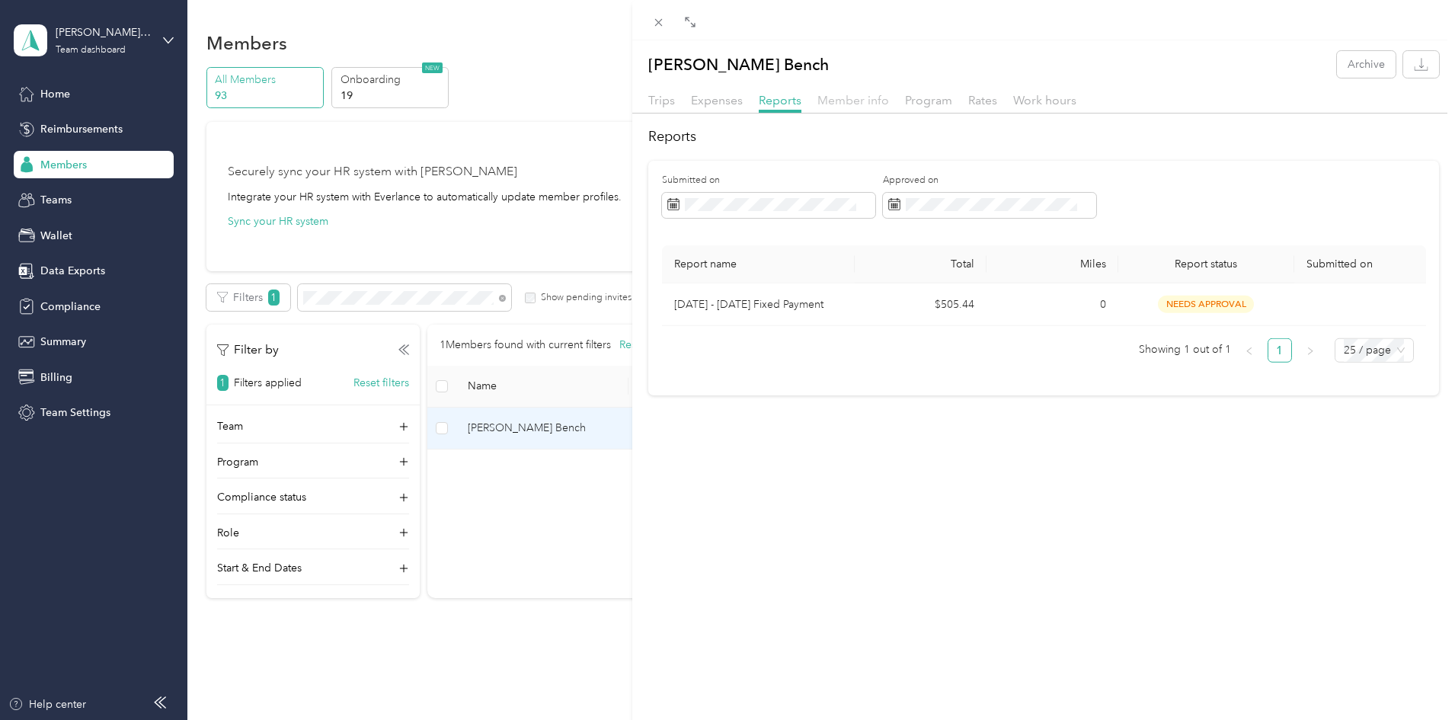
click at [837, 99] on span "Member info" at bounding box center [854, 100] width 72 height 14
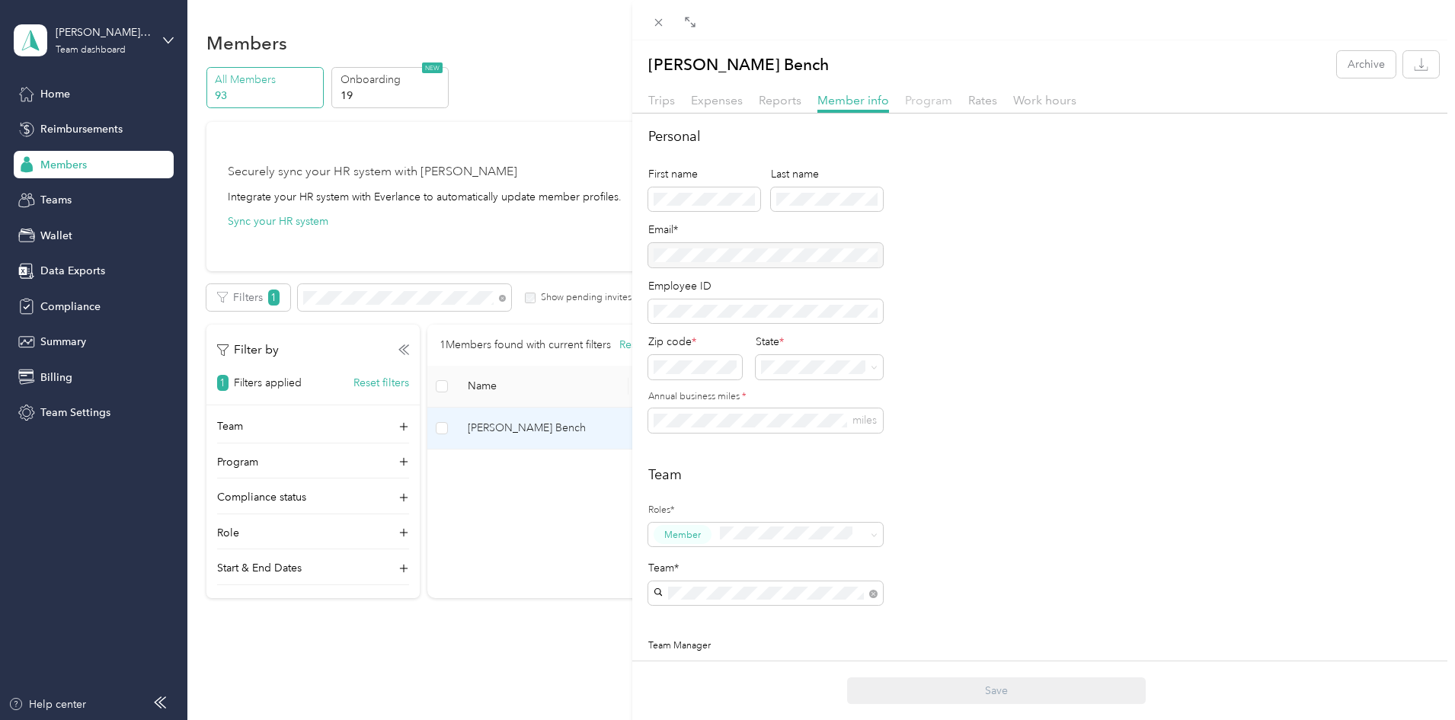
click at [923, 97] on span "Program" at bounding box center [928, 100] width 47 height 14
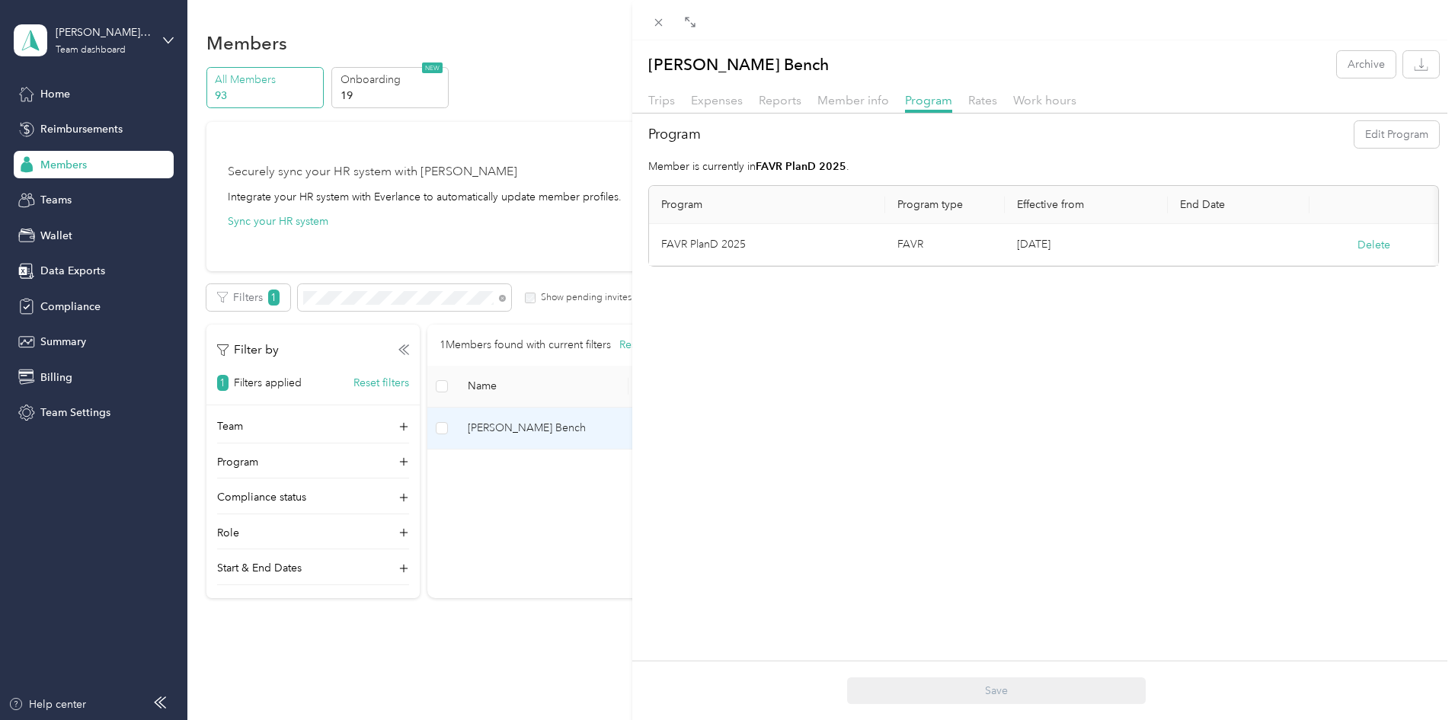
click at [371, 667] on div "[PERSON_NAME] Bench Archive Trips Expenses Reports Member info Program Rates Wo…" at bounding box center [727, 360] width 1455 height 720
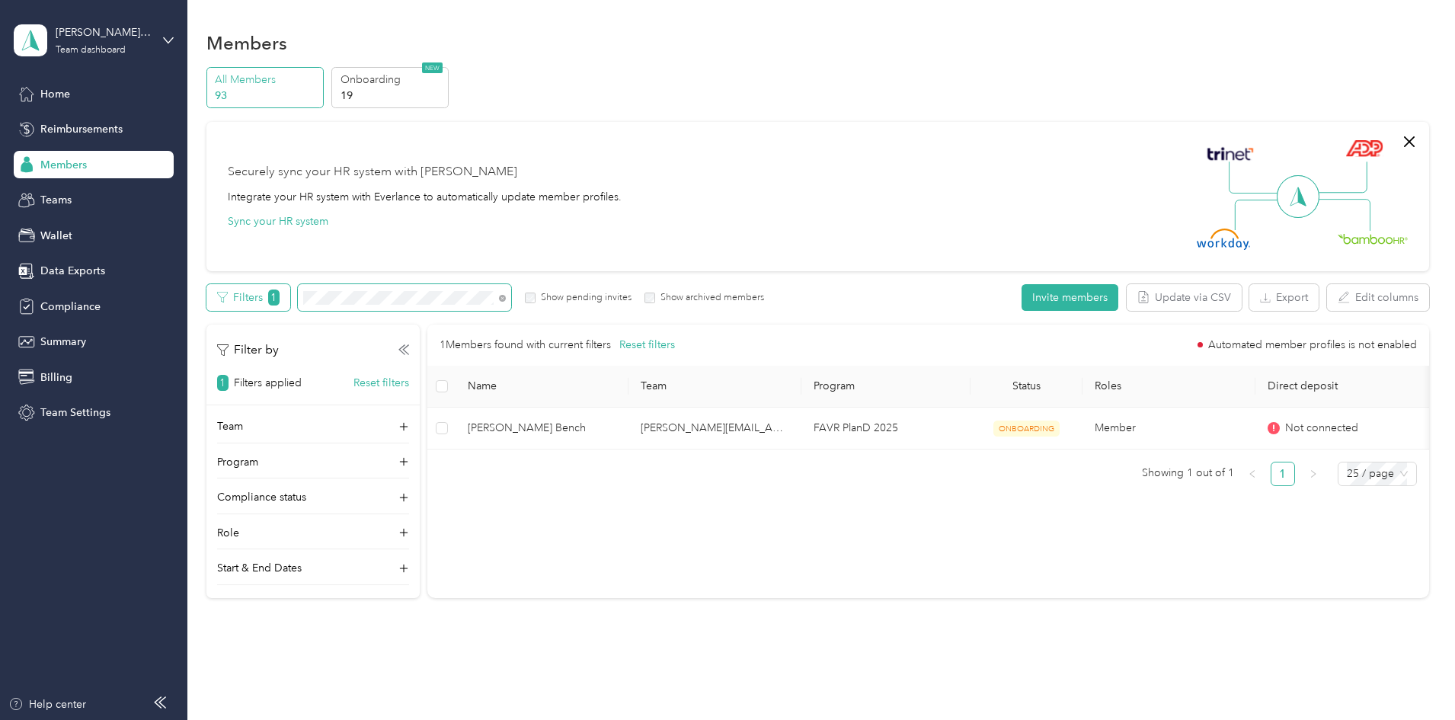
click at [376, 296] on div "Filters 1 Show pending invites Show archived members" at bounding box center [485, 297] width 558 height 27
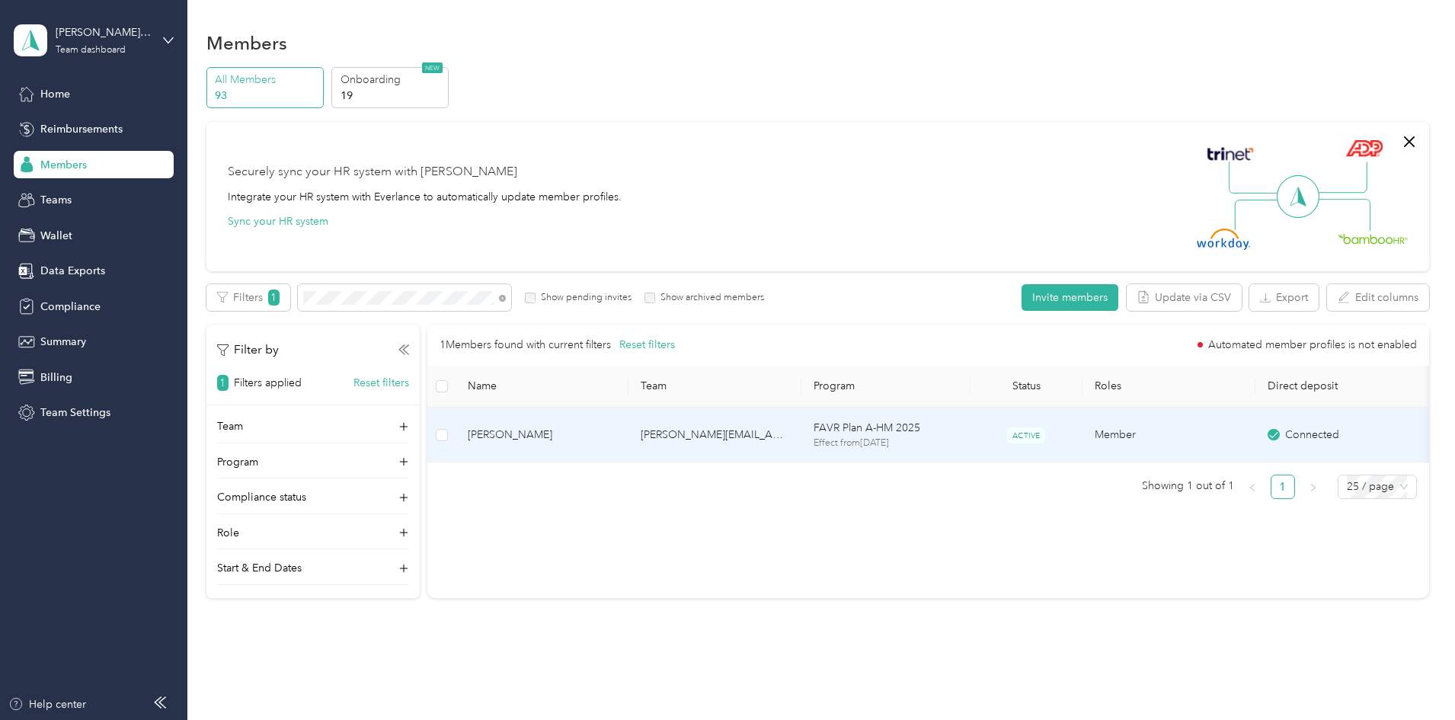
click at [616, 431] on span "[PERSON_NAME]" at bounding box center [542, 435] width 149 height 17
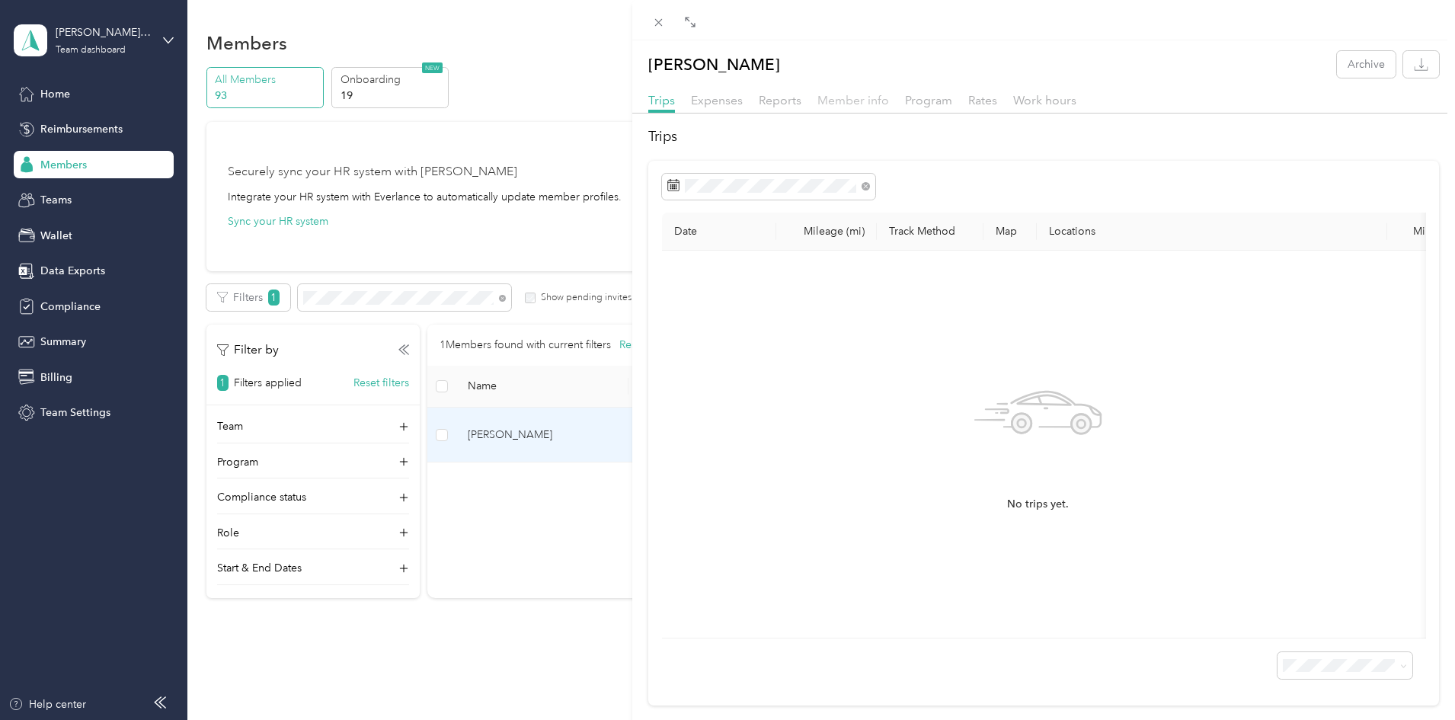
click at [869, 95] on span "Member info" at bounding box center [854, 100] width 72 height 14
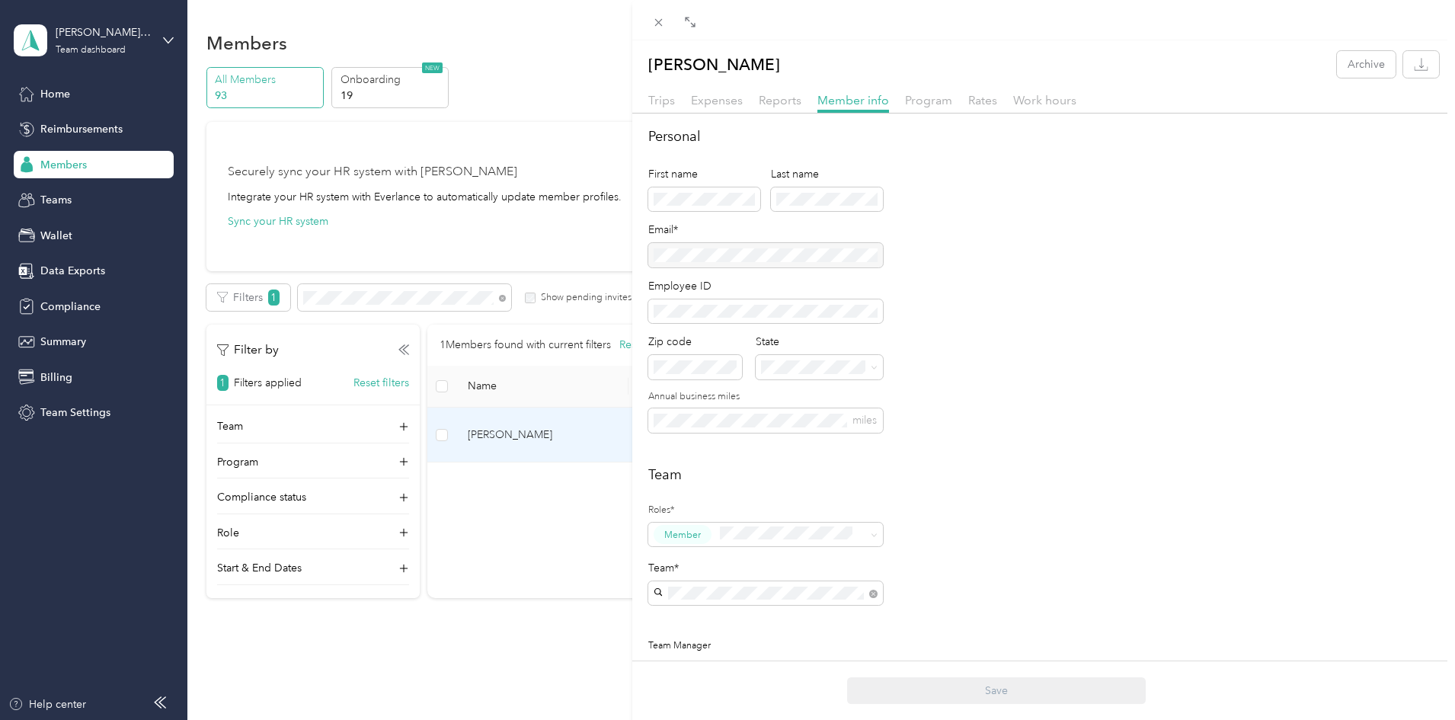
click at [950, 97] on div "Trips Expenses Reports Member info Program Rates Work hours" at bounding box center [1043, 102] width 823 height 22
click at [929, 98] on span "Program" at bounding box center [928, 100] width 47 height 14
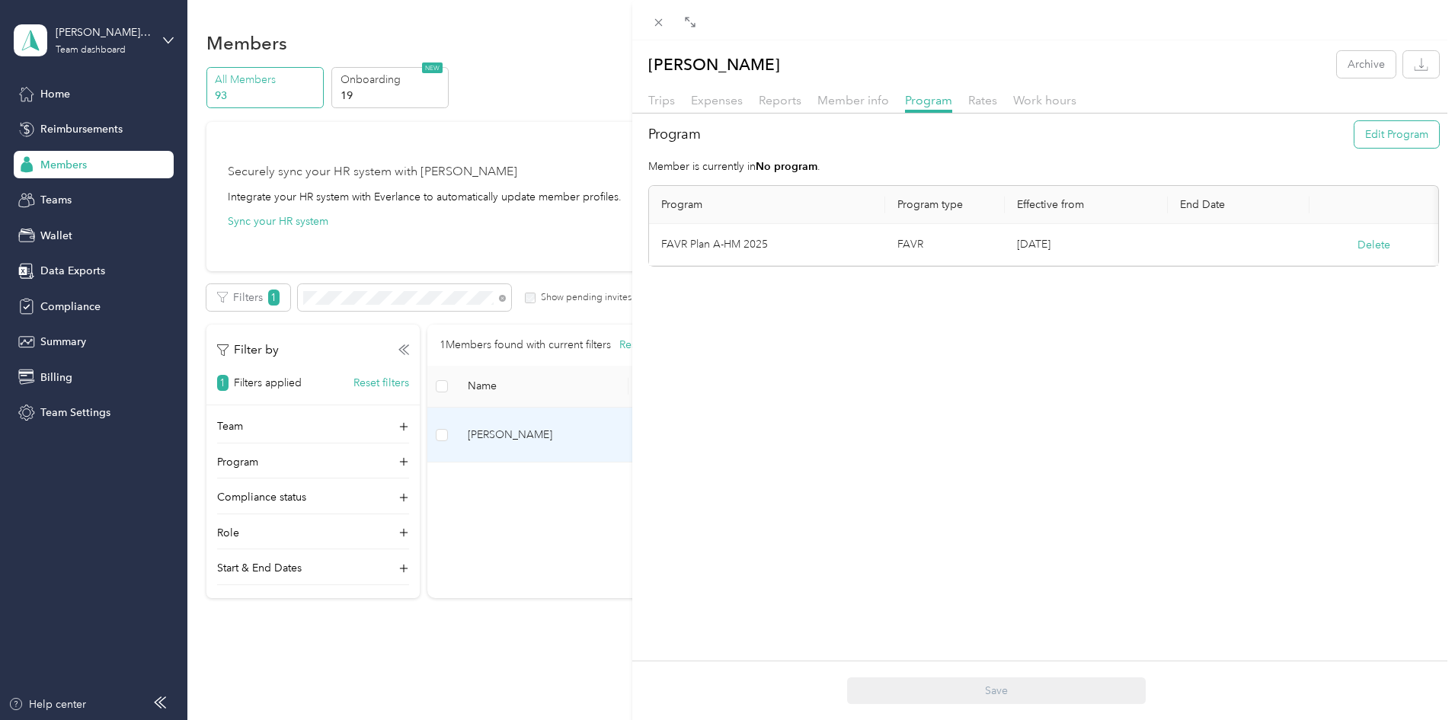
click at [1390, 131] on button "Edit Program" at bounding box center [1397, 134] width 85 height 27
click at [1347, 258] on button "Save" at bounding box center [1349, 264] width 23 height 17
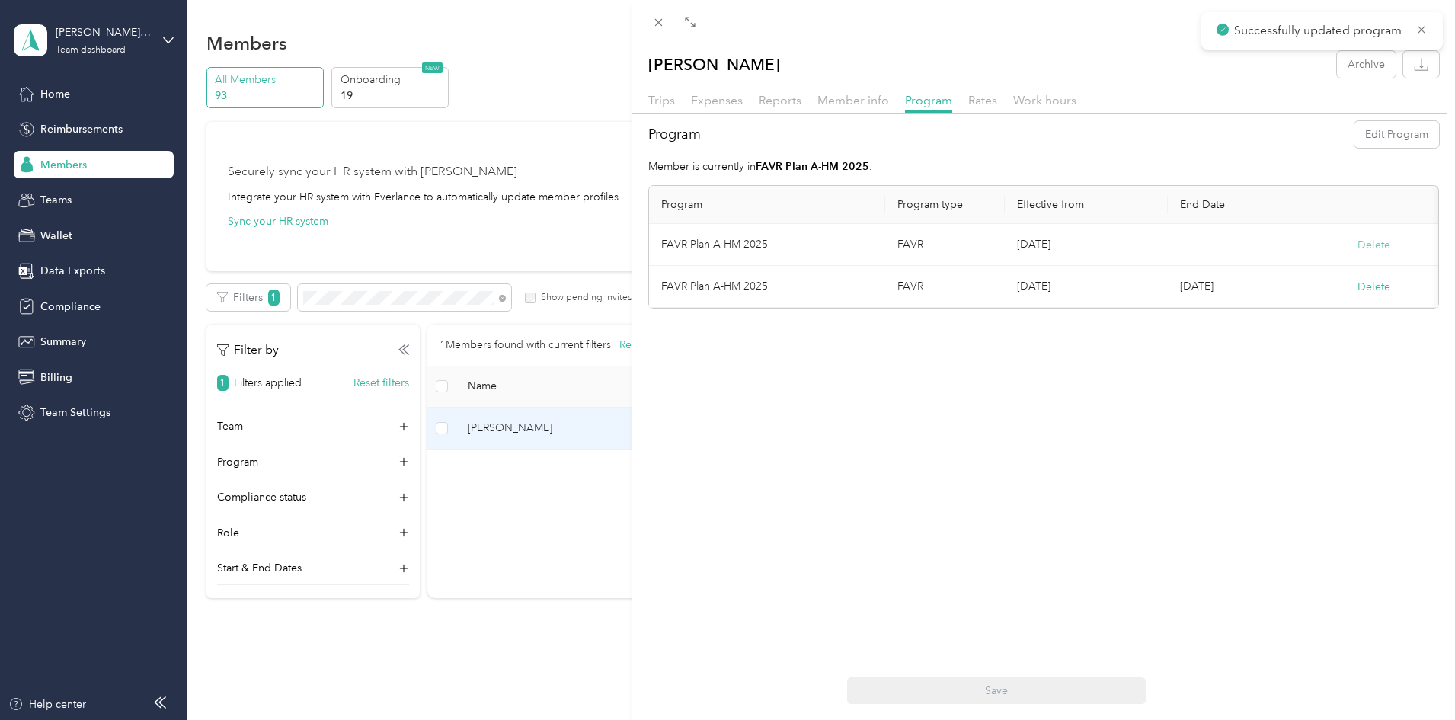
click at [1363, 238] on button "Delete" at bounding box center [1374, 245] width 33 height 16
click at [1276, 252] on button "Yes" at bounding box center [1284, 255] width 30 height 24
click at [472, 302] on div "[PERSON_NAME] Archive Trips Expenses Reports Member info Program Rates Work hou…" at bounding box center [727, 360] width 1455 height 720
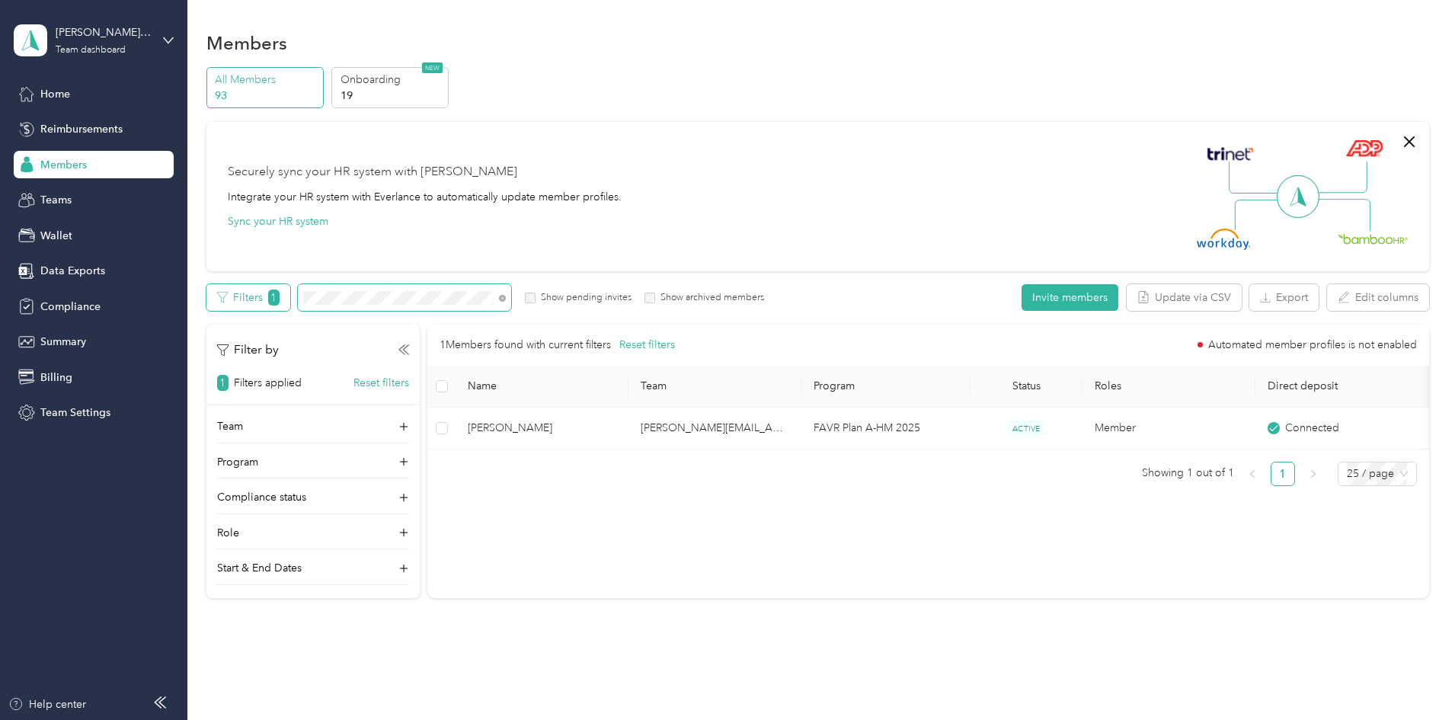
click at [381, 295] on div "Filters 1 Show pending invites Show archived members" at bounding box center [485, 297] width 558 height 27
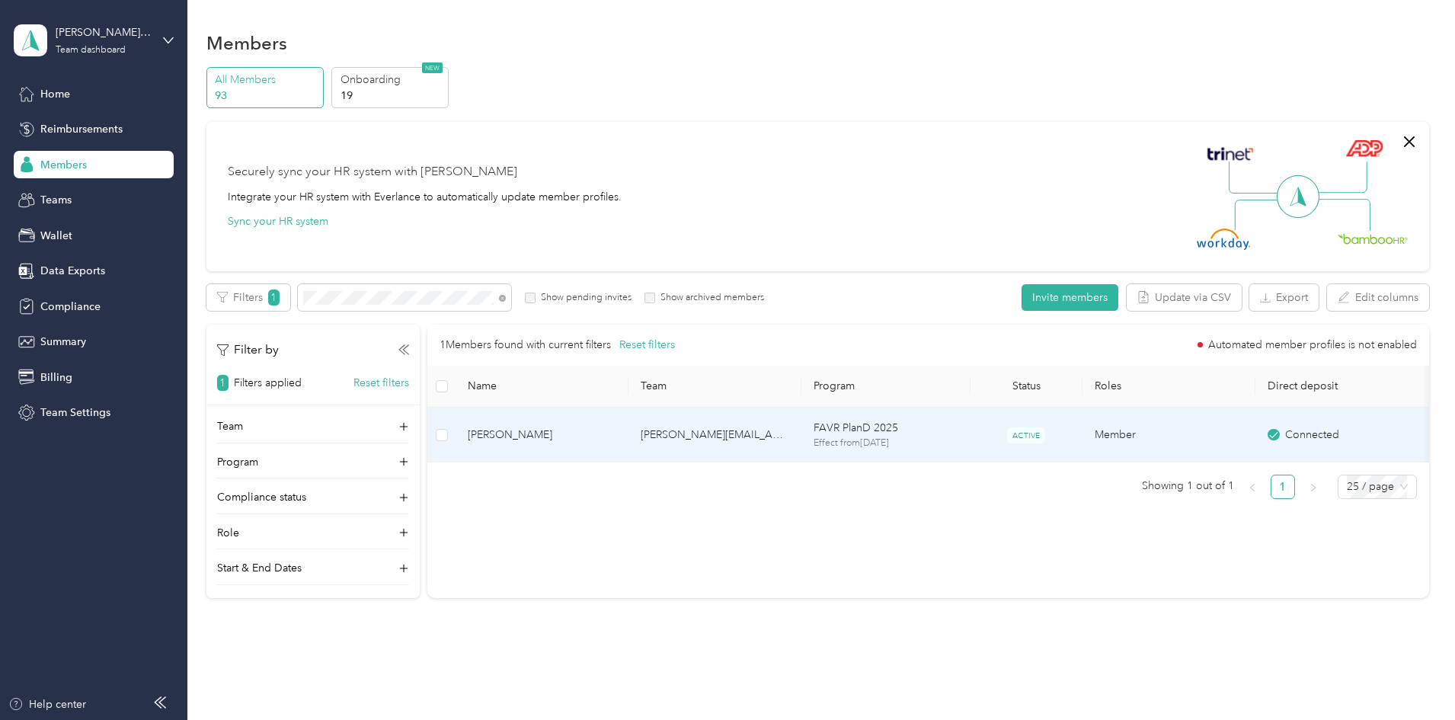
click at [616, 437] on span "[PERSON_NAME]" at bounding box center [542, 435] width 149 height 17
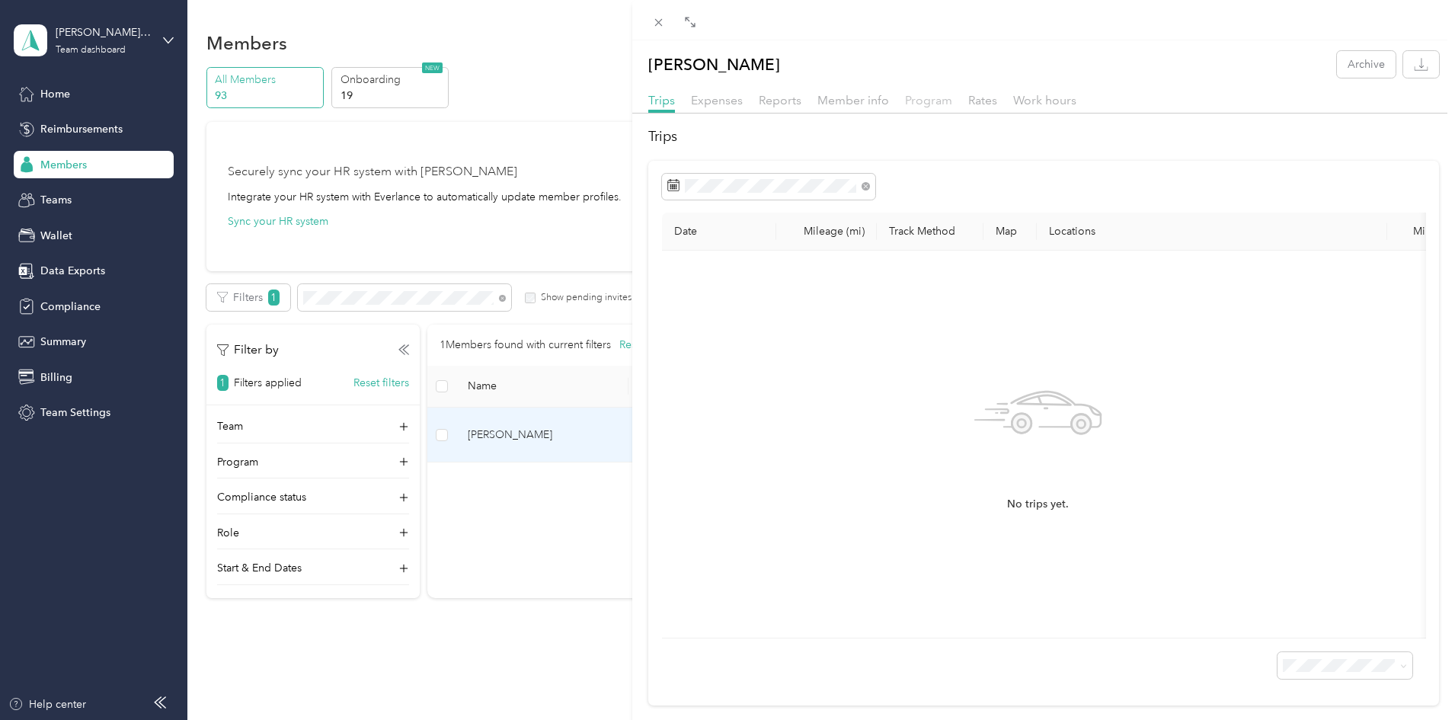
click at [932, 94] on span "Program" at bounding box center [928, 100] width 47 height 14
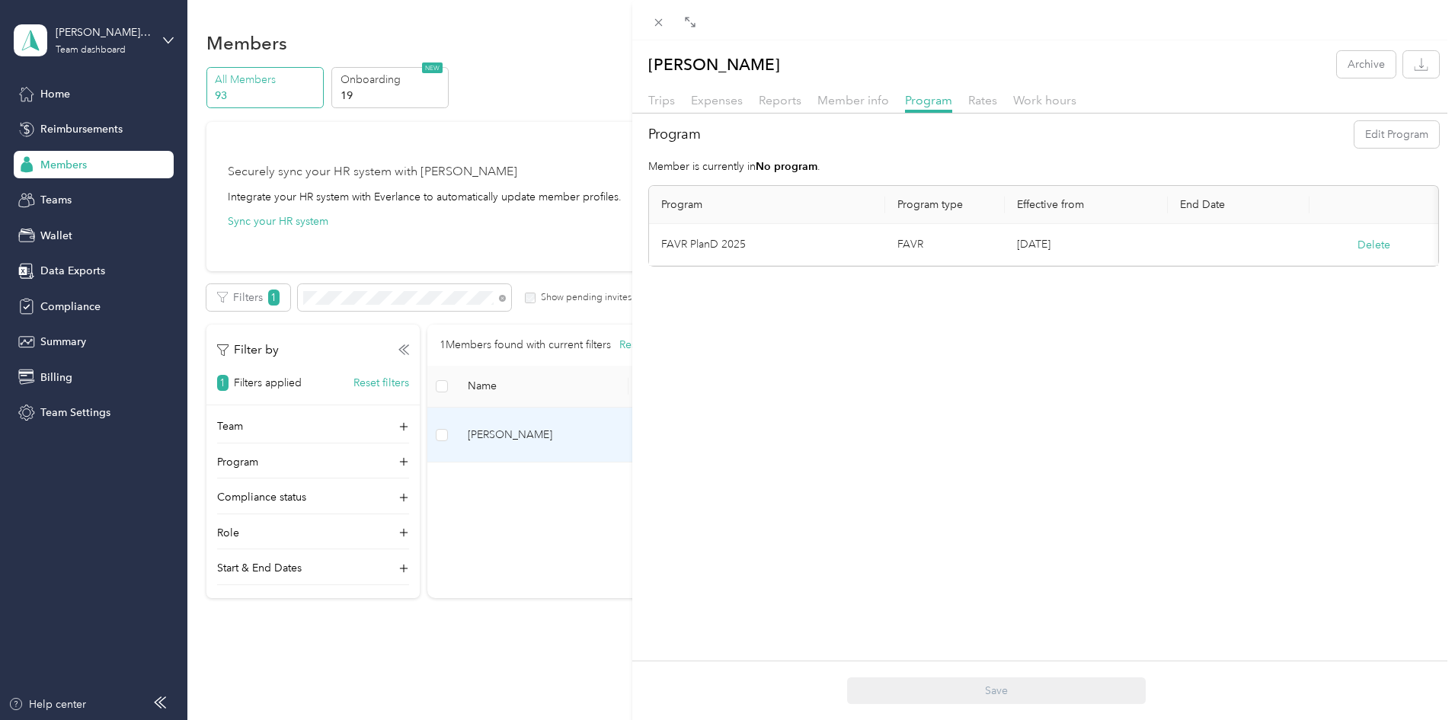
click at [497, 300] on div "[PERSON_NAME] Archive Trips Expenses Reports Member info Program Rates Work hou…" at bounding box center [727, 360] width 1455 height 720
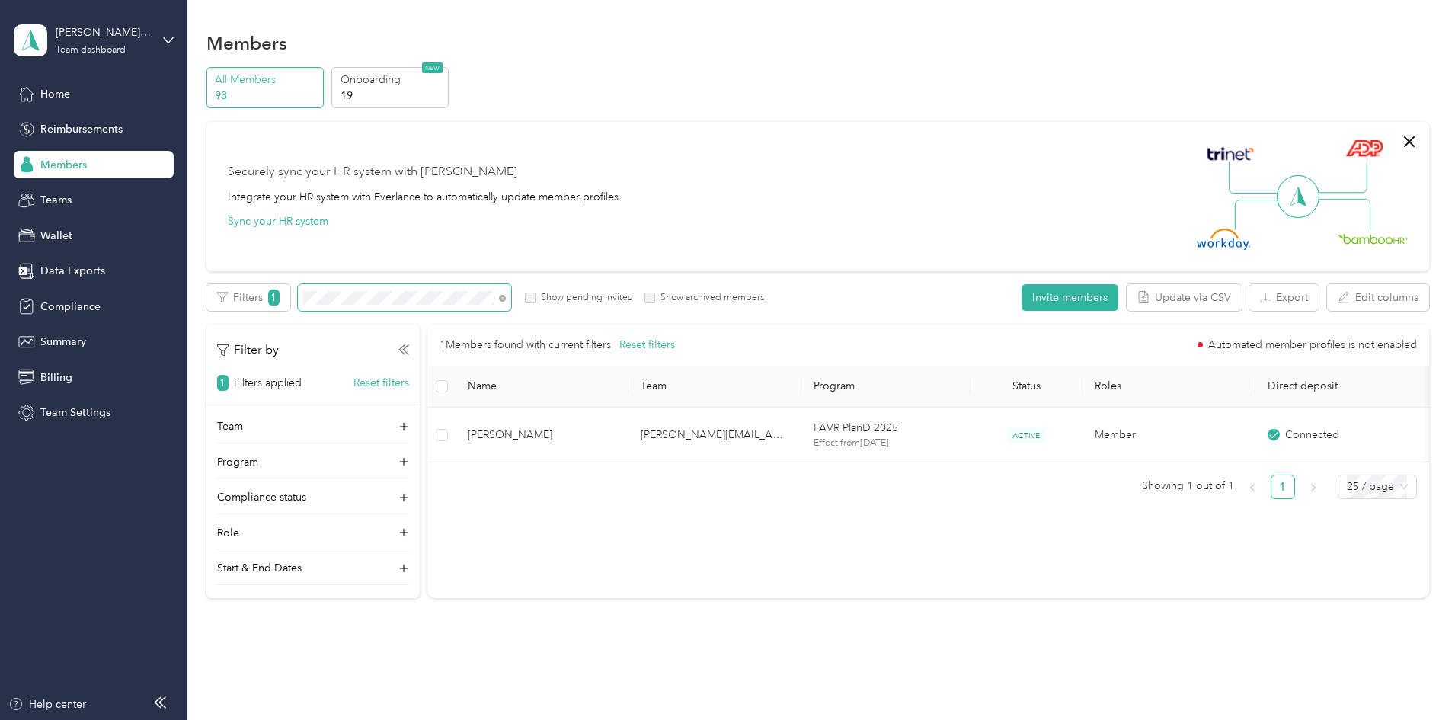
click at [402, 293] on span at bounding box center [404, 297] width 213 height 27
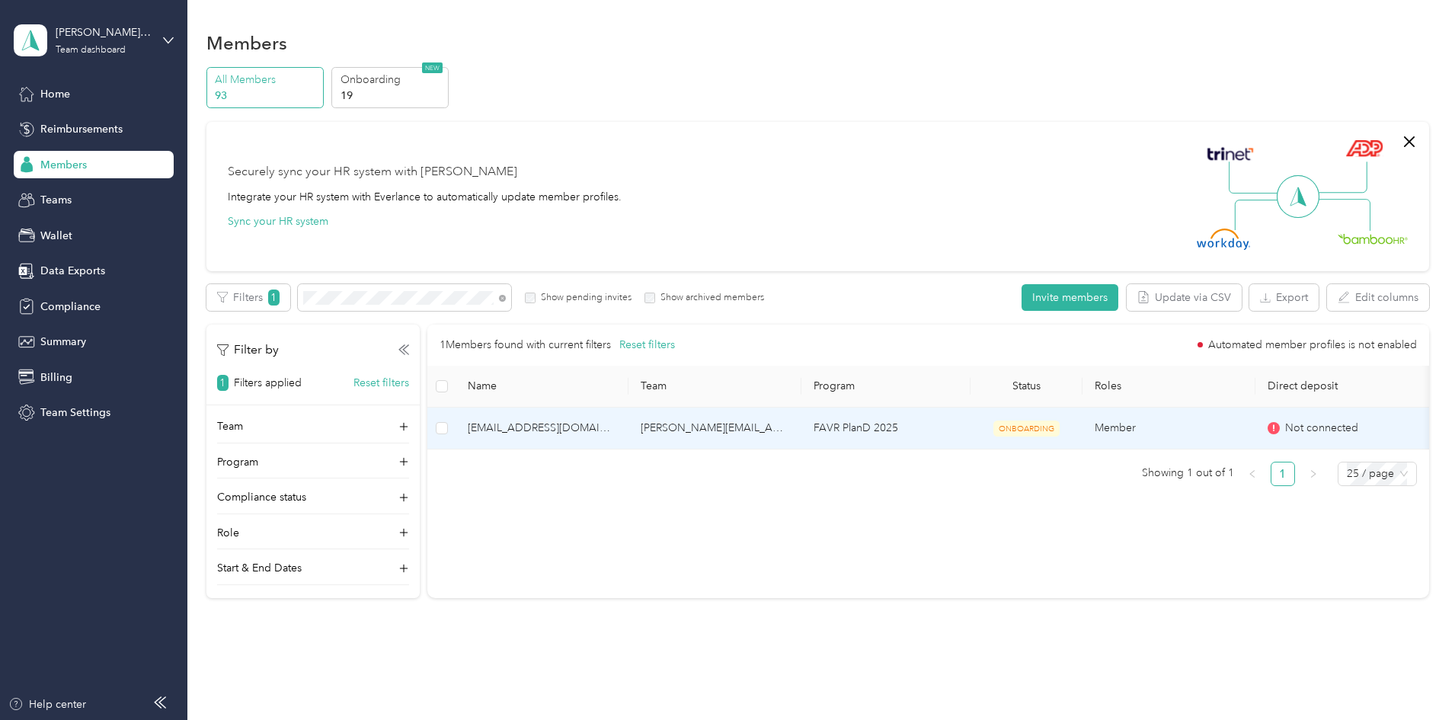
click at [629, 437] on td "[EMAIL_ADDRESS][DOMAIN_NAME]" at bounding box center [542, 429] width 173 height 42
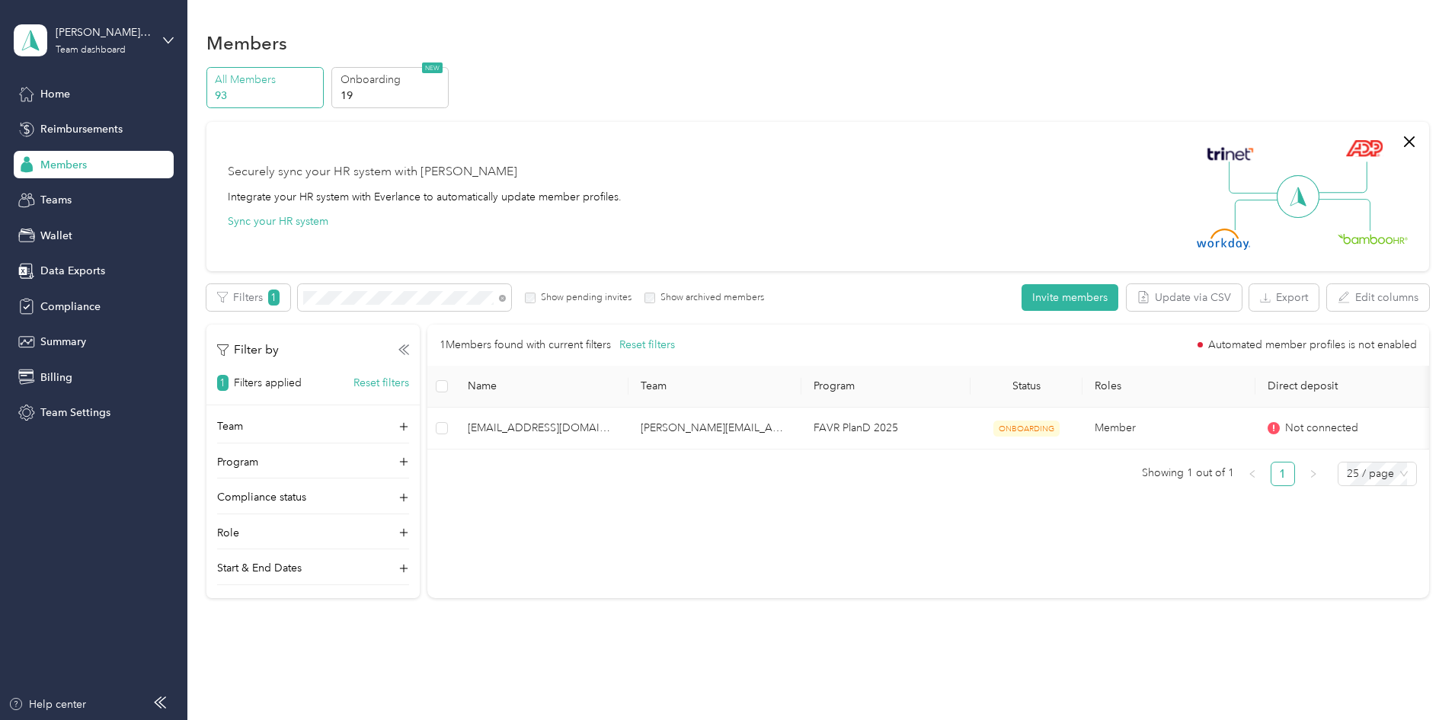
click at [831, 539] on div "1 Members found with current filters Reset filters Automated member profiles is…" at bounding box center [927, 462] width 1001 height 274
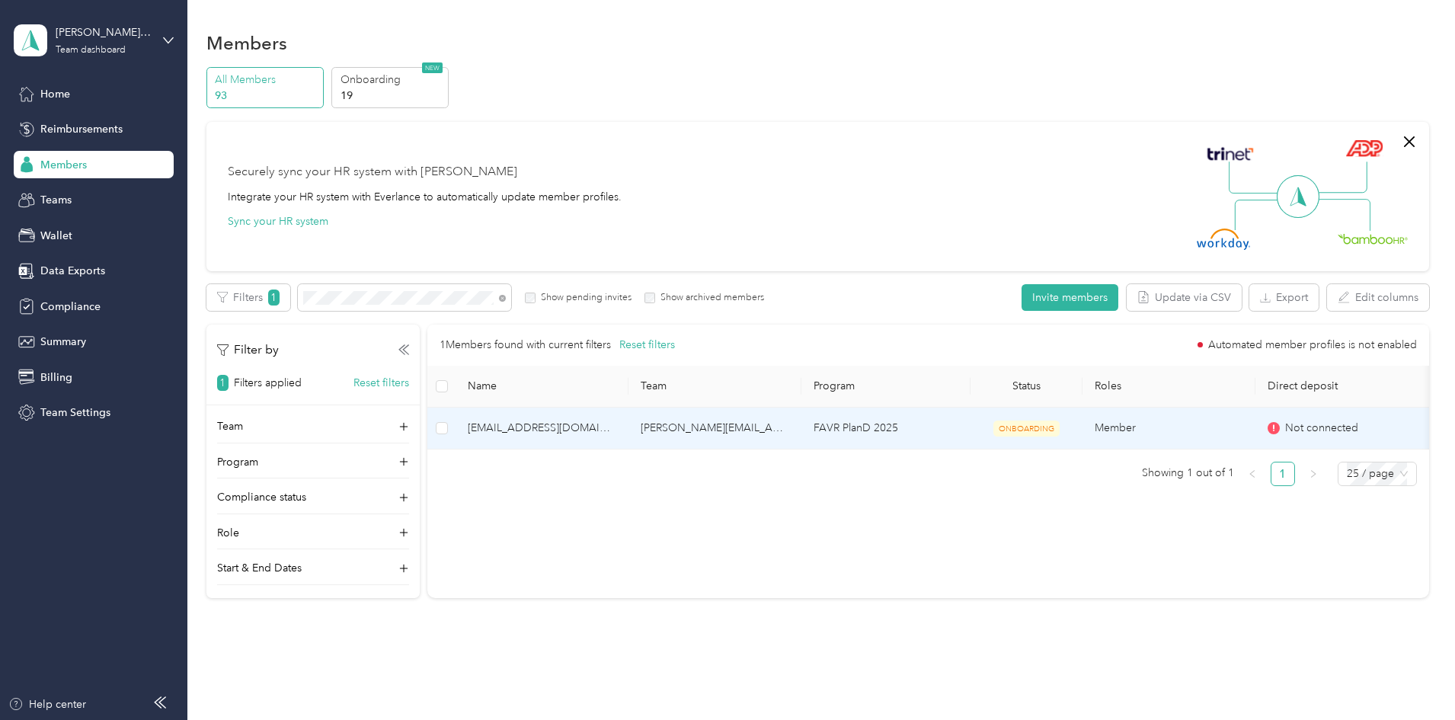
click at [752, 434] on td "[PERSON_NAME][EMAIL_ADDRESS][PERSON_NAME][DOMAIN_NAME]" at bounding box center [715, 429] width 173 height 42
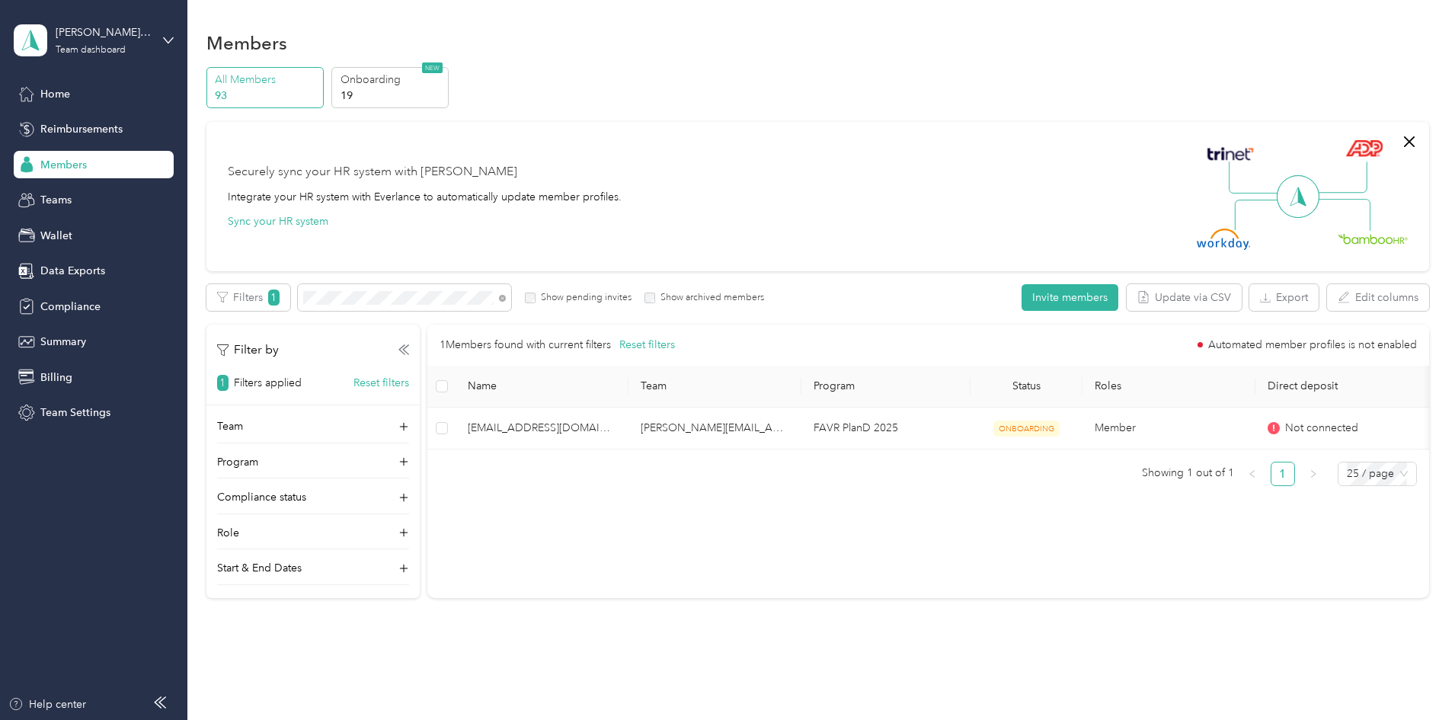
click at [844, 591] on div "1 Members found with current filters Reset filters Automated member profiles is…" at bounding box center [927, 462] width 1001 height 274
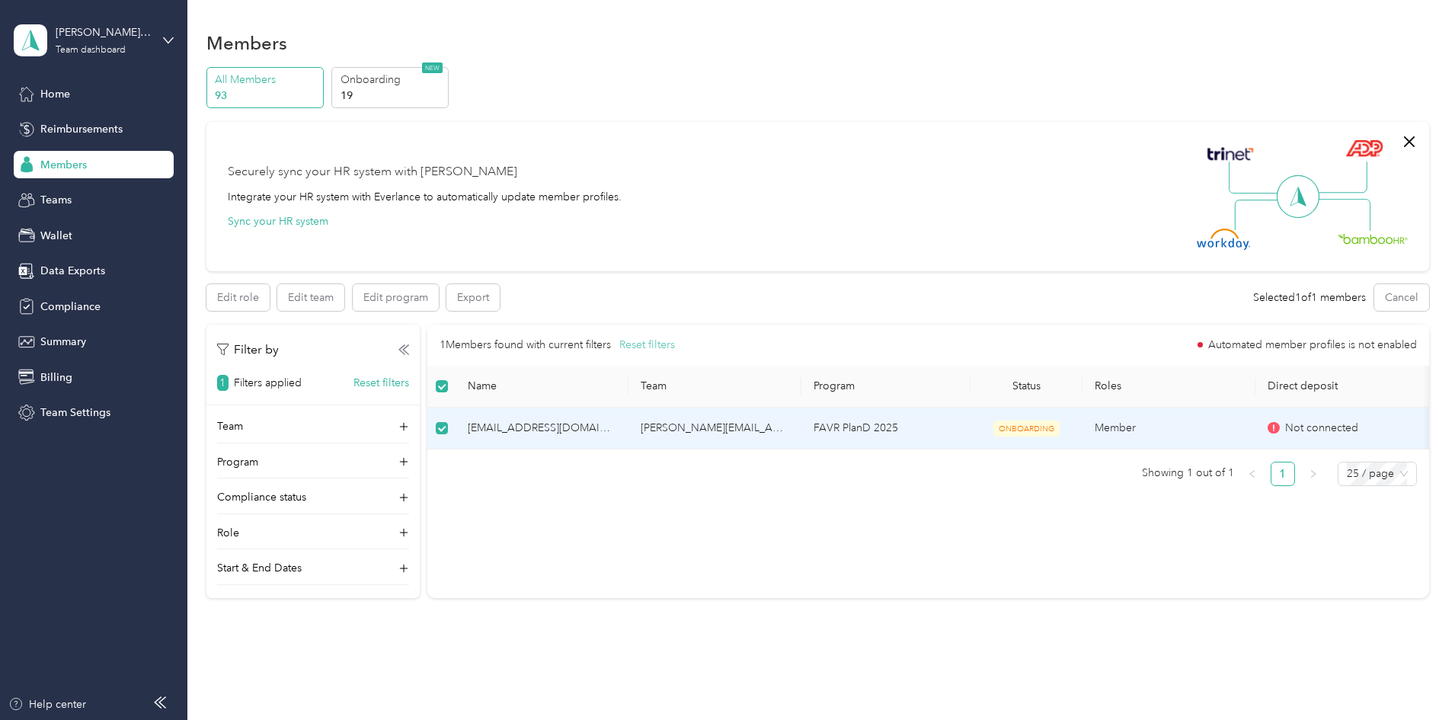
click at [675, 341] on button "Reset filters" at bounding box center [647, 345] width 56 height 17
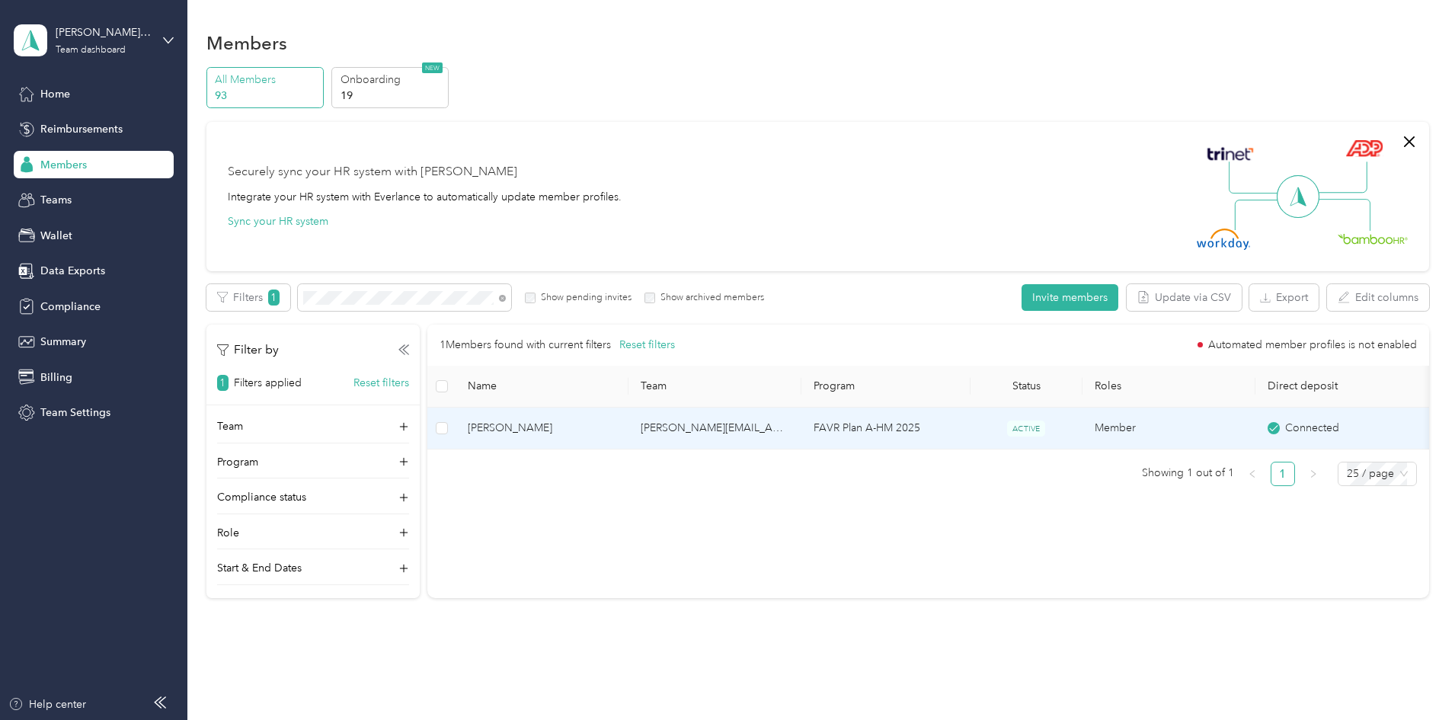
click at [586, 428] on span "[PERSON_NAME]" at bounding box center [542, 428] width 149 height 17
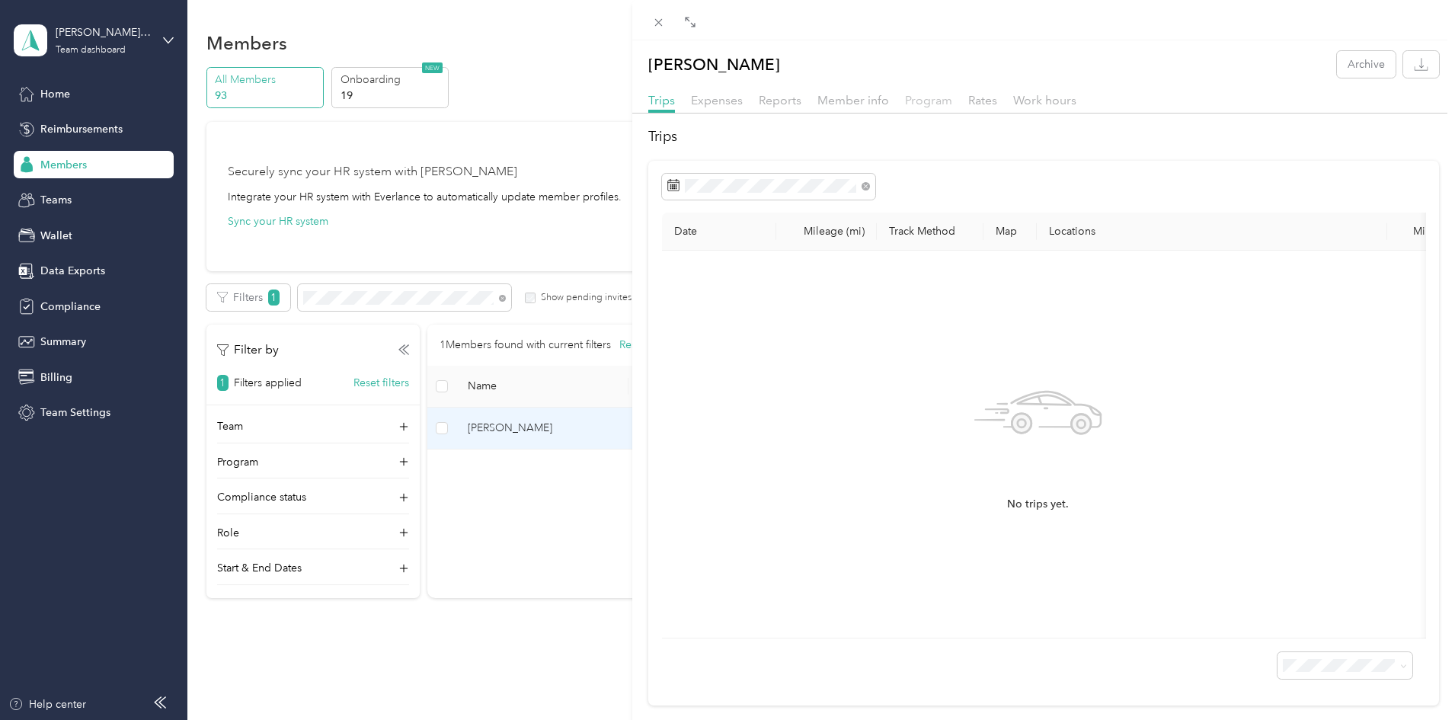
click at [928, 101] on span "Program" at bounding box center [928, 100] width 47 height 14
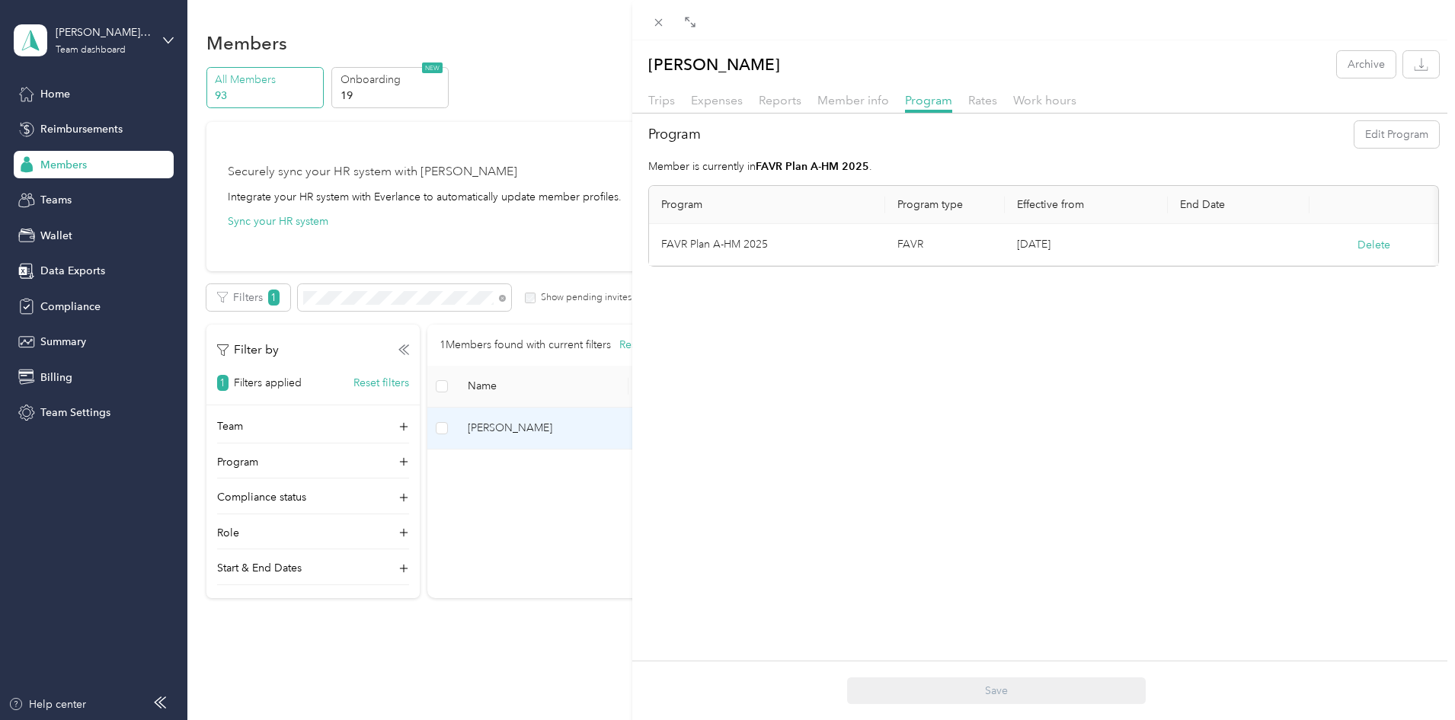
click at [514, 617] on div "[PERSON_NAME] Archive Trips Expenses Reports Member info Program Rates Work hou…" at bounding box center [727, 360] width 1455 height 720
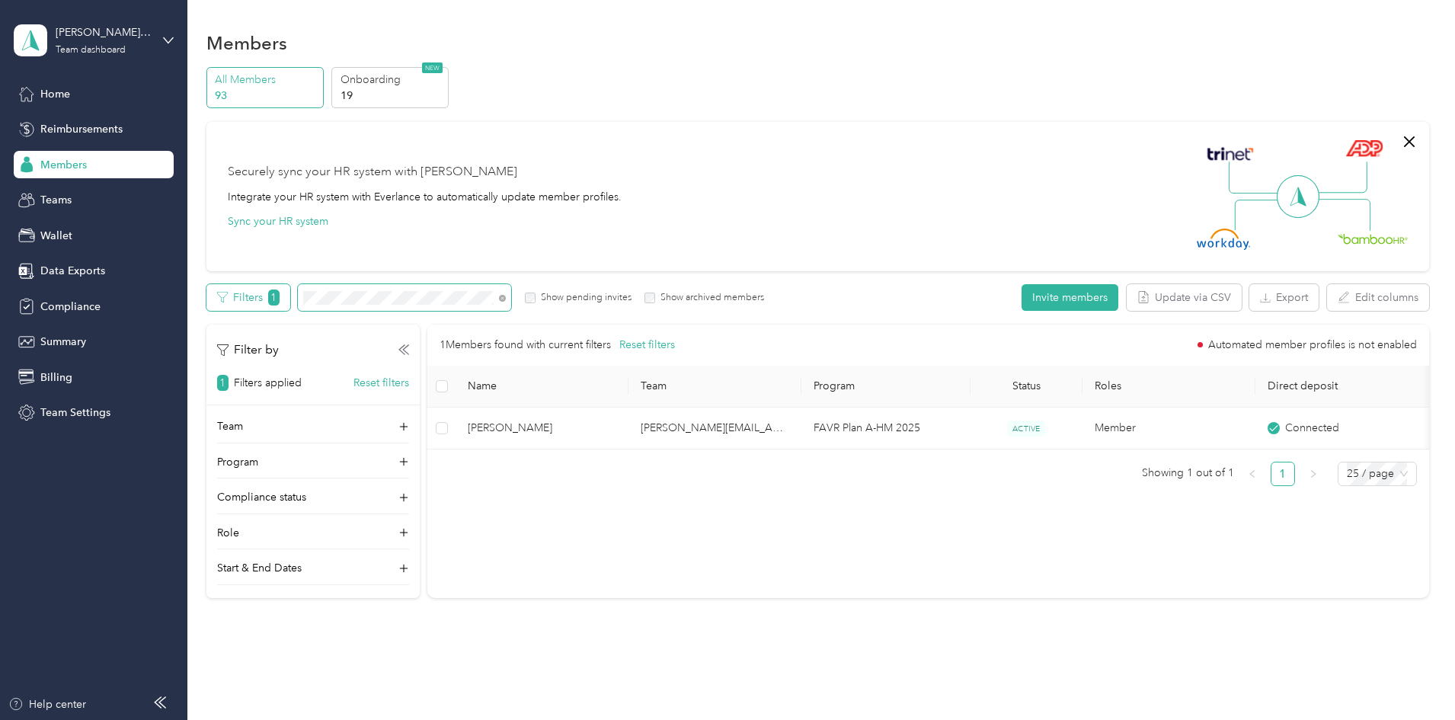
click at [360, 294] on div "Filters 1 Show pending invites Show archived members" at bounding box center [485, 297] width 558 height 27
click at [61, 94] on span "Home" at bounding box center [55, 94] width 30 height 16
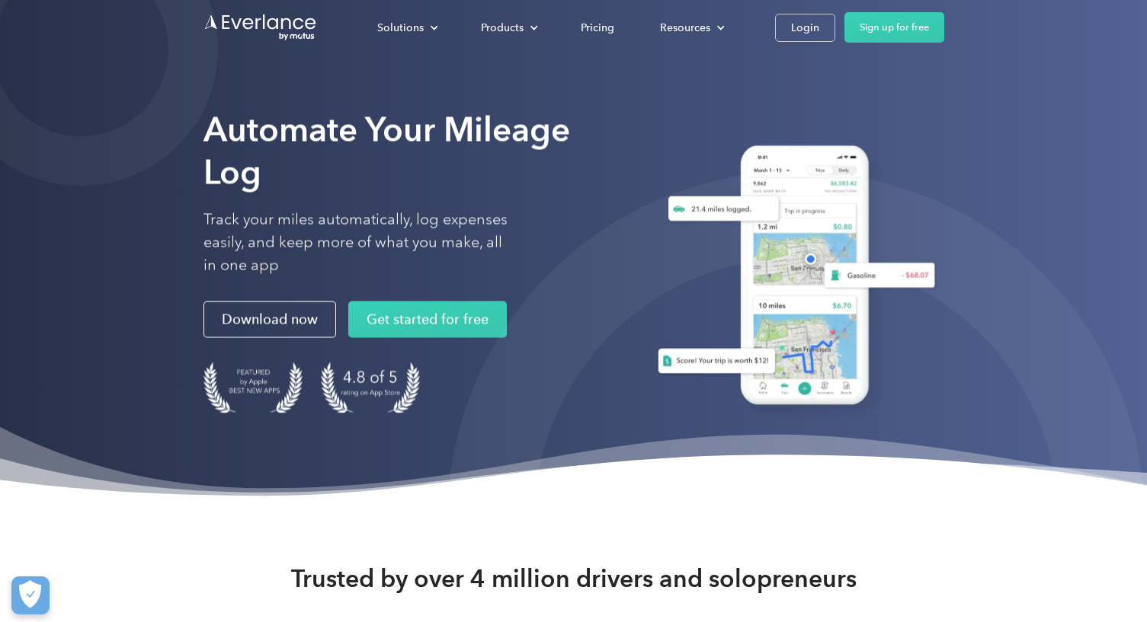
click at [773, 36] on div "Solutions For companies Easy vehicle reimbursements For self-employed Maximize …" at bounding box center [649, 27] width 590 height 30
click at [782, 36] on link "Login" at bounding box center [805, 28] width 60 height 28
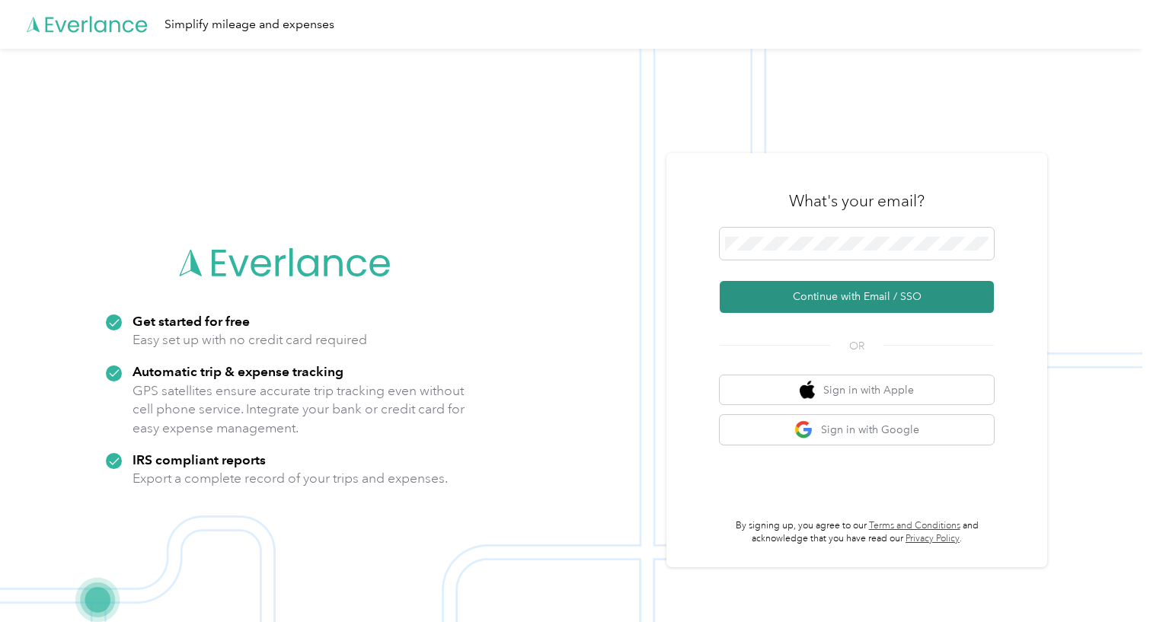
click at [803, 297] on button "Continue with Email / SSO" at bounding box center [857, 297] width 274 height 32
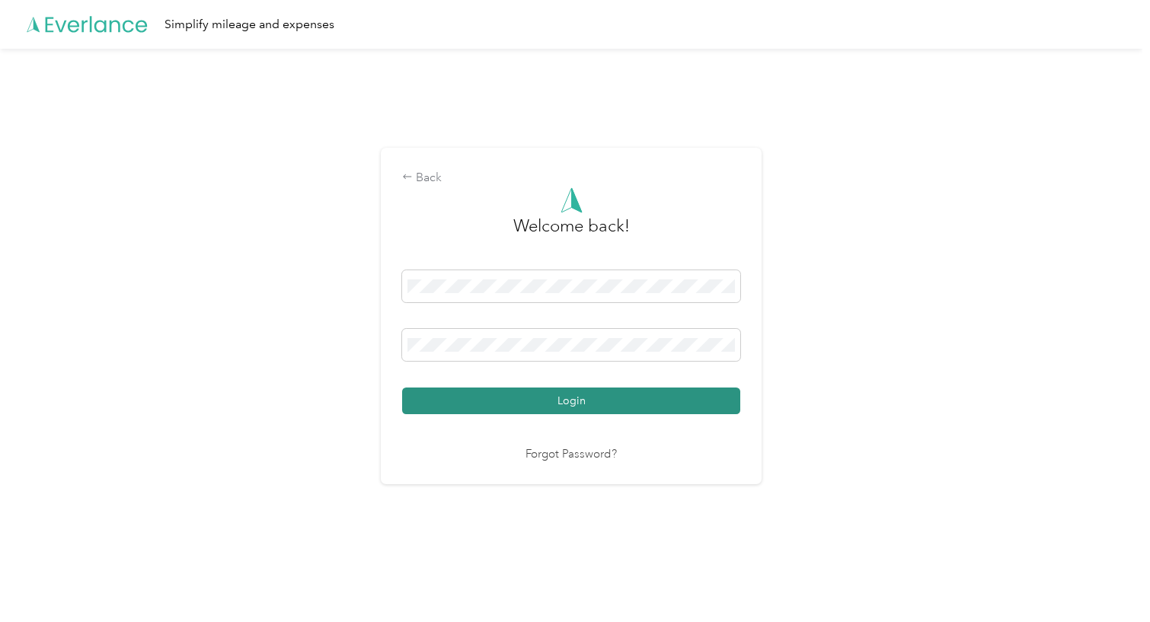
click at [530, 405] on button "Login" at bounding box center [571, 401] width 338 height 27
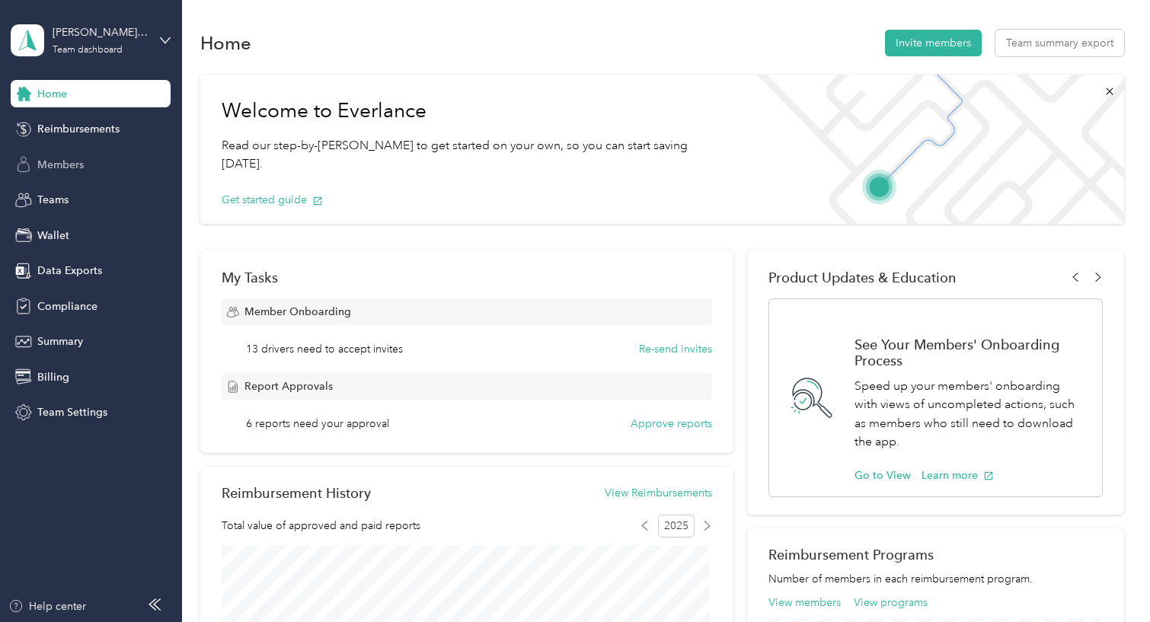
click at [43, 170] on span "Members" at bounding box center [60, 165] width 46 height 16
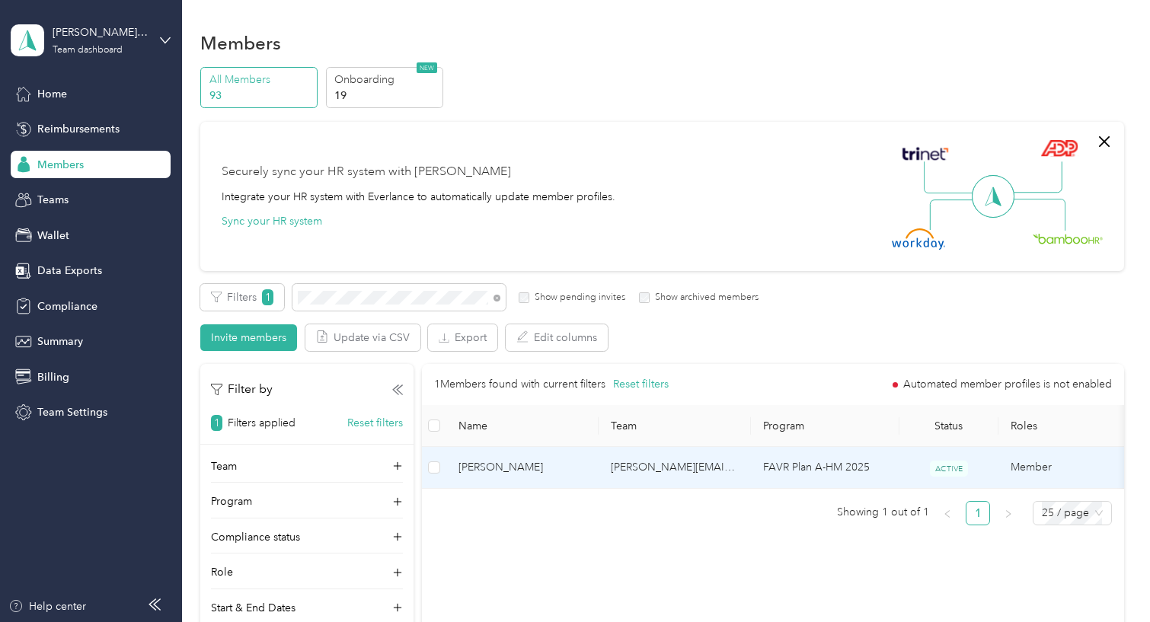
click at [588, 466] on td "[PERSON_NAME]" at bounding box center [522, 468] width 152 height 42
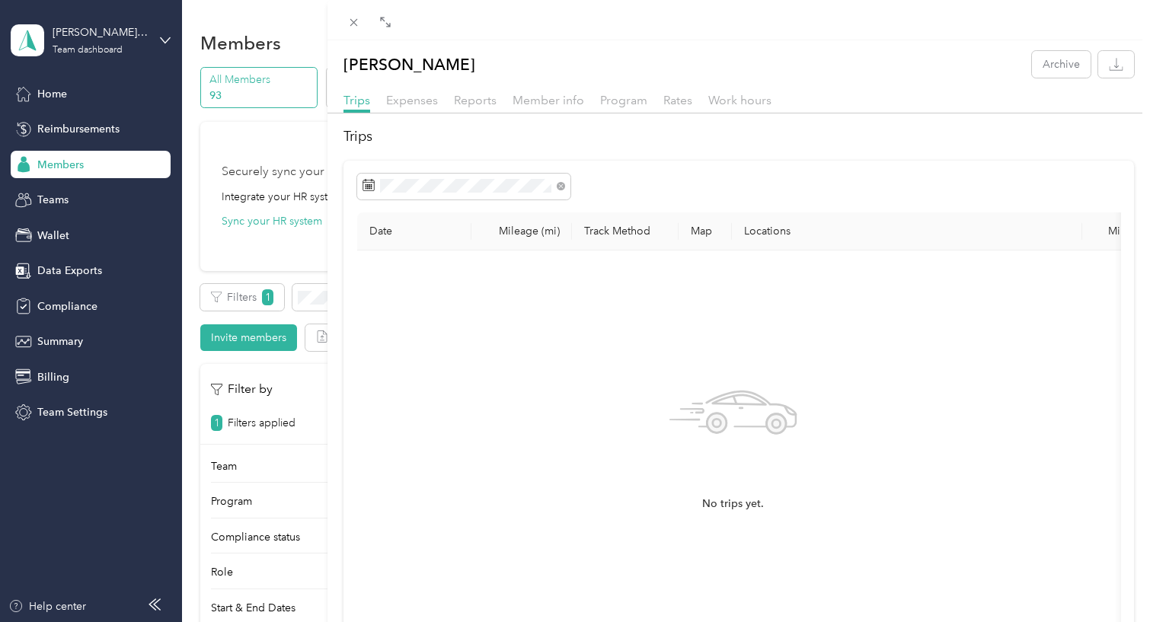
click at [430, 107] on div "Expenses" at bounding box center [412, 100] width 52 height 19
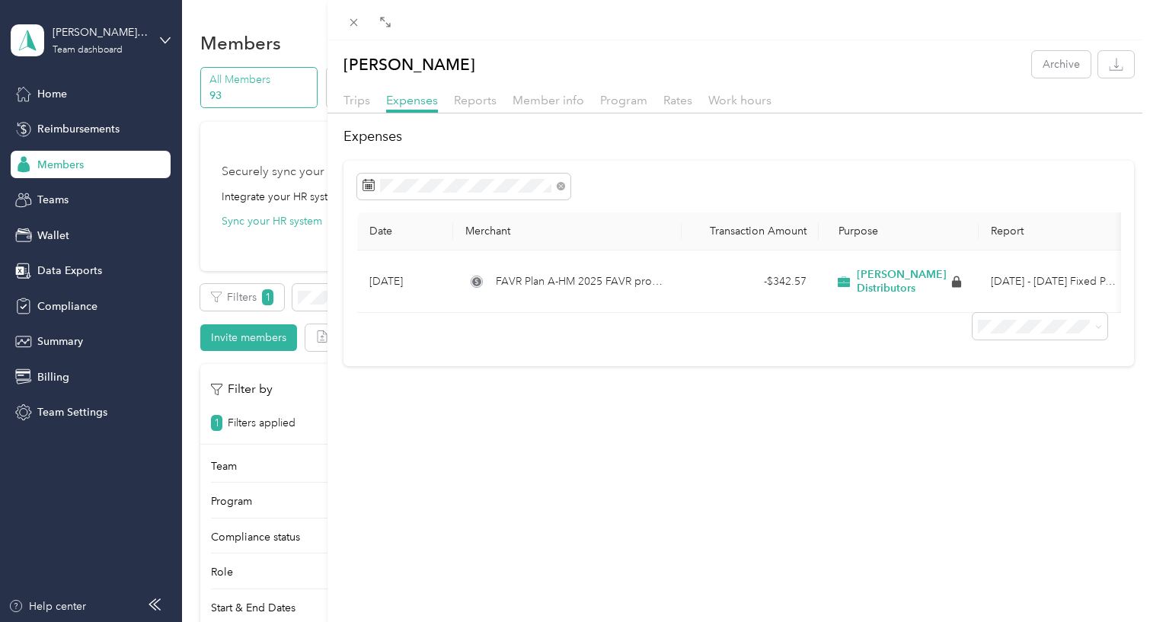
click at [55, 304] on div "Jeffrey D. Bunnell Archive Trips Expenses Reports Member info Program Rates Wor…" at bounding box center [575, 311] width 1150 height 622
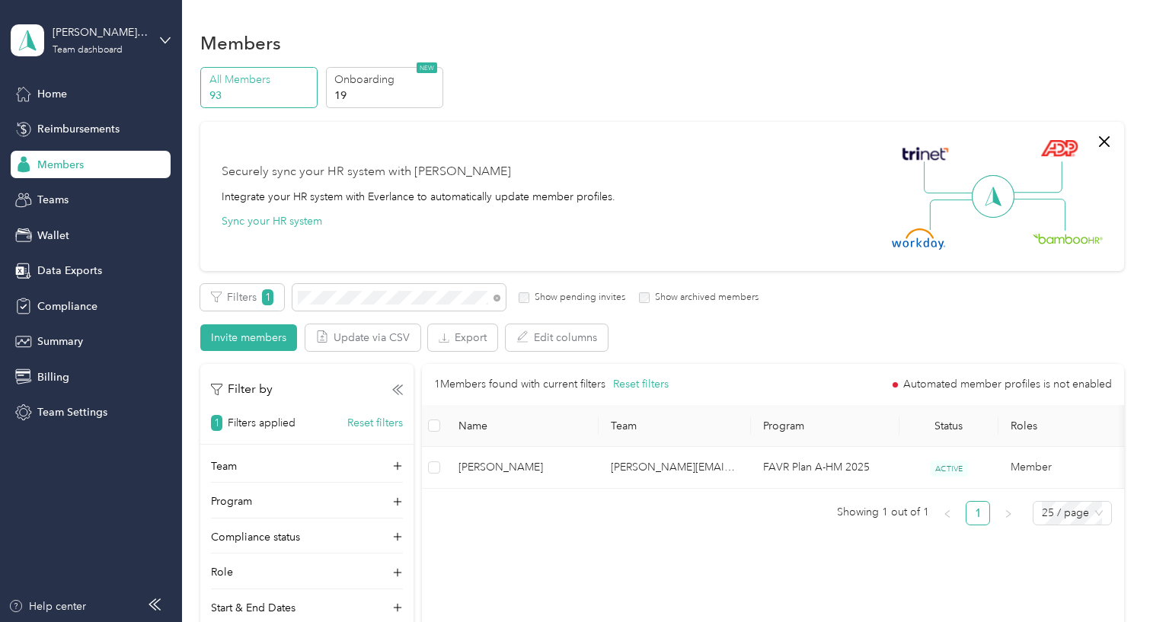
click at [55, 304] on span "Compliance" at bounding box center [67, 307] width 60 height 16
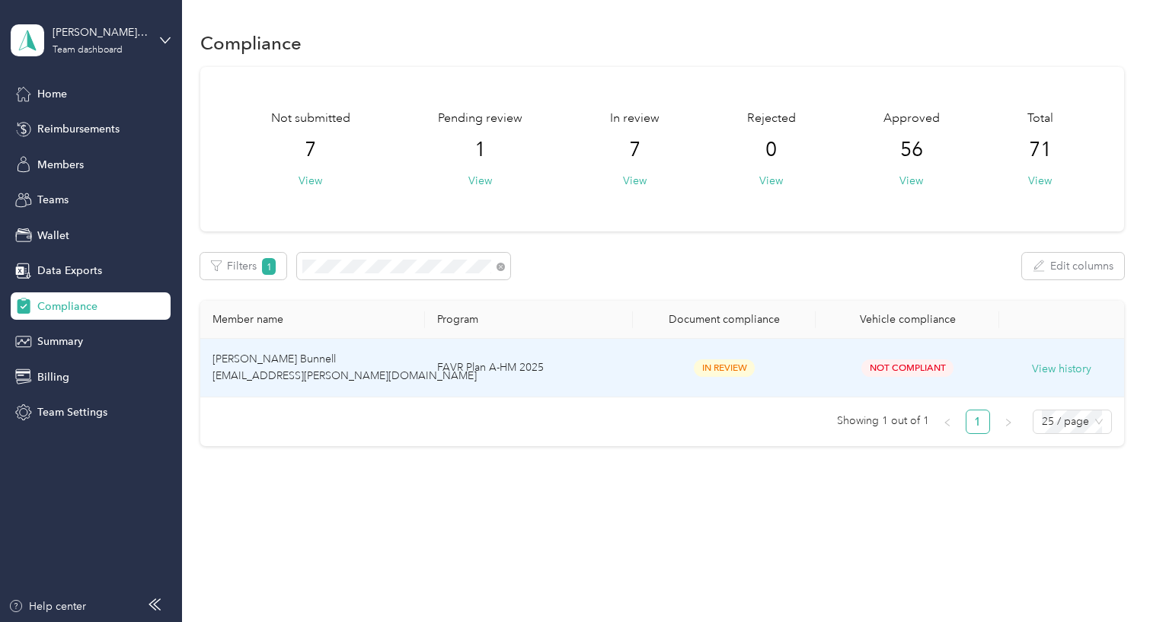
click at [302, 357] on td "Jeffrey D. Bunnell jeffrey.bunnell@yahoo.com" at bounding box center [312, 368] width 225 height 59
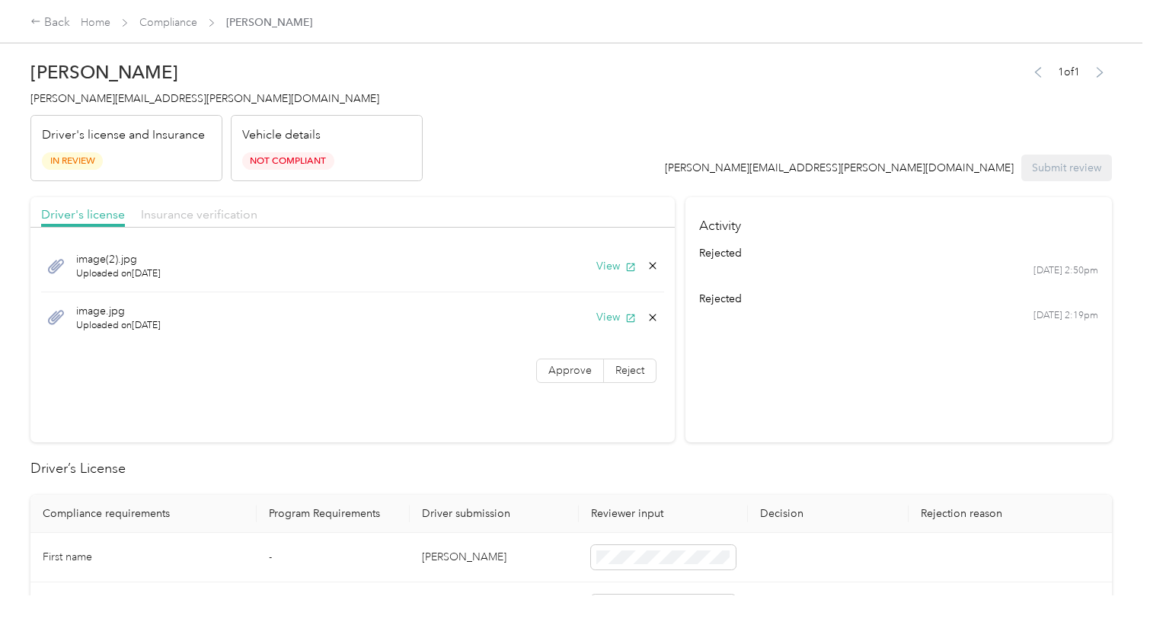
click at [185, 211] on span "Insurance verification" at bounding box center [199, 214] width 117 height 14
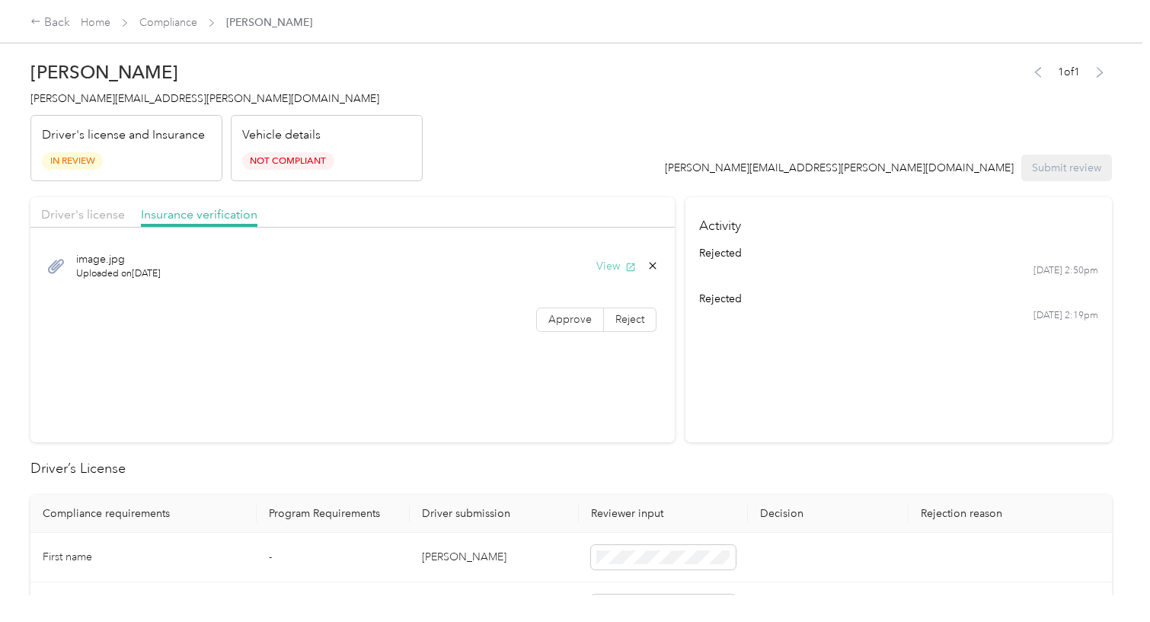
click at [600, 267] on button "View" at bounding box center [617, 266] width 40 height 16
click at [134, 218] on div "Driver's license Insurance verification" at bounding box center [352, 212] width 645 height 30
click at [119, 216] on span "Driver's license" at bounding box center [83, 214] width 84 height 14
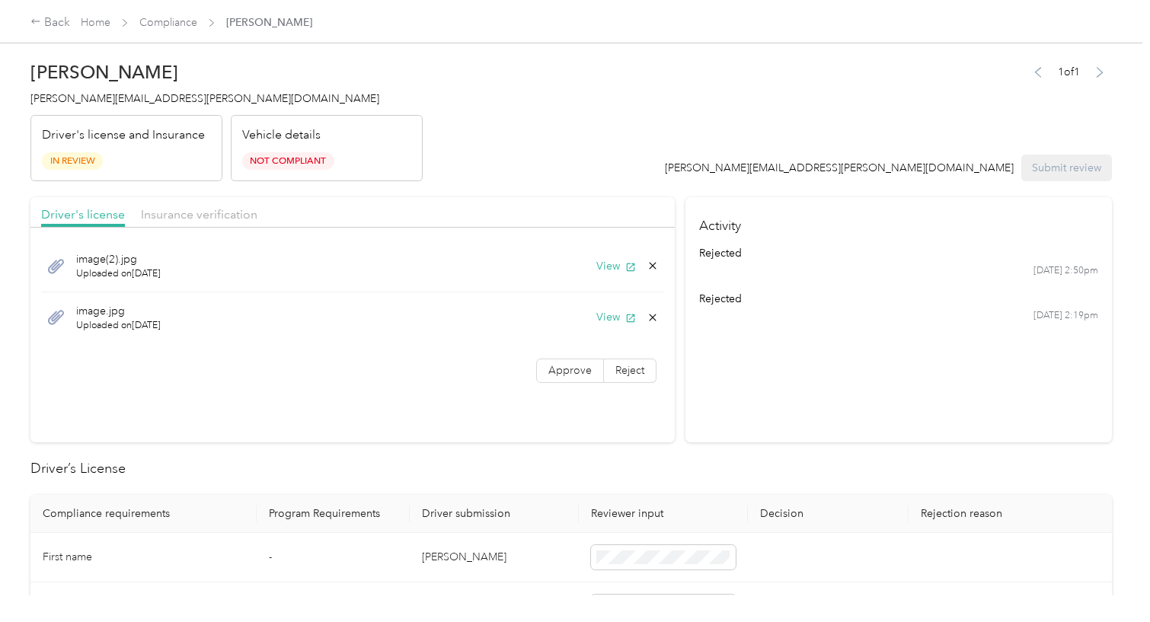
click at [593, 269] on div "image(2).jpg Uploaded on 8/27/2025 View" at bounding box center [352, 267] width 623 height 52
click at [598, 267] on button "View" at bounding box center [617, 266] width 40 height 16
click at [619, 316] on button "View" at bounding box center [617, 317] width 40 height 16
click at [603, 269] on button "View" at bounding box center [617, 266] width 40 height 16
click at [647, 265] on icon at bounding box center [653, 266] width 12 height 12
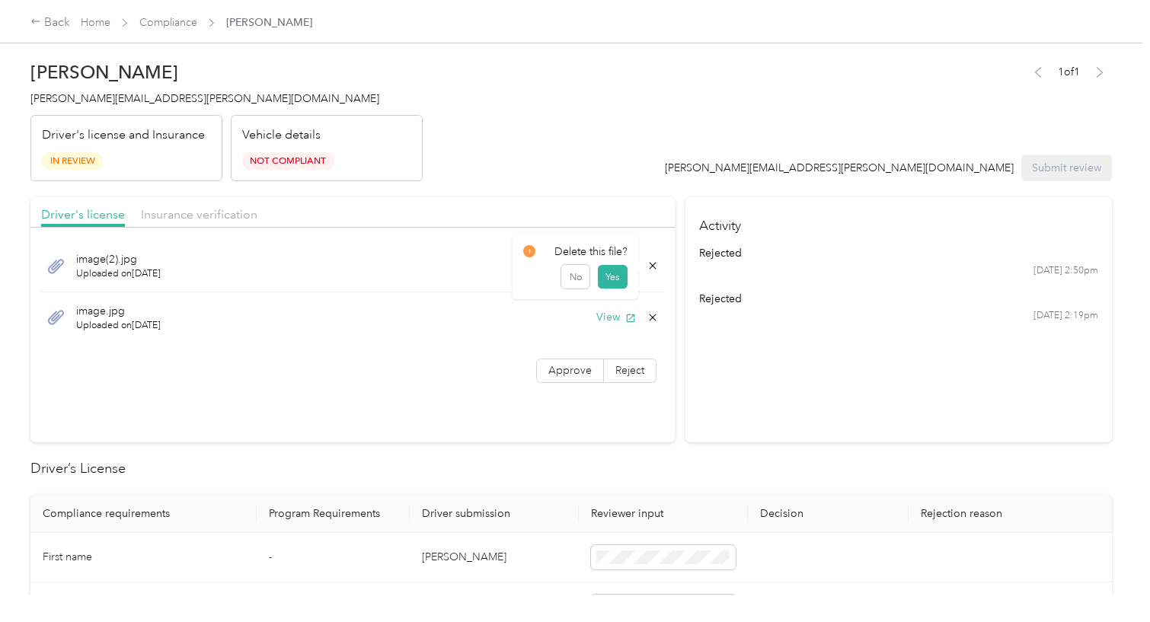
click at [647, 265] on icon at bounding box center [653, 266] width 12 height 12
click at [618, 271] on button "Yes" at bounding box center [613, 277] width 30 height 24
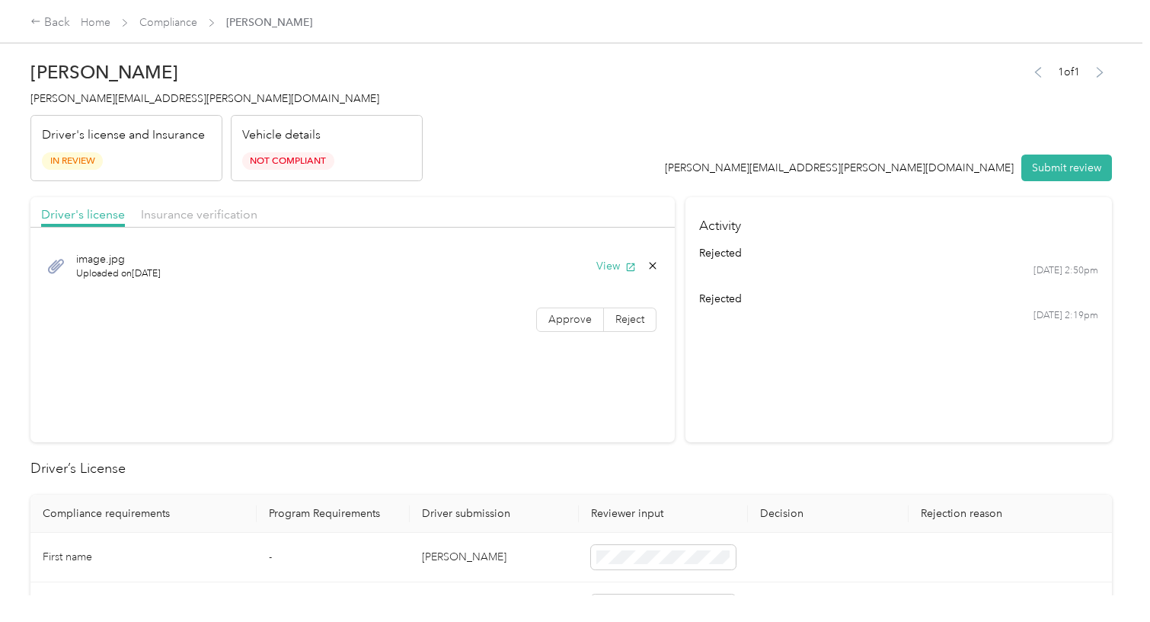
click at [152, 203] on div "Driver's license Insurance verification" at bounding box center [352, 212] width 645 height 30
drag, startPoint x: 165, startPoint y: 213, endPoint x: 424, endPoint y: 222, distance: 259.2
click at [166, 213] on span "Insurance verification" at bounding box center [199, 214] width 117 height 14
click at [602, 266] on button "View" at bounding box center [617, 266] width 40 height 16
click at [612, 266] on button "View" at bounding box center [617, 266] width 40 height 16
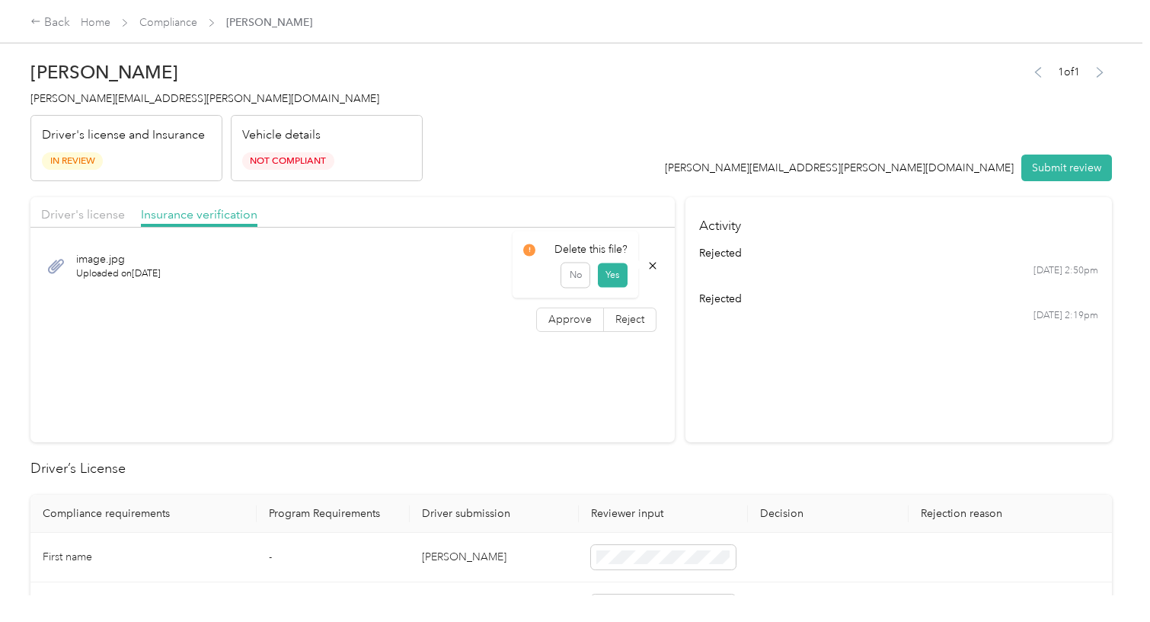
click at [652, 266] on icon at bounding box center [653, 266] width 12 height 12
click at [613, 277] on button "Yes" at bounding box center [613, 277] width 30 height 24
click at [106, 213] on span "Driver's license" at bounding box center [83, 214] width 84 height 14
click at [505, 134] on header "Jeffrey D. Bunnell jeffrey.bunnell@yahoo.com Driver's license and Insurance In …" at bounding box center [571, 117] width 1082 height 128
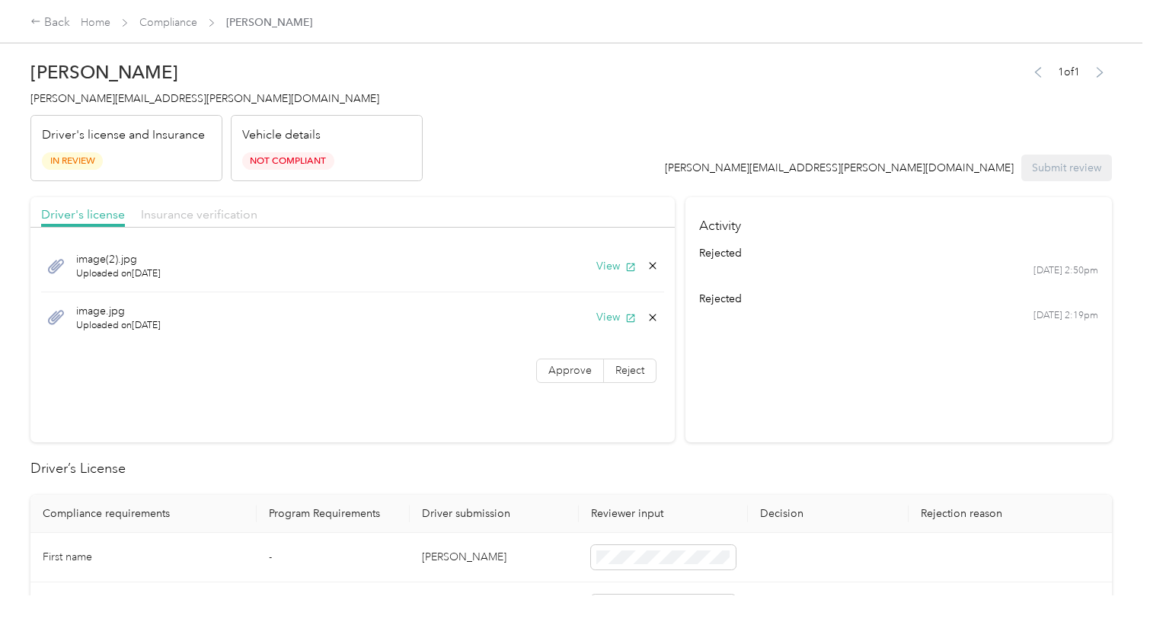
click at [189, 210] on span "Insurance verification" at bounding box center [199, 214] width 117 height 14
